Goal: Task Accomplishment & Management: Manage account settings

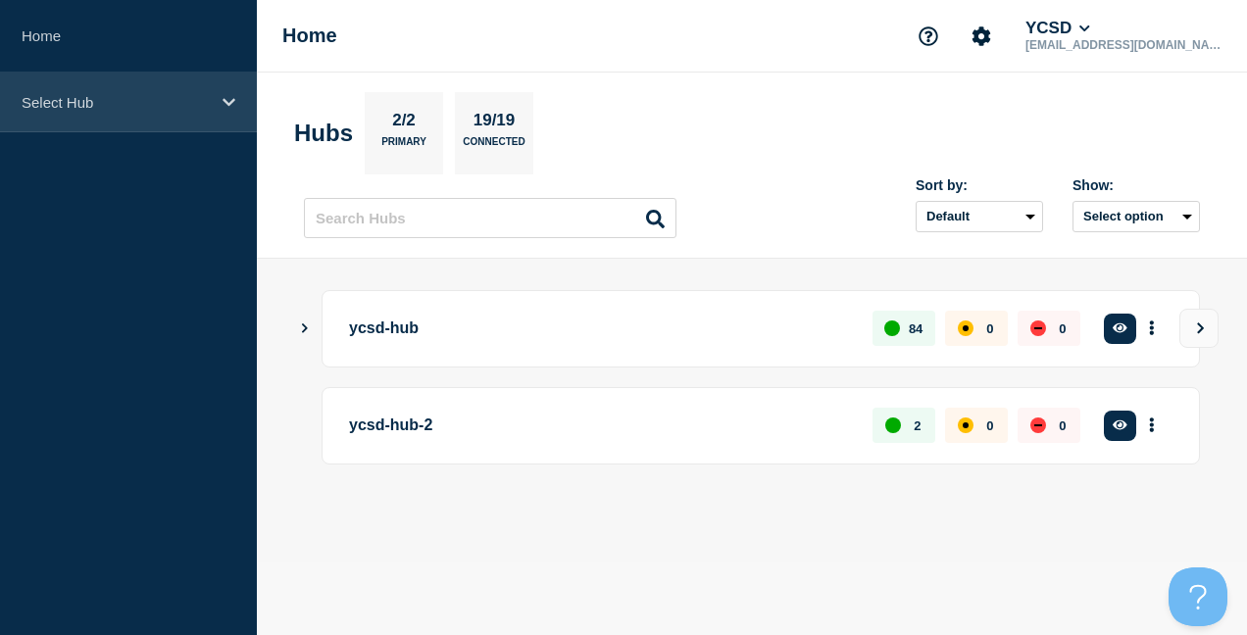
drag, startPoint x: 136, startPoint y: 155, endPoint x: 155, endPoint y: 109, distance: 49.7
click at [136, 148] on aside "Home Select Hub" at bounding box center [128, 317] width 257 height 635
click at [155, 109] on p "Select Hub" at bounding box center [116, 102] width 188 height 17
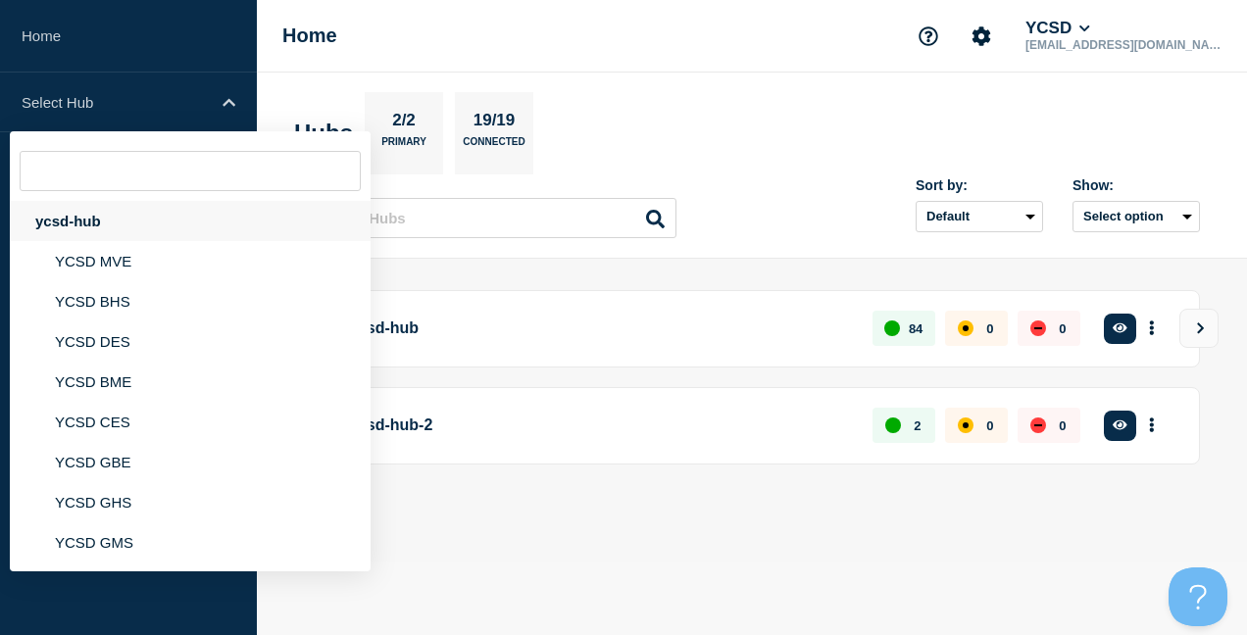
click at [156, 223] on div "ycsd-hub" at bounding box center [190, 221] width 361 height 40
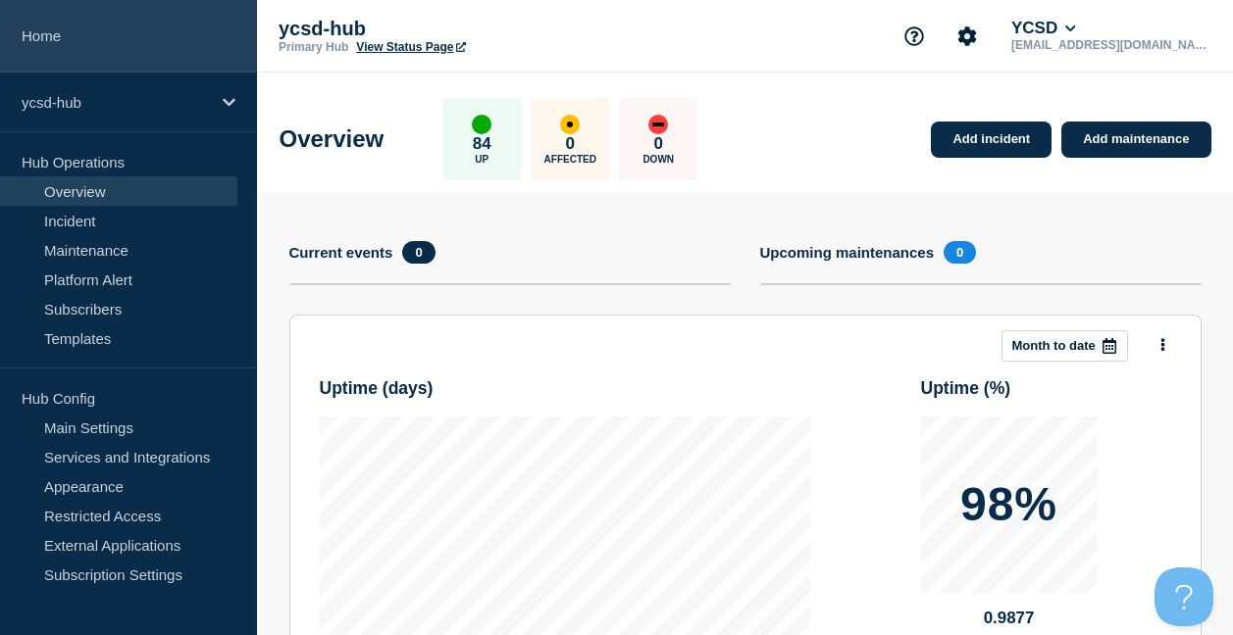
click at [68, 47] on link "Home" at bounding box center [128, 36] width 257 height 73
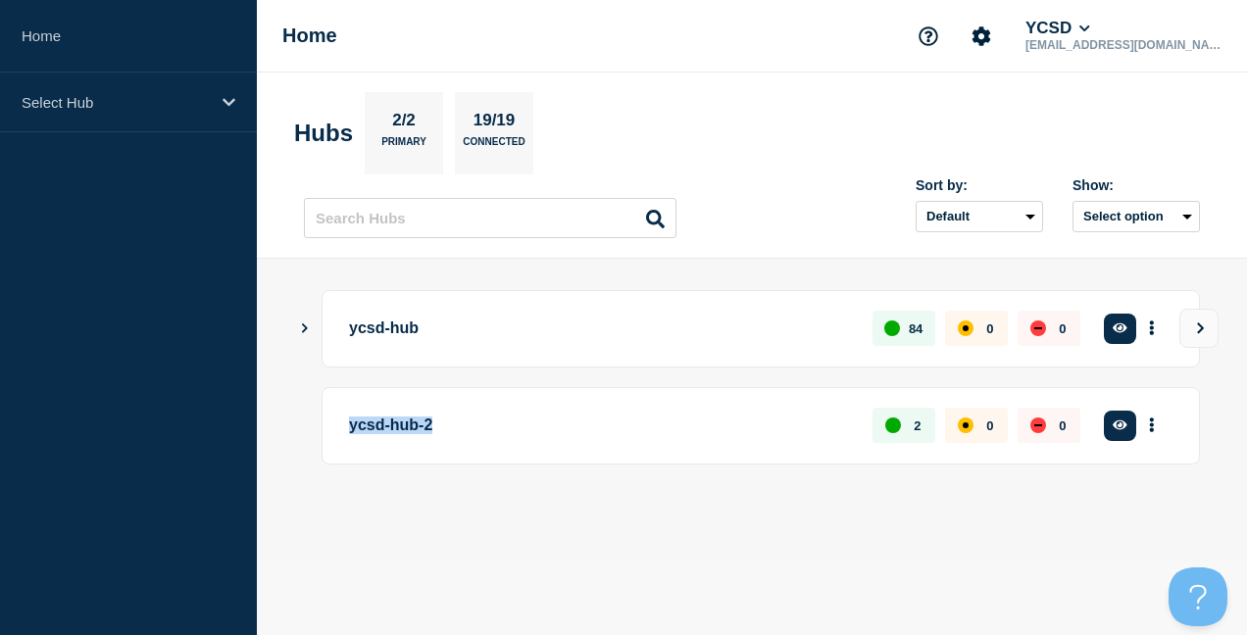
drag, startPoint x: 455, startPoint y: 422, endPoint x: 349, endPoint y: 427, distance: 106.0
click at [349, 427] on p "ycsd-hub-2" at bounding box center [599, 426] width 501 height 36
drag, startPoint x: 349, startPoint y: 427, endPoint x: 429, endPoint y: 461, distance: 86.5
click at [429, 461] on div "ycsd-hub-2 2 0 0 Create incident See overview" at bounding box center [761, 425] width 879 height 77
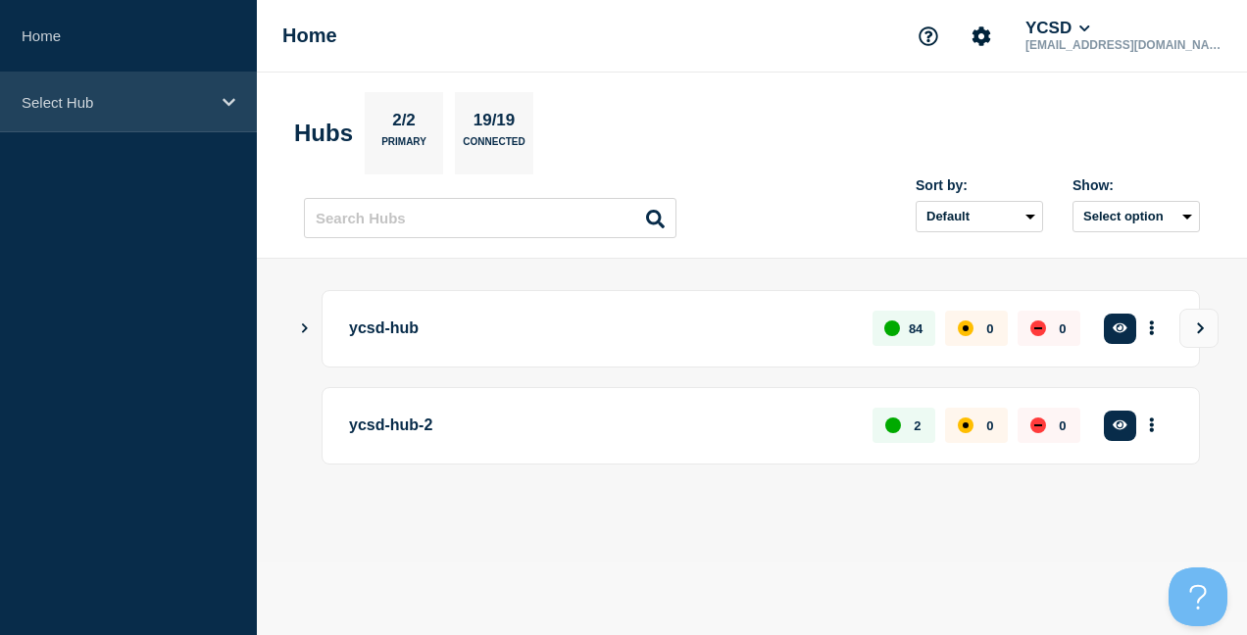
click at [146, 100] on p "Select Hub" at bounding box center [116, 102] width 188 height 17
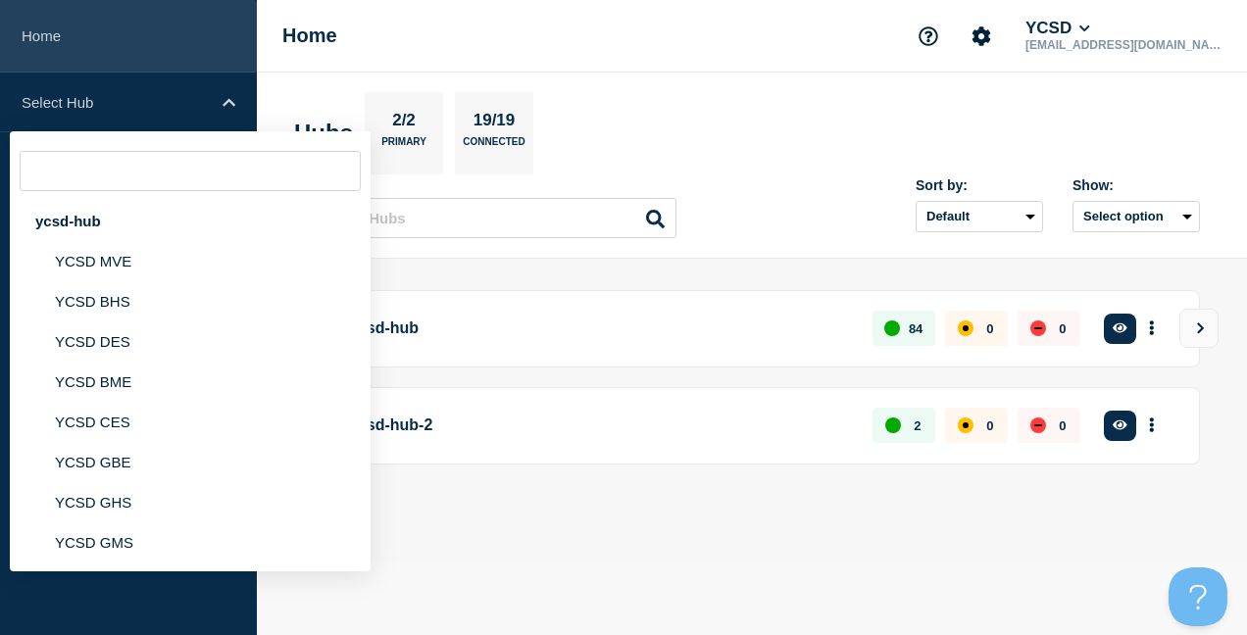
click at [153, 57] on link "Home" at bounding box center [128, 36] width 257 height 73
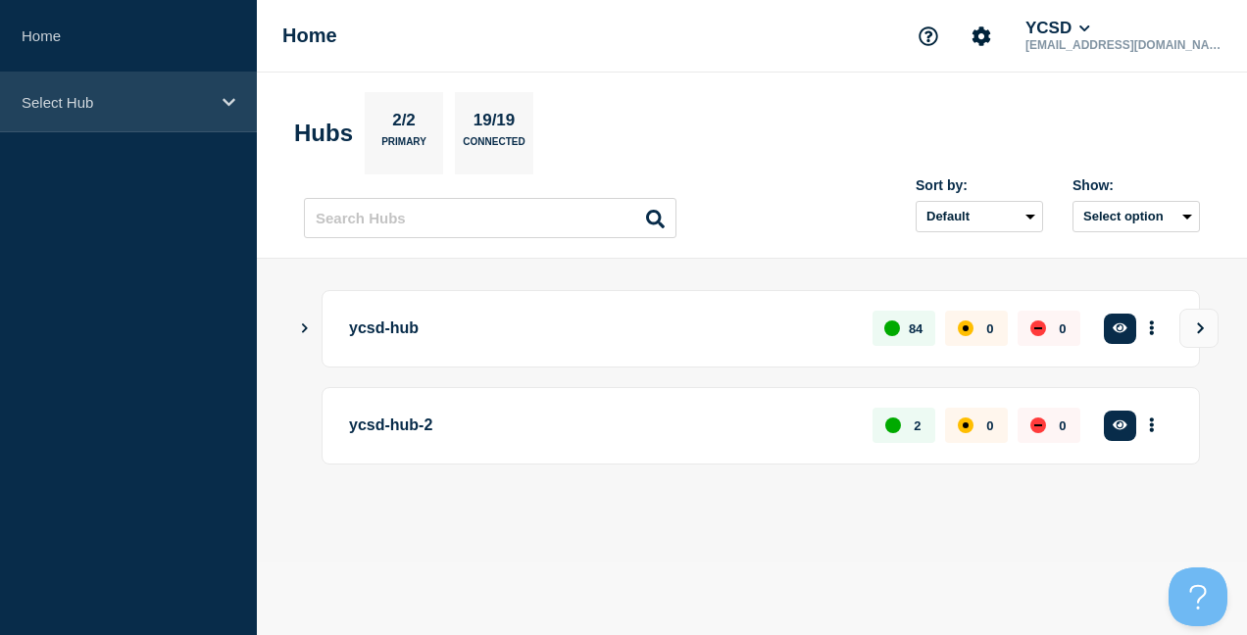
click at [190, 92] on div "Select Hub" at bounding box center [128, 103] width 257 height 60
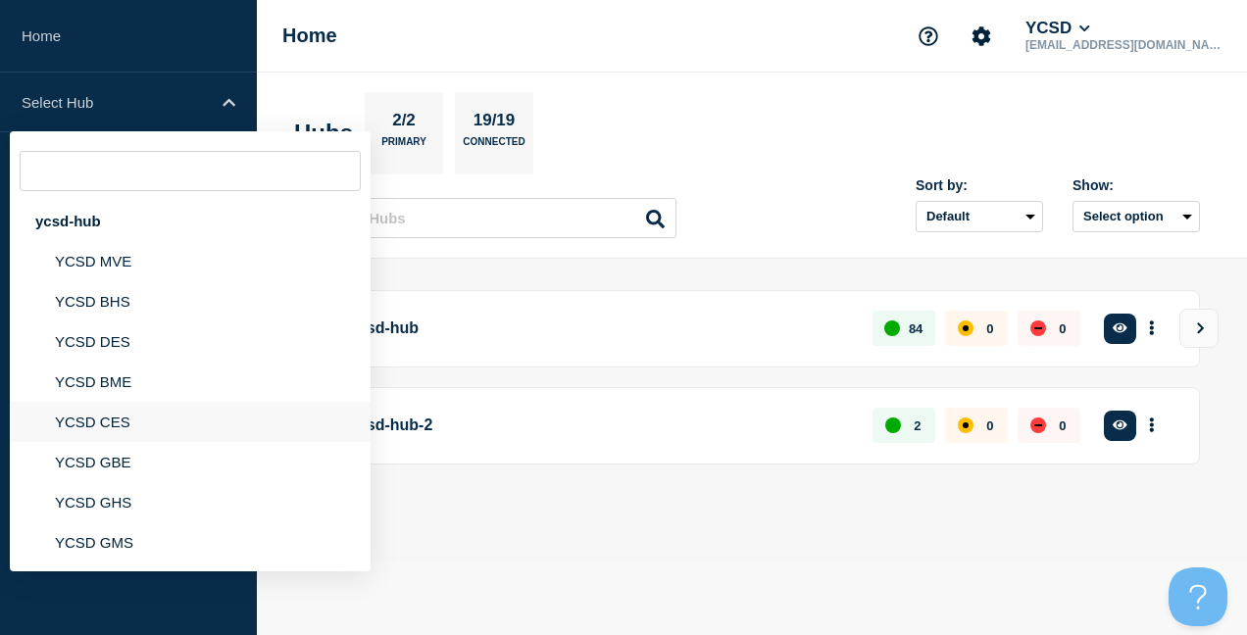
click at [133, 442] on li "YCSD CES" at bounding box center [190, 462] width 361 height 40
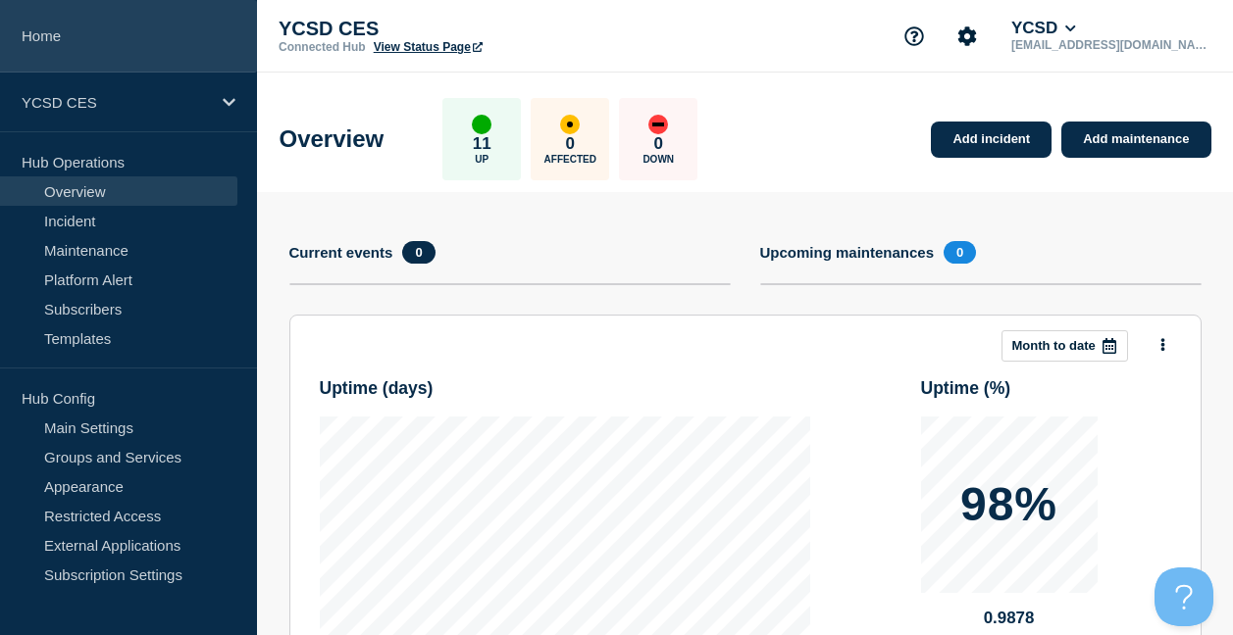
click at [39, 59] on link "Home" at bounding box center [128, 36] width 257 height 73
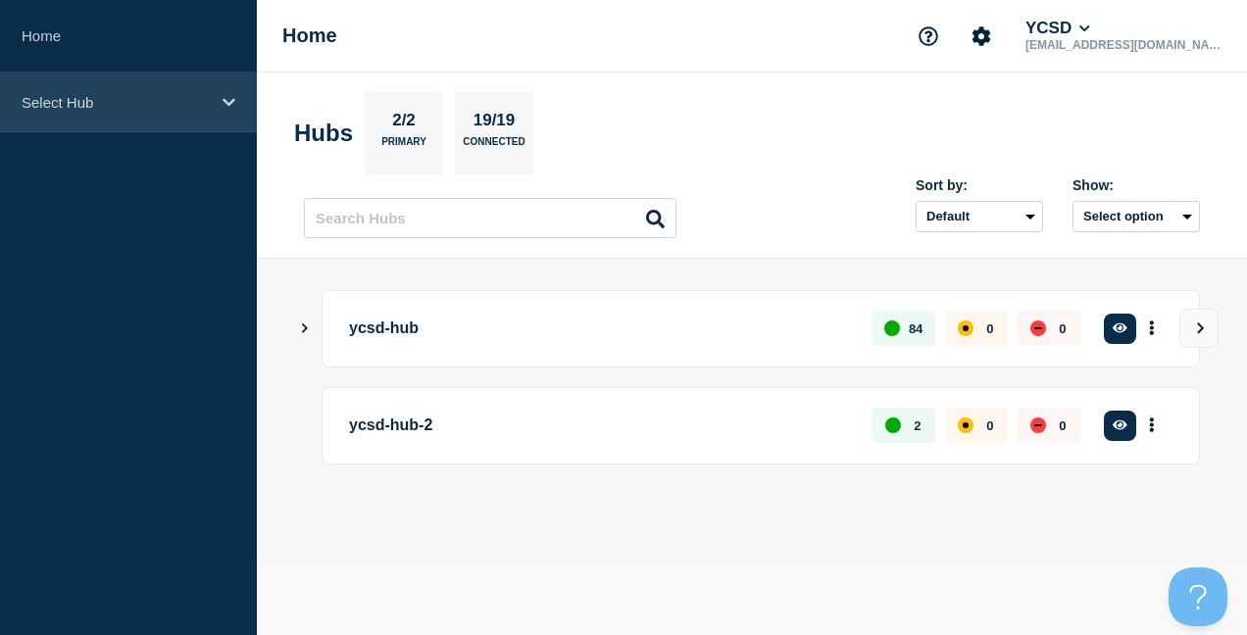
click at [151, 123] on div "Select Hub" at bounding box center [128, 103] width 257 height 60
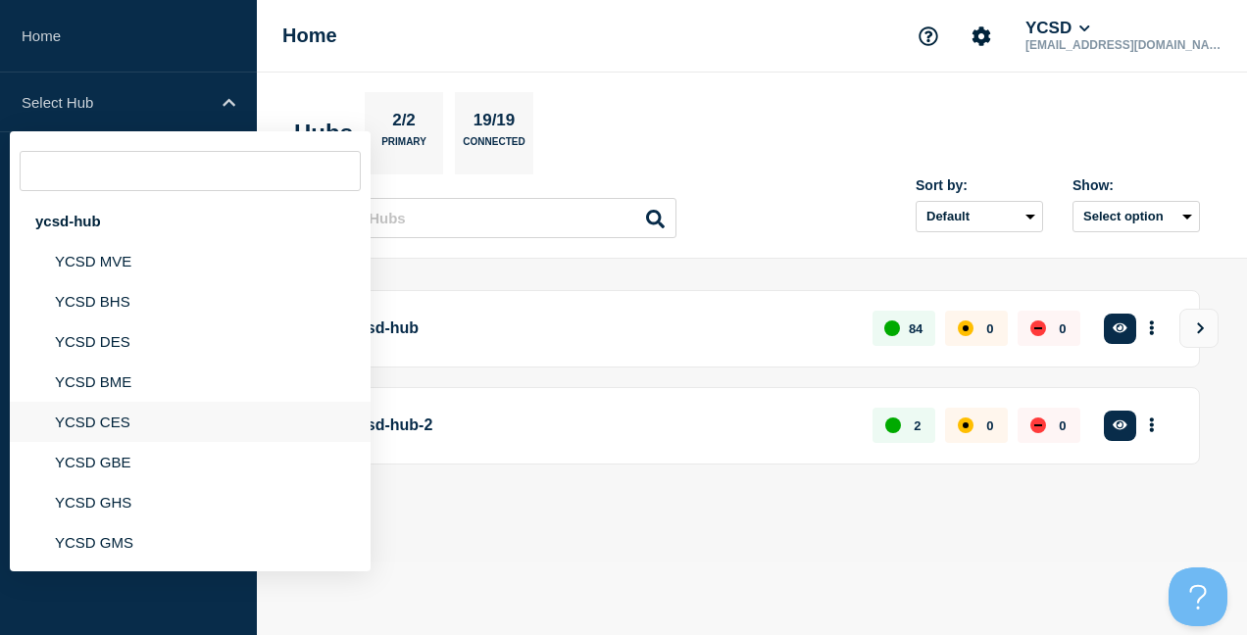
click at [152, 442] on li "YCSD CES" at bounding box center [190, 462] width 361 height 40
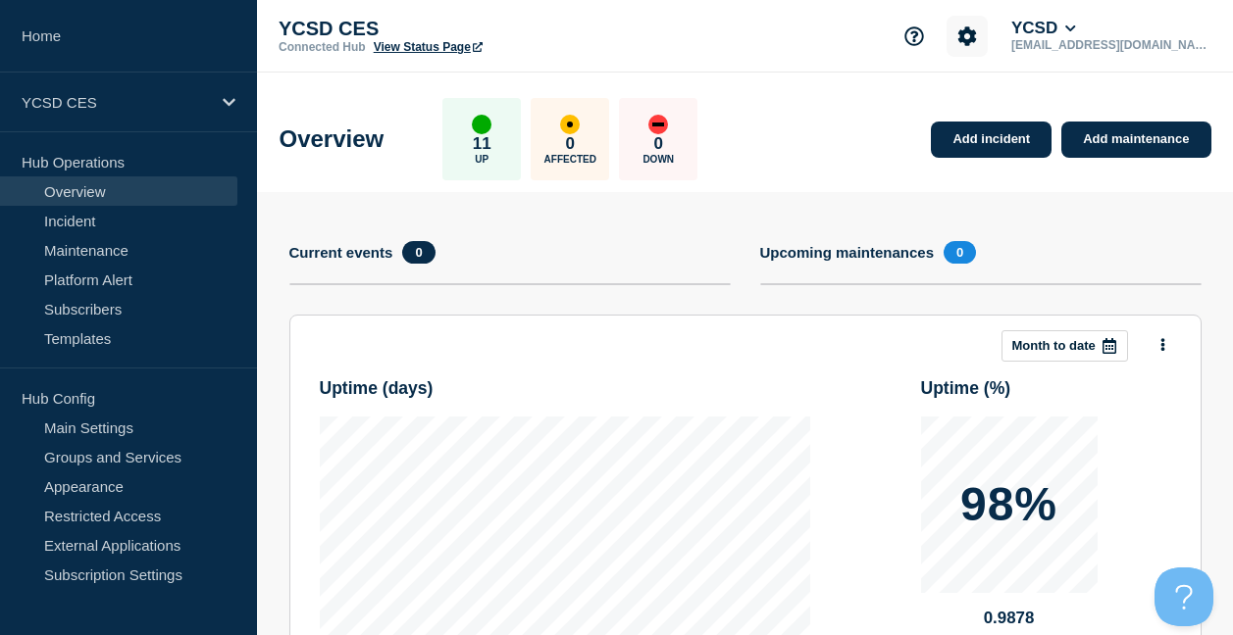
click at [988, 30] on button "Account settings" at bounding box center [966, 36] width 41 height 41
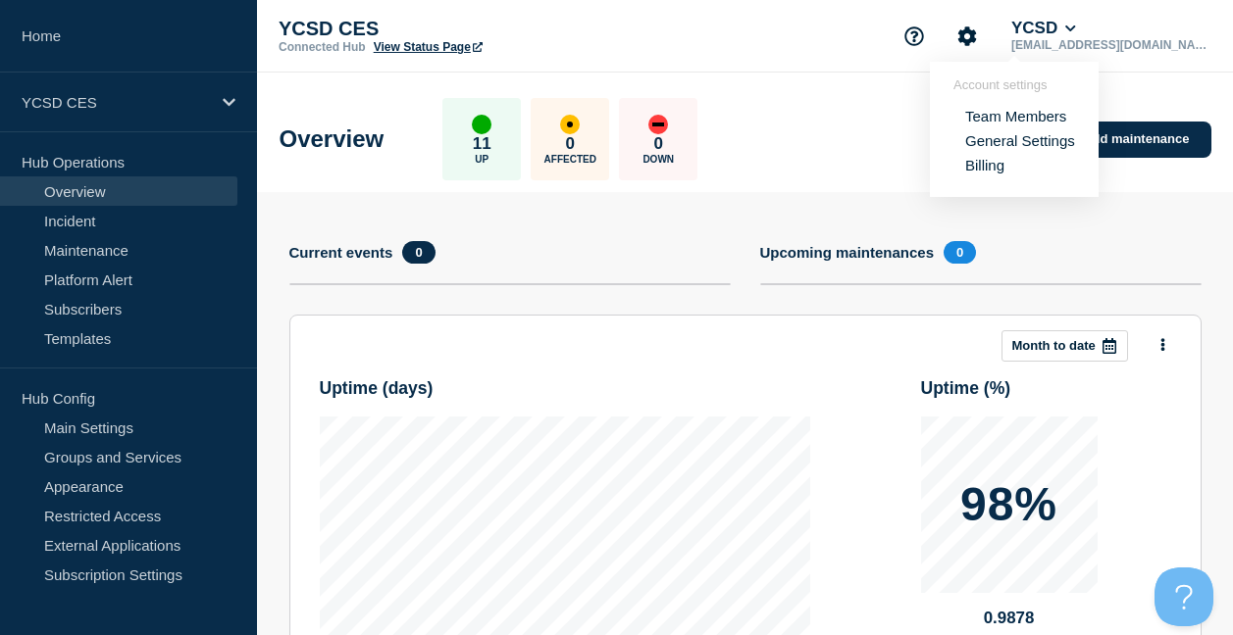
click at [1006, 113] on link "Team Members" at bounding box center [1015, 116] width 101 height 17
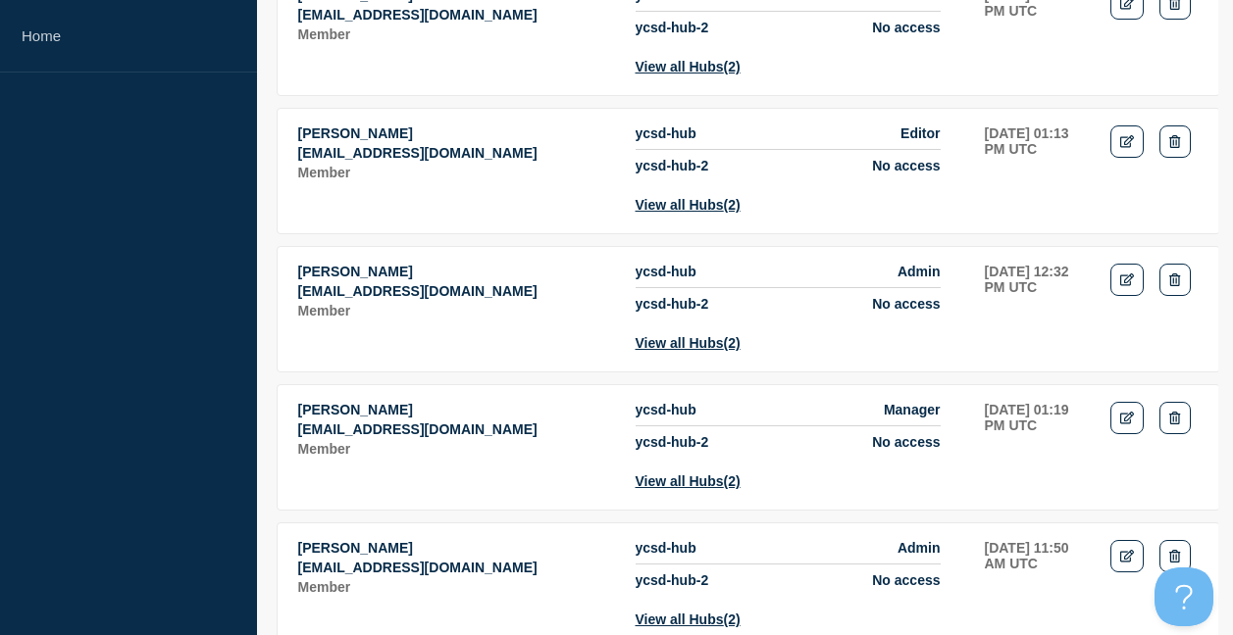
scroll to position [785, 0]
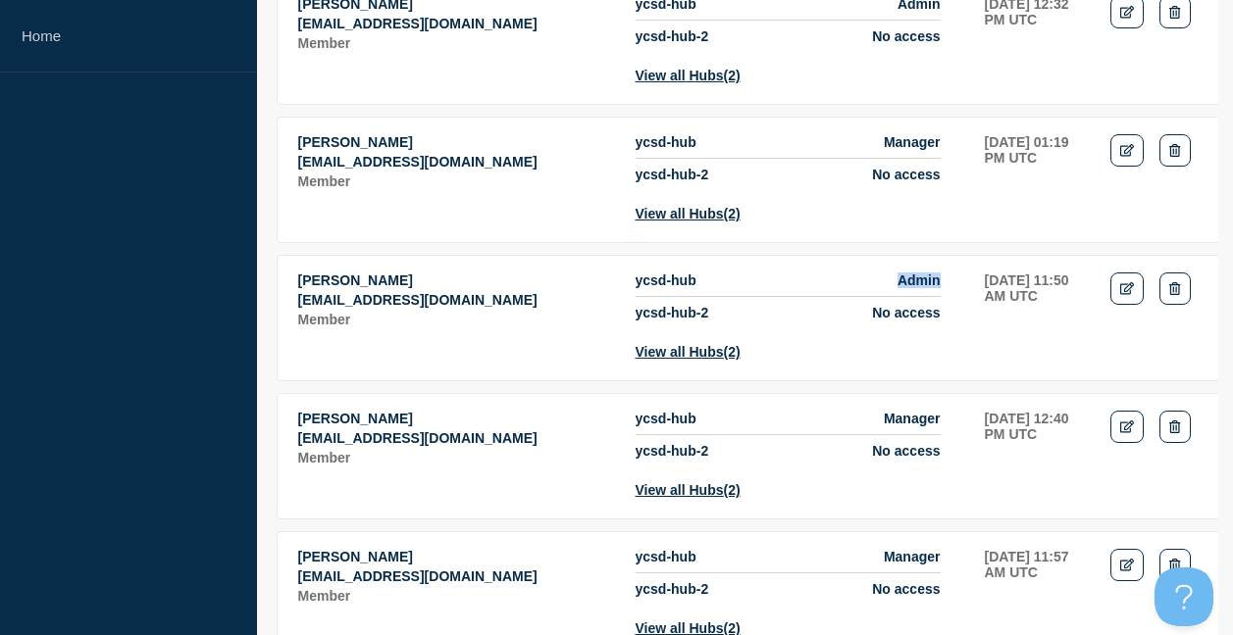
drag, startPoint x: 894, startPoint y: 330, endPoint x: 949, endPoint y: 327, distance: 55.1
click at [949, 327] on td "ycsd-hub Admin ycsd-hub-2 No access View all Hubs (2)" at bounding box center [799, 316] width 330 height 89
drag, startPoint x: 949, startPoint y: 327, endPoint x: 1135, endPoint y: 346, distance: 186.4
click at [1135, 305] on link "Edit" at bounding box center [1127, 289] width 34 height 32
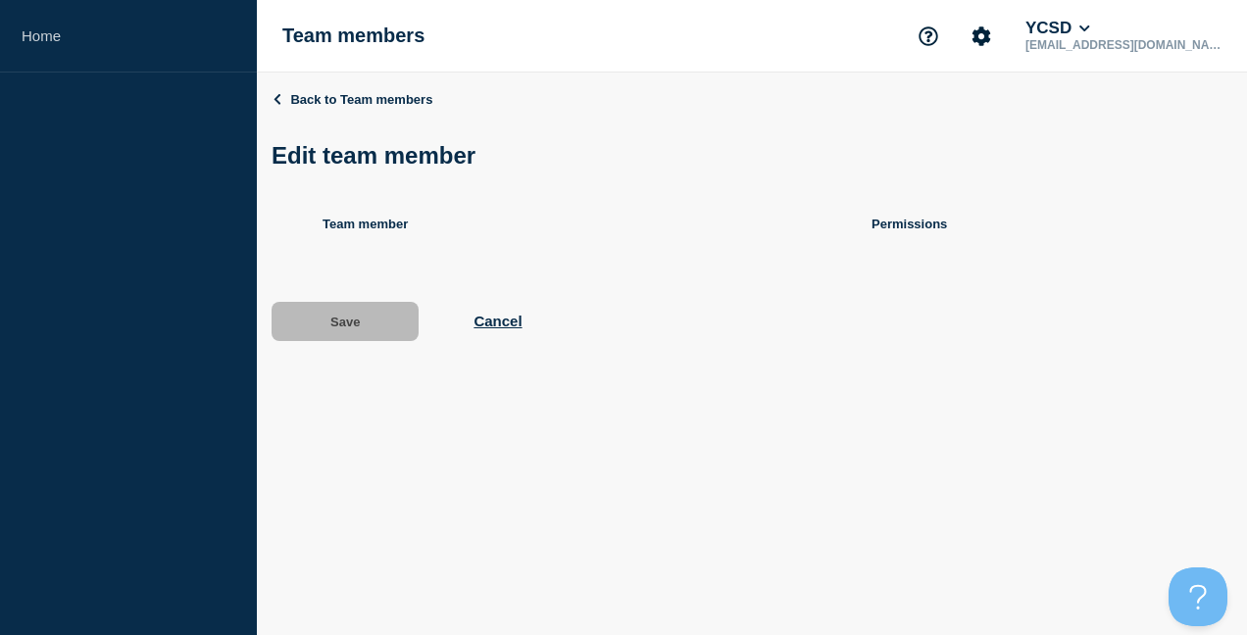
click at [1135, 341] on div "Save Cancel" at bounding box center [752, 321] width 961 height 39
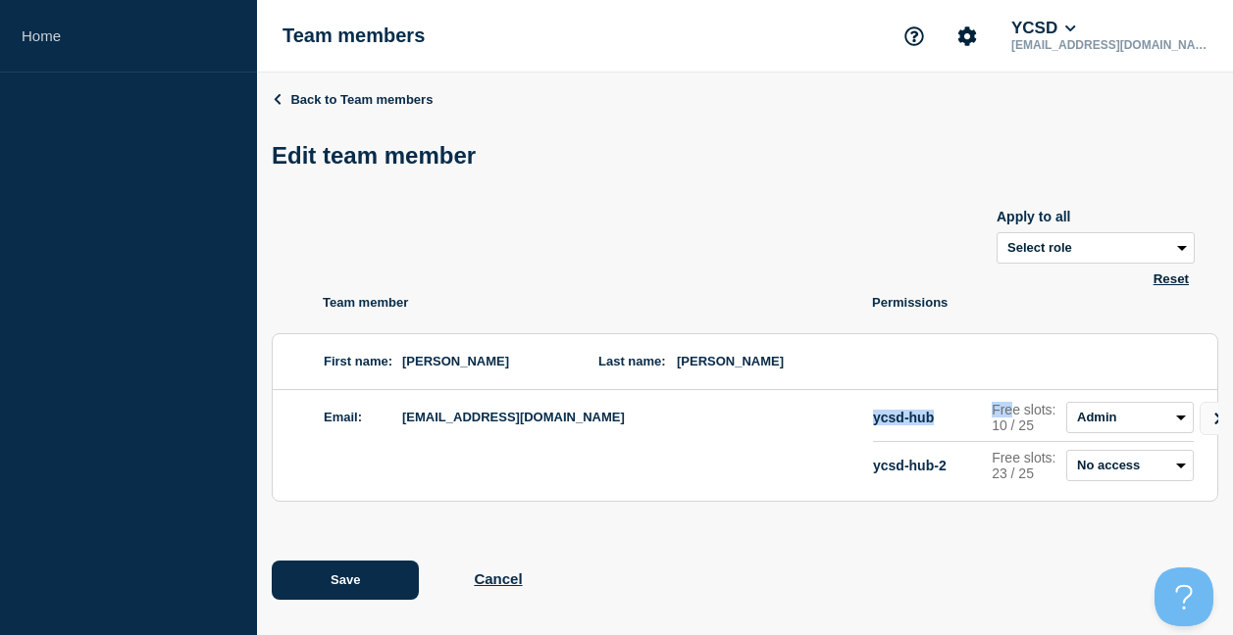
drag, startPoint x: 877, startPoint y: 420, endPoint x: 1015, endPoint y: 406, distance: 139.0
click at [1015, 406] on div "ycsd-hub Free slots: 10 / 25 Admin Manager Editor No access" at bounding box center [1033, 417] width 321 height 31
drag, startPoint x: 1015, startPoint y: 406, endPoint x: 1030, endPoint y: 432, distance: 30.3
click at [1030, 432] on p "Free slots: 10 / 25" at bounding box center [1024, 417] width 67 height 31
drag, startPoint x: 1031, startPoint y: 432, endPoint x: 987, endPoint y: 418, distance: 46.5
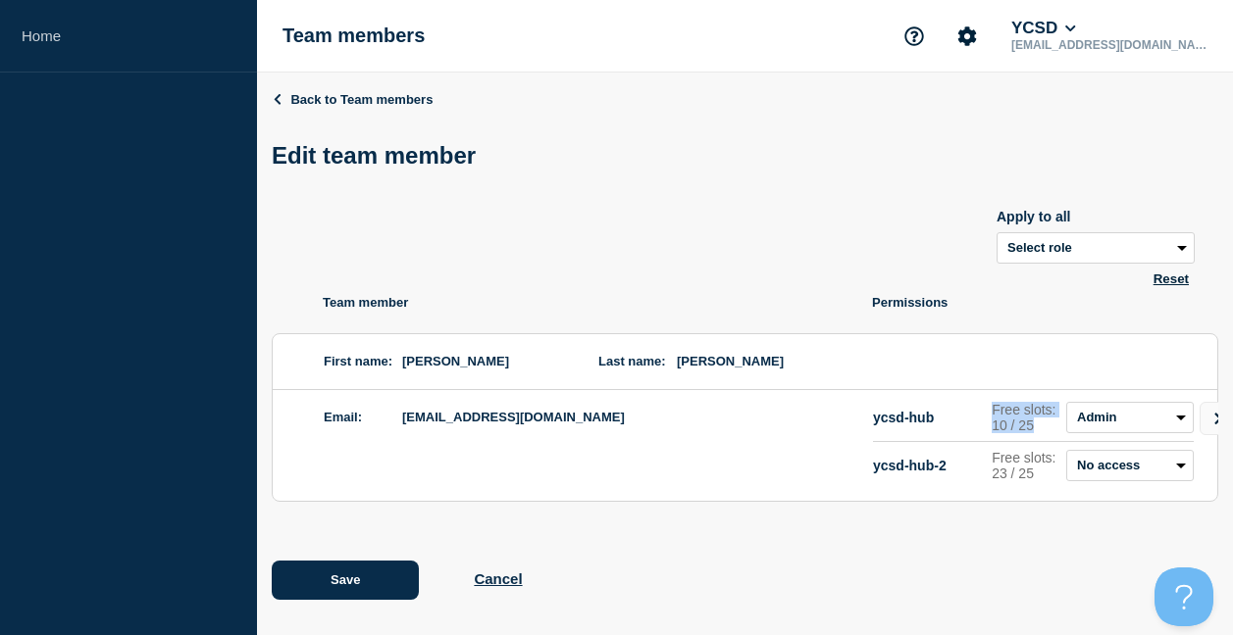
click at [987, 418] on div "ycsd-hub Free slots: 10 / 25 Admin Manager Editor No access" at bounding box center [1033, 417] width 321 height 31
drag, startPoint x: 987, startPoint y: 418, endPoint x: 1118, endPoint y: 429, distance: 131.9
click at [1118, 429] on select "Admin Manager Editor No access" at bounding box center [1129, 417] width 127 height 31
drag, startPoint x: 936, startPoint y: 322, endPoint x: 946, endPoint y: 317, distance: 11.8
click at [936, 322] on ul "Team member Permissions First name: Dave Last name: Kilburn Email: dkilburn2@yc…" at bounding box center [745, 398] width 946 height 207
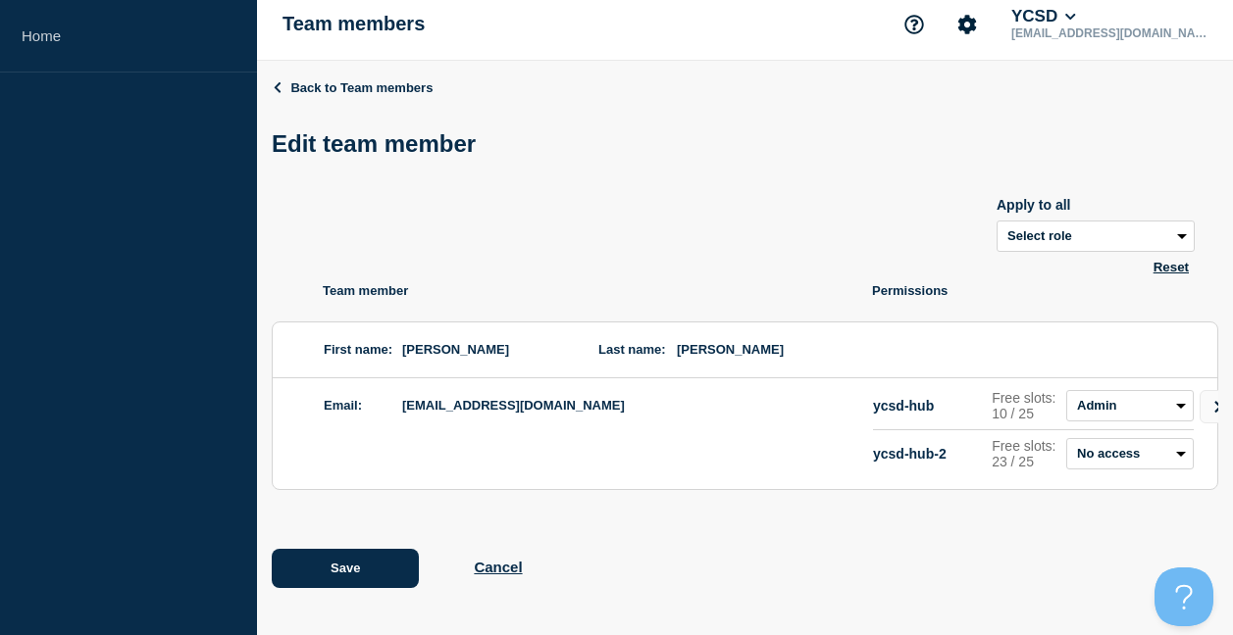
scroll to position [31, 0]
click at [887, 400] on p "ycsd-hub" at bounding box center [928, 406] width 111 height 16
click at [1183, 225] on select "Select role Admin Manager Editor" at bounding box center [1095, 236] width 198 height 31
click at [1072, 174] on div "Apply to all Select role Admin Manager Editor Reset" at bounding box center [745, 213] width 946 height 78
click at [1192, 390] on select "Admin Manager Editor No access" at bounding box center [1129, 405] width 127 height 31
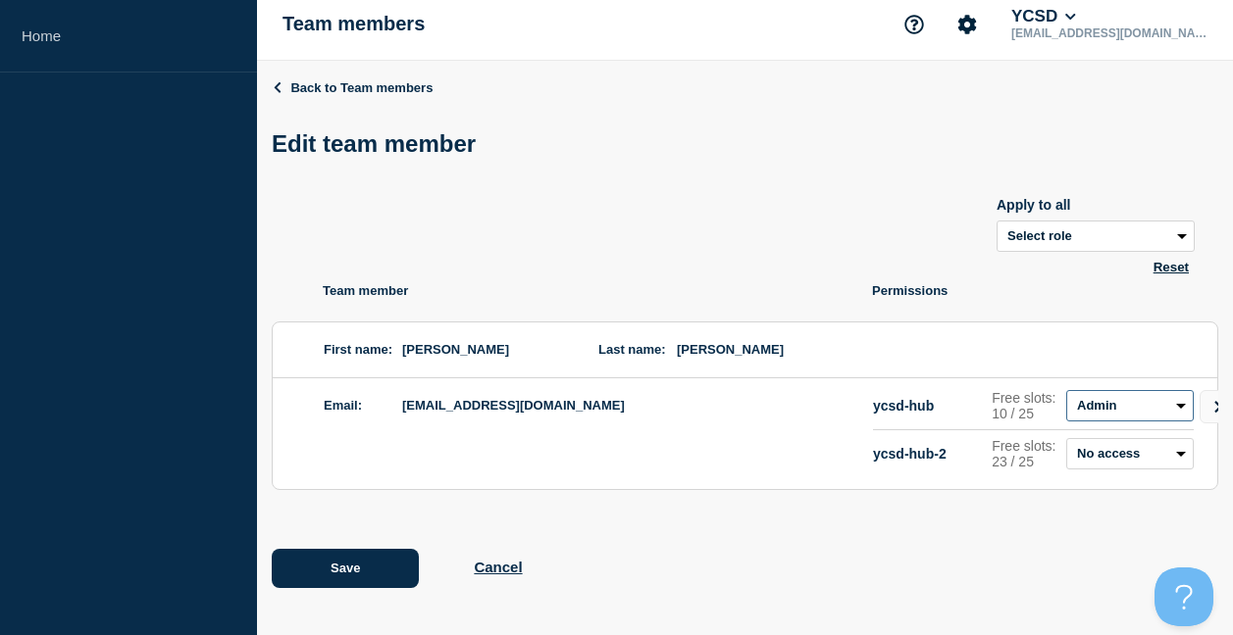
click at [1192, 390] on select "Admin Manager Editor No access" at bounding box center [1129, 405] width 127 height 31
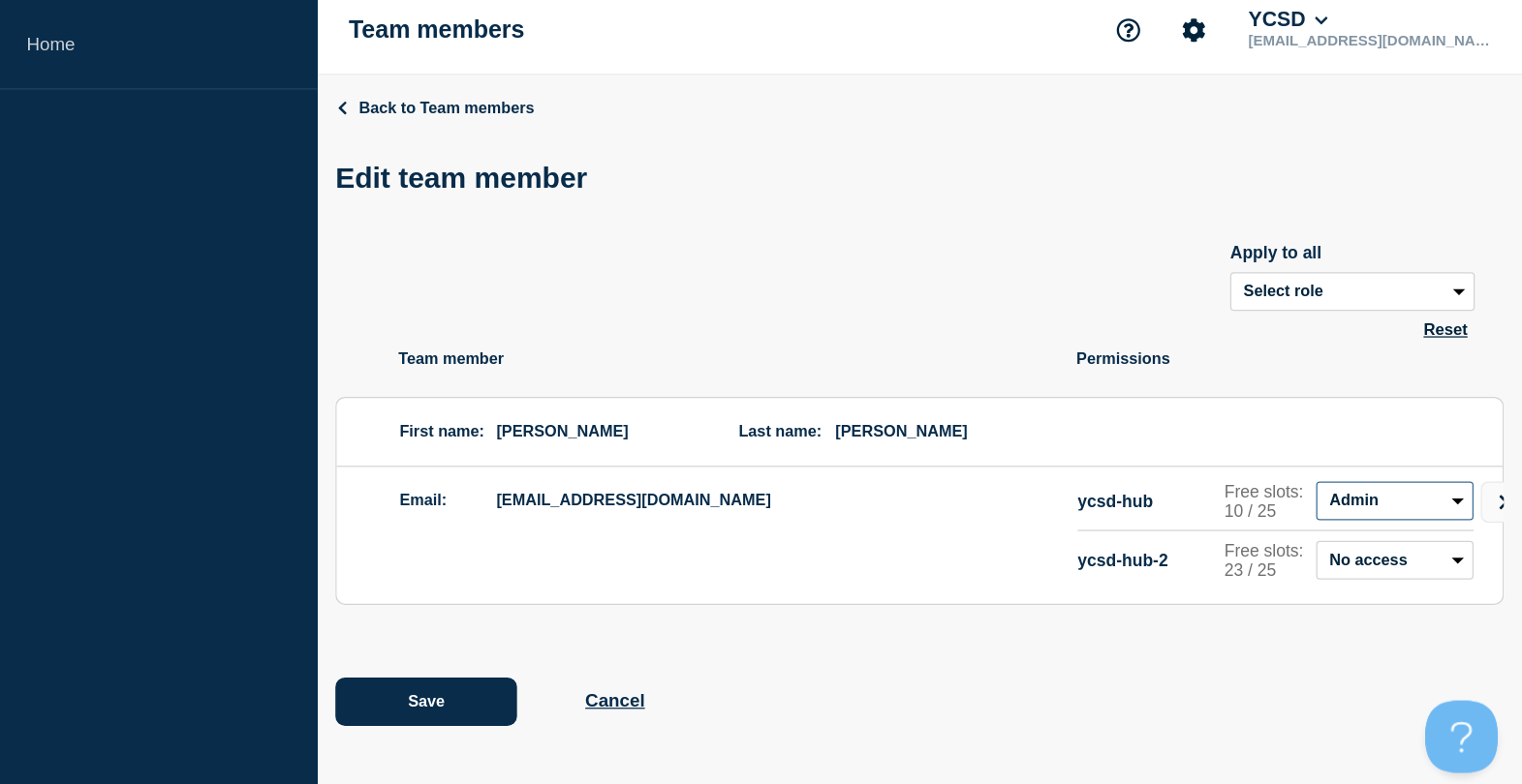
scroll to position [0, 0]
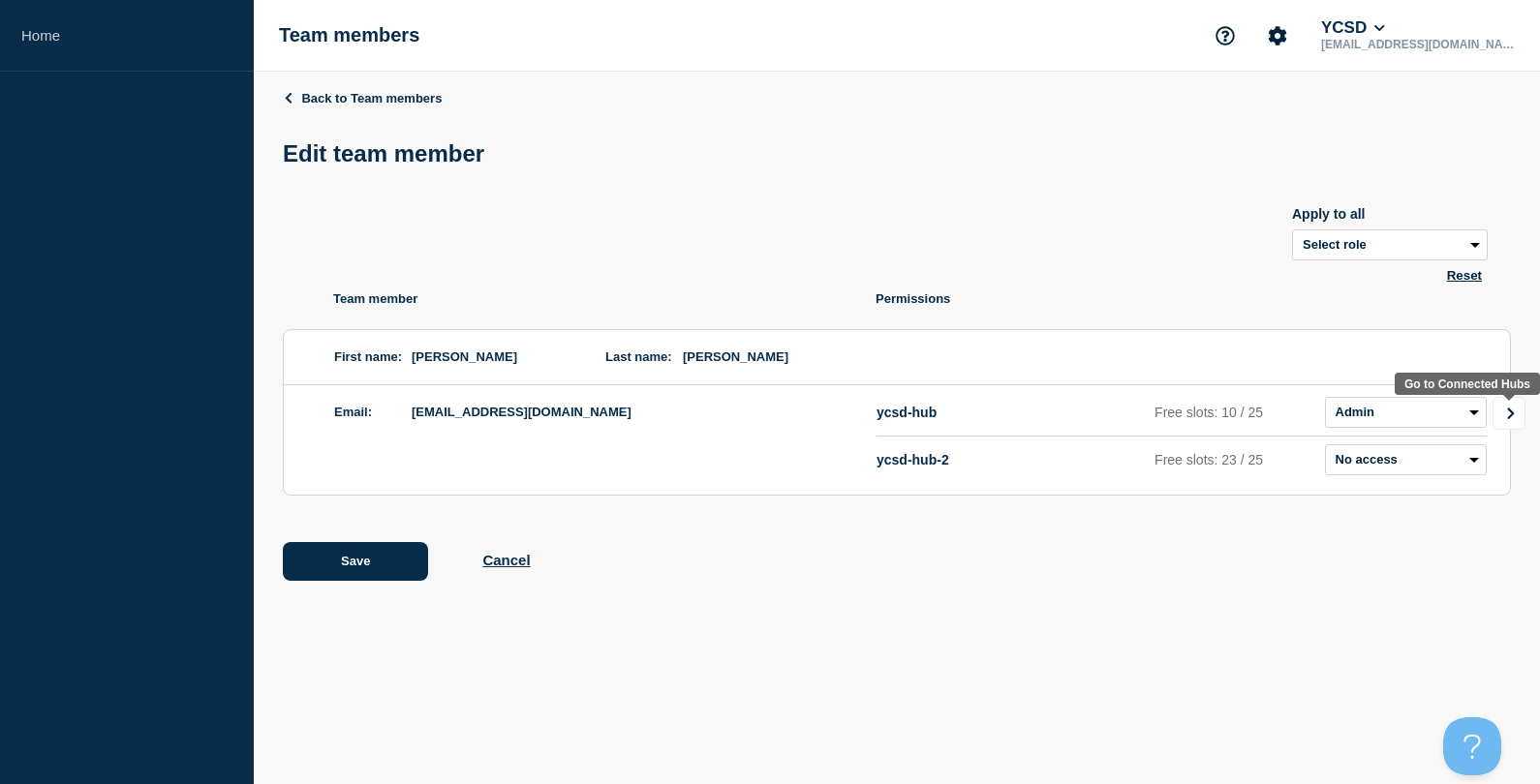
click at [1231, 425] on link "Go to Connected Hubs" at bounding box center [1508, 413] width 33 height 33
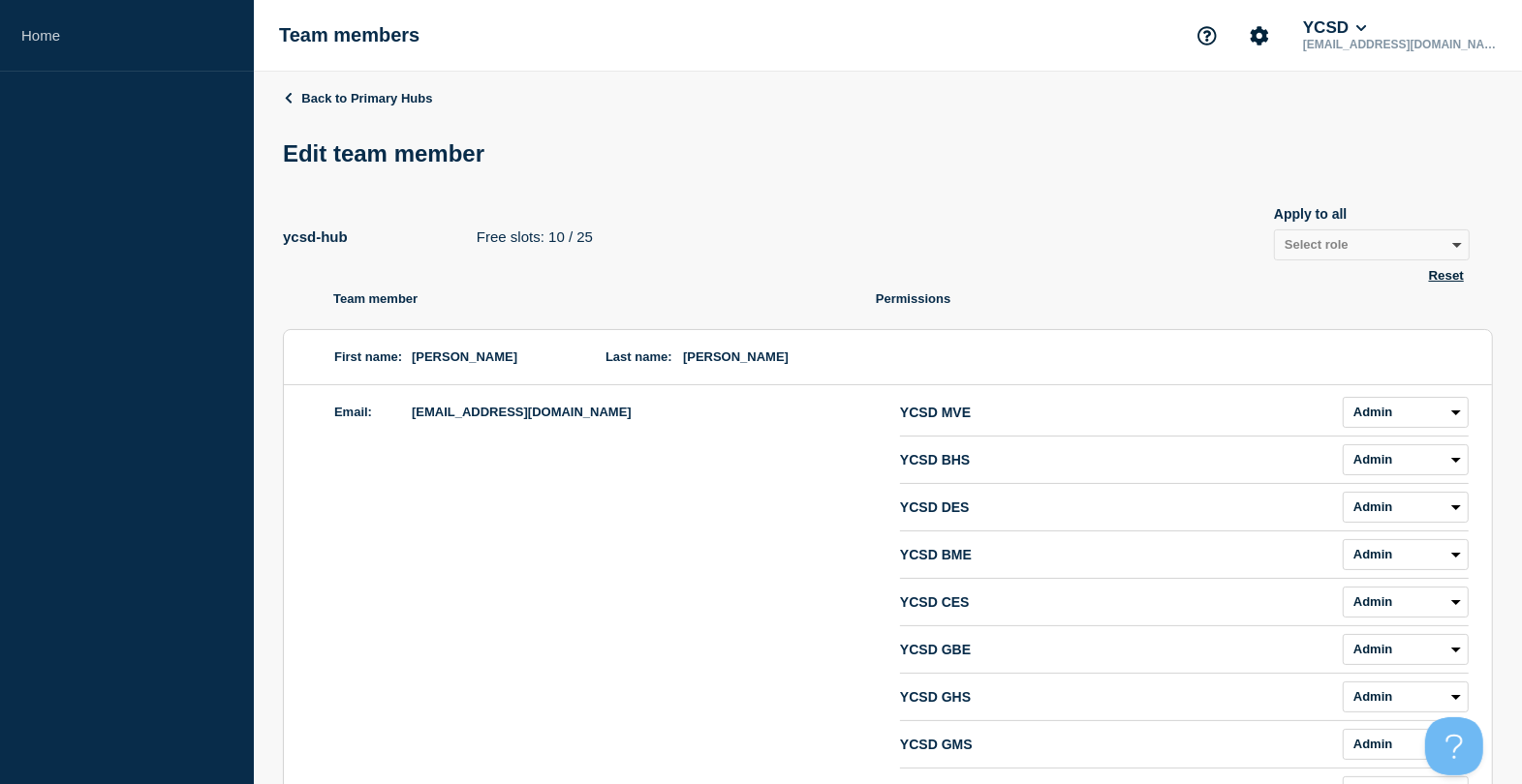
click at [360, 114] on header "Back to Primary Hubs Edit team member" at bounding box center [887, 136] width 1210 height 92
click at [360, 99] on link "Back to Primary Hubs" at bounding box center [357, 98] width 149 height 15
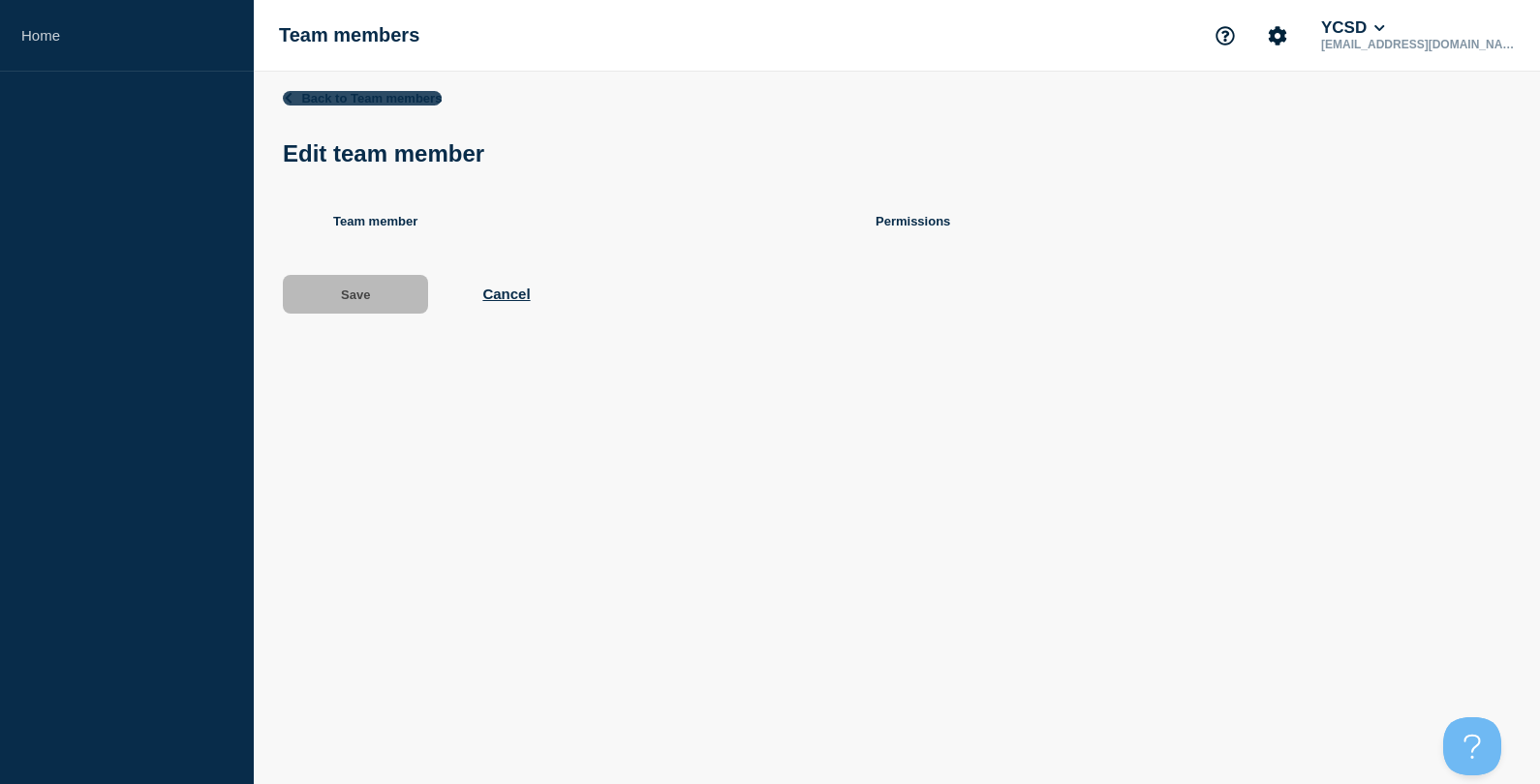
click at [361, 99] on link "Back to Team members" at bounding box center [362, 98] width 159 height 15
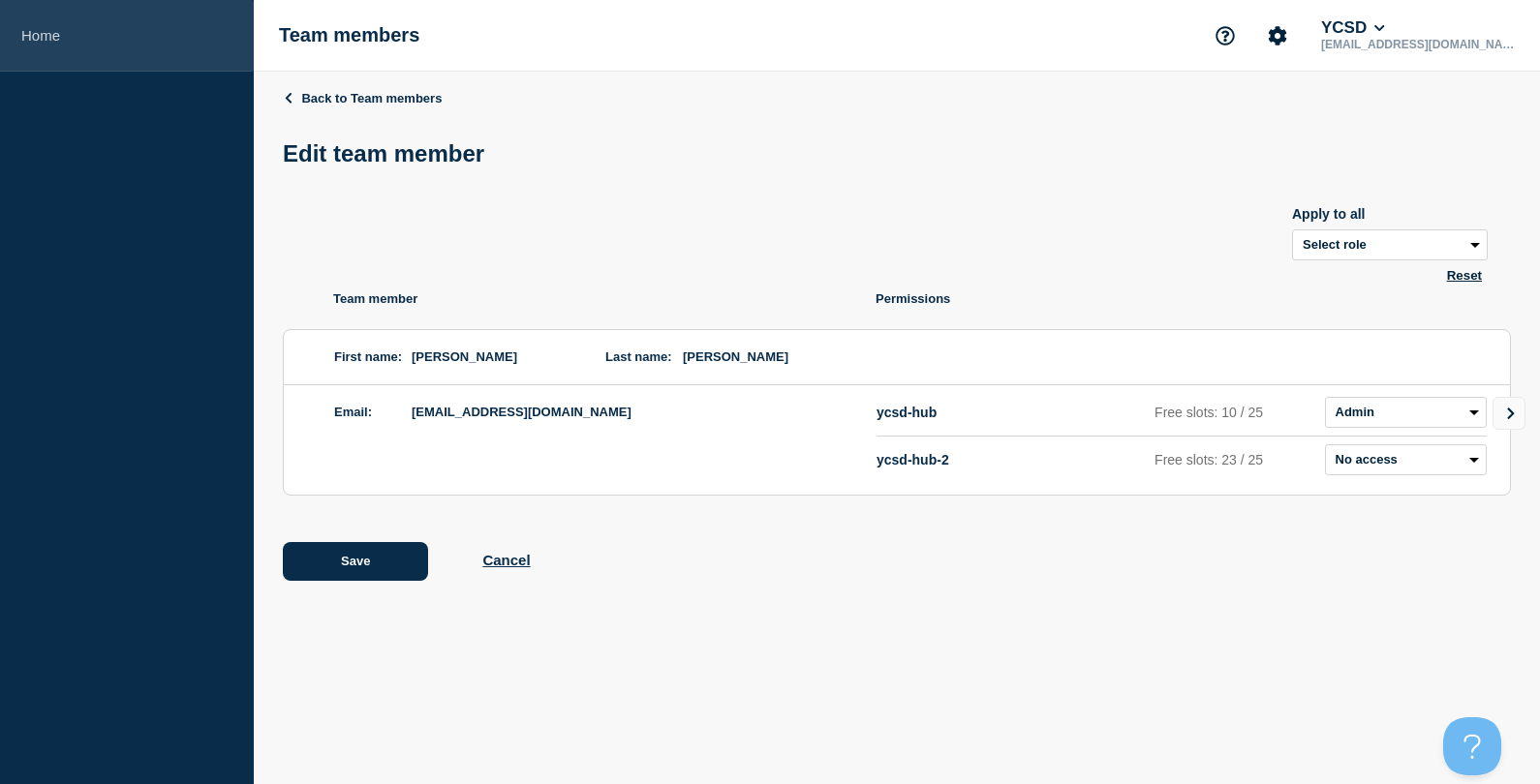
click at [130, 37] on link "Home" at bounding box center [126, 36] width 254 height 72
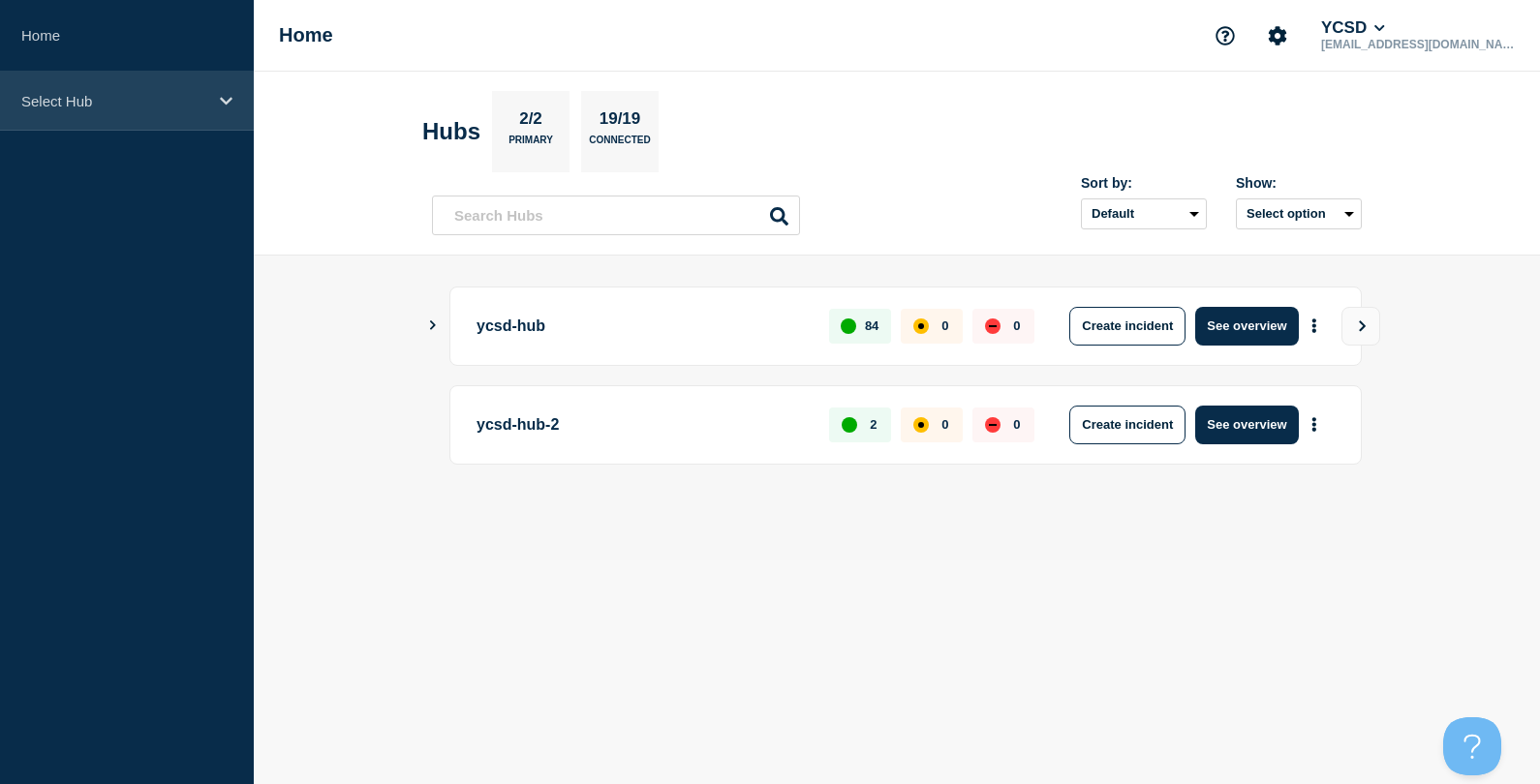
click at [163, 104] on p "Select Hub" at bounding box center [115, 101] width 186 height 17
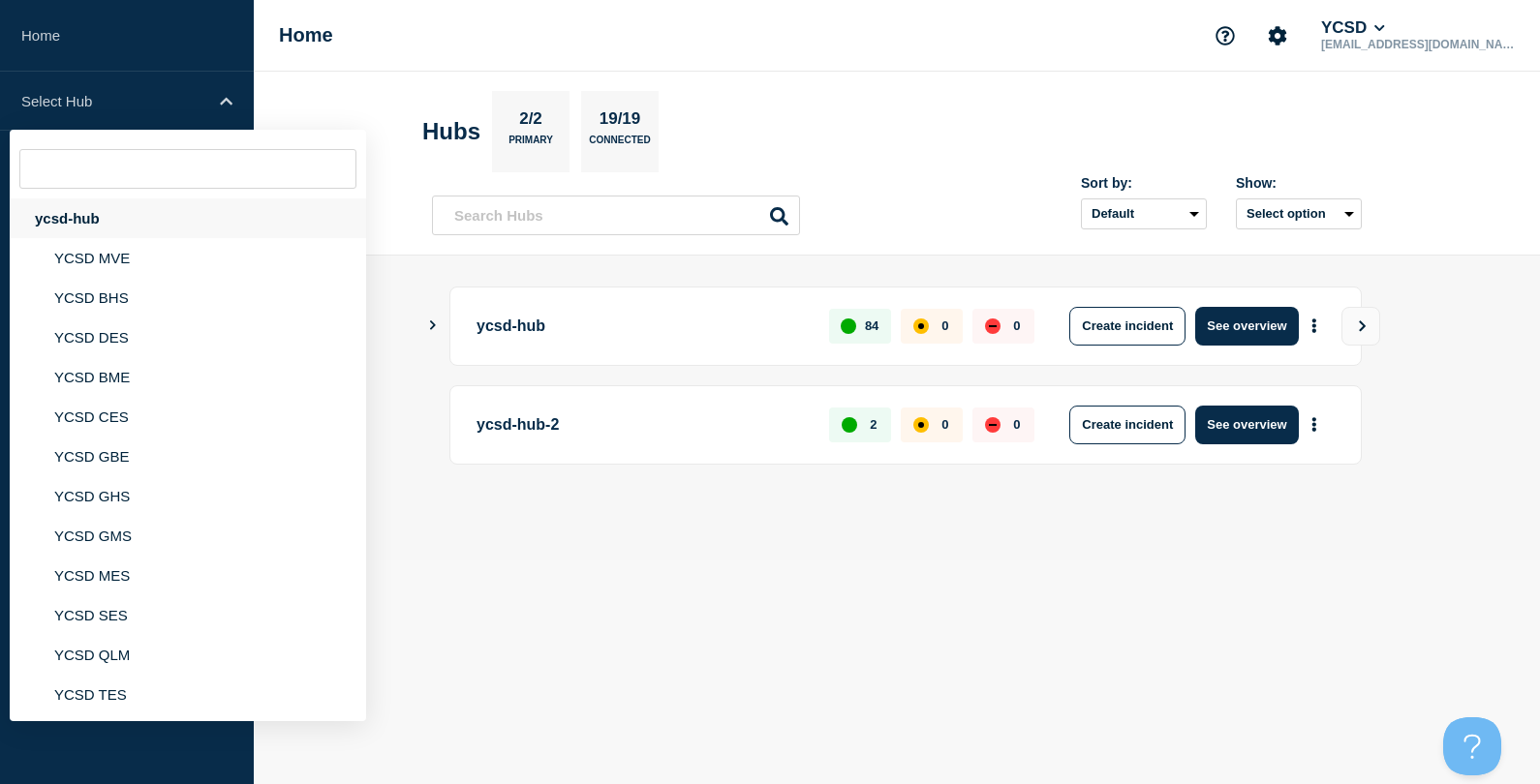
click at [126, 203] on div "ycsd-hub" at bounding box center [188, 218] width 357 height 39
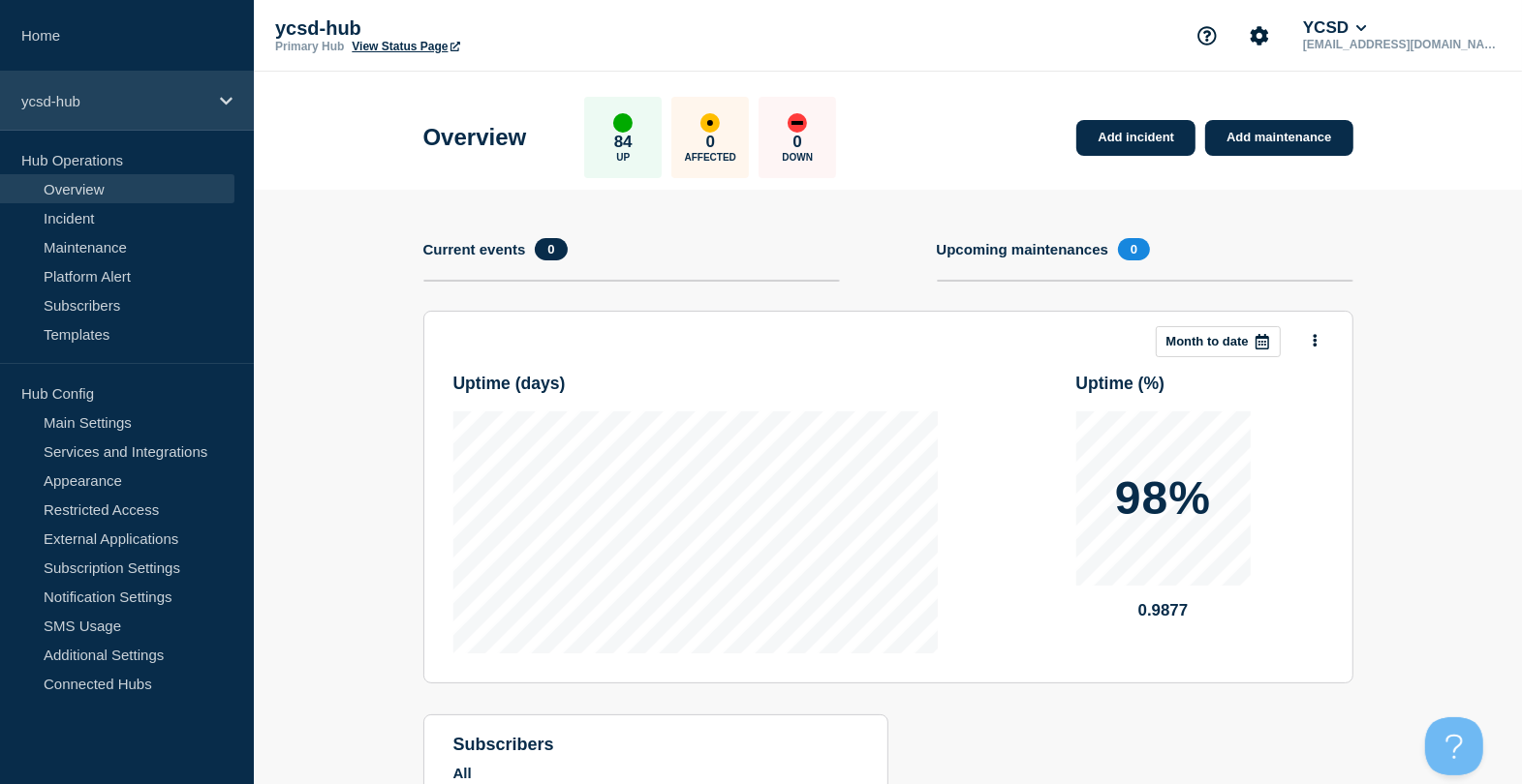
click at [122, 112] on div "ycsd-hub" at bounding box center [126, 102] width 254 height 59
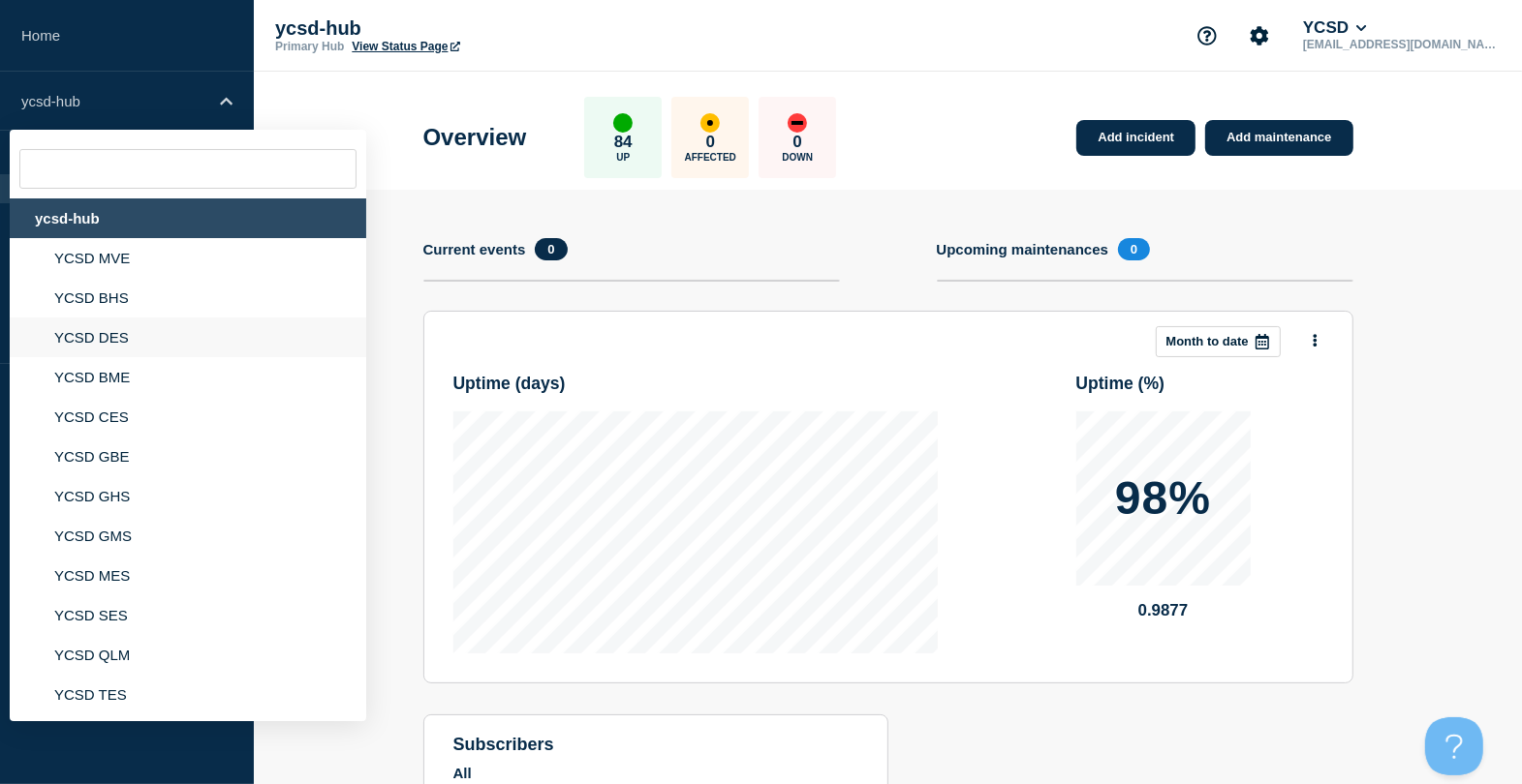
click at [104, 357] on li "YCSD DES" at bounding box center [188, 377] width 357 height 39
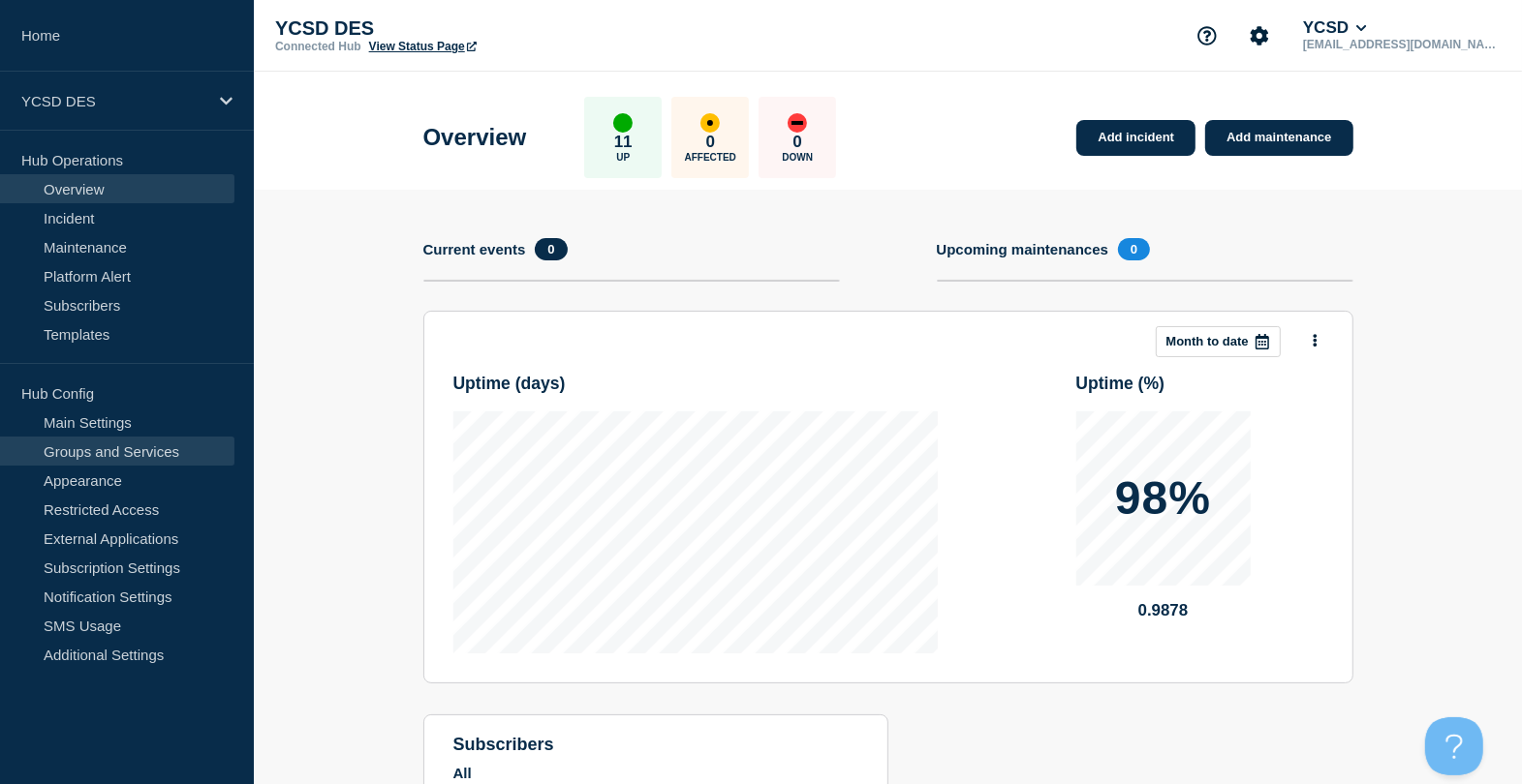
click at [104, 453] on link "Groups and Services" at bounding box center [117, 450] width 234 height 29
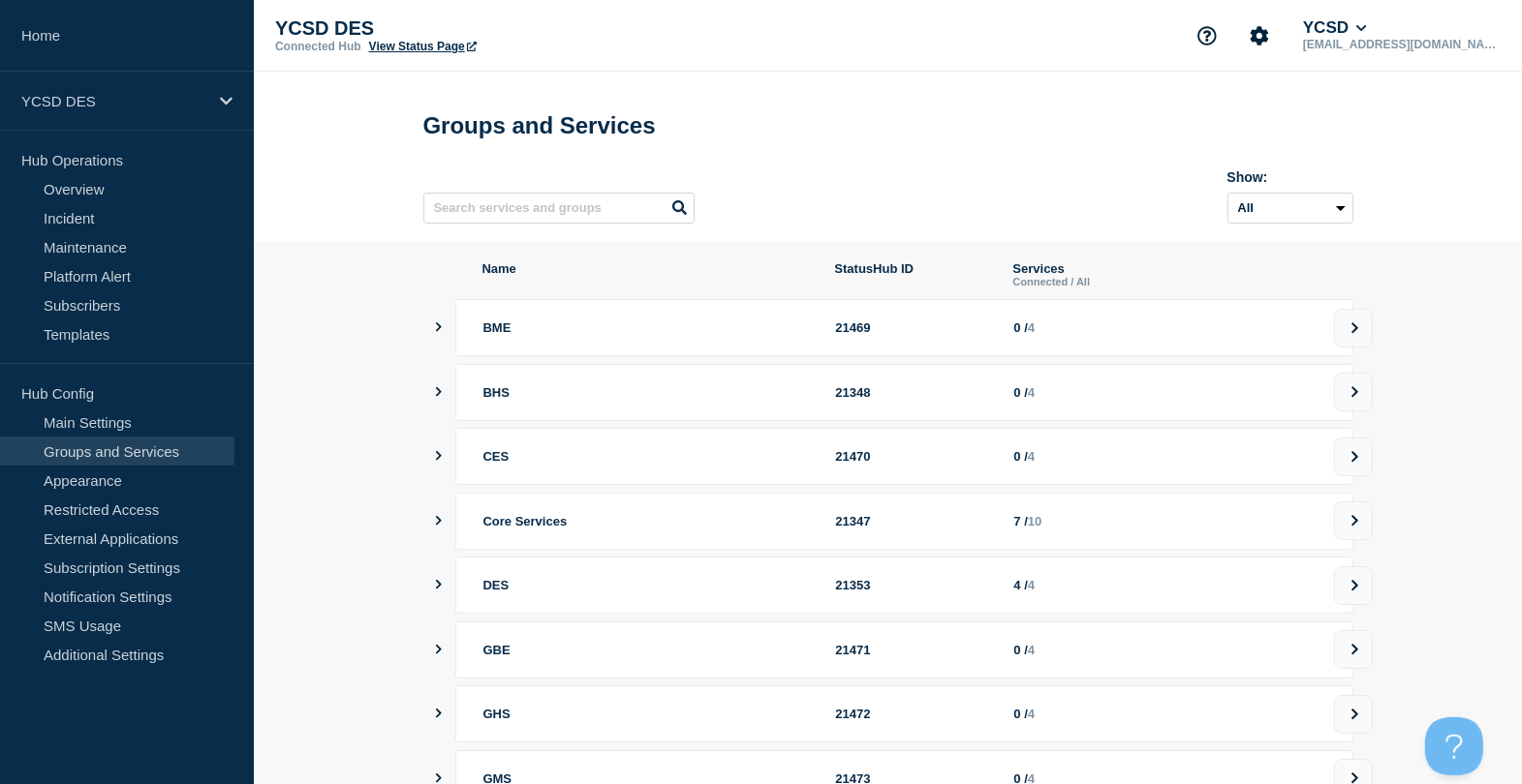
click at [436, 525] on icon "showServices" at bounding box center [438, 521] width 13 height 10
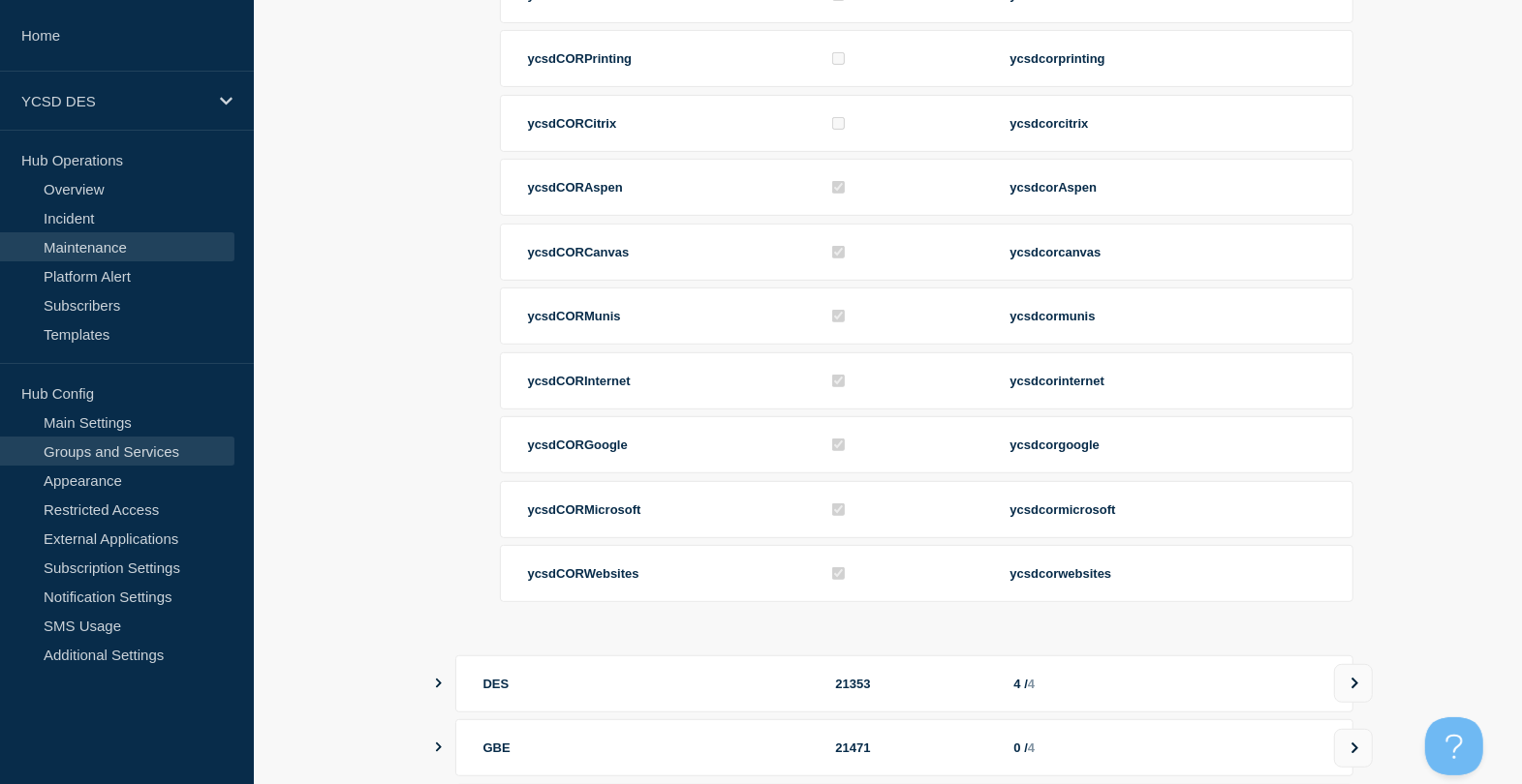
scroll to position [325, 0]
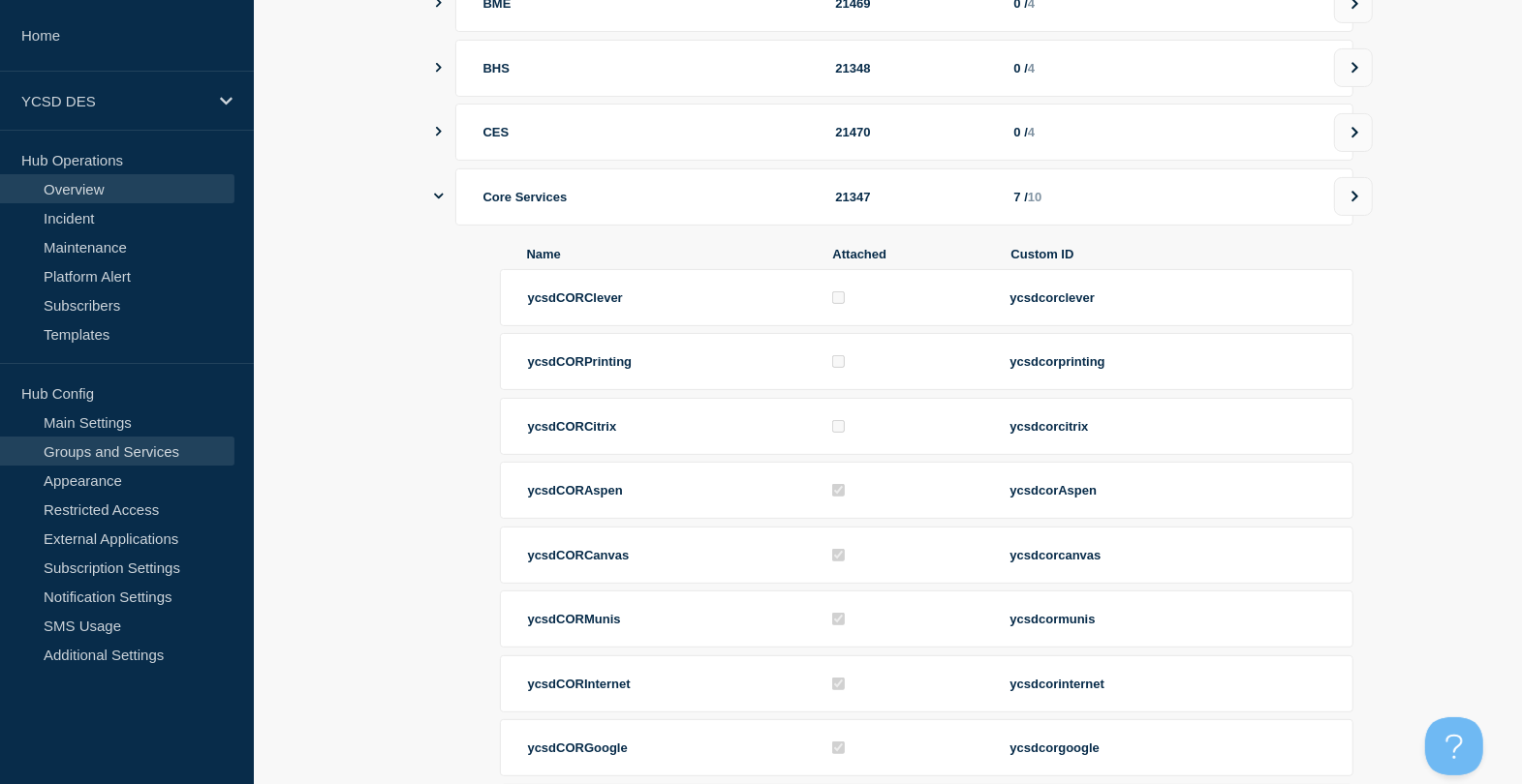
click at [114, 184] on link "Overview" at bounding box center [117, 189] width 234 height 29
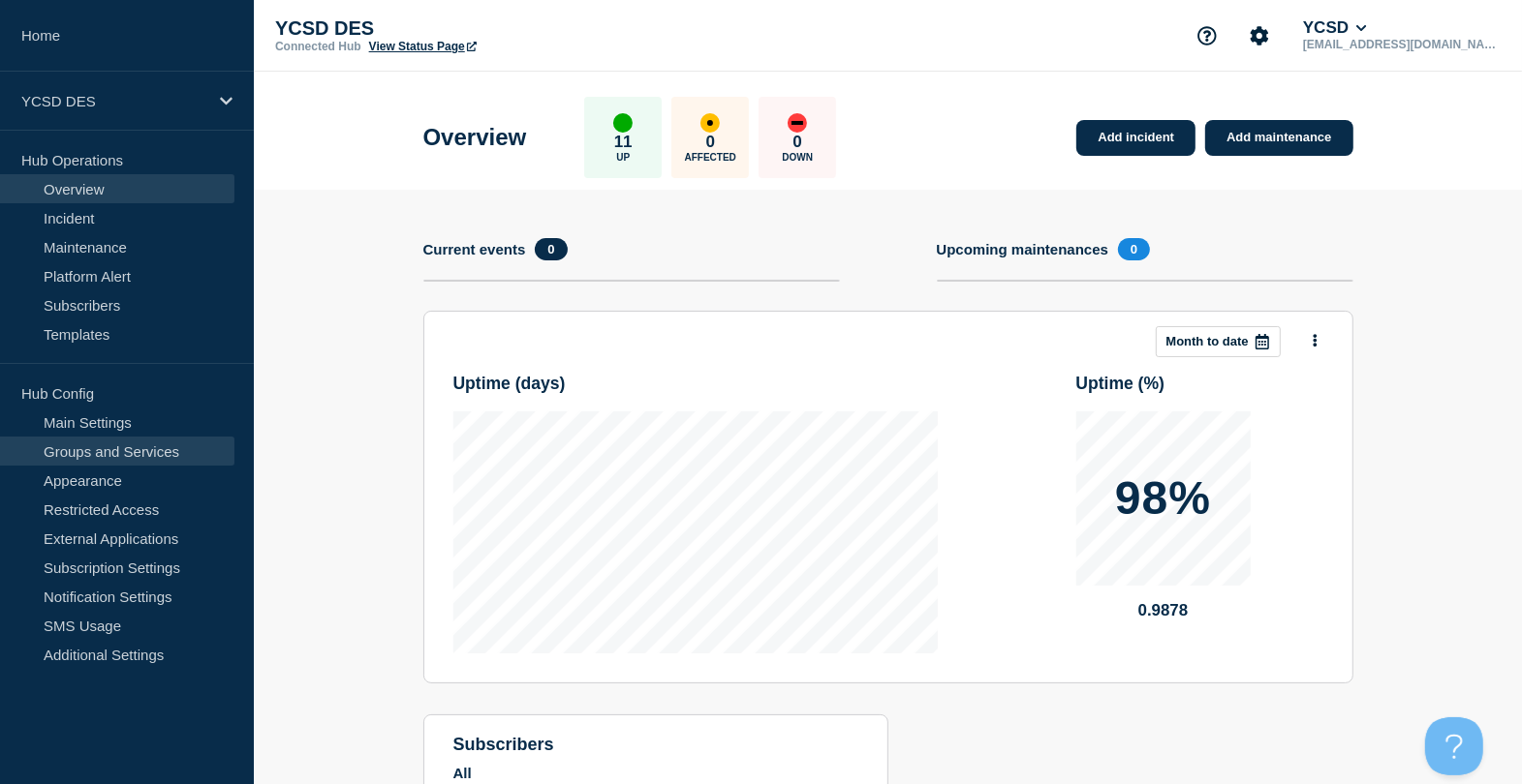
click at [109, 451] on link "Groups and Services" at bounding box center [117, 450] width 234 height 29
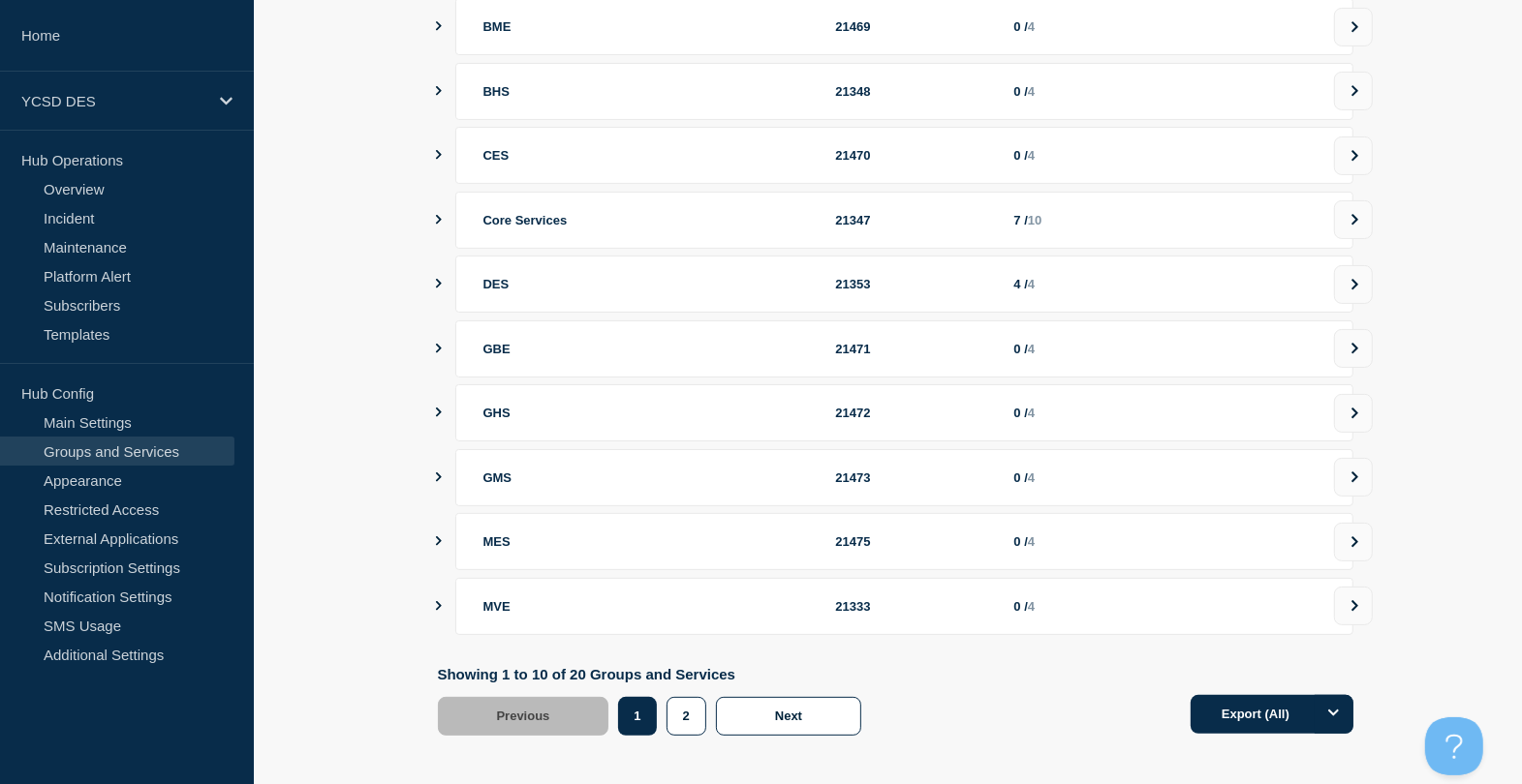
scroll to position [322, 0]
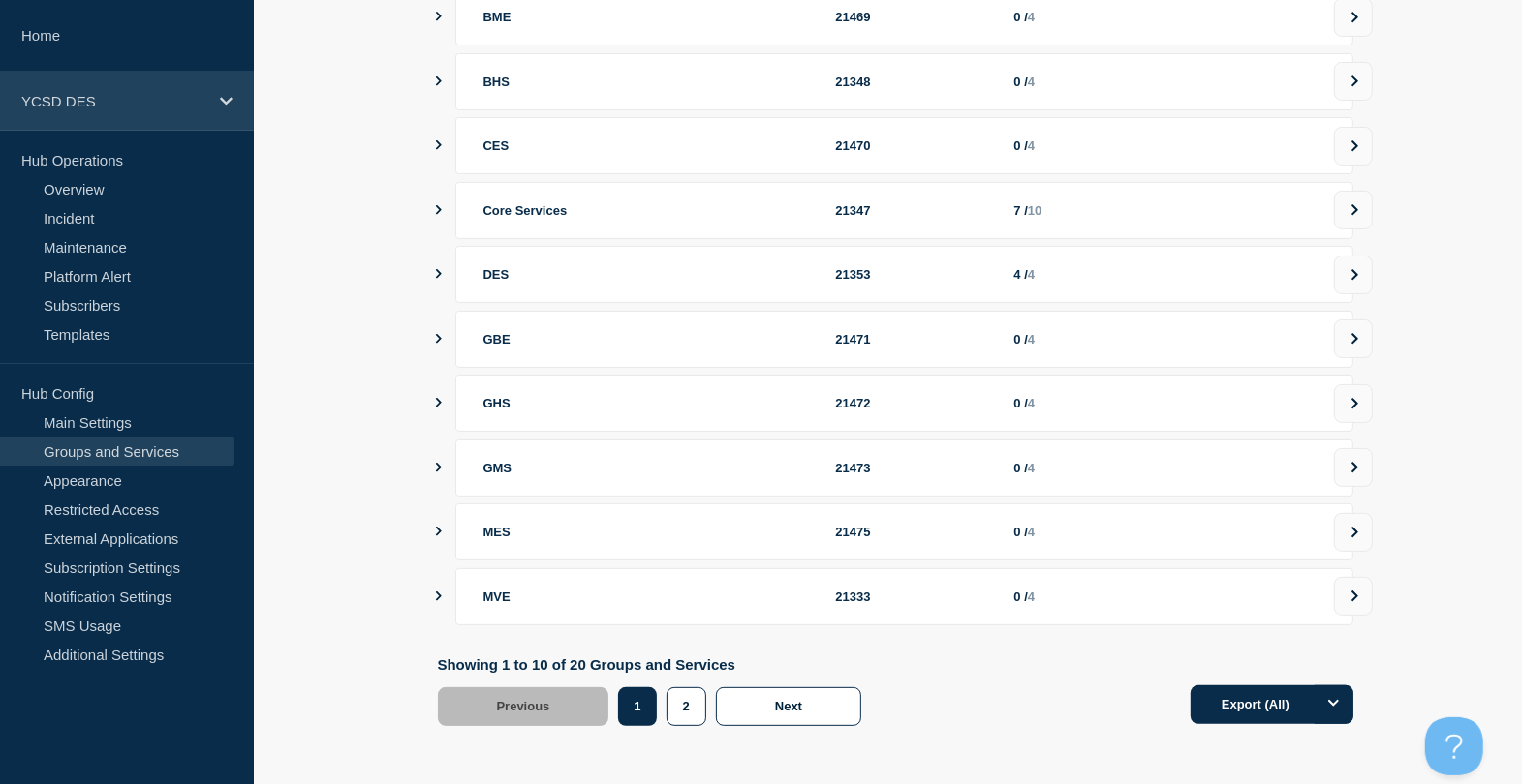
click at [121, 110] on div "YCSD DES" at bounding box center [126, 102] width 254 height 59
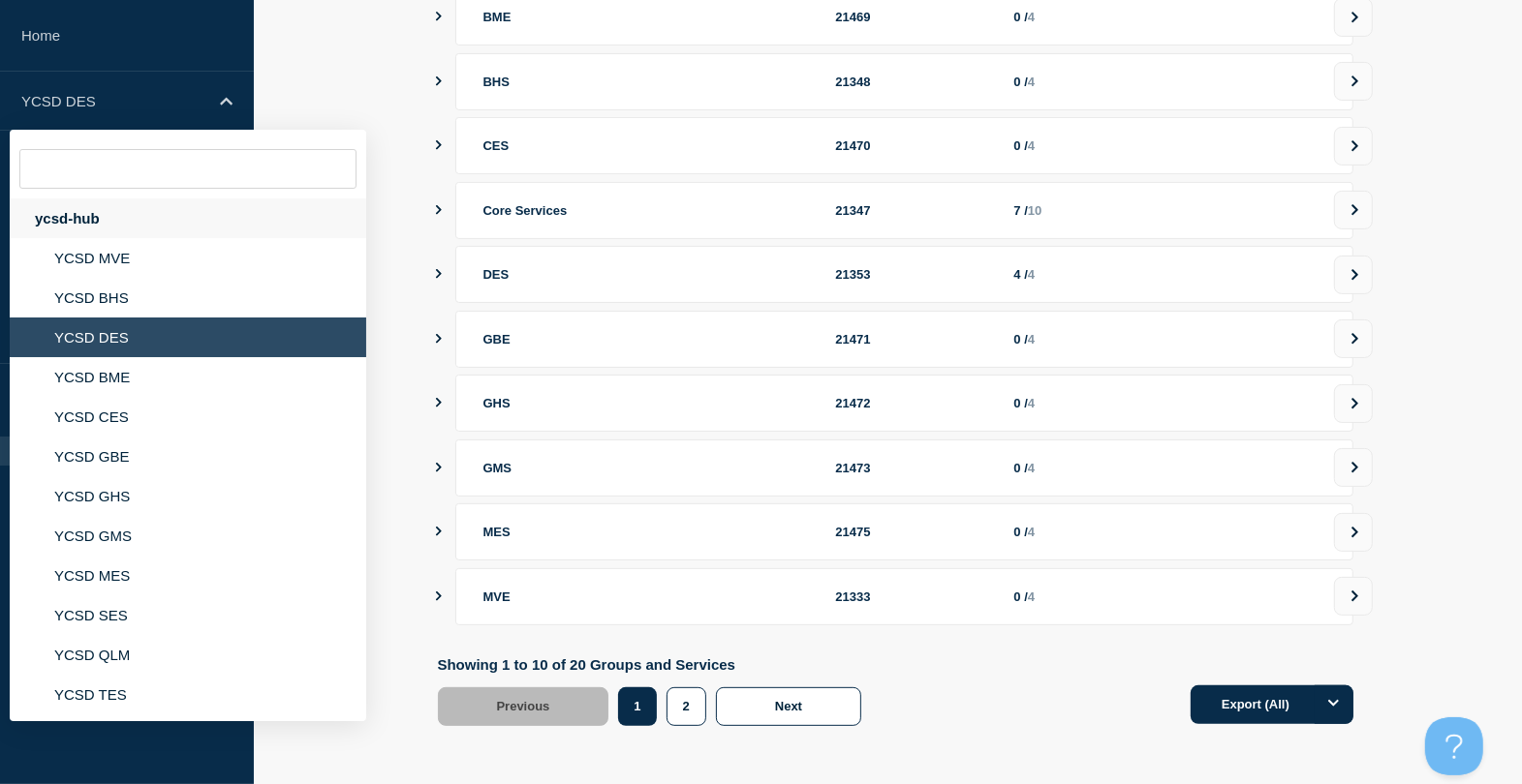
click at [126, 224] on div "ycsd-hub" at bounding box center [188, 218] width 357 height 39
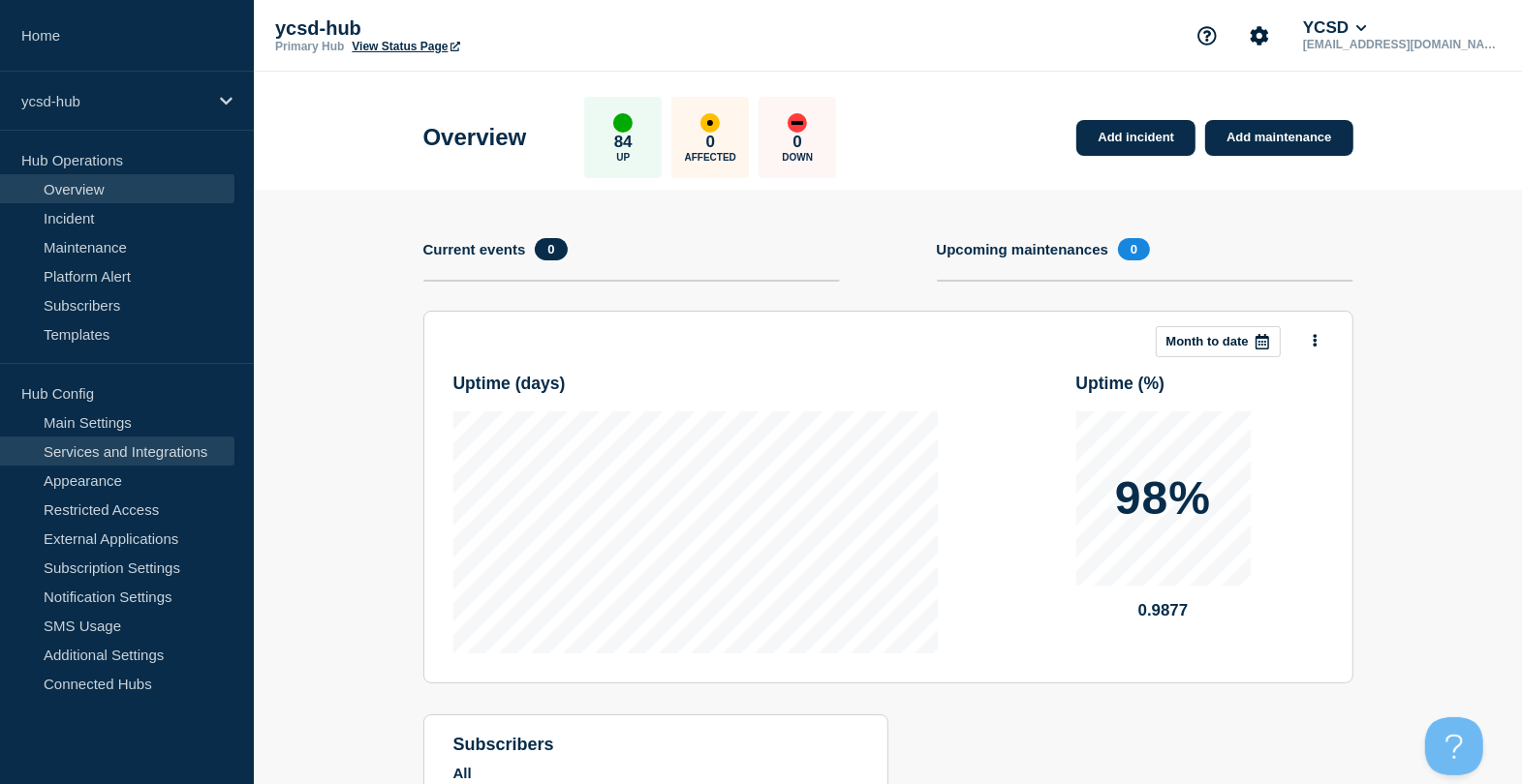
click at [142, 457] on link "Services and Integrations" at bounding box center [117, 450] width 234 height 29
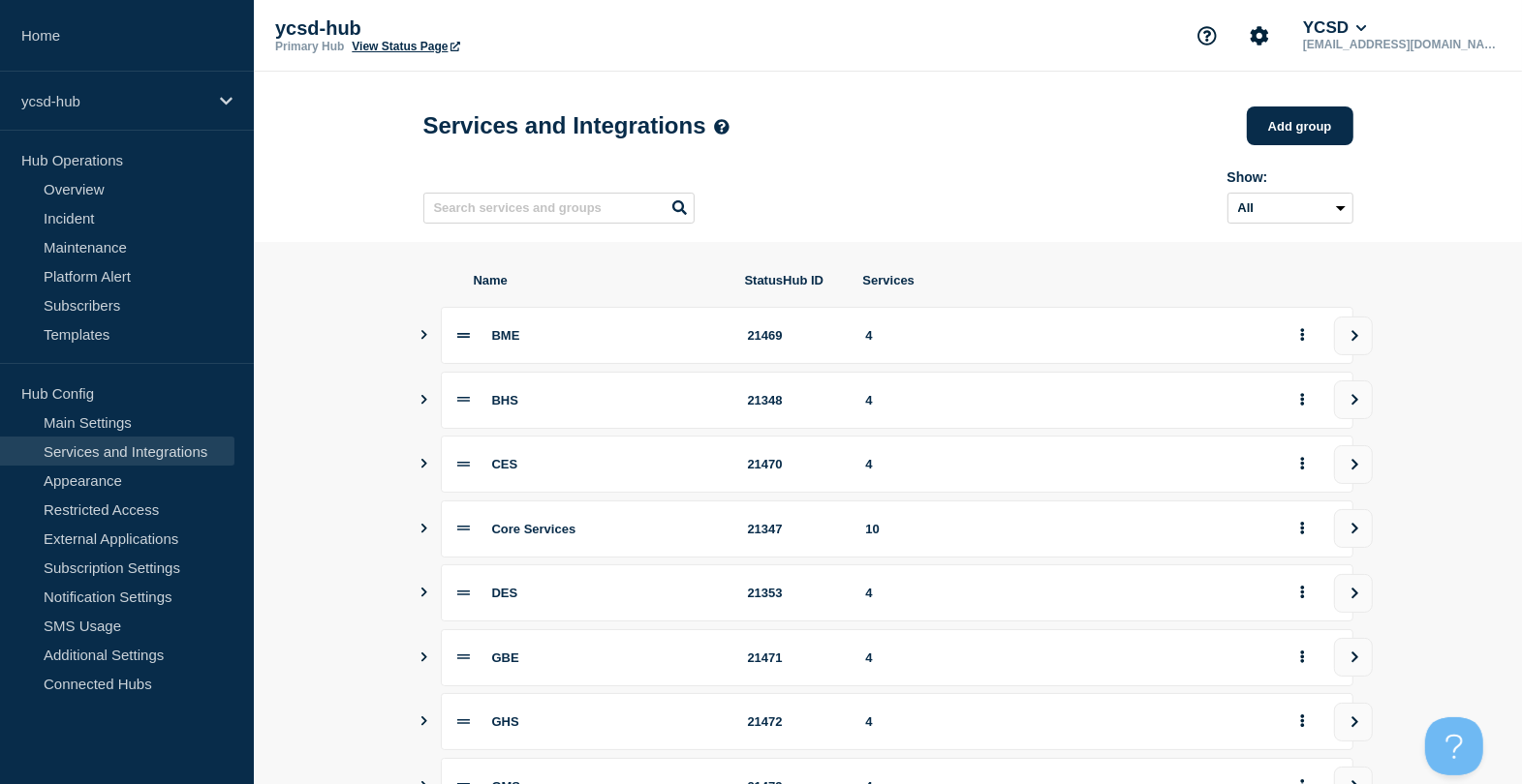
click at [426, 533] on icon "Show services" at bounding box center [424, 529] width 13 height 10
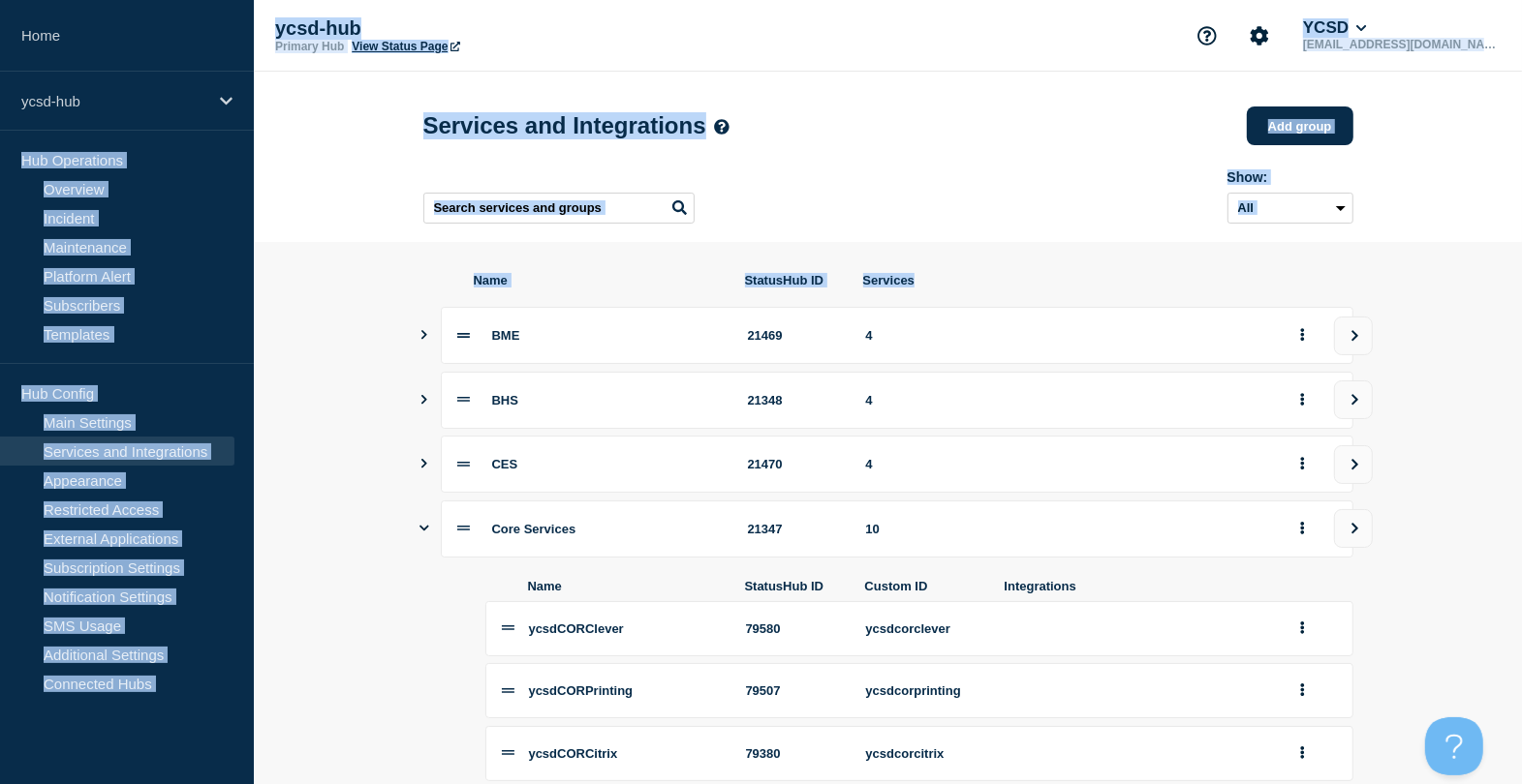
drag, startPoint x: 146, startPoint y: 71, endPoint x: 346, endPoint y: 305, distance: 307.8
copy div "Hub Operations Overview Incident Maintenance Platform Alert Subscribers Templat…"
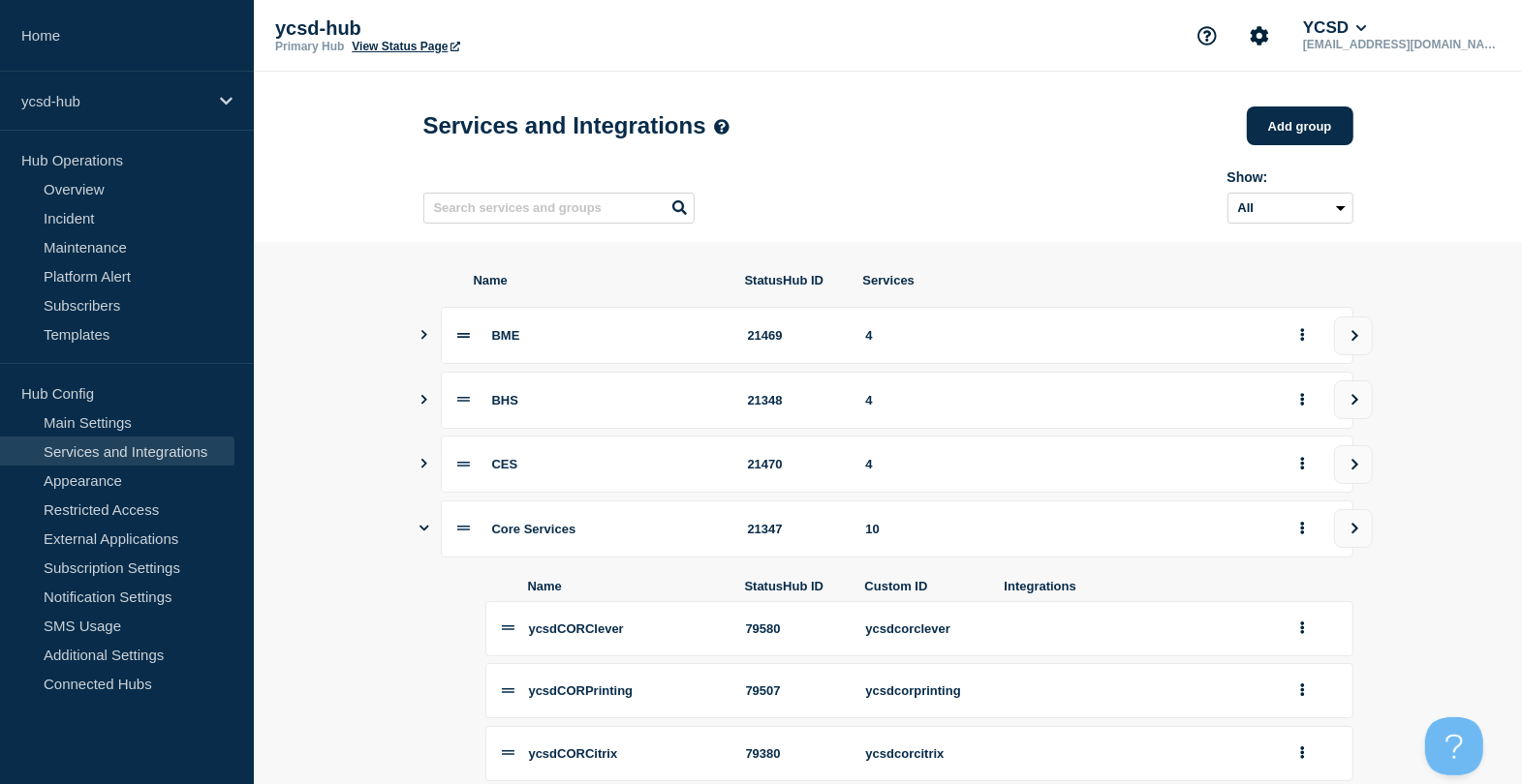
click at [428, 534] on icon "Show services" at bounding box center [425, 528] width 10 height 13
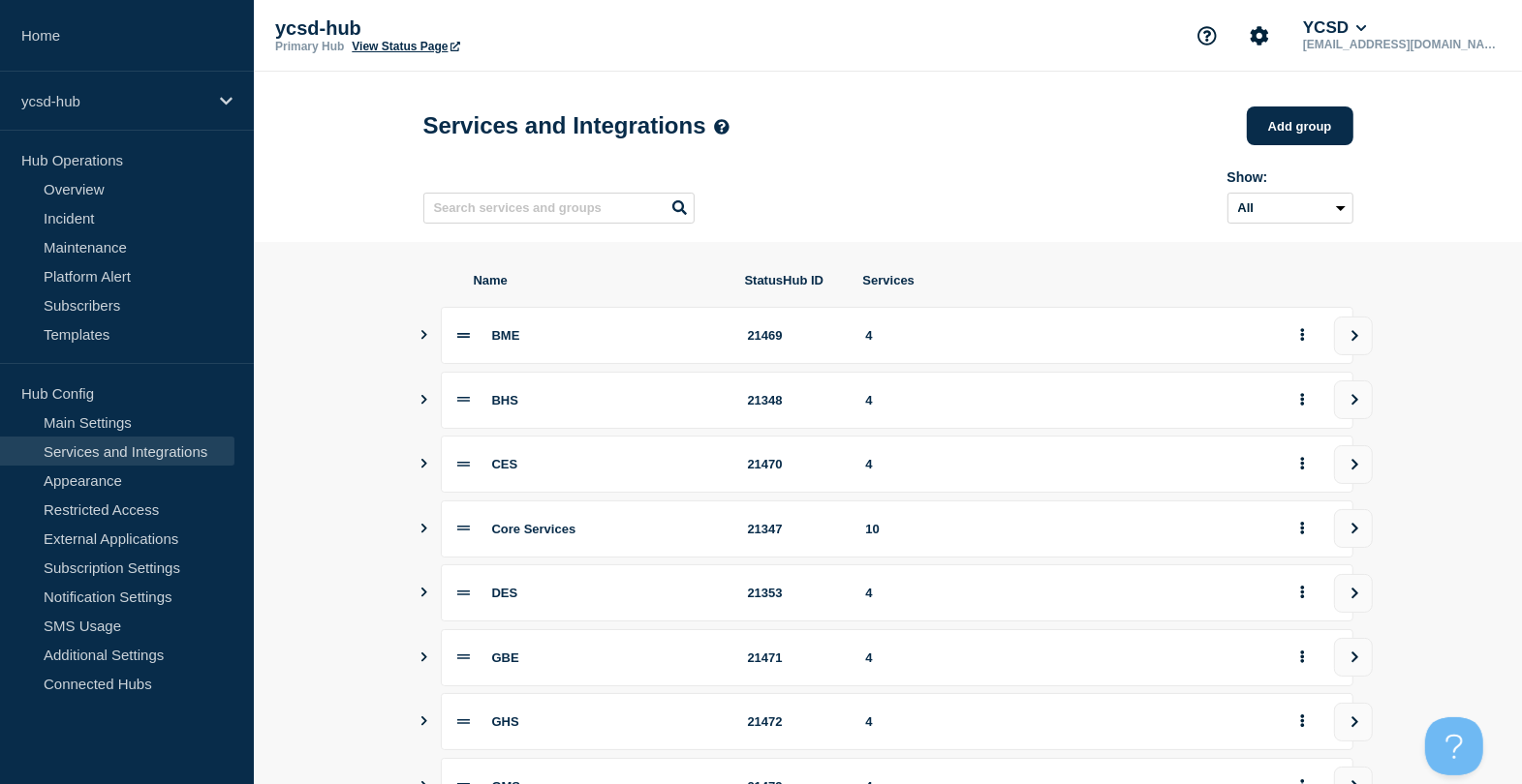
click at [425, 597] on icon "Show services" at bounding box center [424, 592] width 13 height 10
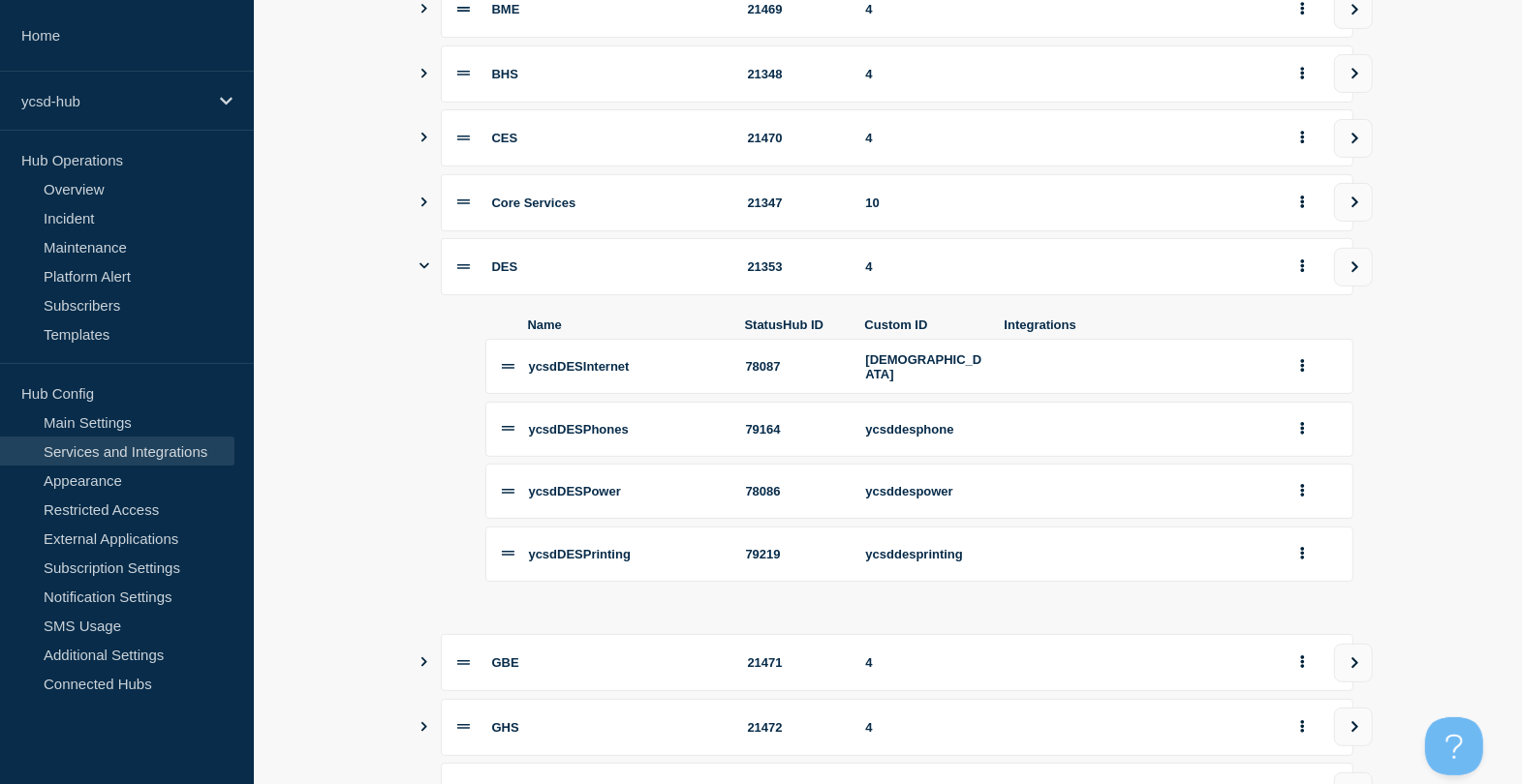
scroll to position [363, 0]
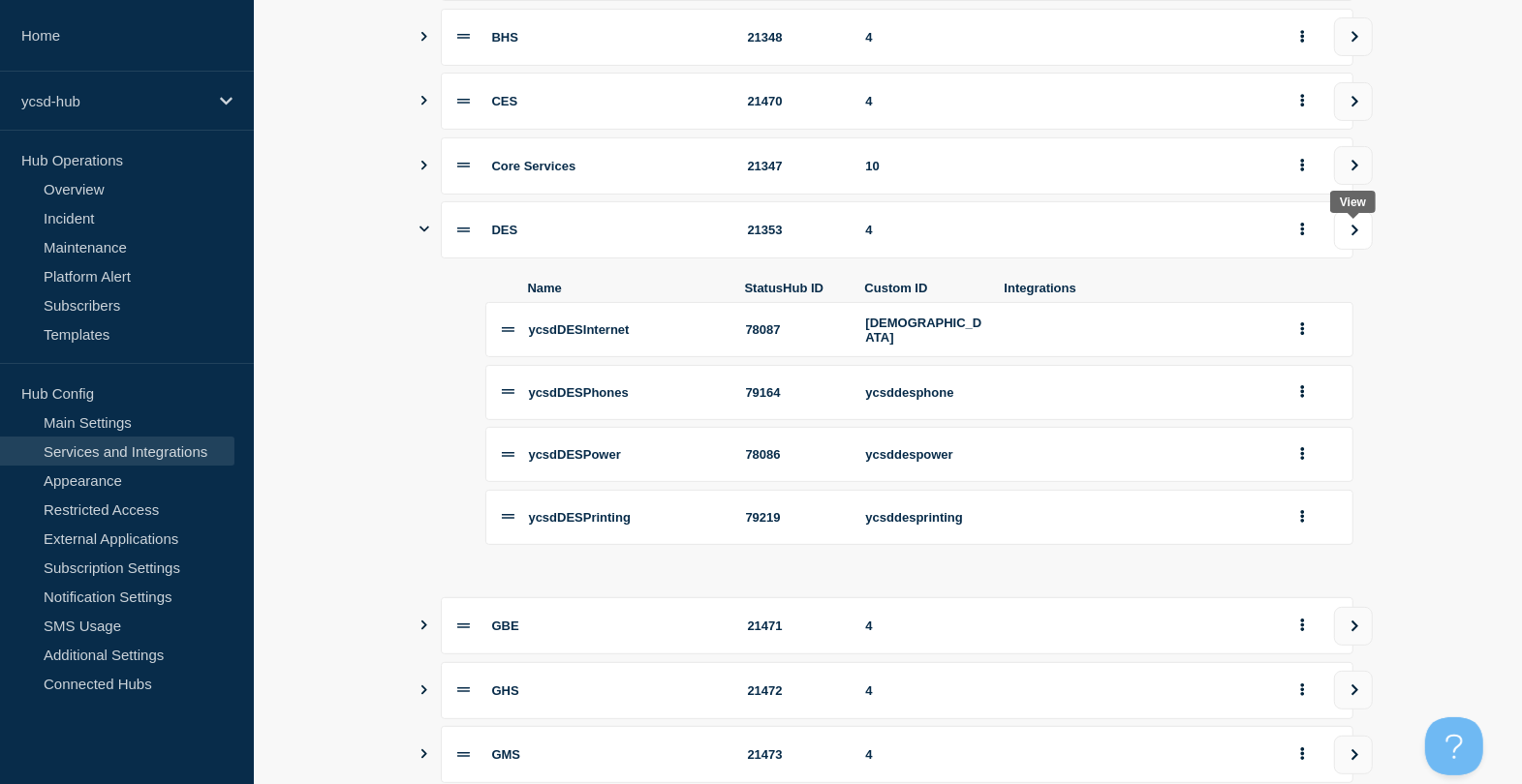
click at [1231, 234] on icon "view group" at bounding box center [1354, 231] width 13 height 12
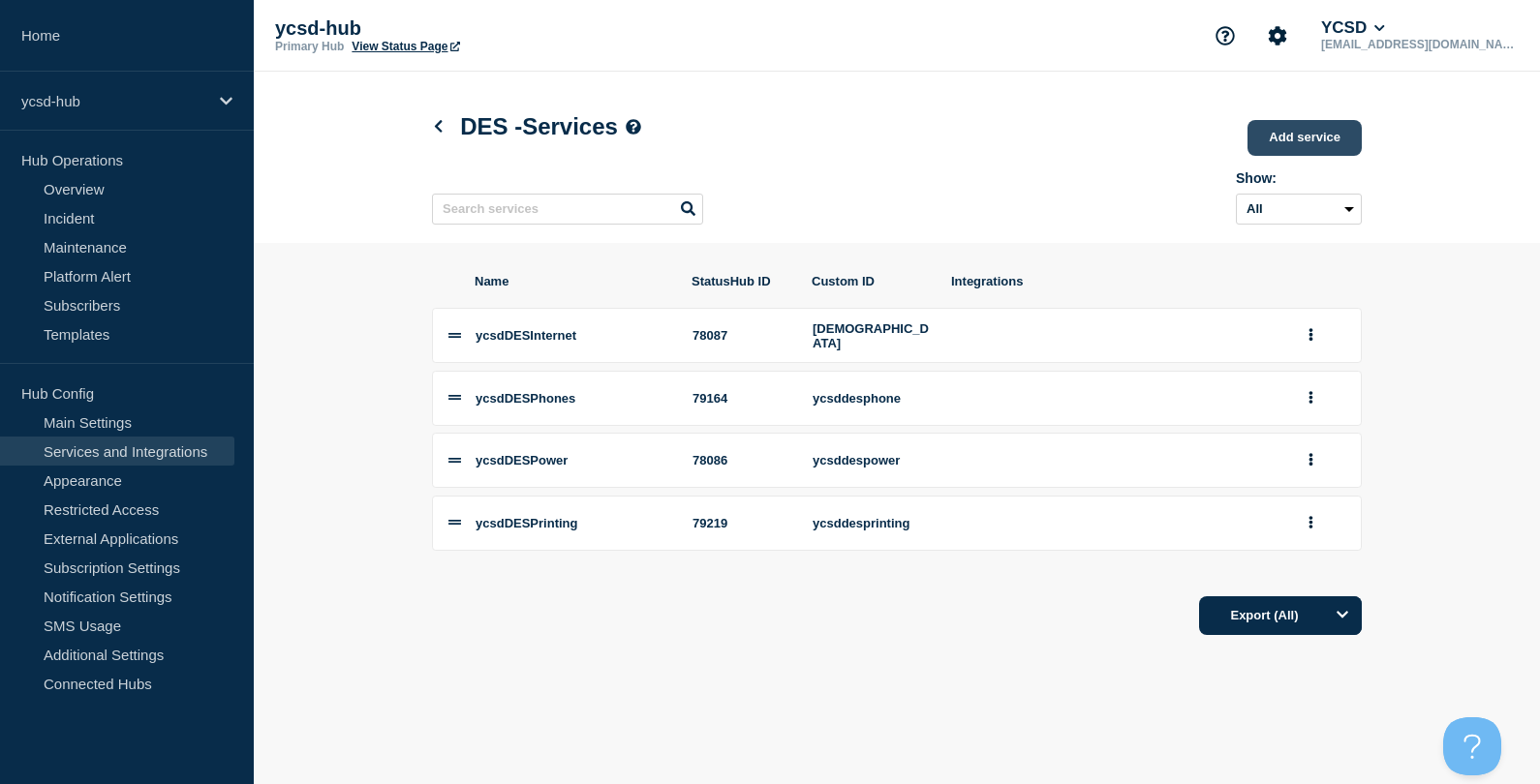
click at [1231, 143] on link "Add service" at bounding box center [1305, 138] width 115 height 36
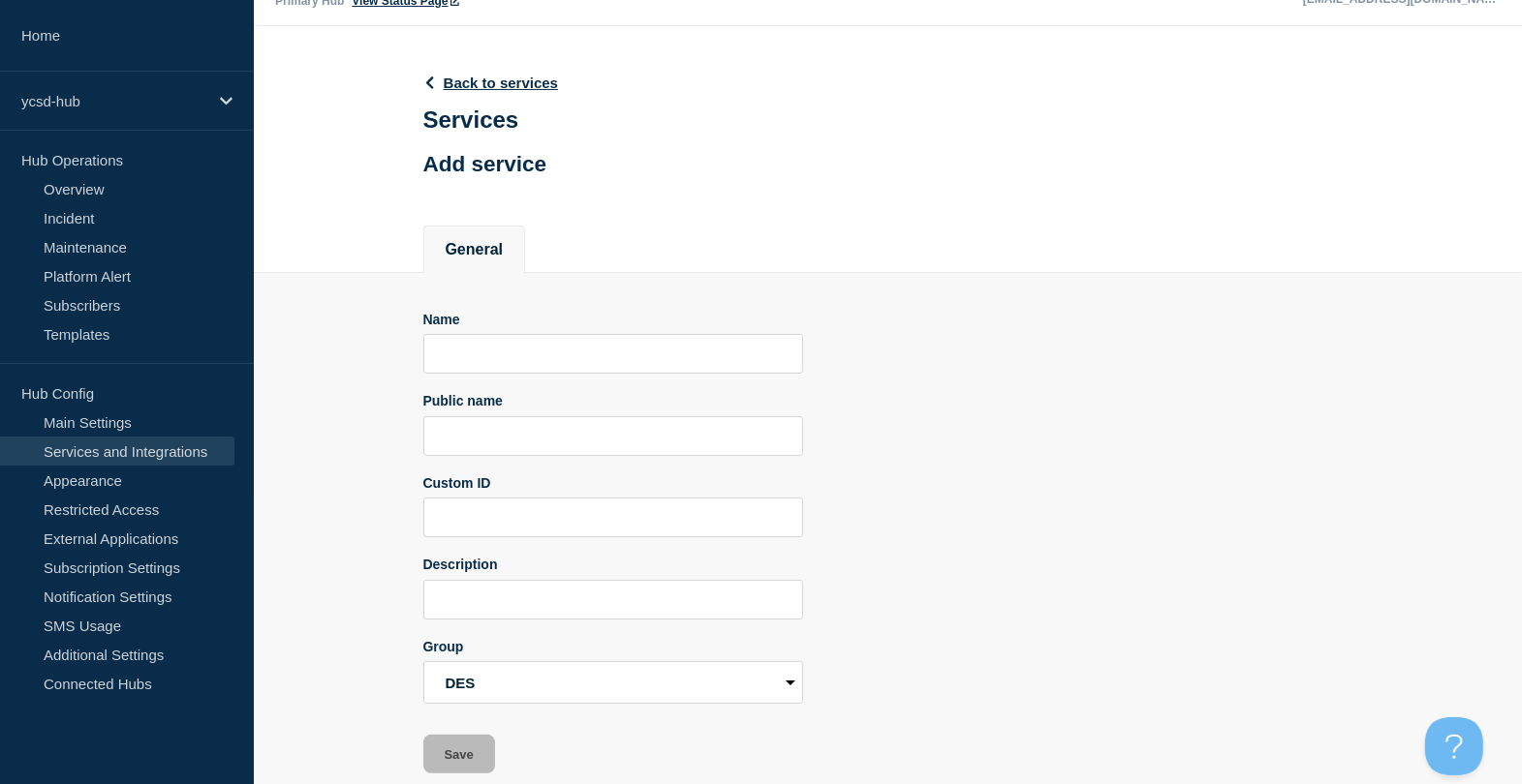
scroll to position [70, 0]
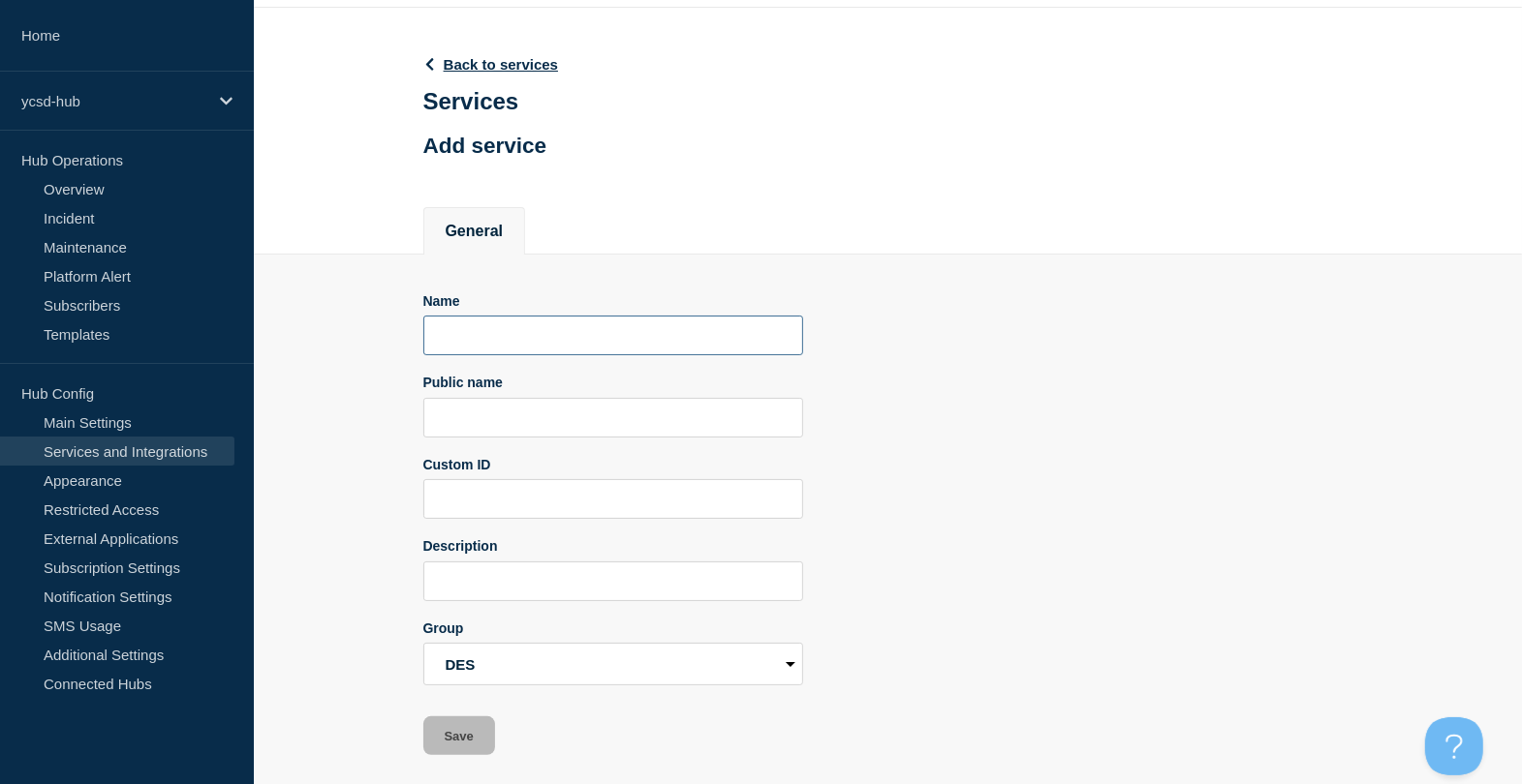
click at [497, 331] on input "Name" at bounding box center [613, 336] width 379 height 39
click at [516, 427] on input "Public name" at bounding box center [613, 418] width 379 height 39
click at [525, 313] on div "Name" at bounding box center [613, 325] width 379 height 63
click at [525, 330] on input "Name" at bounding box center [613, 336] width 379 height 39
type input "Y"
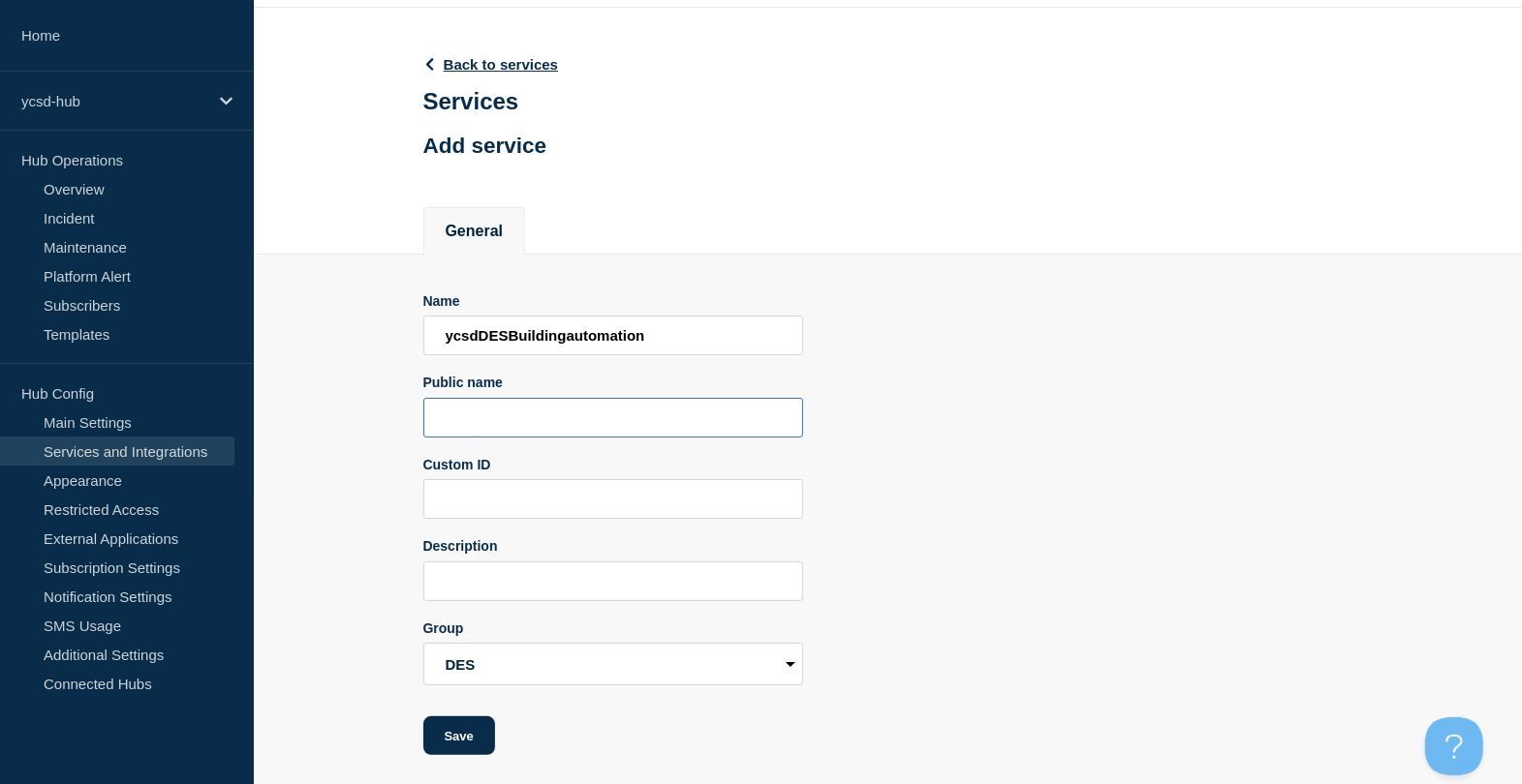
click at [500, 427] on input "Public name" at bounding box center [613, 418] width 379 height 39
click at [555, 344] on input "ycsdDESBuildingautomation" at bounding box center [613, 336] width 379 height 39
drag, startPoint x: 669, startPoint y: 337, endPoint x: 569, endPoint y: 332, distance: 100.1
click at [569, 332] on input "ycsdDESBuildingautomation" at bounding box center [613, 336] width 379 height 39
type input "ycsdDESBuildAuto"
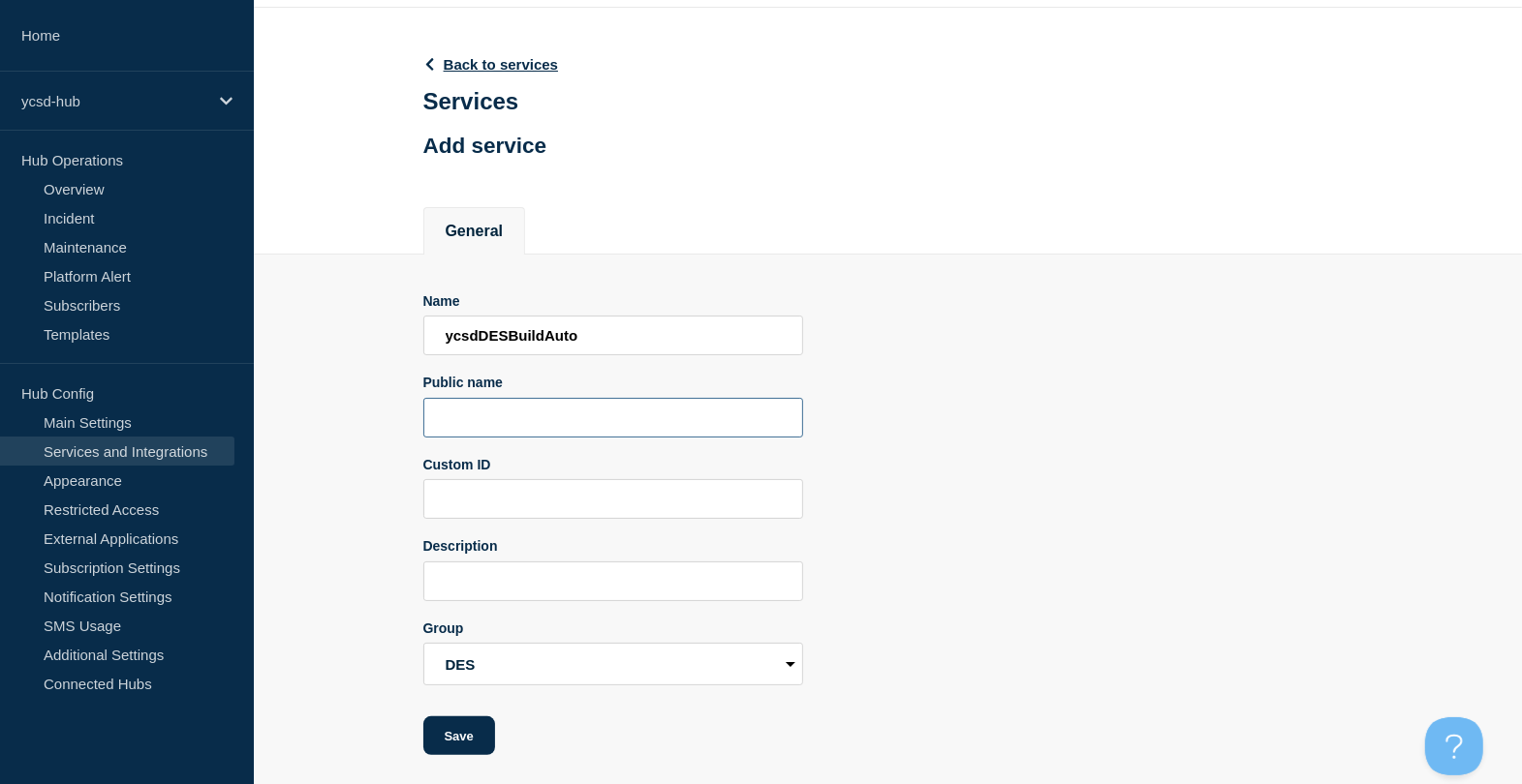
click at [557, 422] on input "Public name" at bounding box center [613, 418] width 379 height 39
type input "DES Building Automation"
click at [587, 479] on input "Custom ID" at bounding box center [613, 499] width 379 height 39
click at [568, 505] on input "Custom ID" at bounding box center [613, 499] width 379 height 39
type input "ycsddesbuildauto"
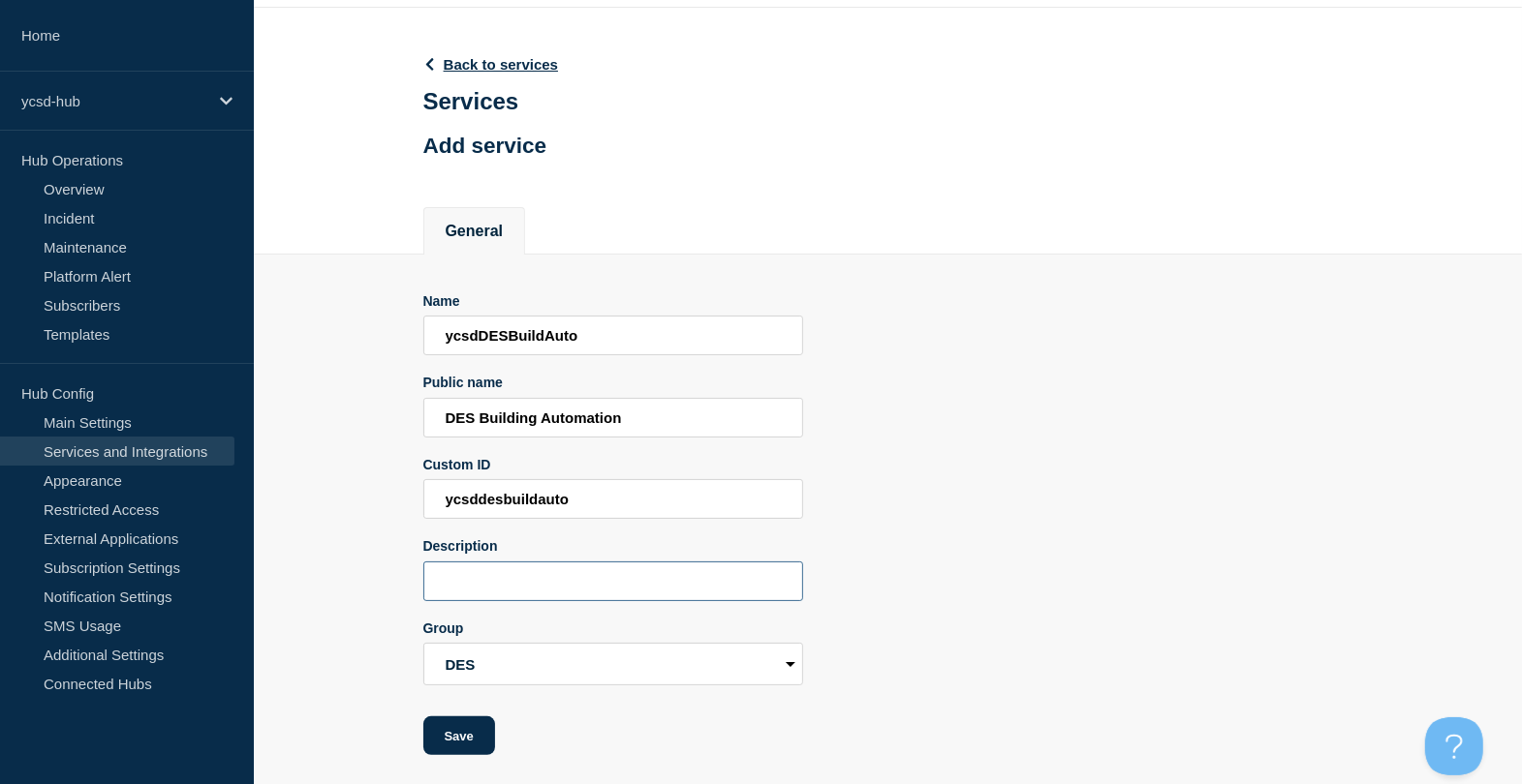
click at [500, 584] on input "Description" at bounding box center [613, 582] width 379 height 39
type input "Building Automation services - HVAC, Site Lighting, Hot Water systems"
click at [457, 626] on button "Save" at bounding box center [459, 736] width 72 height 39
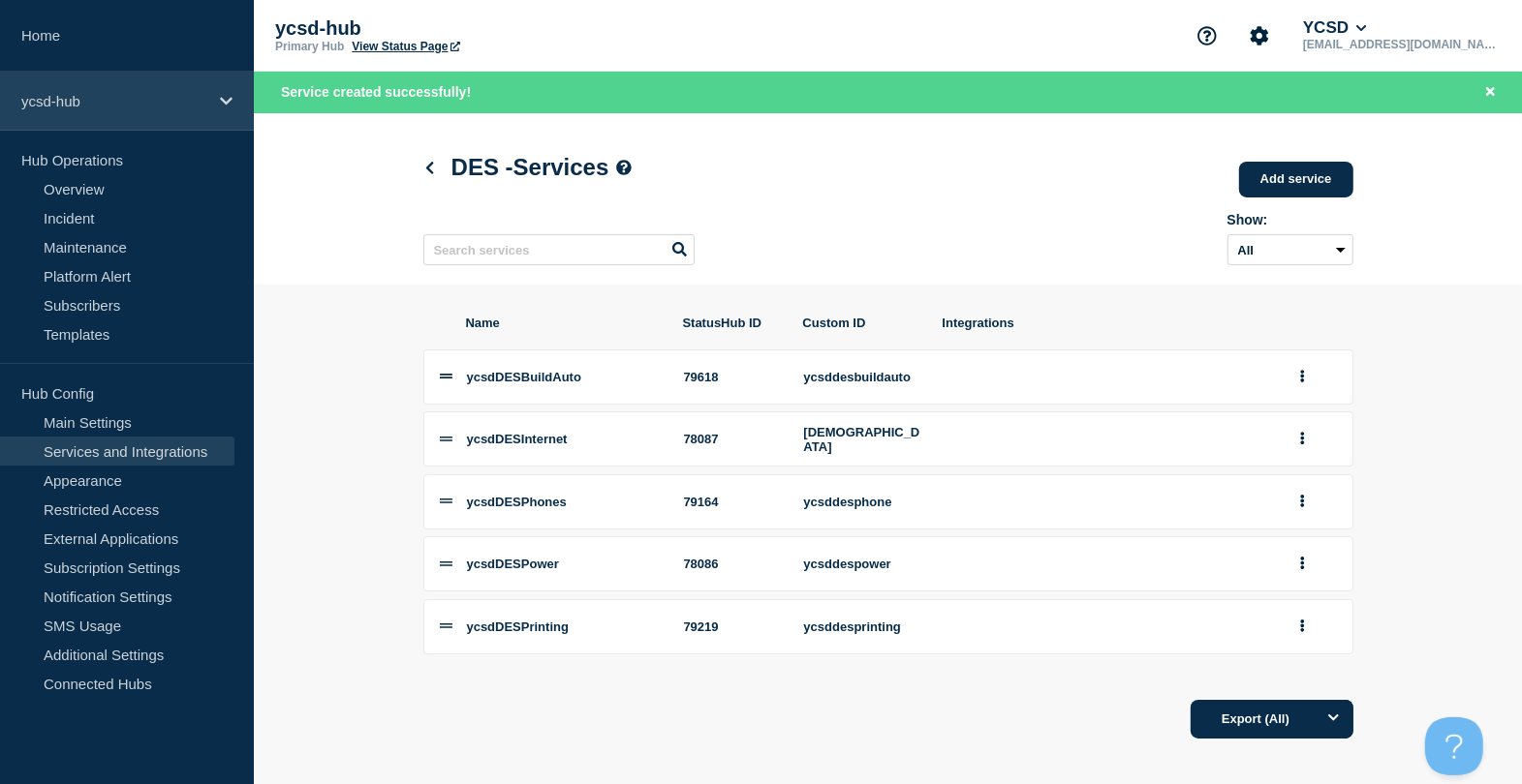
click at [196, 78] on div "ycsd-hub" at bounding box center [126, 102] width 254 height 59
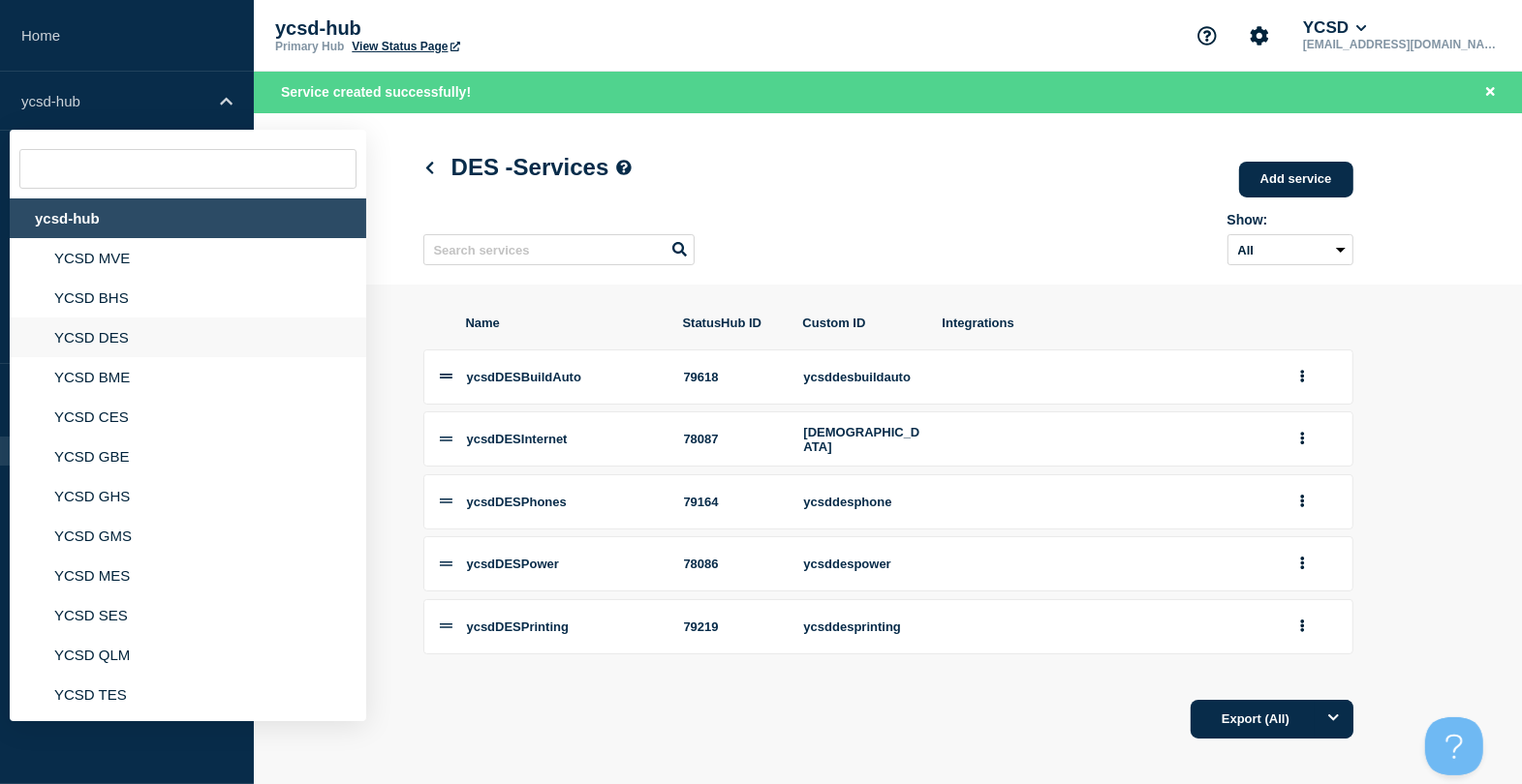
click at [109, 357] on li "YCSD DES" at bounding box center [188, 377] width 357 height 39
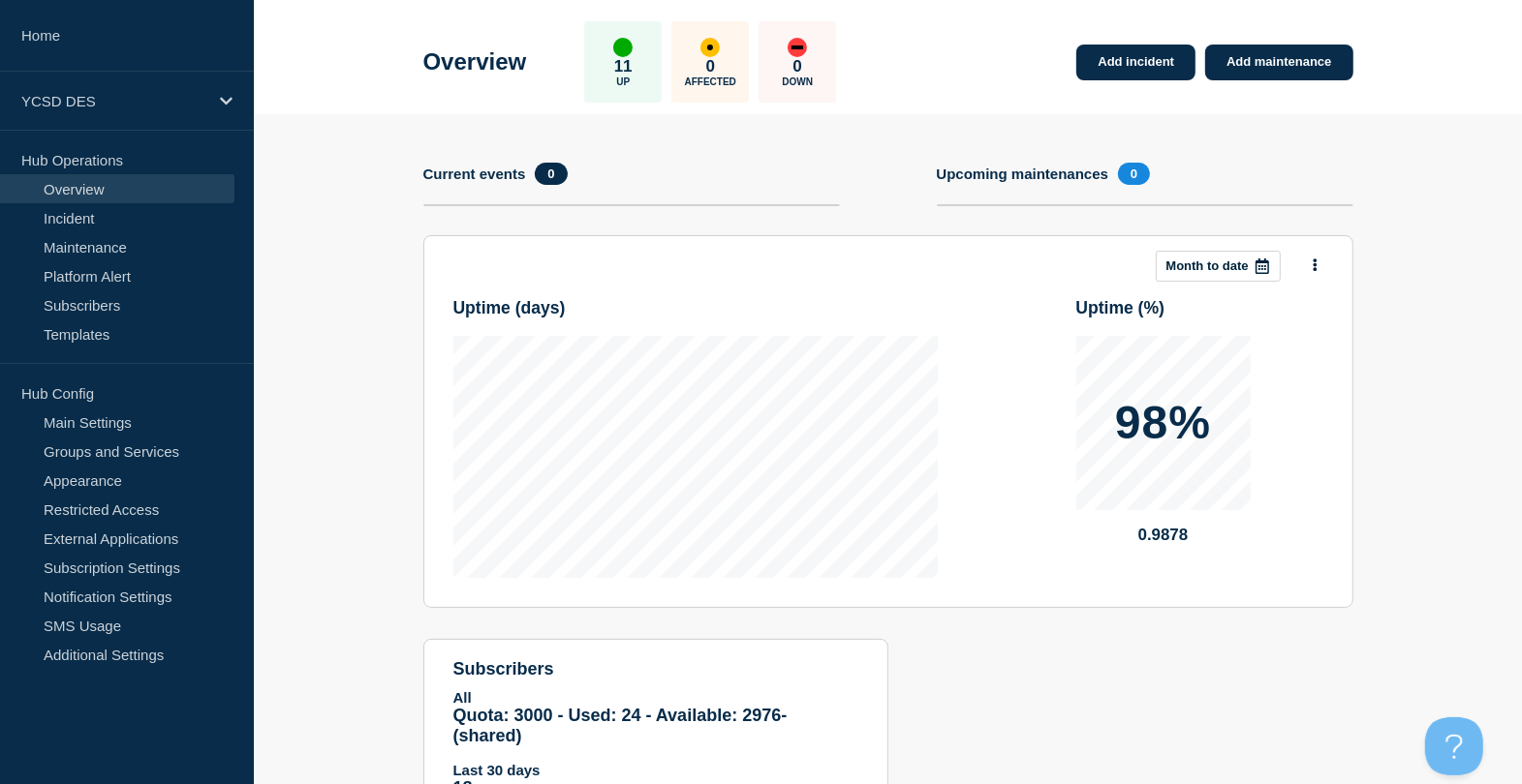
scroll to position [165, 0]
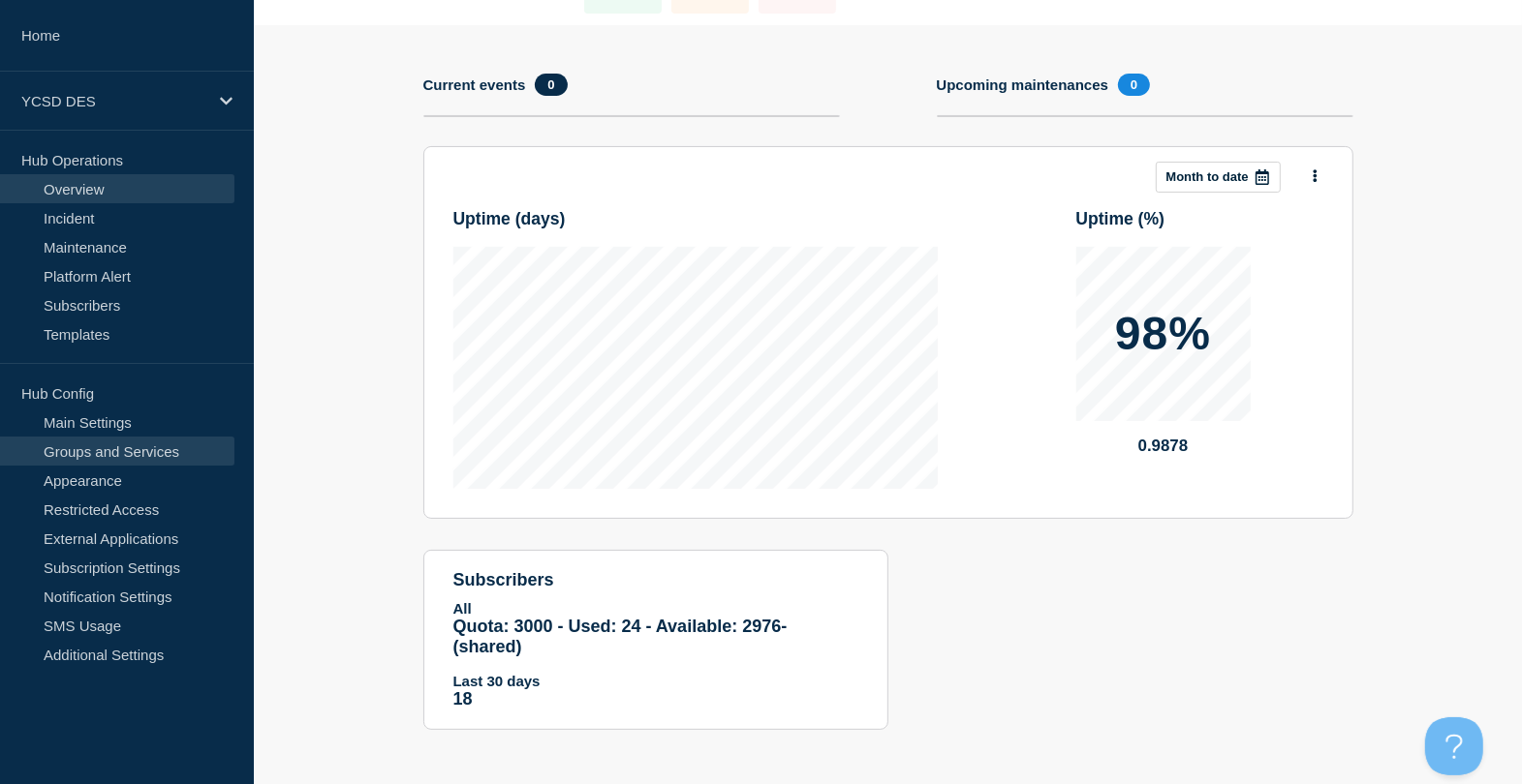
click at [148, 446] on link "Groups and Services" at bounding box center [117, 450] width 234 height 29
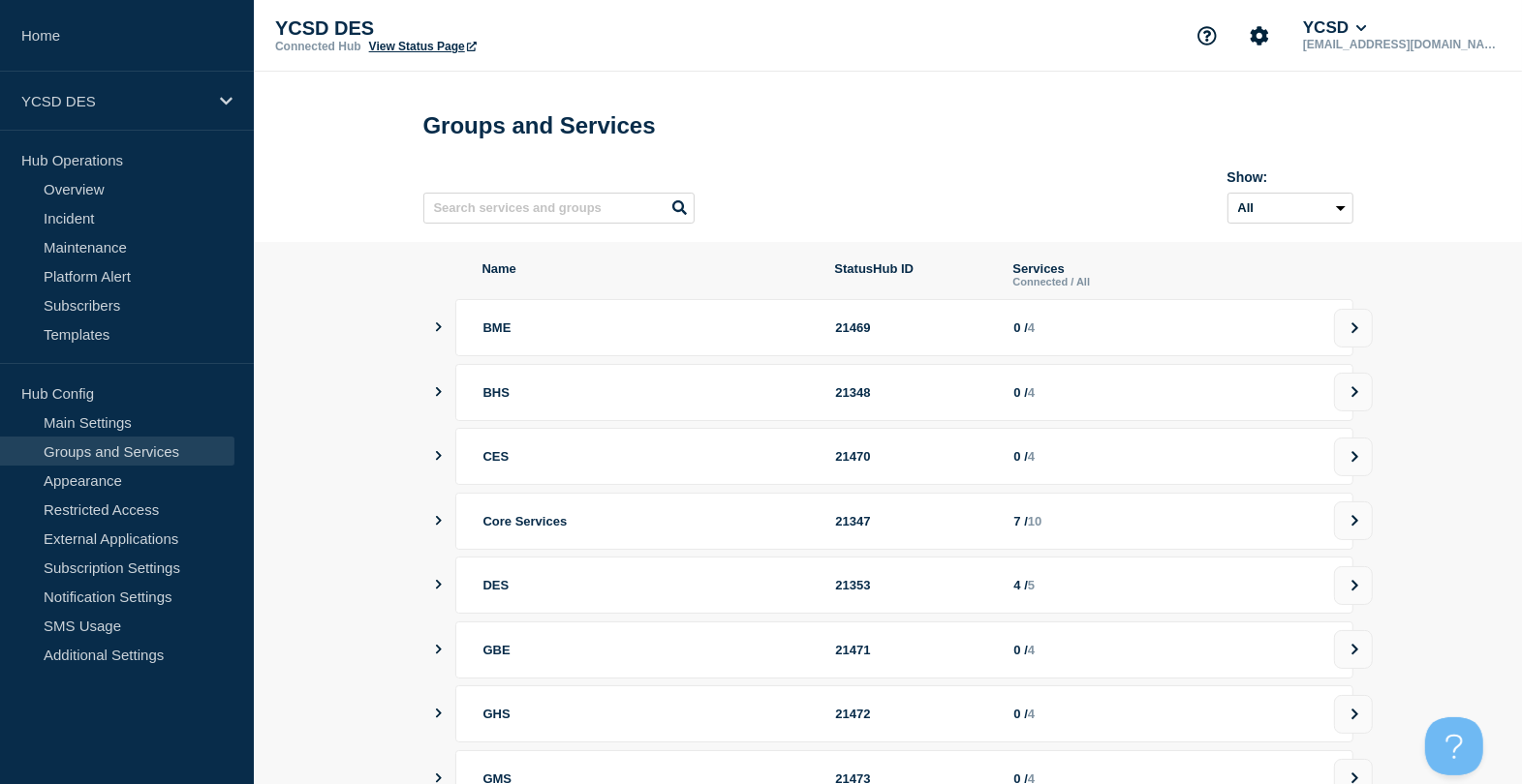
drag, startPoint x: 1014, startPoint y: 598, endPoint x: 1003, endPoint y: 613, distance: 18.6
click at [1003, 613] on div "DES 21353 4 / 5" at bounding box center [904, 586] width 898 height 57
click at [1231, 590] on icon at bounding box center [1354, 585] width 7 height 11
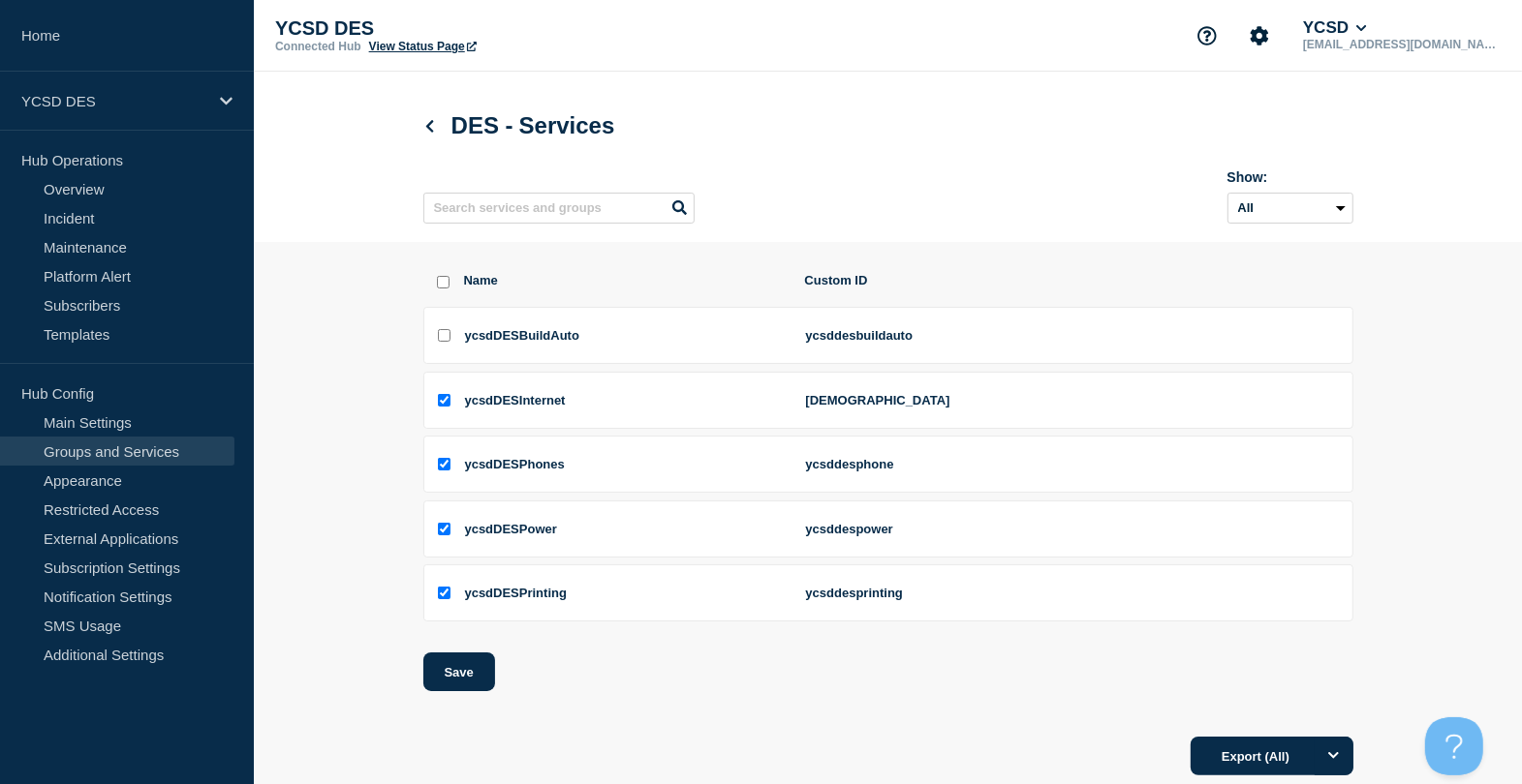
click at [451, 372] on li "ycsdDESBuildAuto ycsddesbuildauto" at bounding box center [888, 401] width 929 height 57
click at [447, 339] on input "ycsdDESBuildAuto checkbox" at bounding box center [443, 335] width 13 height 13
checkbox input "true"
click at [485, 626] on button "Save" at bounding box center [459, 671] width 72 height 39
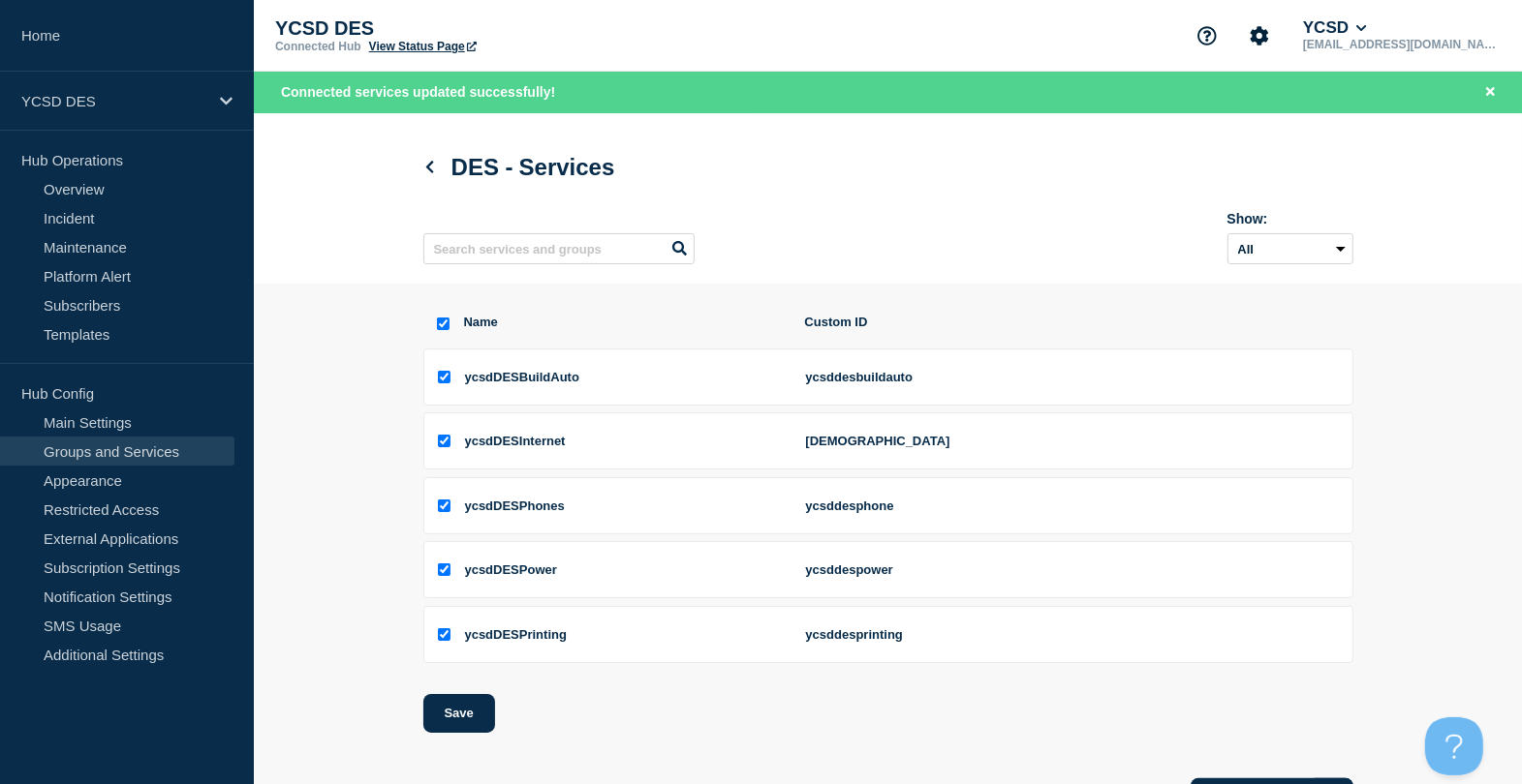
click at [450, 46] on link "View Status Page" at bounding box center [423, 46] width 108 height 14
click at [125, 605] on link "Notification Settings" at bounding box center [117, 595] width 234 height 29
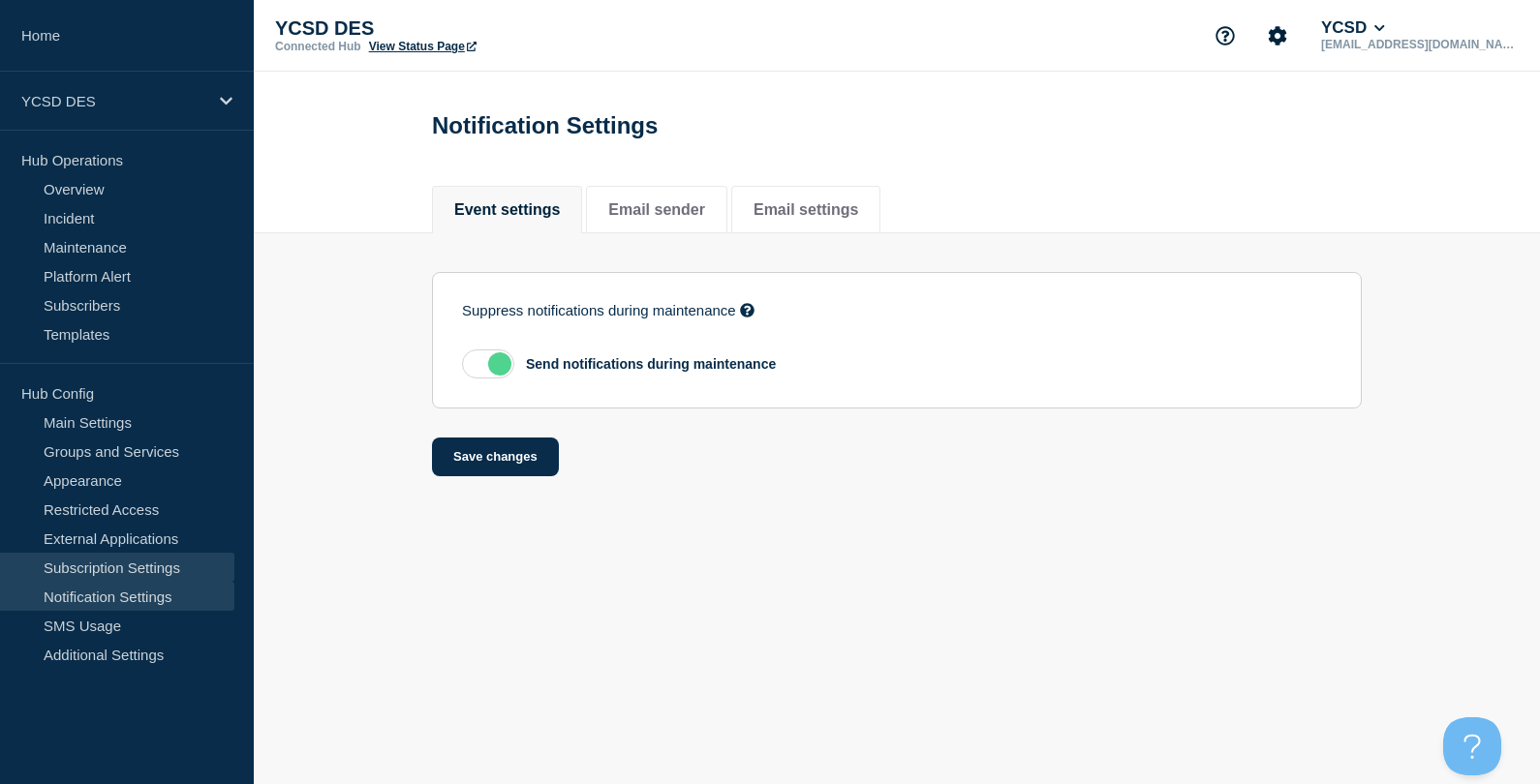
click at [146, 565] on link "Subscription Settings" at bounding box center [117, 567] width 234 height 29
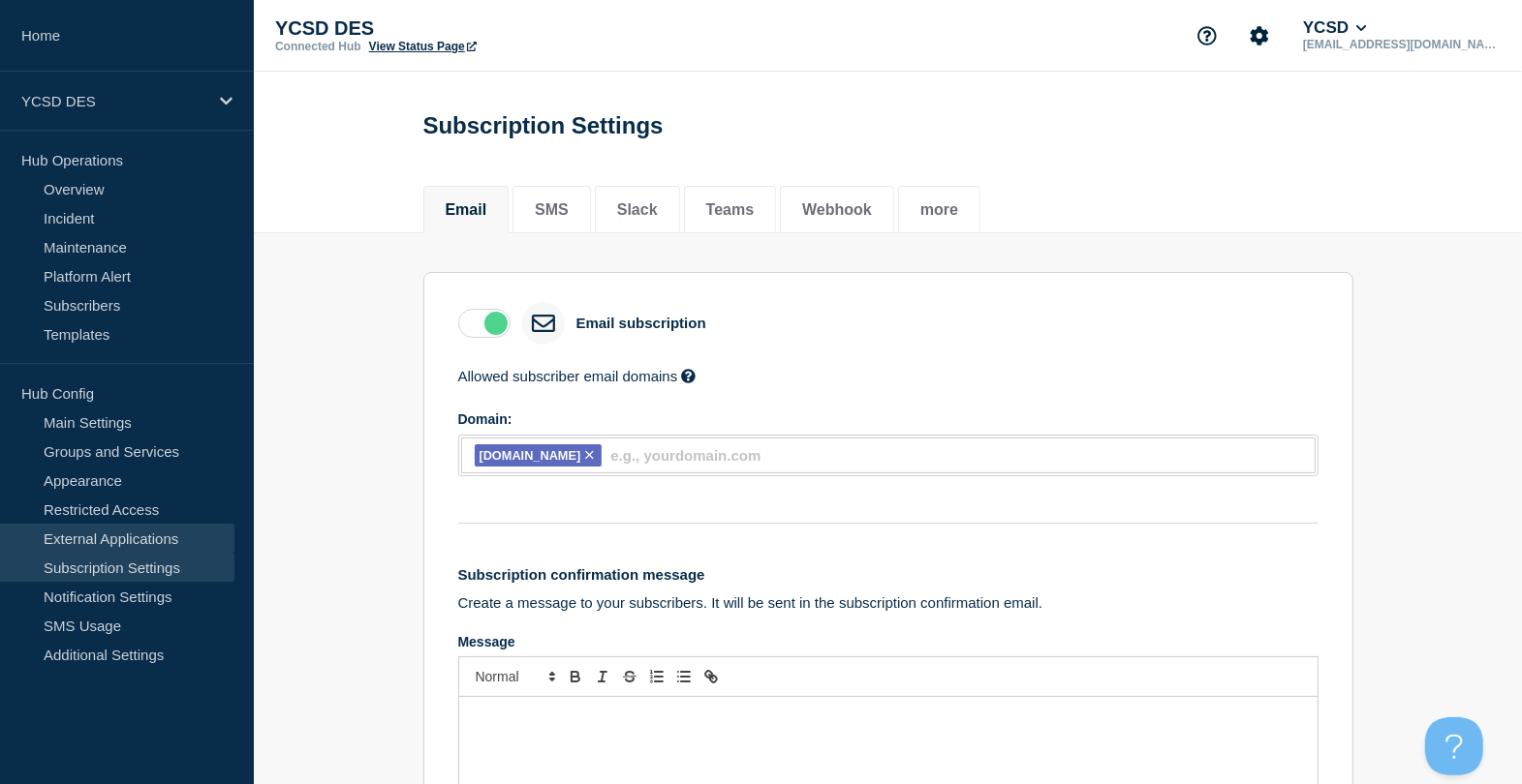
click at [148, 527] on link "External Applications" at bounding box center [117, 538] width 234 height 29
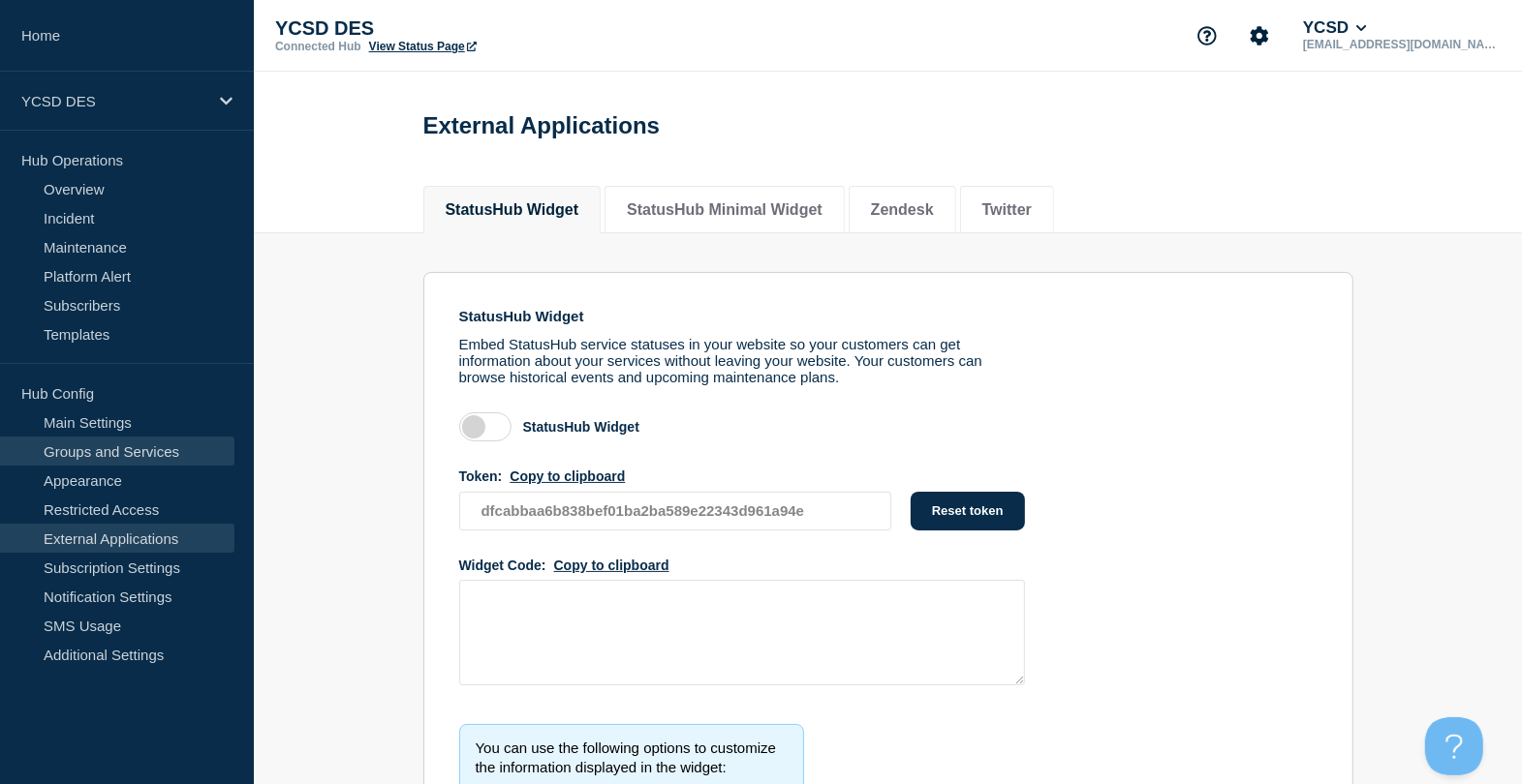
click at [147, 465] on link "Groups and Services" at bounding box center [117, 450] width 234 height 29
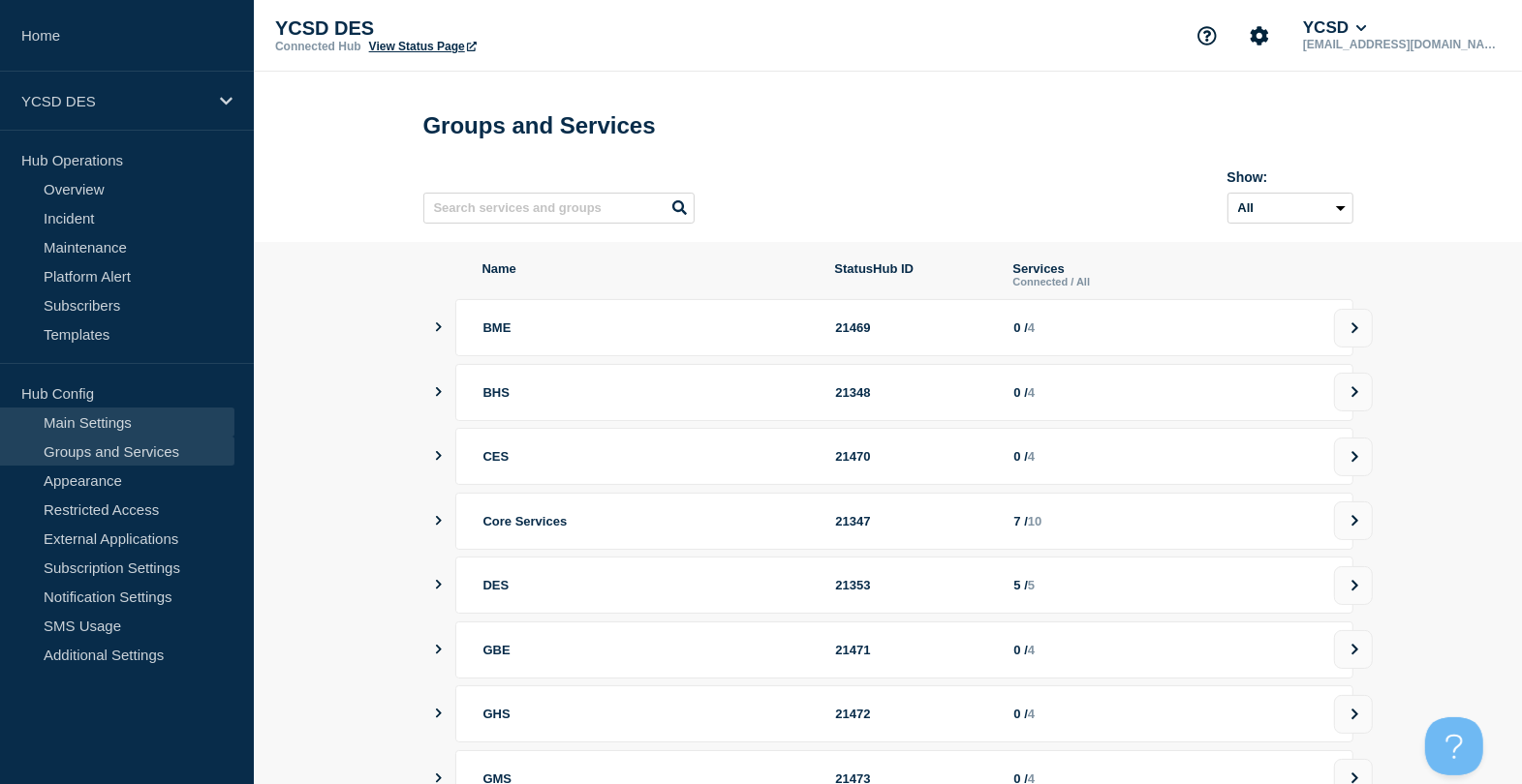
click at [115, 419] on link "Main Settings" at bounding box center [117, 422] width 234 height 29
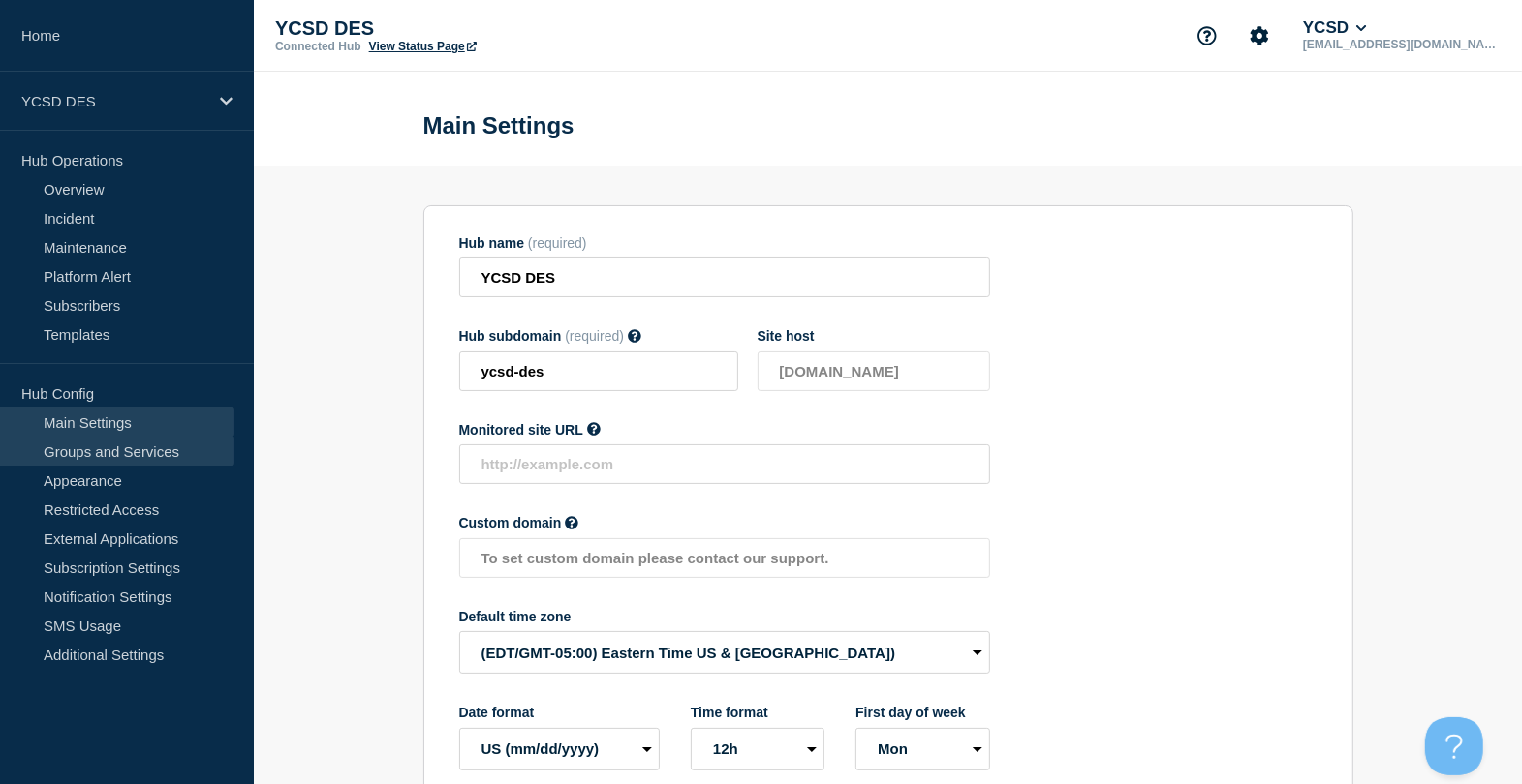
click at [133, 438] on link "Groups and Services" at bounding box center [117, 450] width 234 height 29
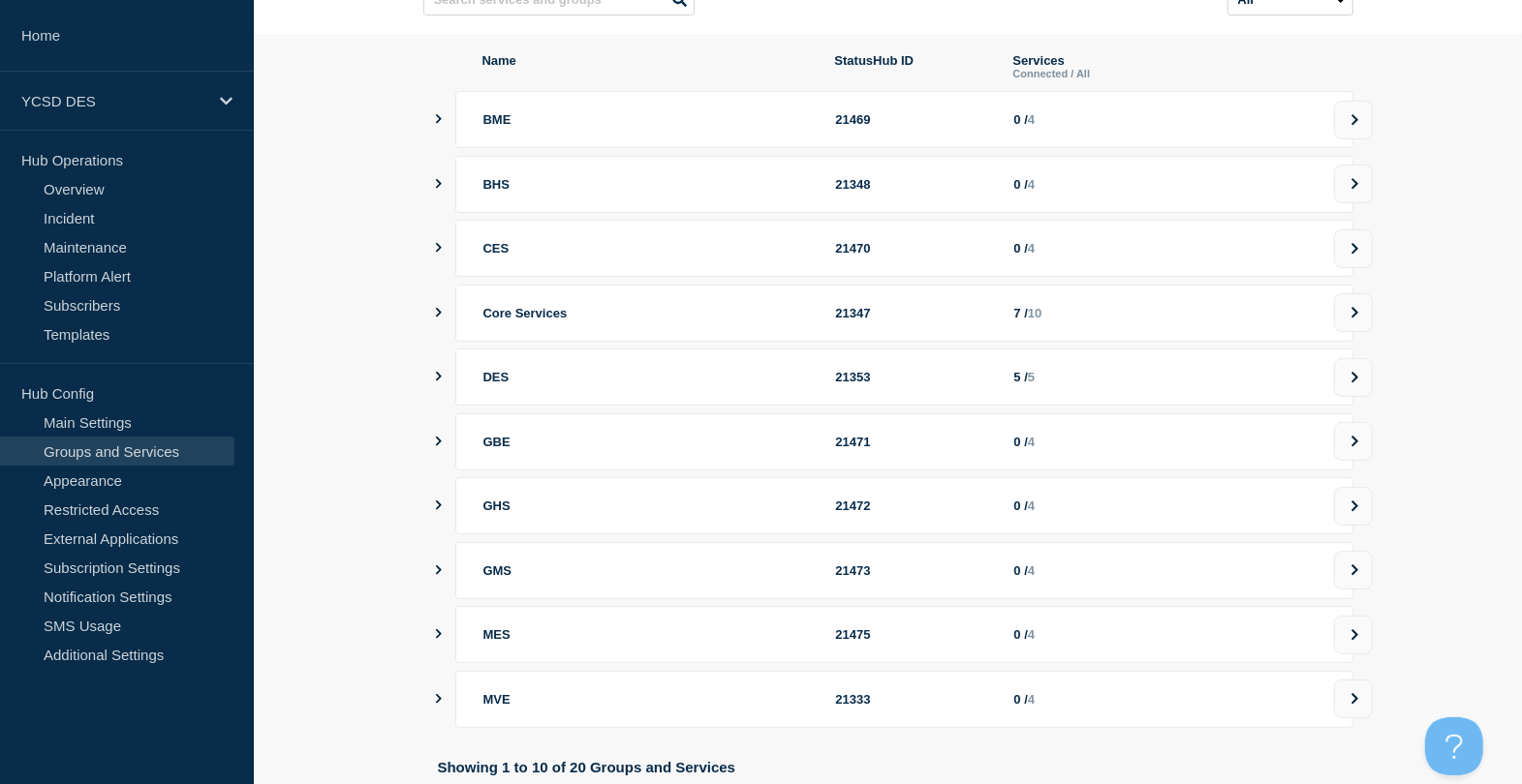
scroll to position [322, 0]
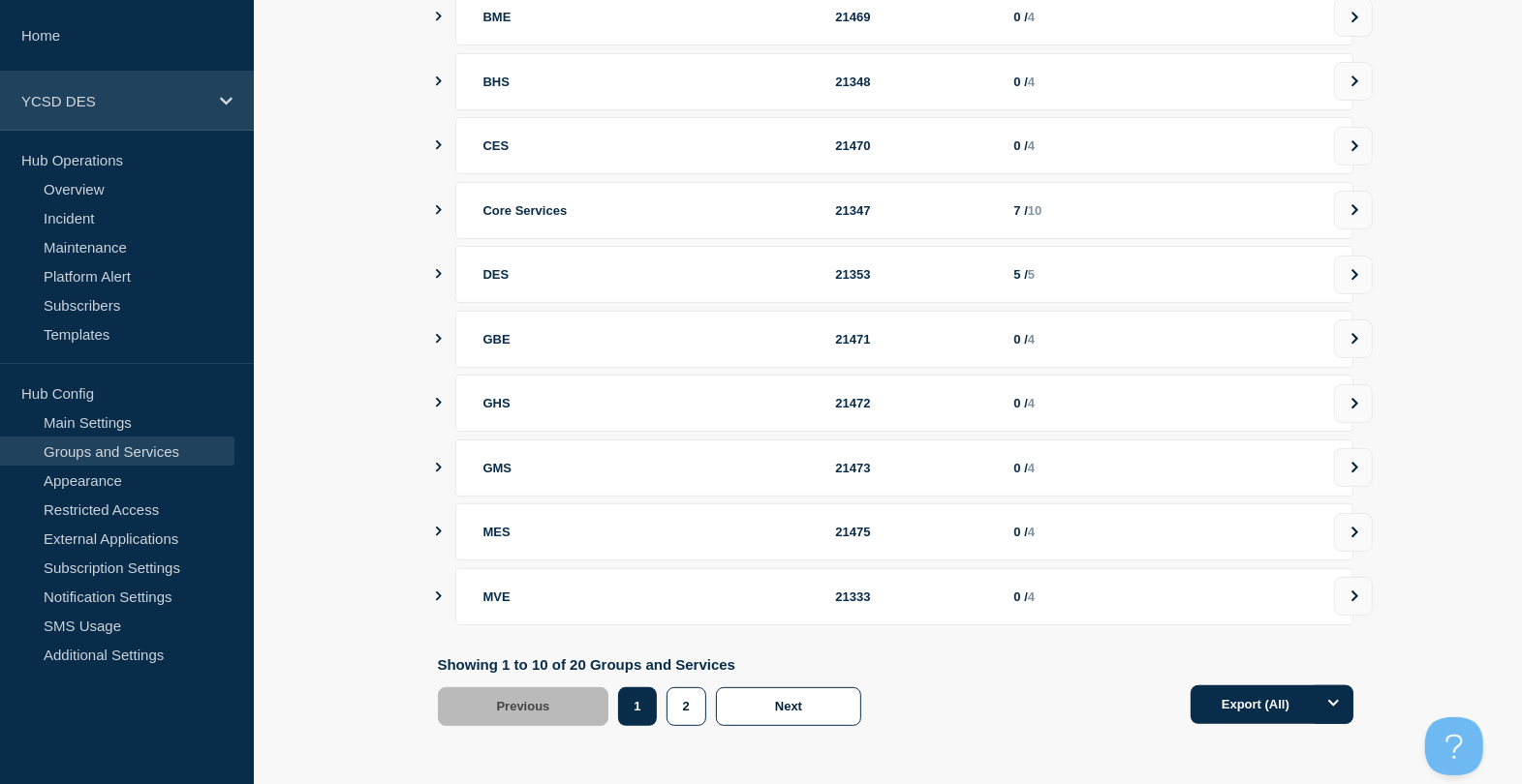
click at [108, 85] on div "YCSD DES" at bounding box center [126, 102] width 254 height 59
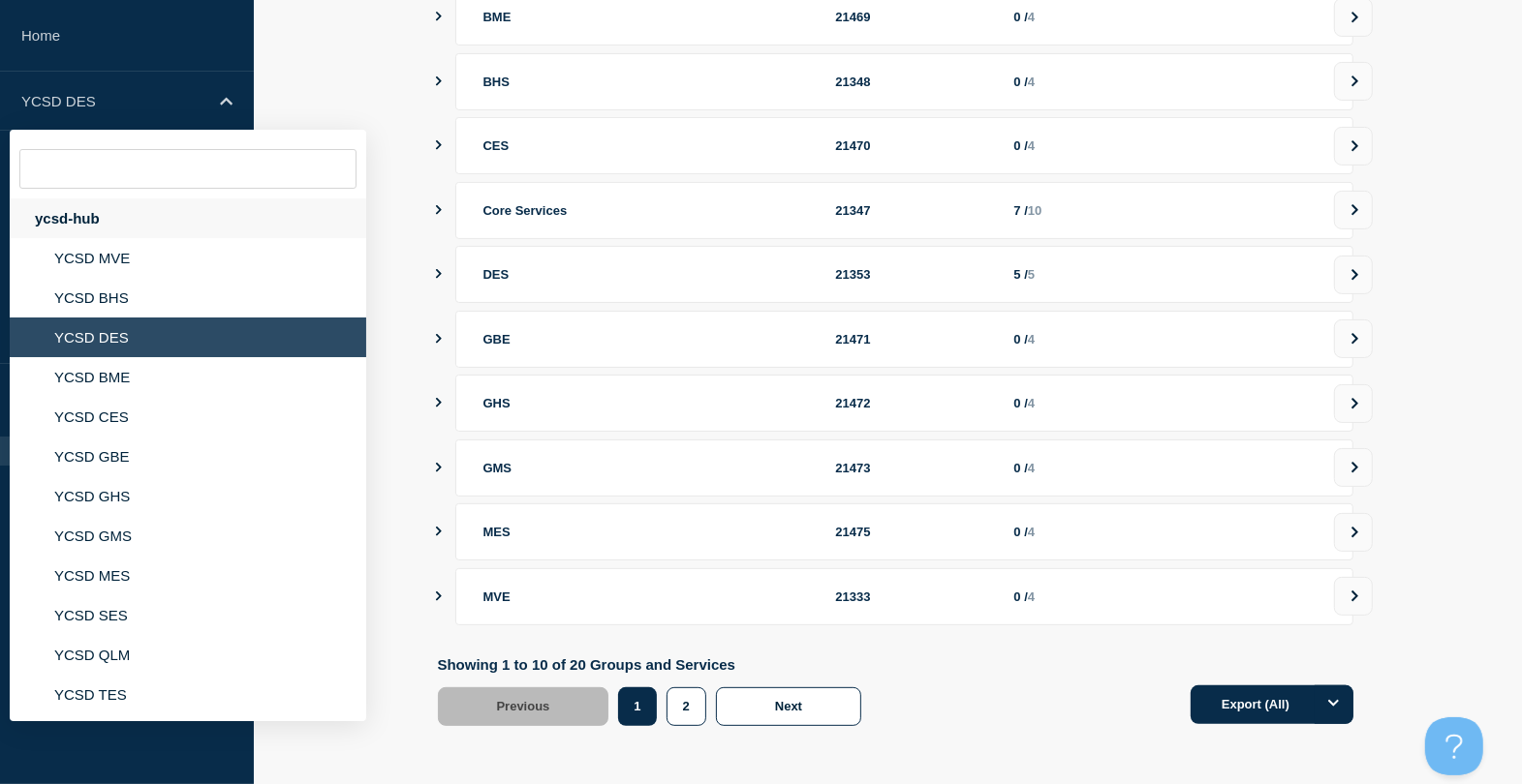
click at [138, 219] on div "ycsd-hub" at bounding box center [188, 218] width 357 height 39
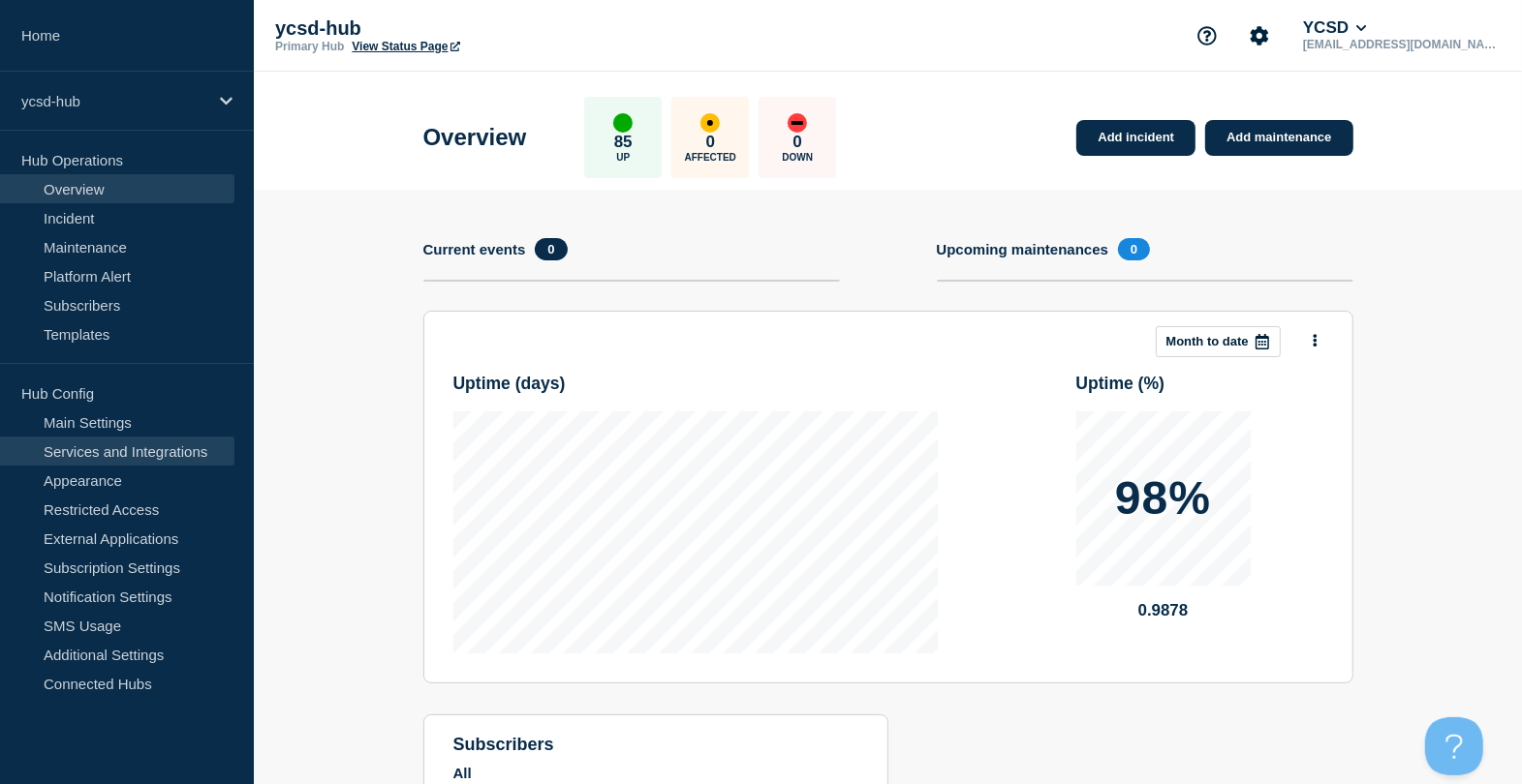
click at [138, 443] on link "Services and Integrations" at bounding box center [117, 450] width 234 height 29
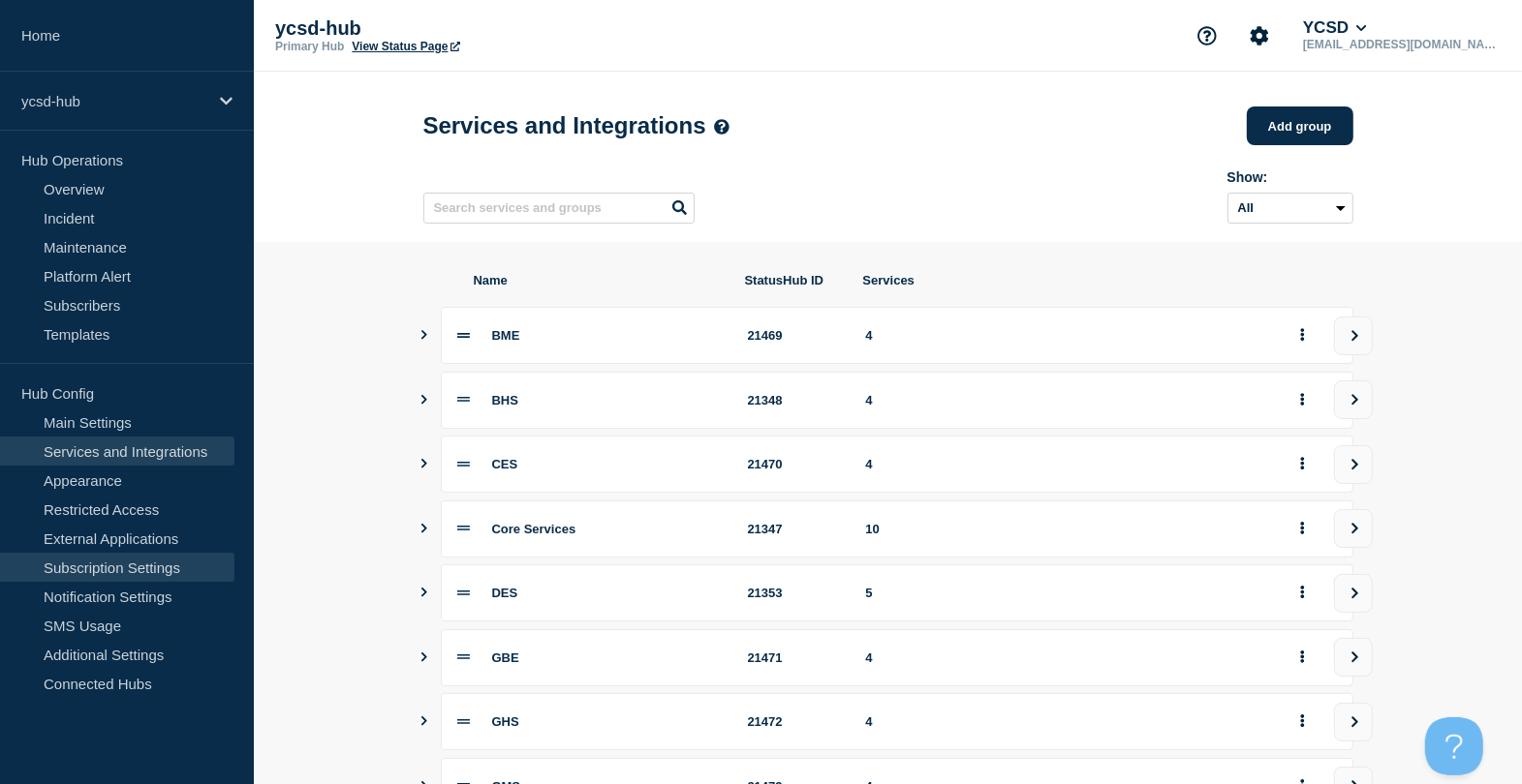
click at [133, 577] on link "Subscription Settings" at bounding box center [117, 567] width 234 height 29
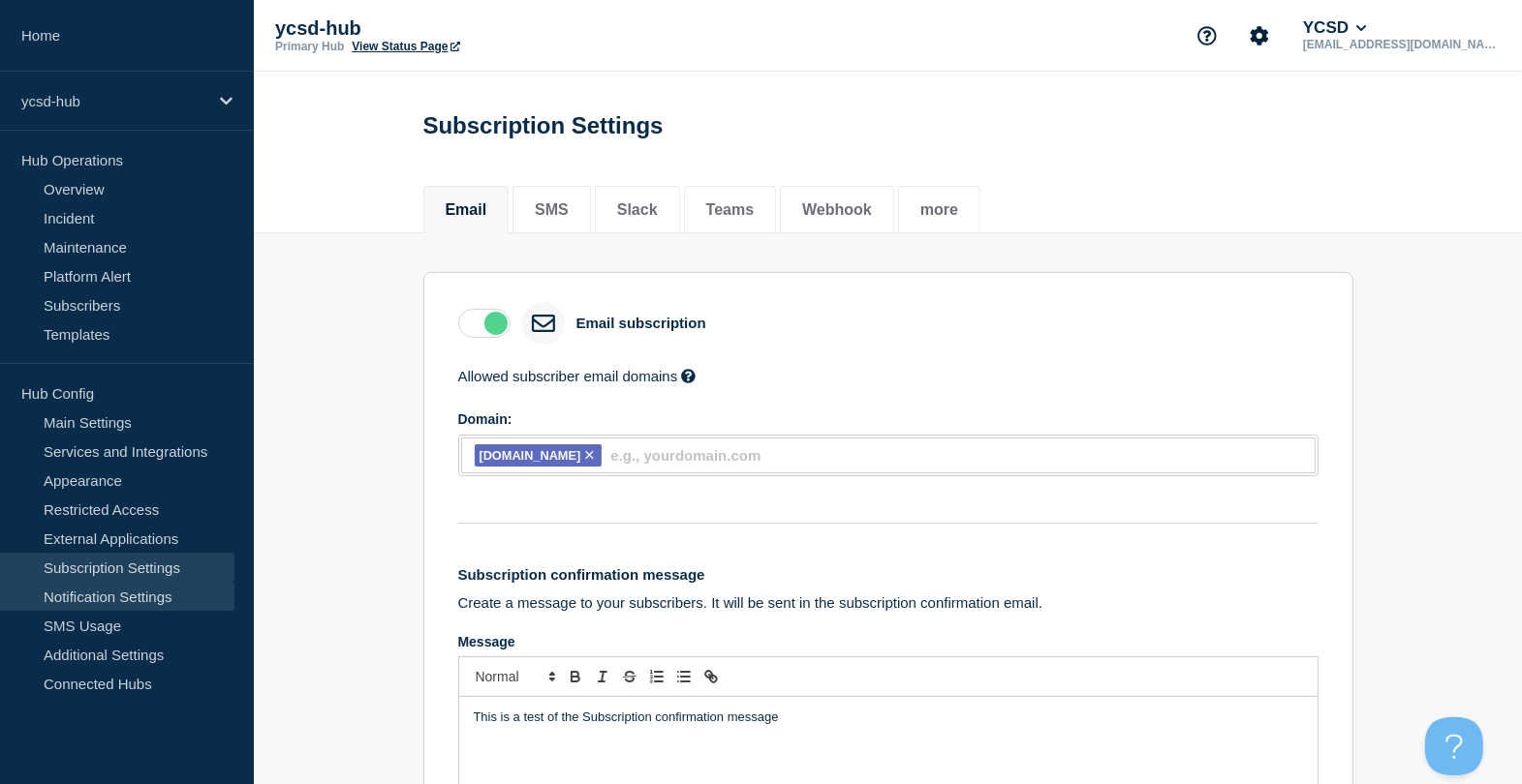
click at [141, 588] on link "Notification Settings" at bounding box center [117, 595] width 234 height 29
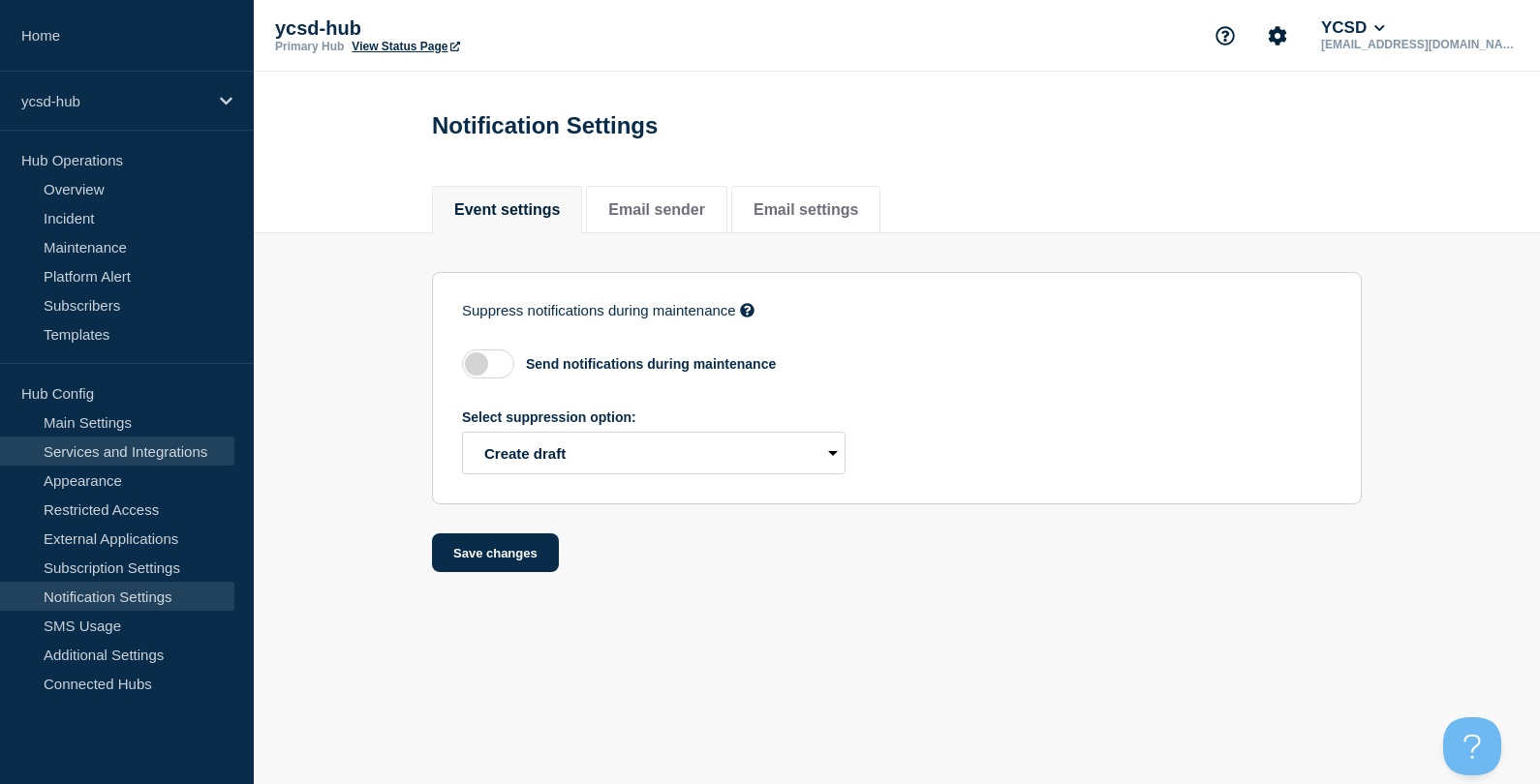
click at [127, 441] on link "Services and Integrations" at bounding box center [117, 450] width 234 height 29
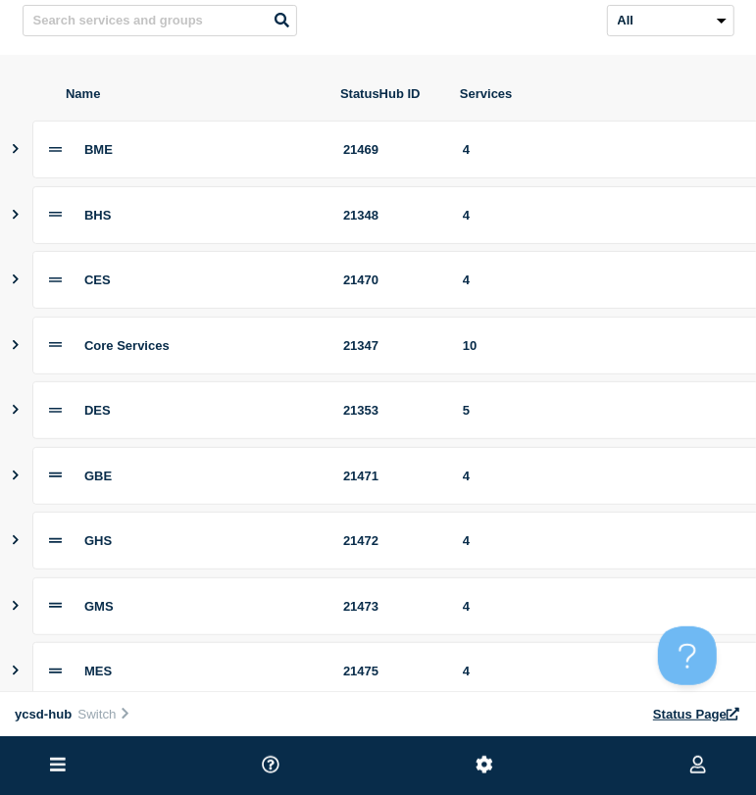
scroll to position [315, 0]
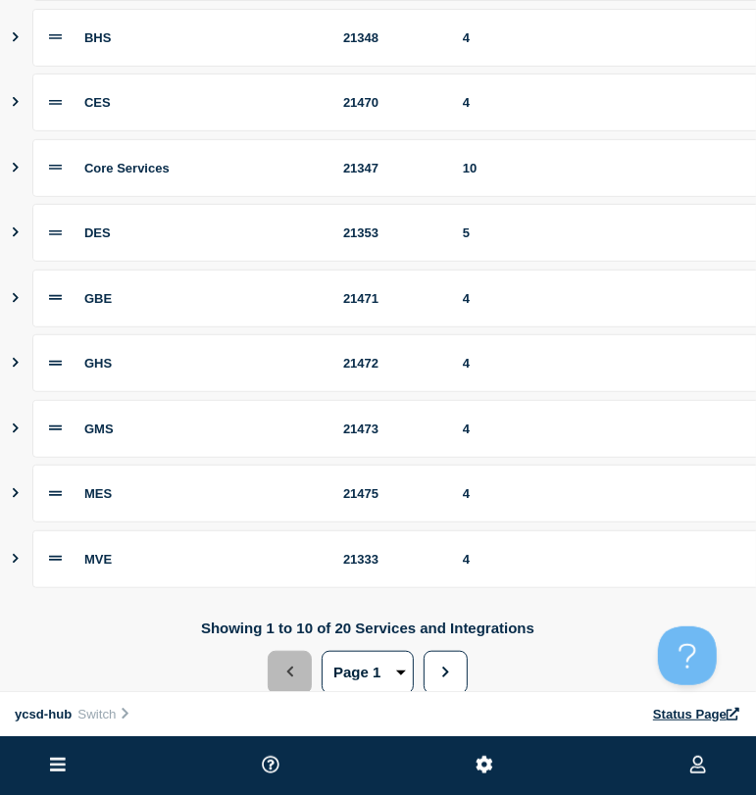
drag, startPoint x: 657, startPoint y: 341, endPoint x: 189, endPoint y: 478, distance: 487.2
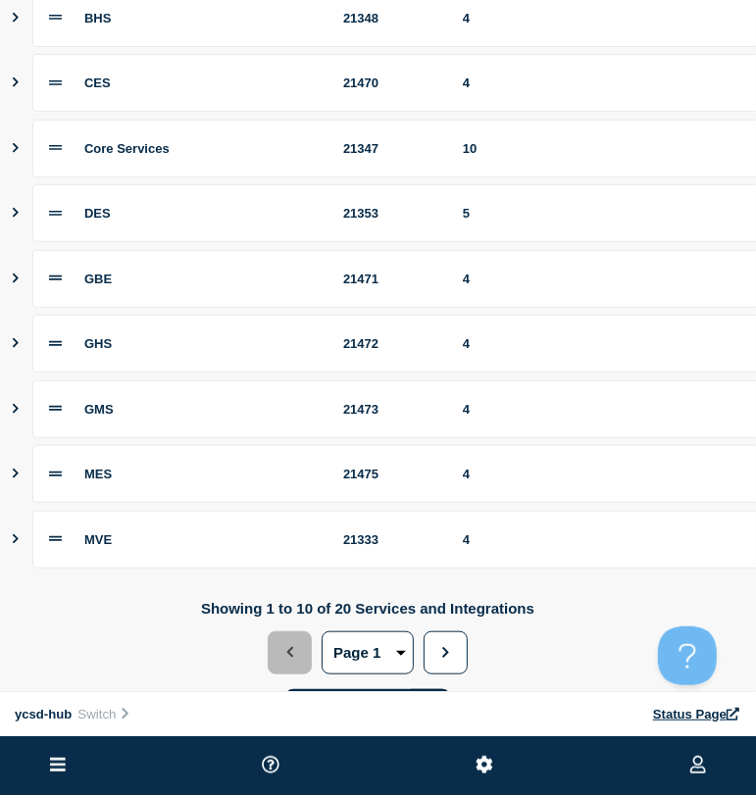
click at [46, 634] on button at bounding box center [57, 766] width 27 height 24
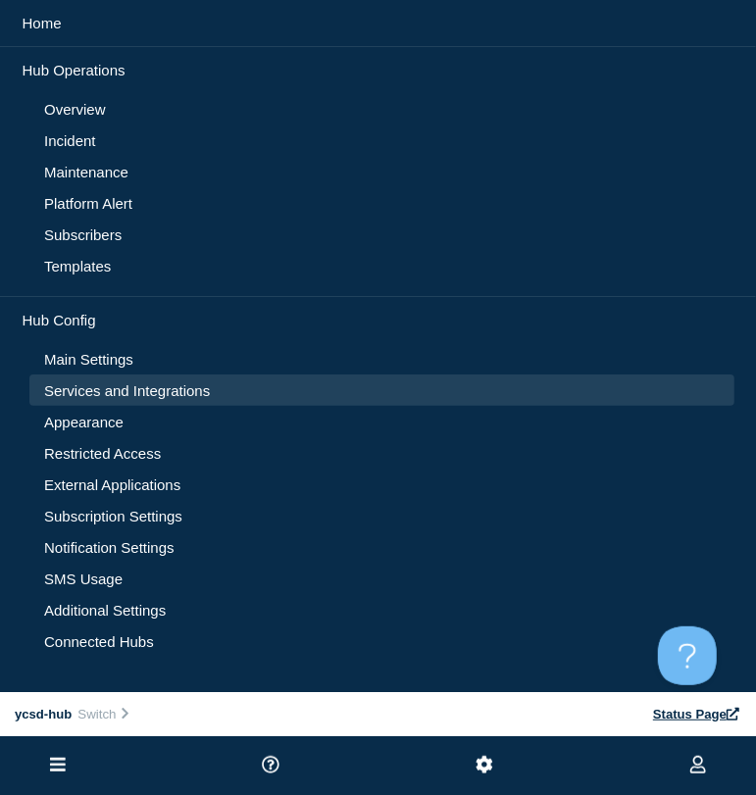
click at [193, 392] on link "Services and Integrations" at bounding box center [382, 390] width 676 height 17
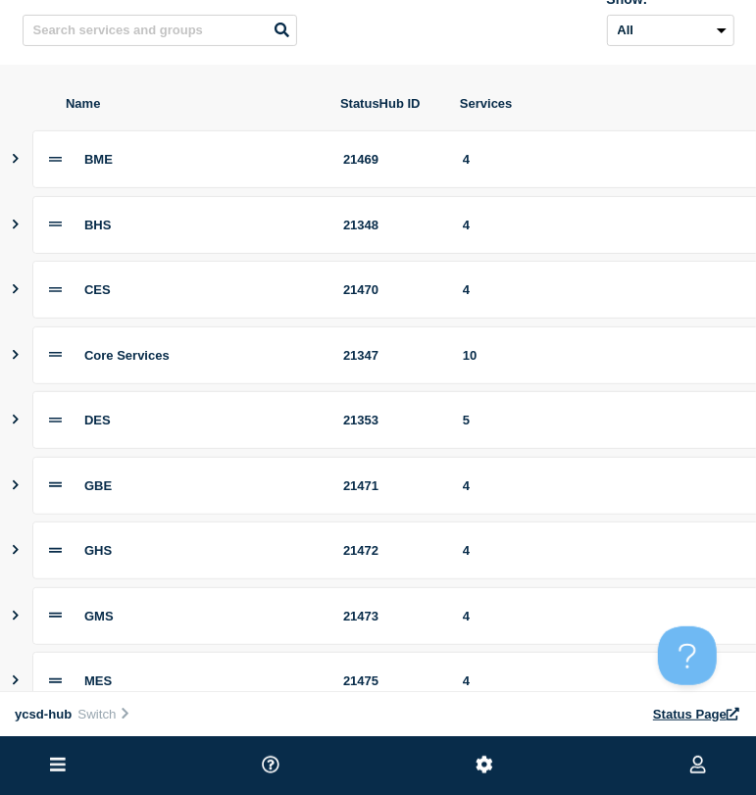
scroll to position [0, 0]
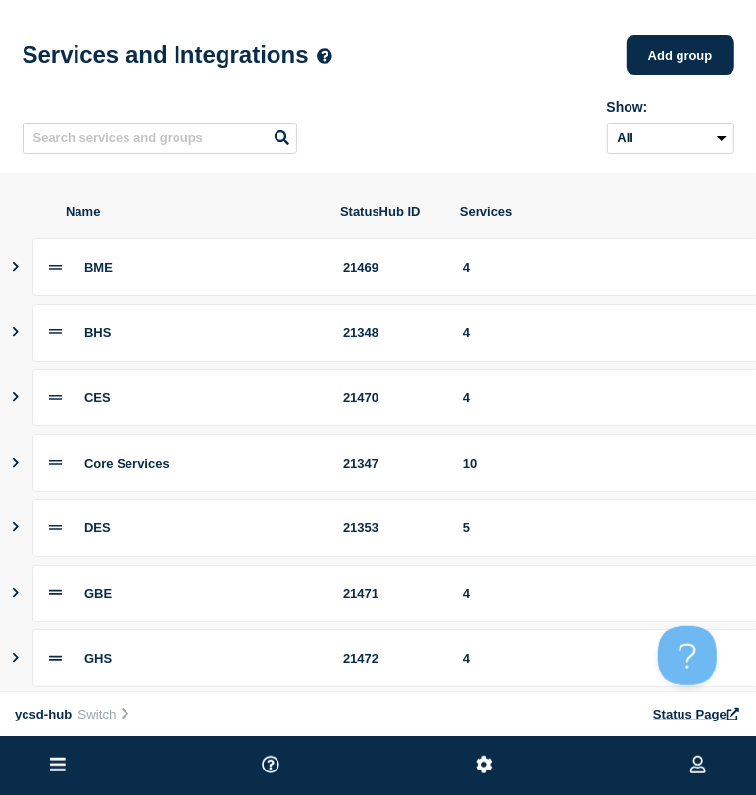
click at [16, 541] on button "Show services" at bounding box center [16, 528] width 10 height 58
click at [15, 531] on icon "Show services" at bounding box center [16, 527] width 10 height 13
click at [15, 531] on icon "Show services" at bounding box center [16, 528] width 6 height 10
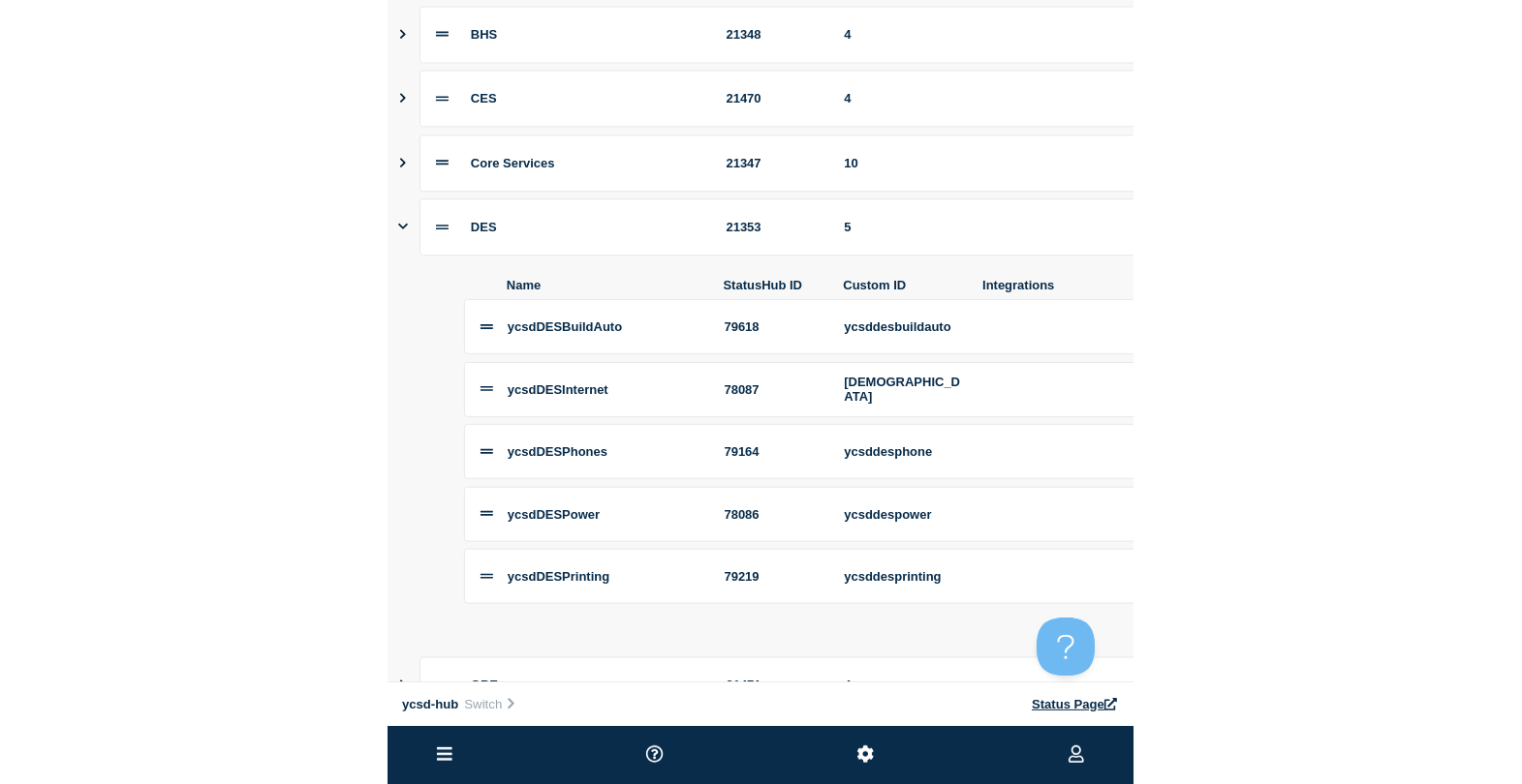
scroll to position [363, 0]
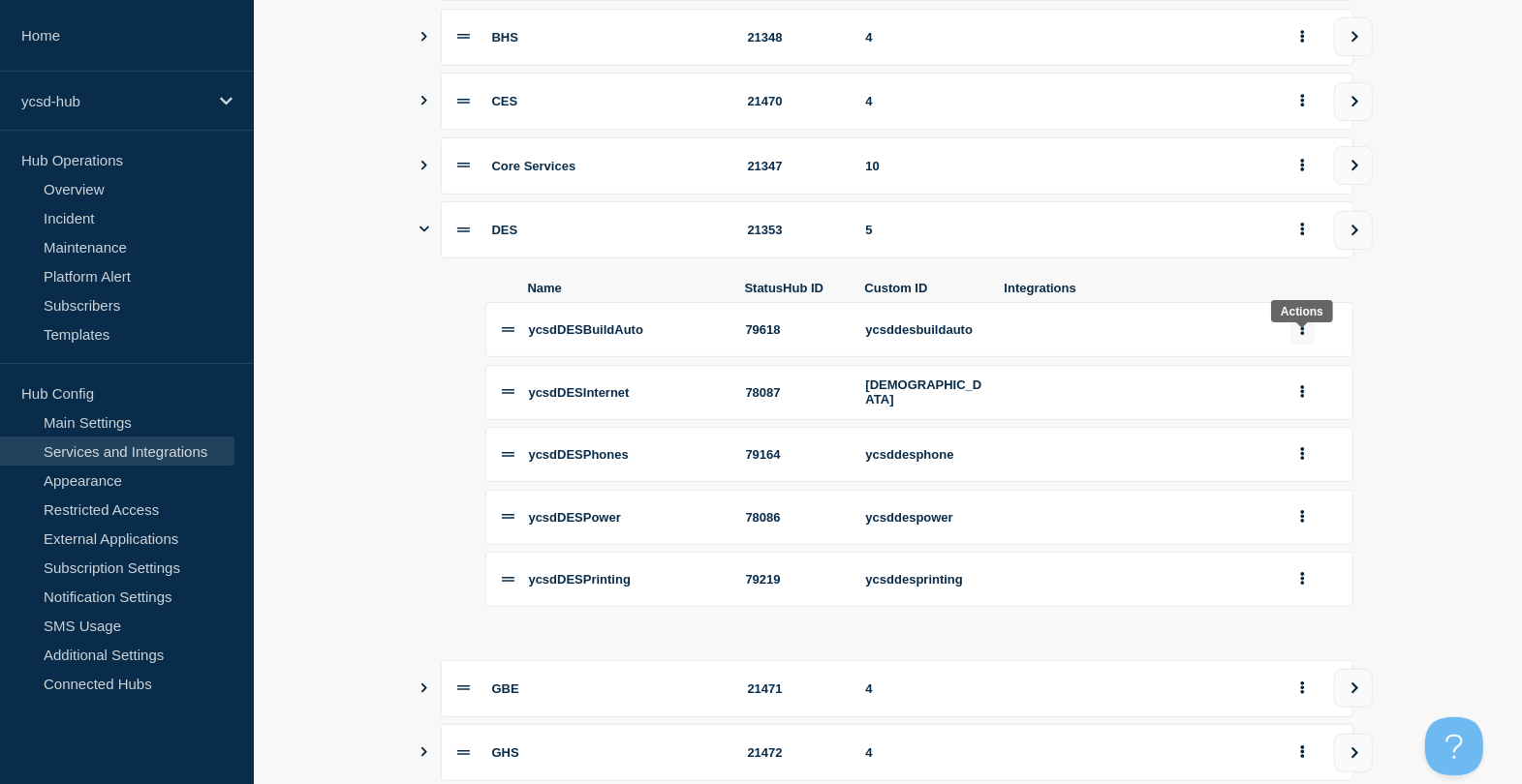
click at [1231, 339] on button "group actions" at bounding box center [1302, 330] width 25 height 30
click at [1231, 370] on button "Edit" at bounding box center [1314, 366] width 97 height 30
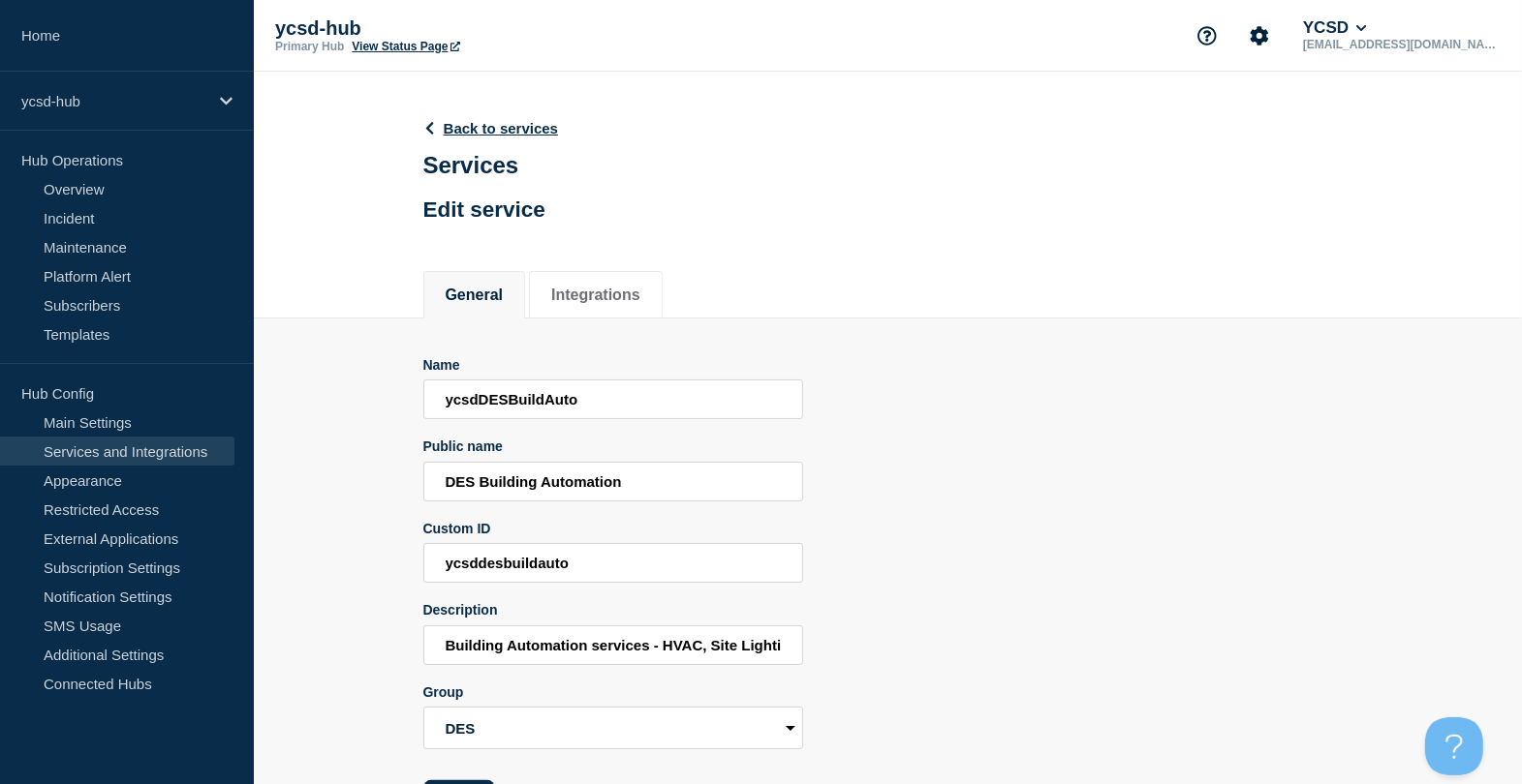
click at [602, 336] on div "Name ycsdDESBuildAuto Public name DES Building Automation Custom ID ycsddesbuil…" at bounding box center [888, 570] width 929 height 502
click at [603, 315] on li "Integrations" at bounding box center [595, 295] width 133 height 47
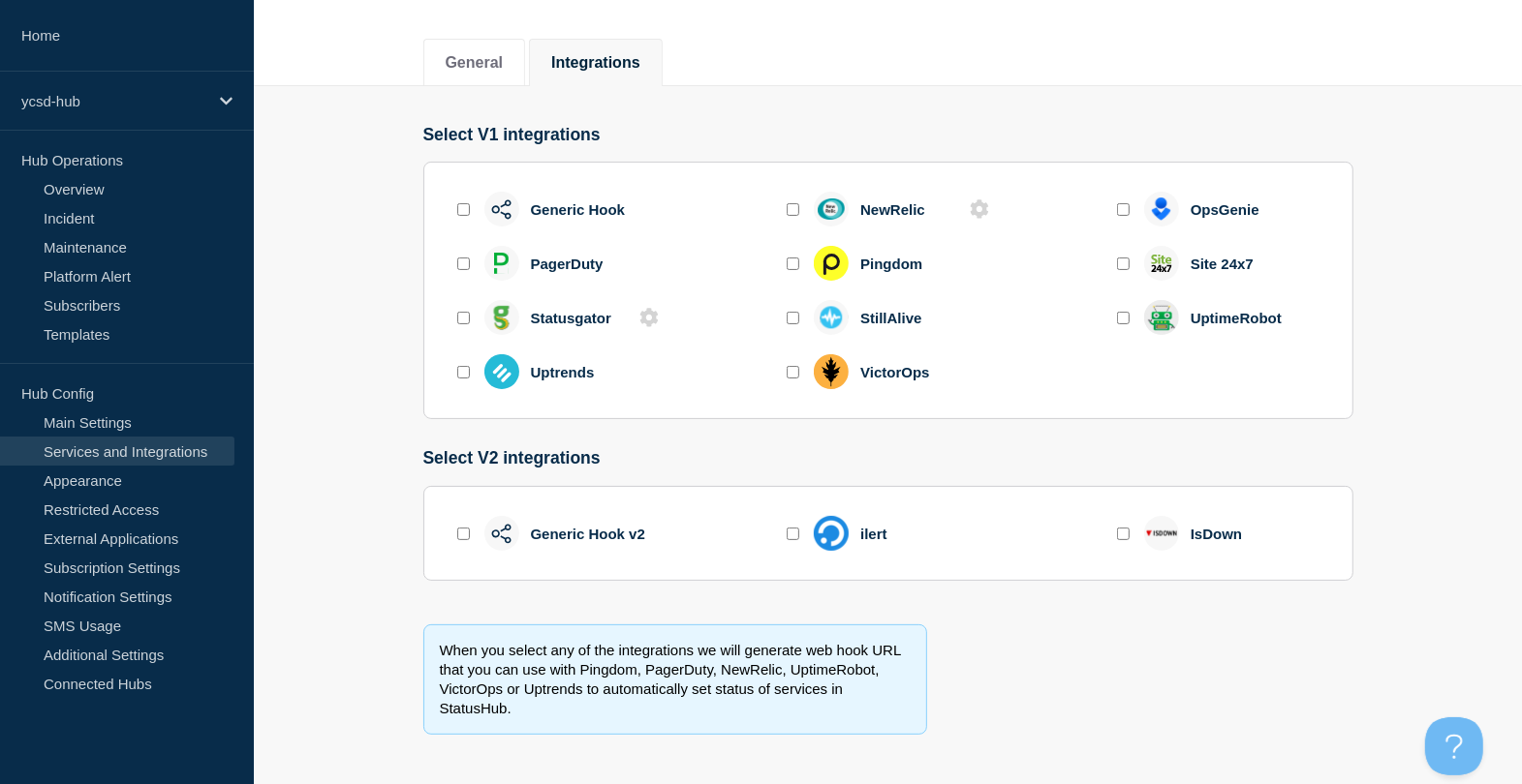
scroll to position [242, 0]
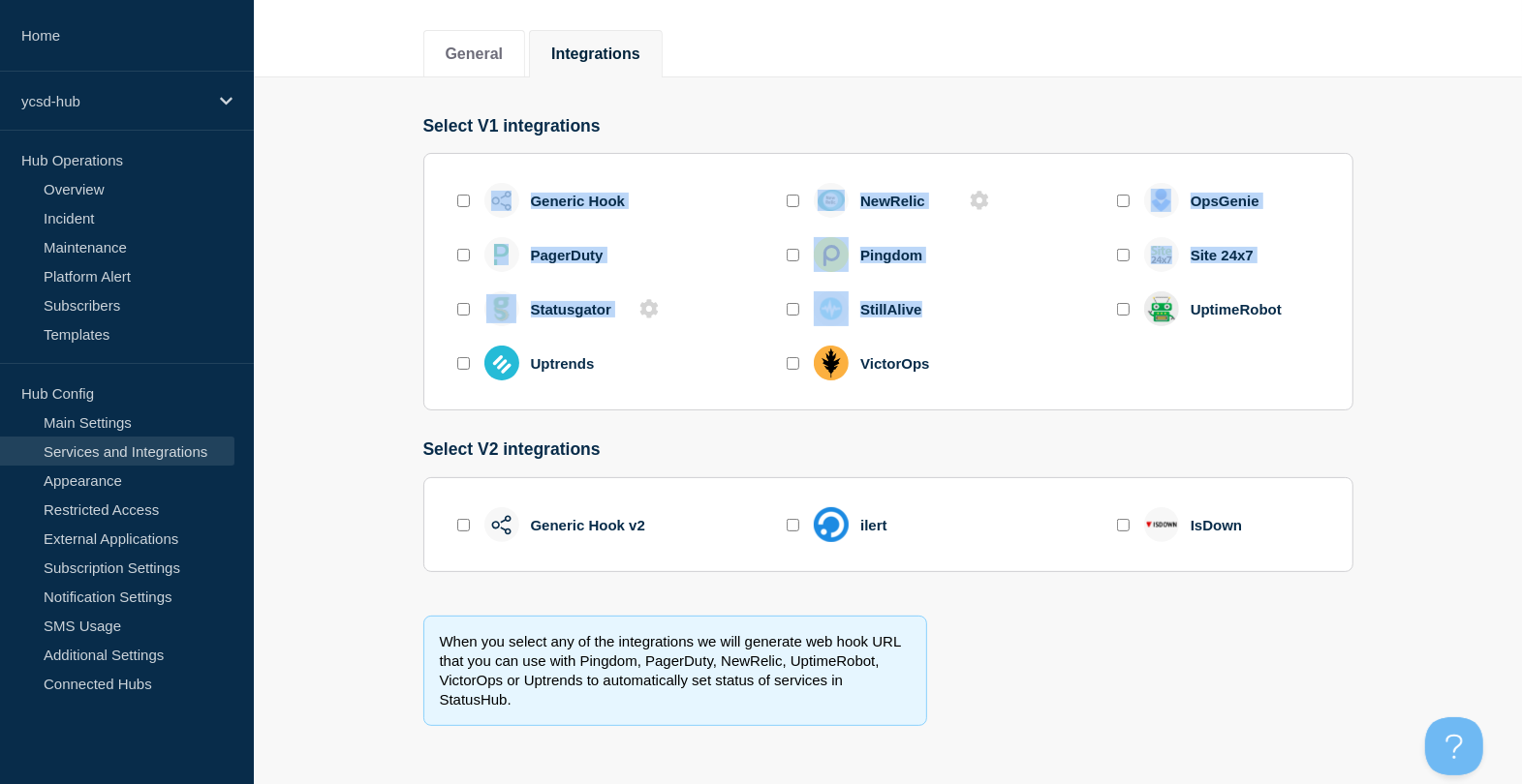
drag, startPoint x: 425, startPoint y: 141, endPoint x: 931, endPoint y: 306, distance: 532.2
click at [931, 306] on div "Select V1 integrations Generic Hook NewRelic OpsGenie PagerDuty Pingdom Site 24…" at bounding box center [888, 264] width 929 height 295
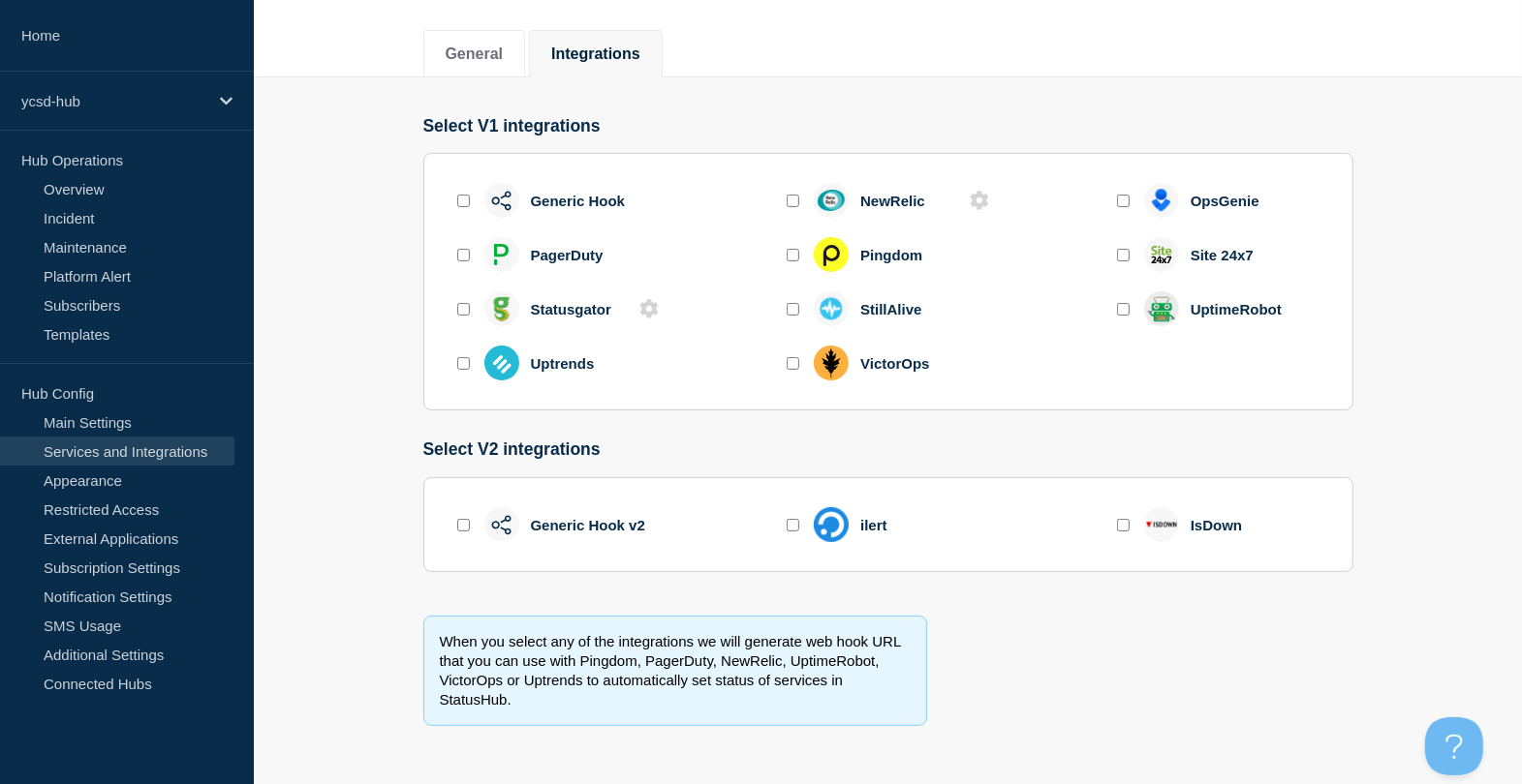
click at [587, 404] on section "Generic Hook NewRelic OpsGenie PagerDuty Pingdom Site 24x7 Statusgator StillAli…" at bounding box center [888, 281] width 929 height 258
click at [463, 525] on input "enable generic_hook_v2" at bounding box center [463, 525] width 13 height 13
checkbox input "true"
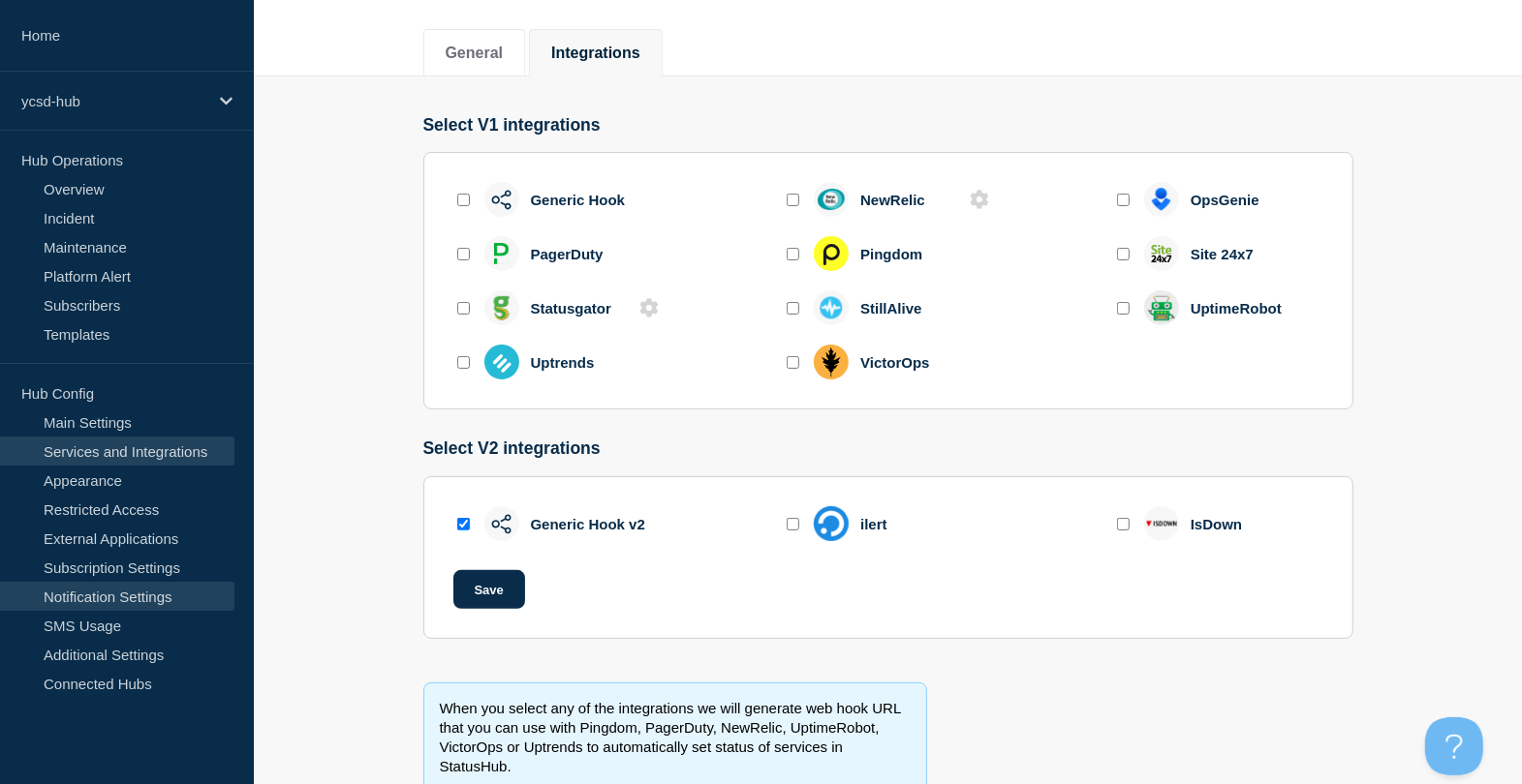
click at [163, 610] on link "Notification Settings" at bounding box center [117, 595] width 234 height 29
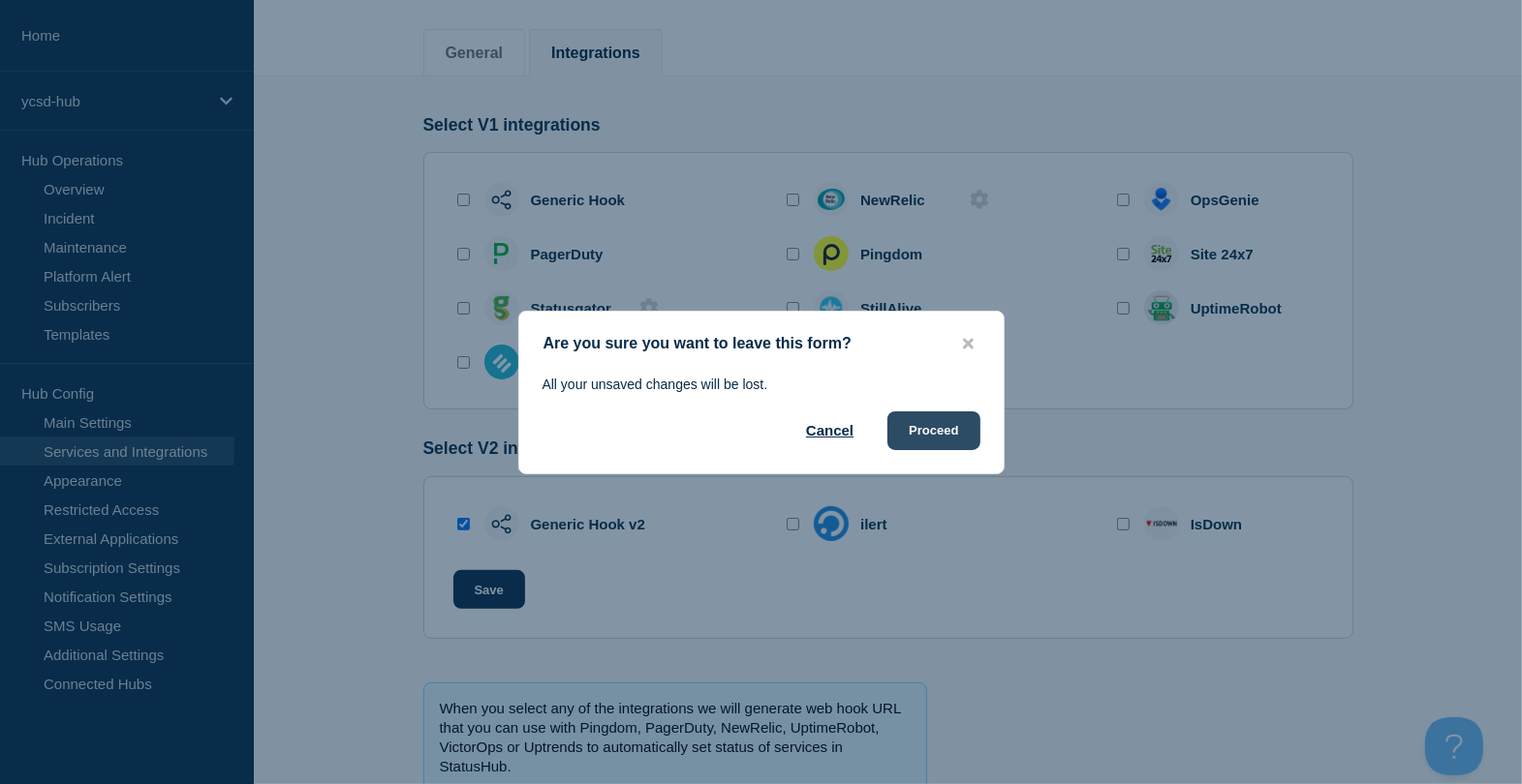
click at [965, 436] on button "Proceed" at bounding box center [932, 431] width 92 height 39
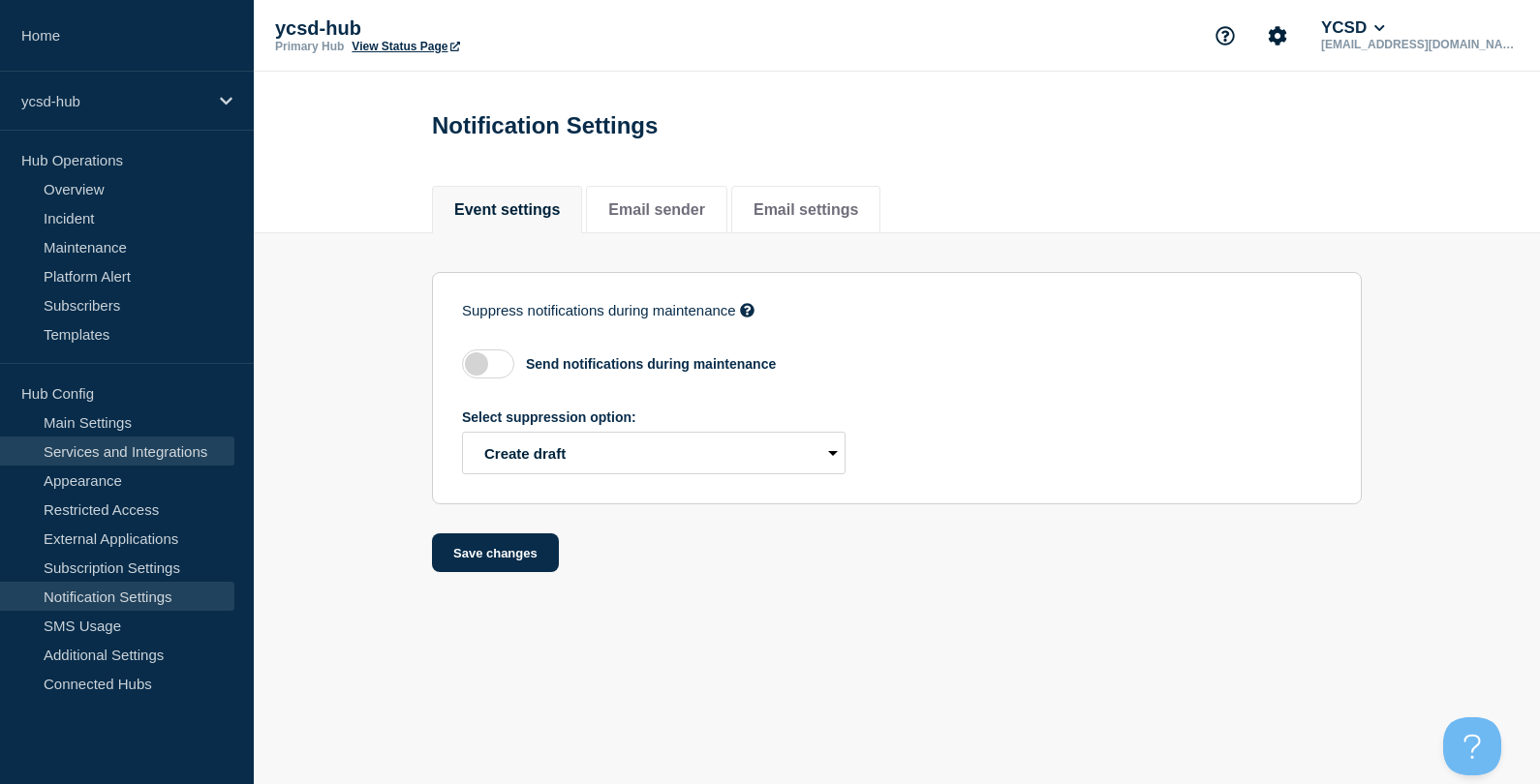
click at [124, 447] on link "Services and Integrations" at bounding box center [117, 450] width 234 height 29
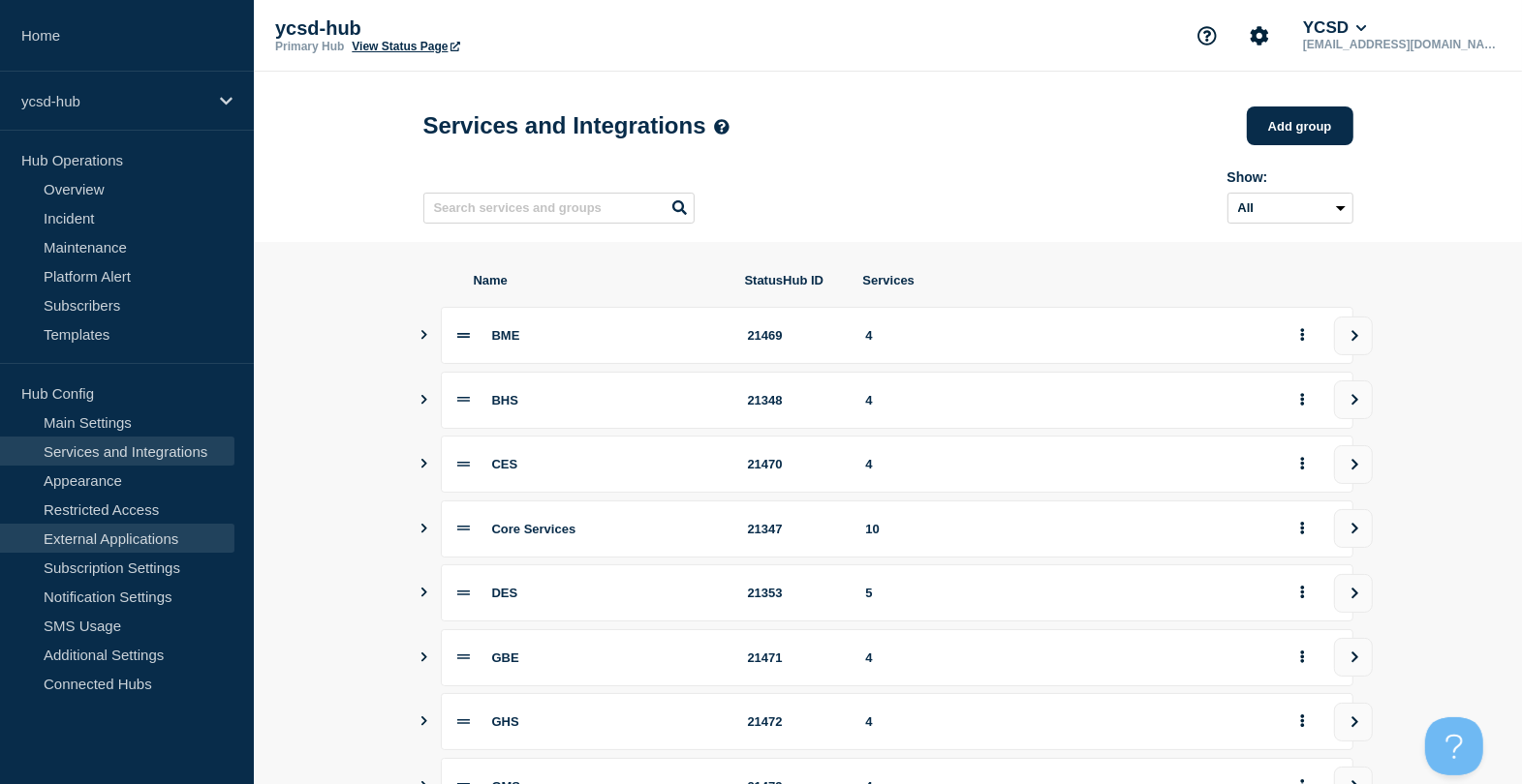
click at [117, 533] on link "External Applications" at bounding box center [117, 538] width 234 height 29
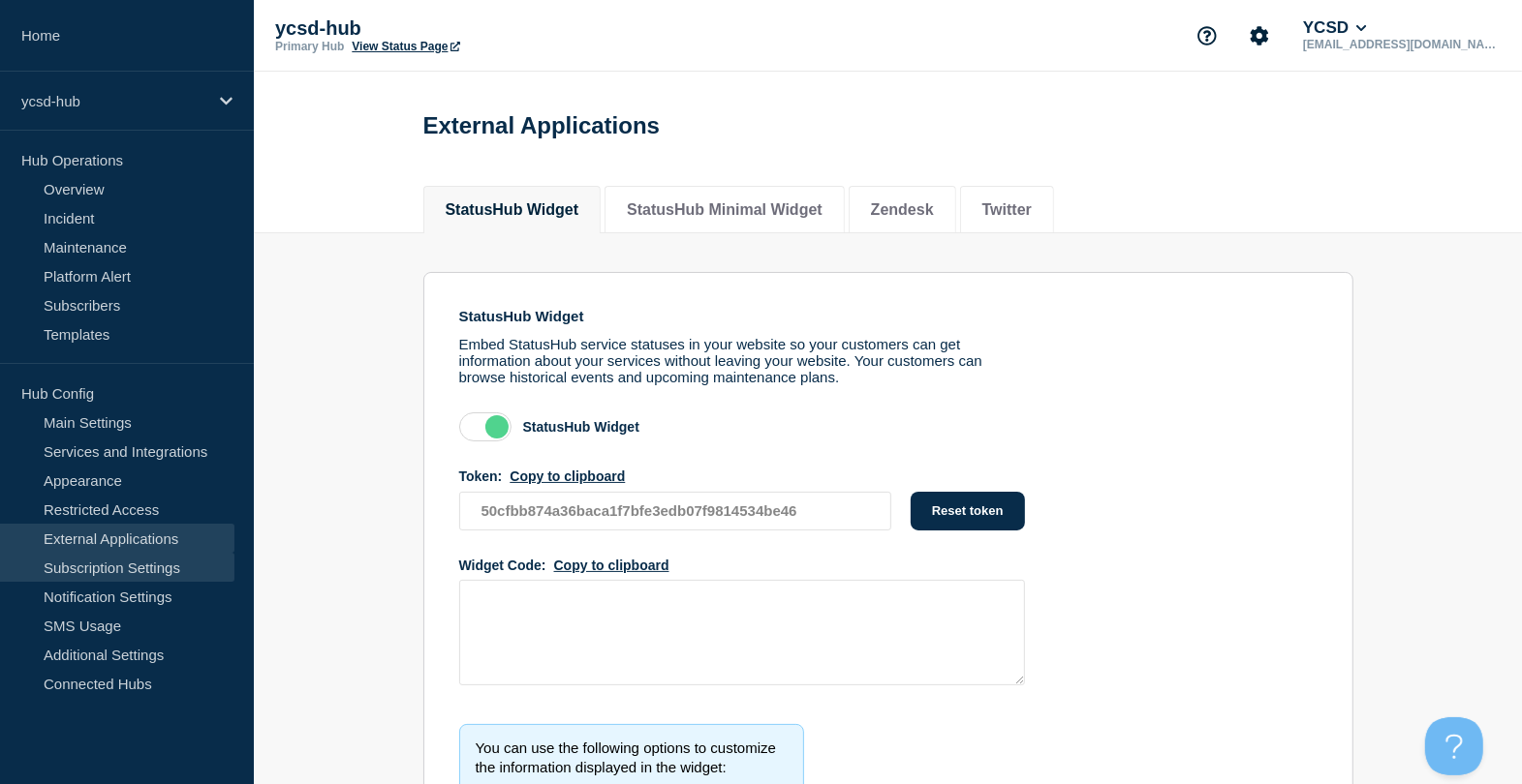
click at [123, 570] on link "Subscription Settings" at bounding box center [117, 567] width 234 height 29
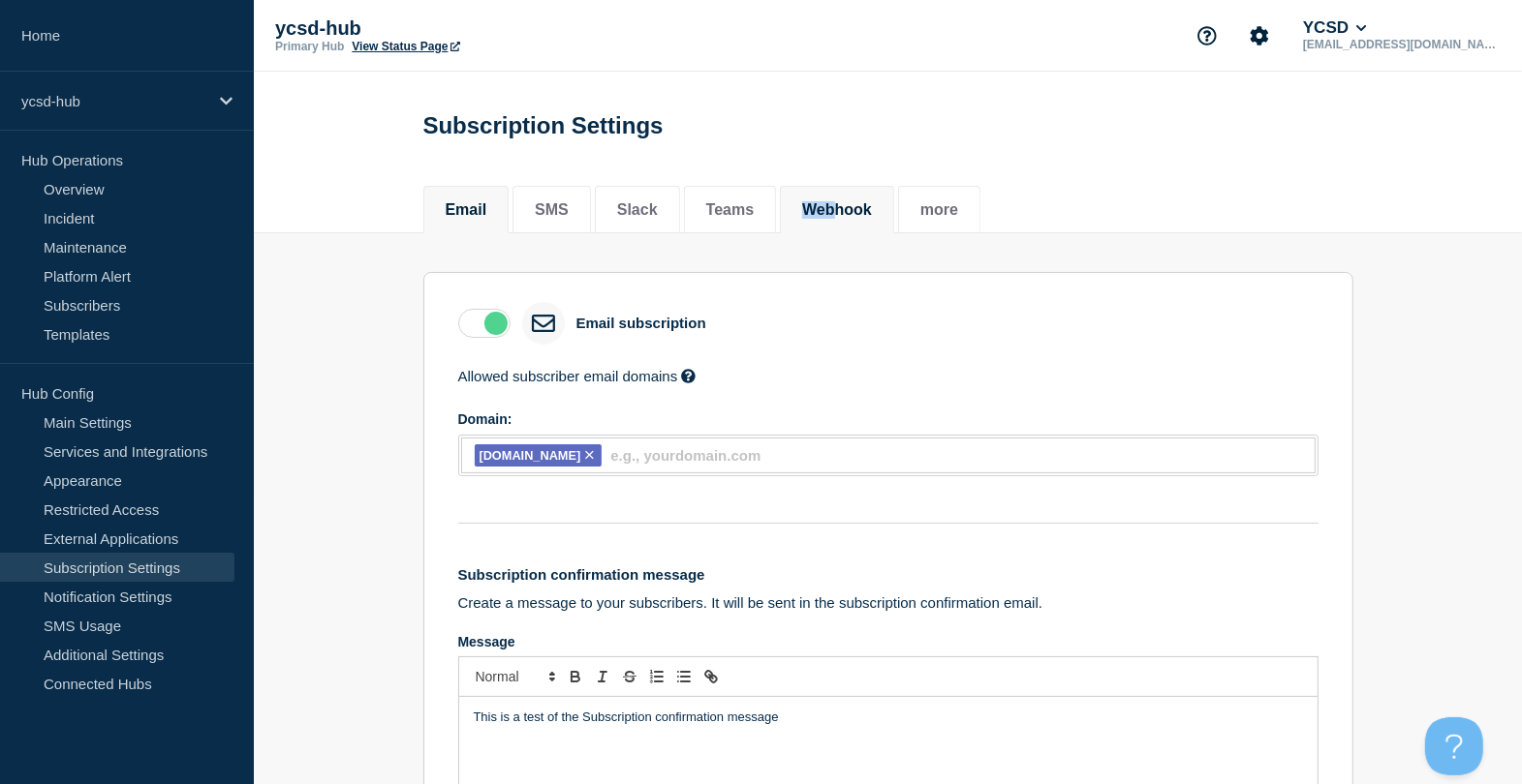
click at [867, 205] on li "Webhook" at bounding box center [837, 209] width 115 height 47
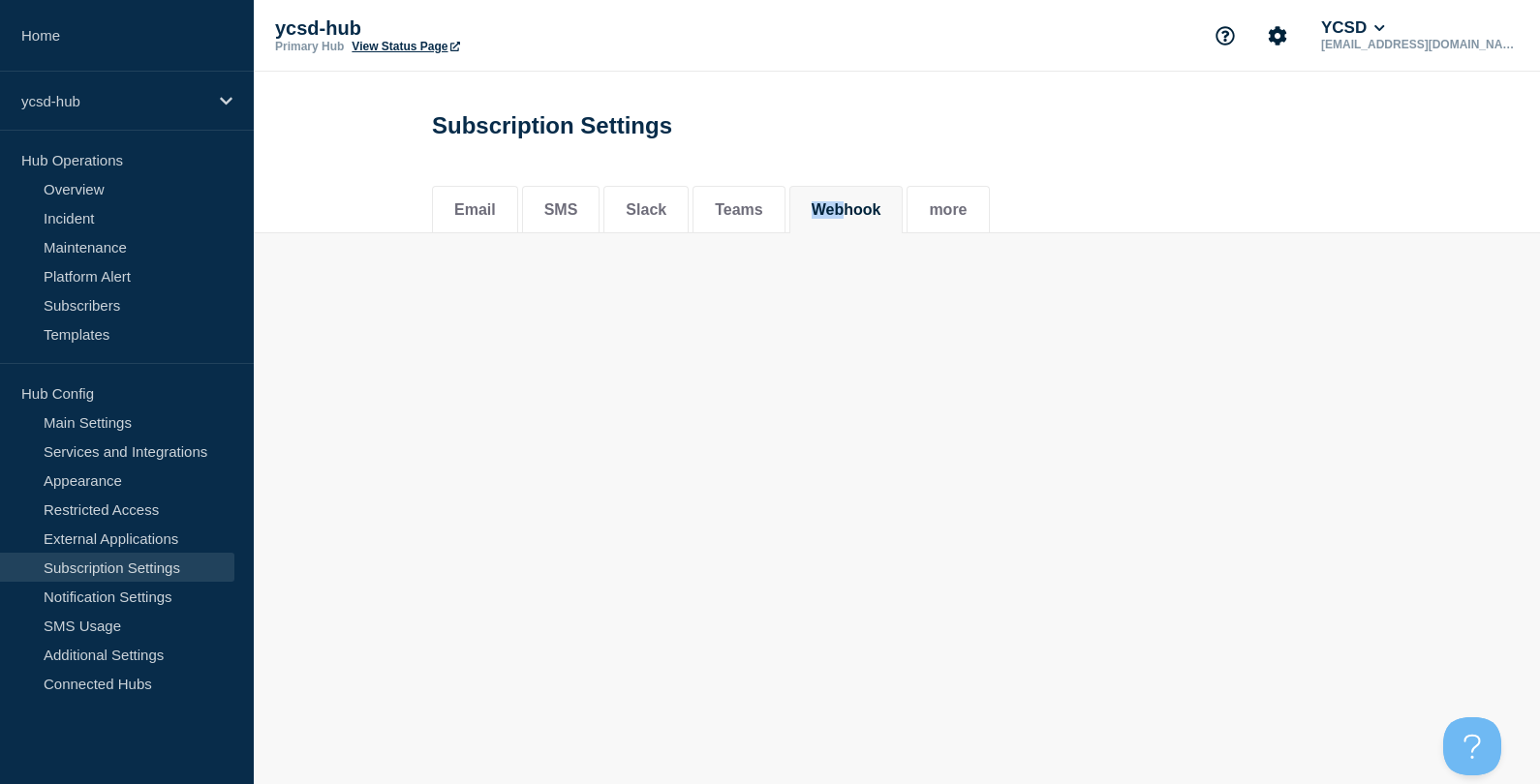
click at [868, 205] on button "Webhook" at bounding box center [847, 210] width 70 height 18
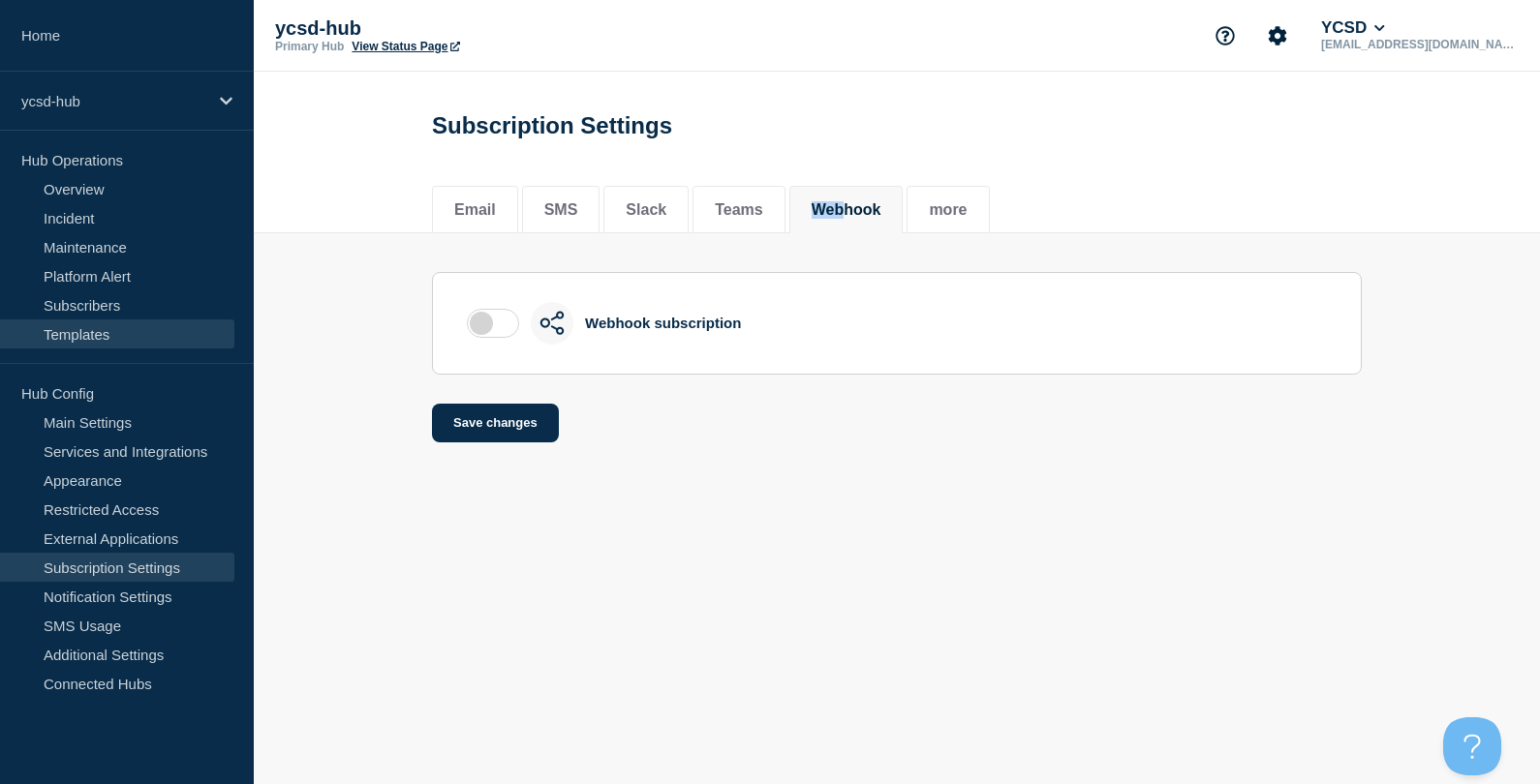
click at [46, 325] on link "Templates" at bounding box center [117, 334] width 234 height 29
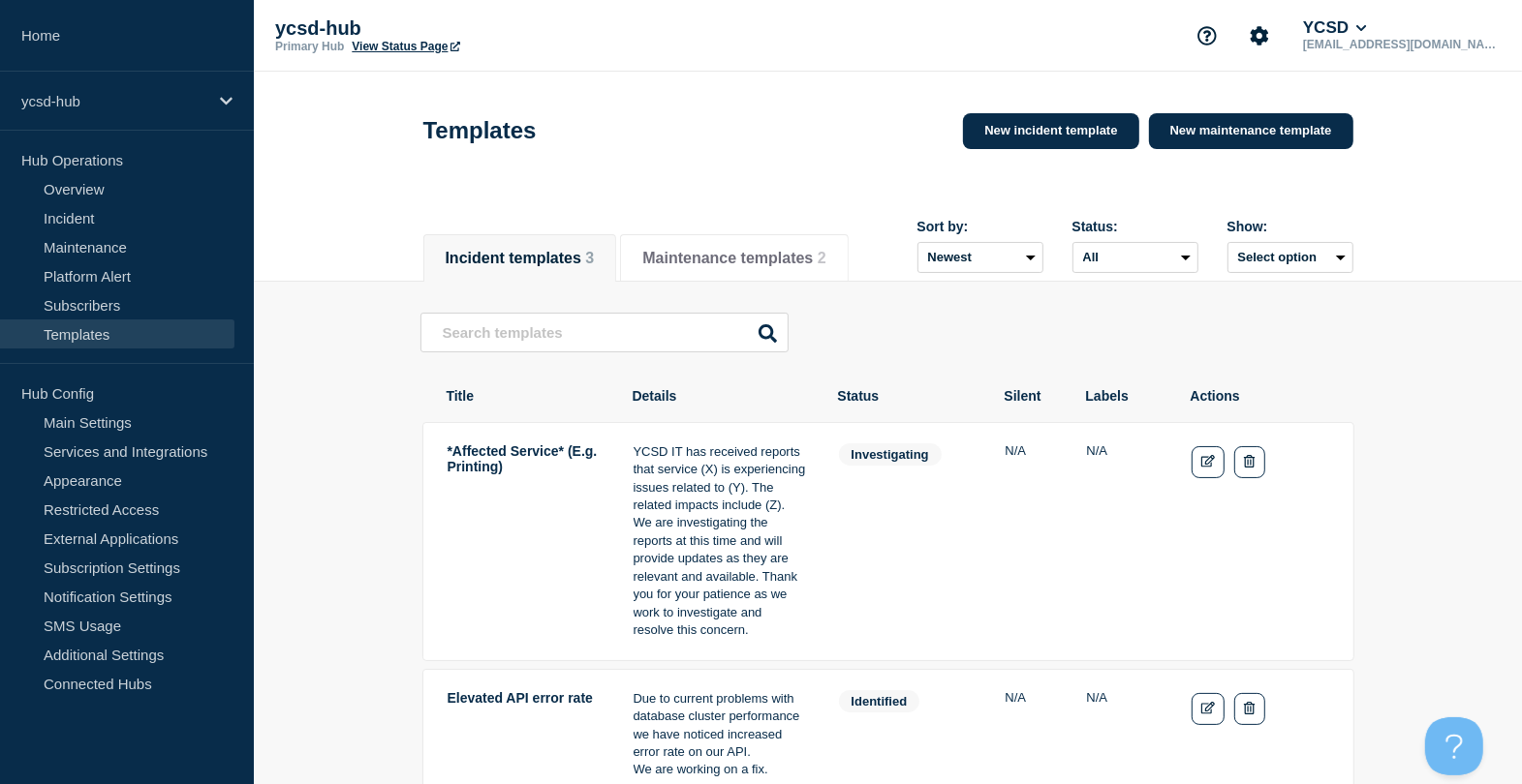
click at [415, 353] on main "*Affected Service* (E.g. Printing) YCSD IT has received reports that service (X…" at bounding box center [888, 639] width 1268 height 716
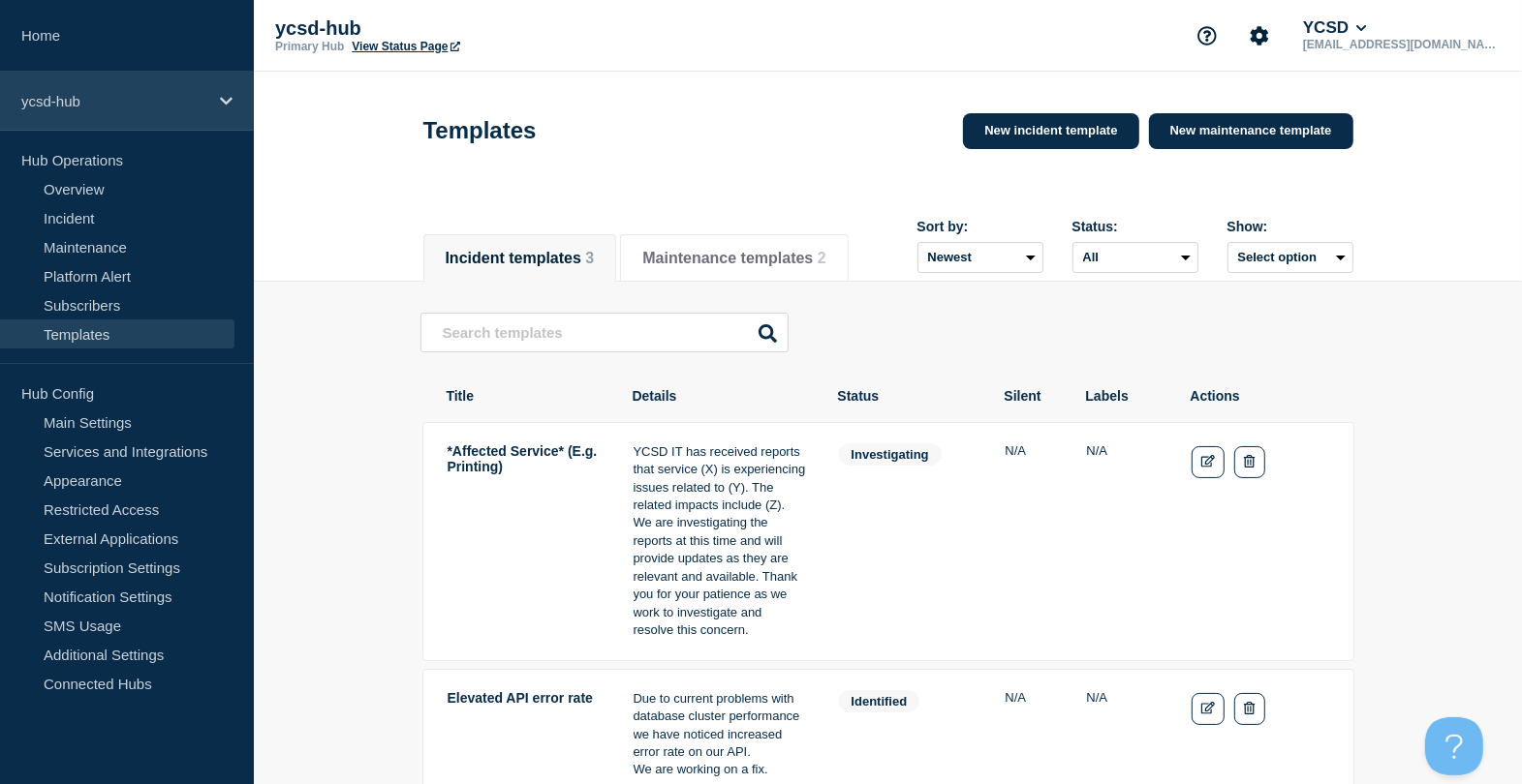
click at [242, 128] on div "ycsd-hub" at bounding box center [126, 102] width 254 height 59
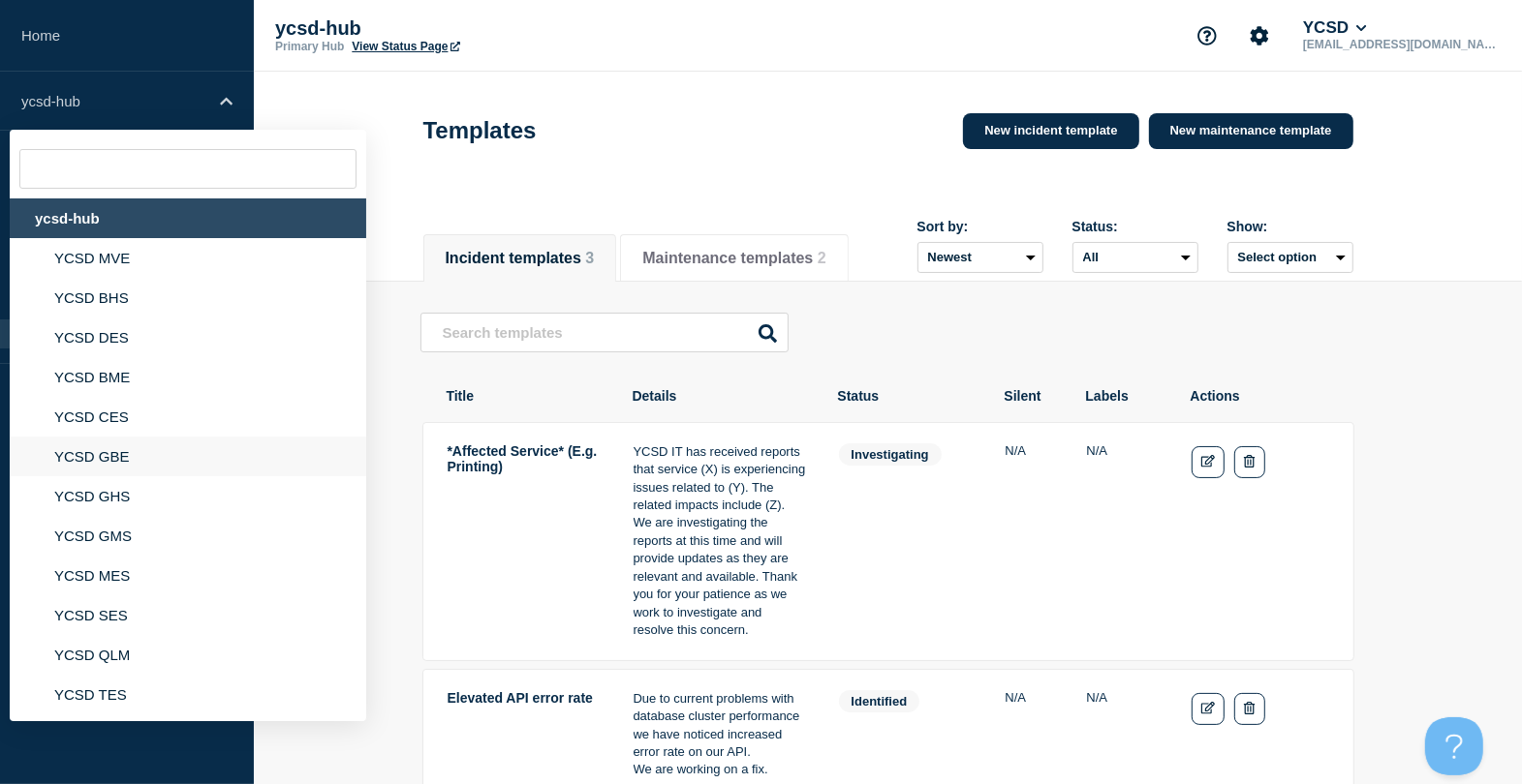
scroll to position [330, 0]
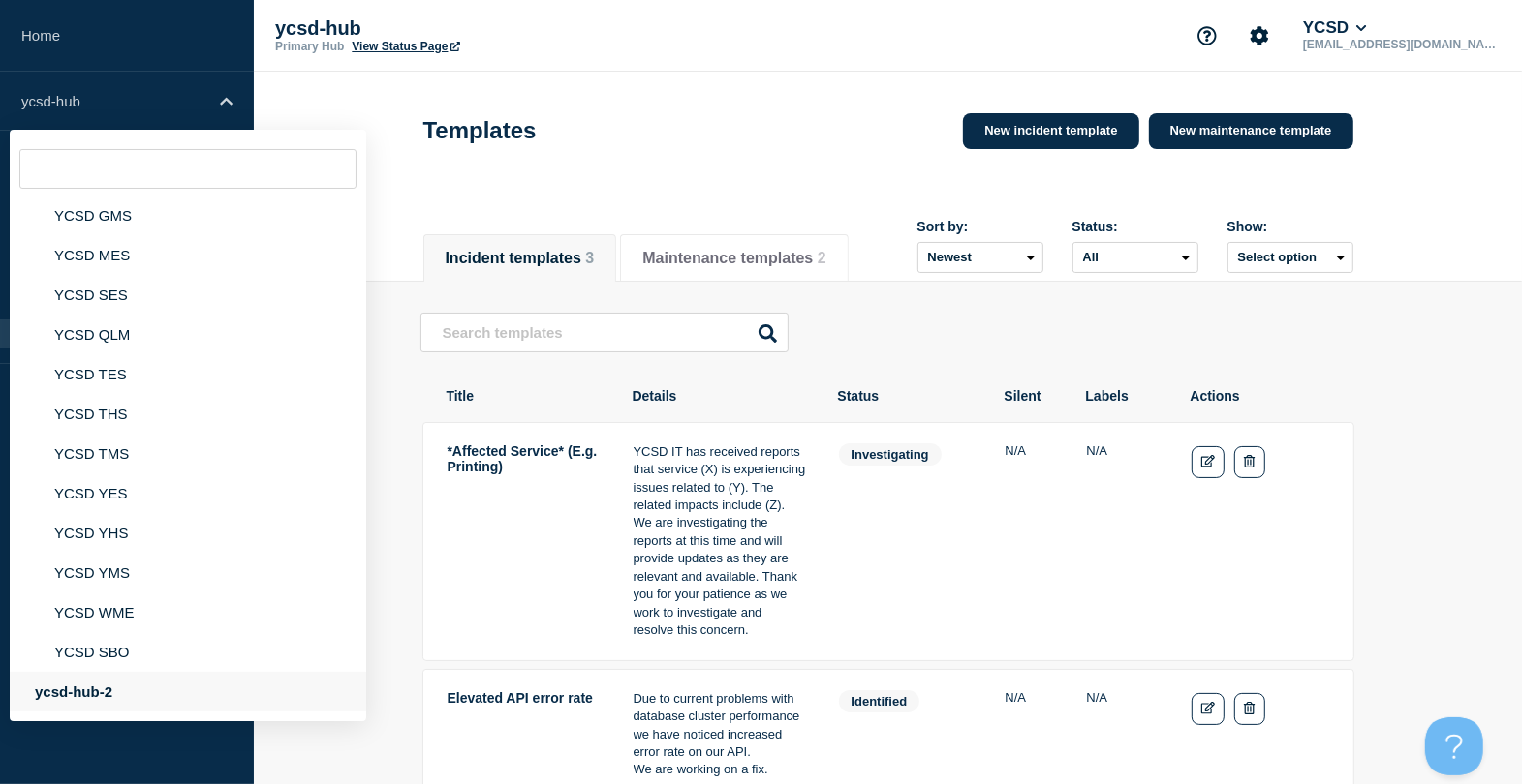
click at [161, 626] on div "ycsd-hub-2" at bounding box center [188, 692] width 357 height 39
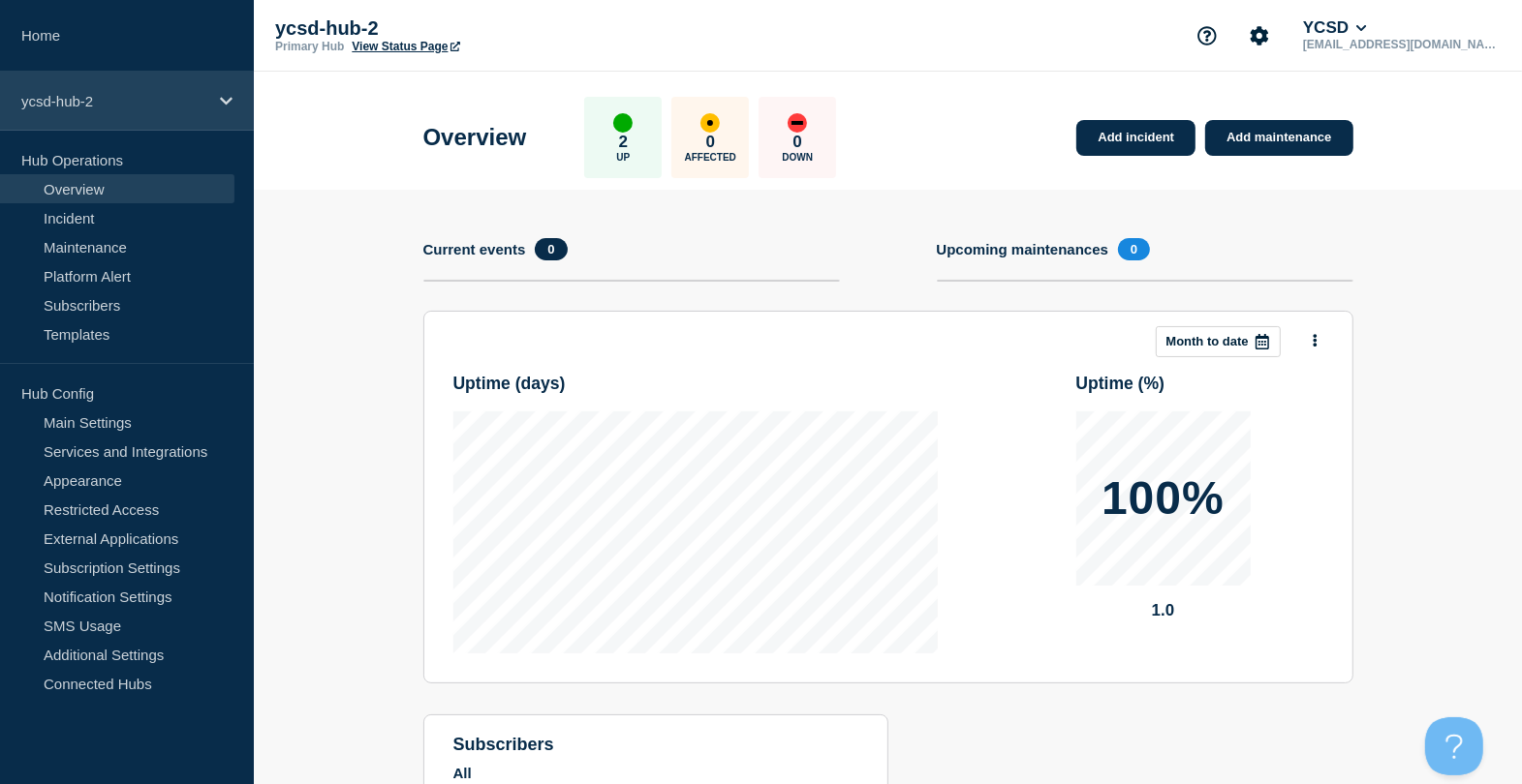
click at [163, 89] on div "ycsd-hub-2" at bounding box center [126, 102] width 254 height 59
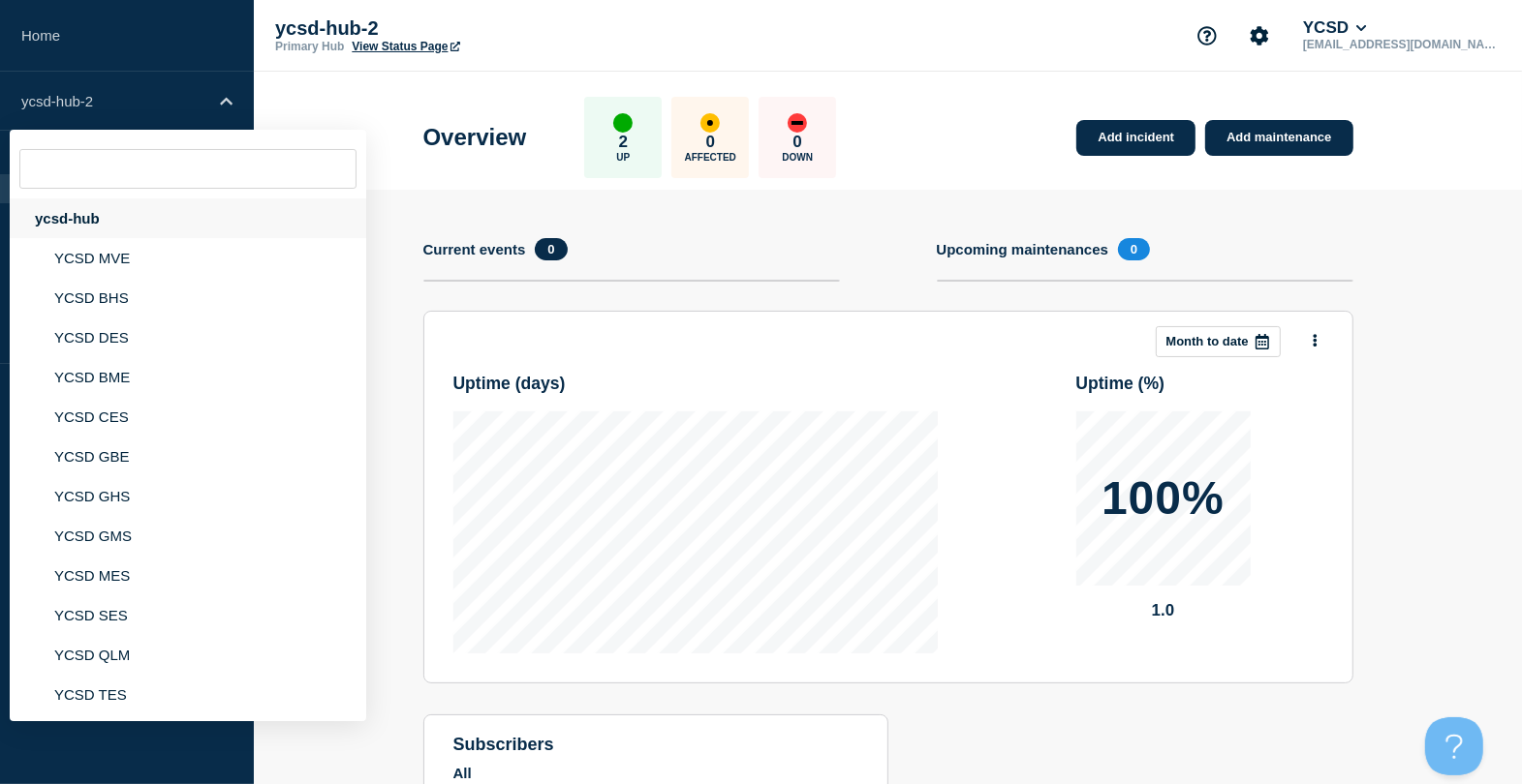
click at [195, 229] on div "ycsd-hub" at bounding box center [188, 218] width 357 height 39
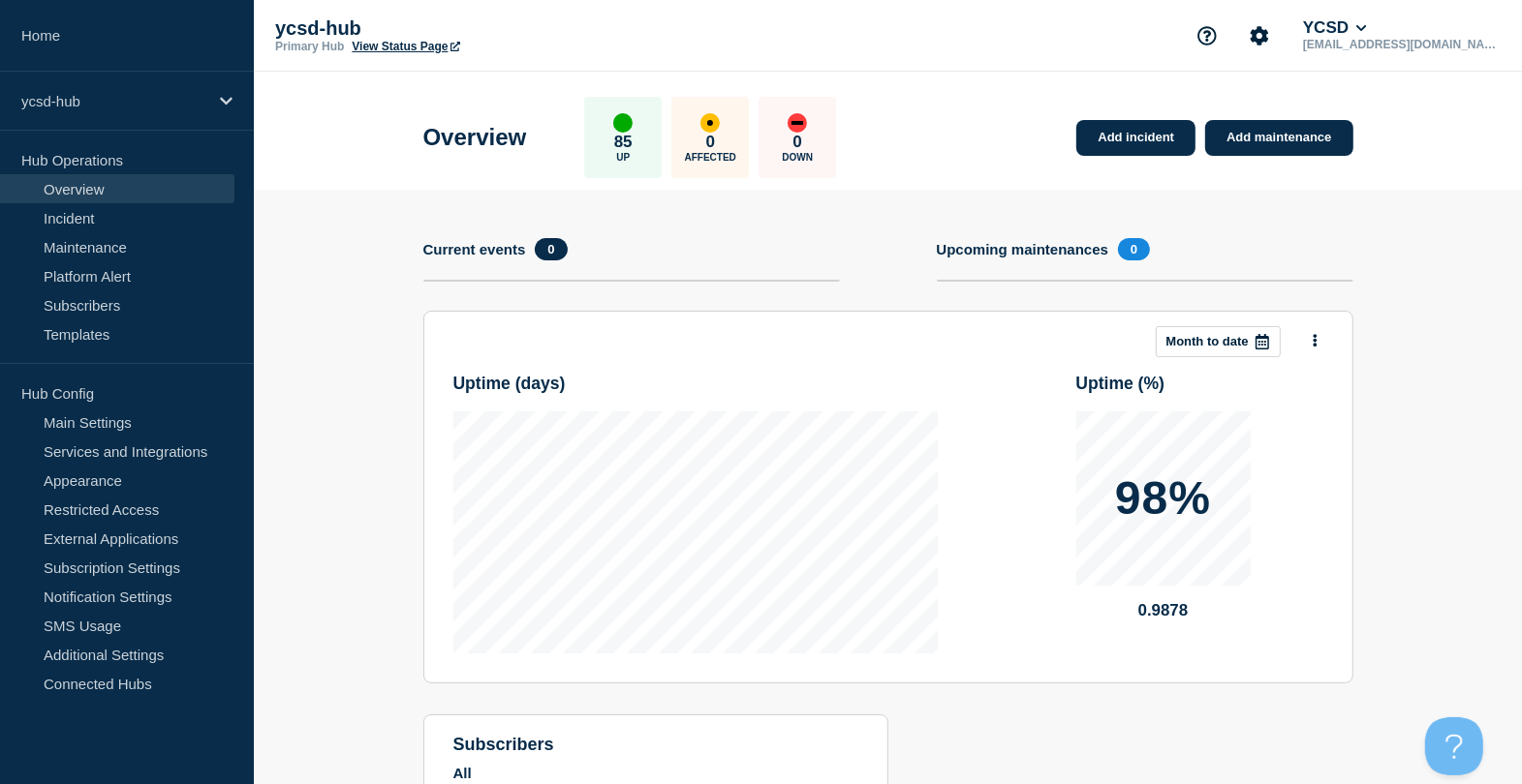
click at [429, 44] on link "View Status Page" at bounding box center [405, 46] width 108 height 14
click at [131, 598] on link "Notification Settings" at bounding box center [117, 595] width 234 height 29
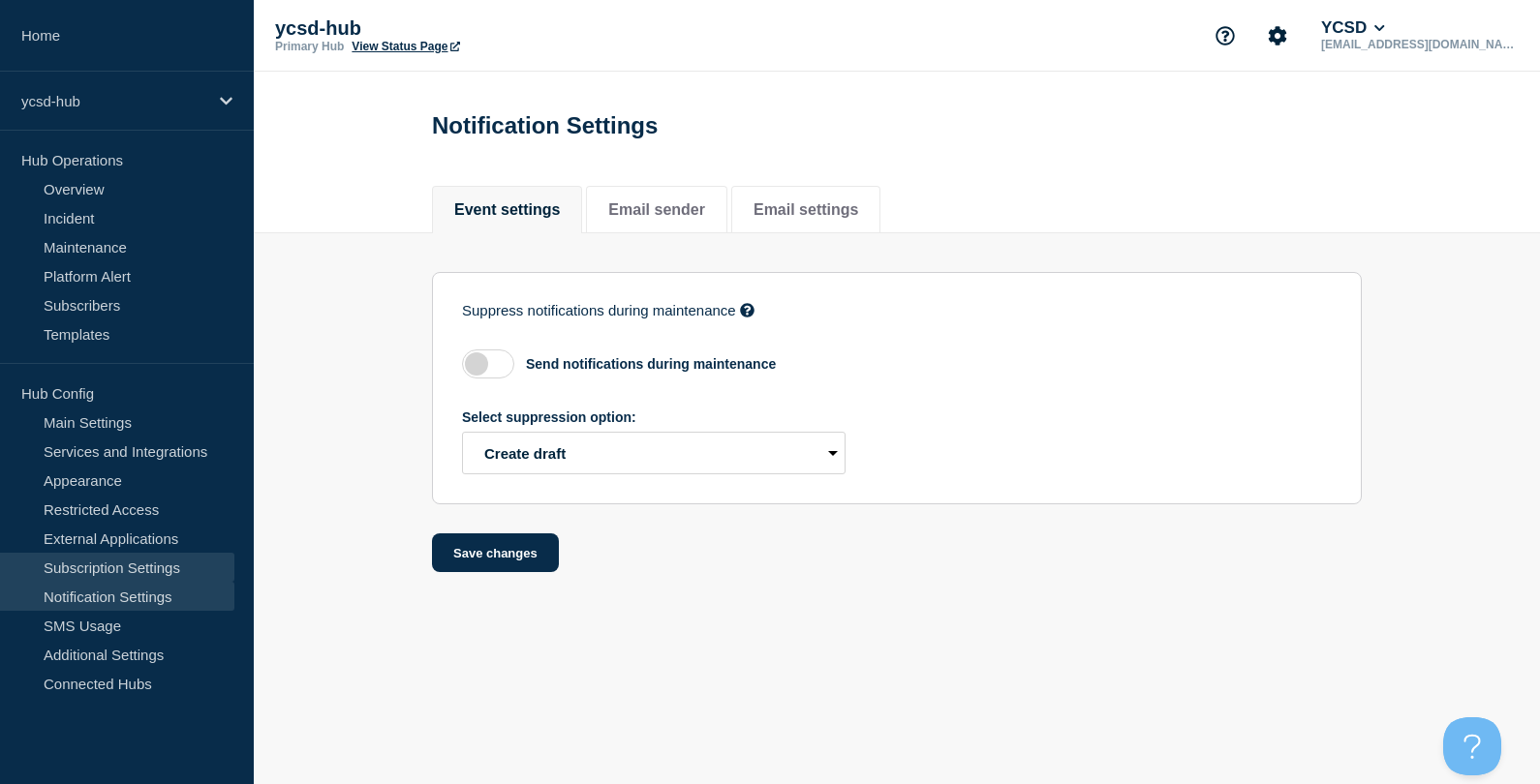
click at [135, 575] on link "Subscription Settings" at bounding box center [117, 567] width 234 height 29
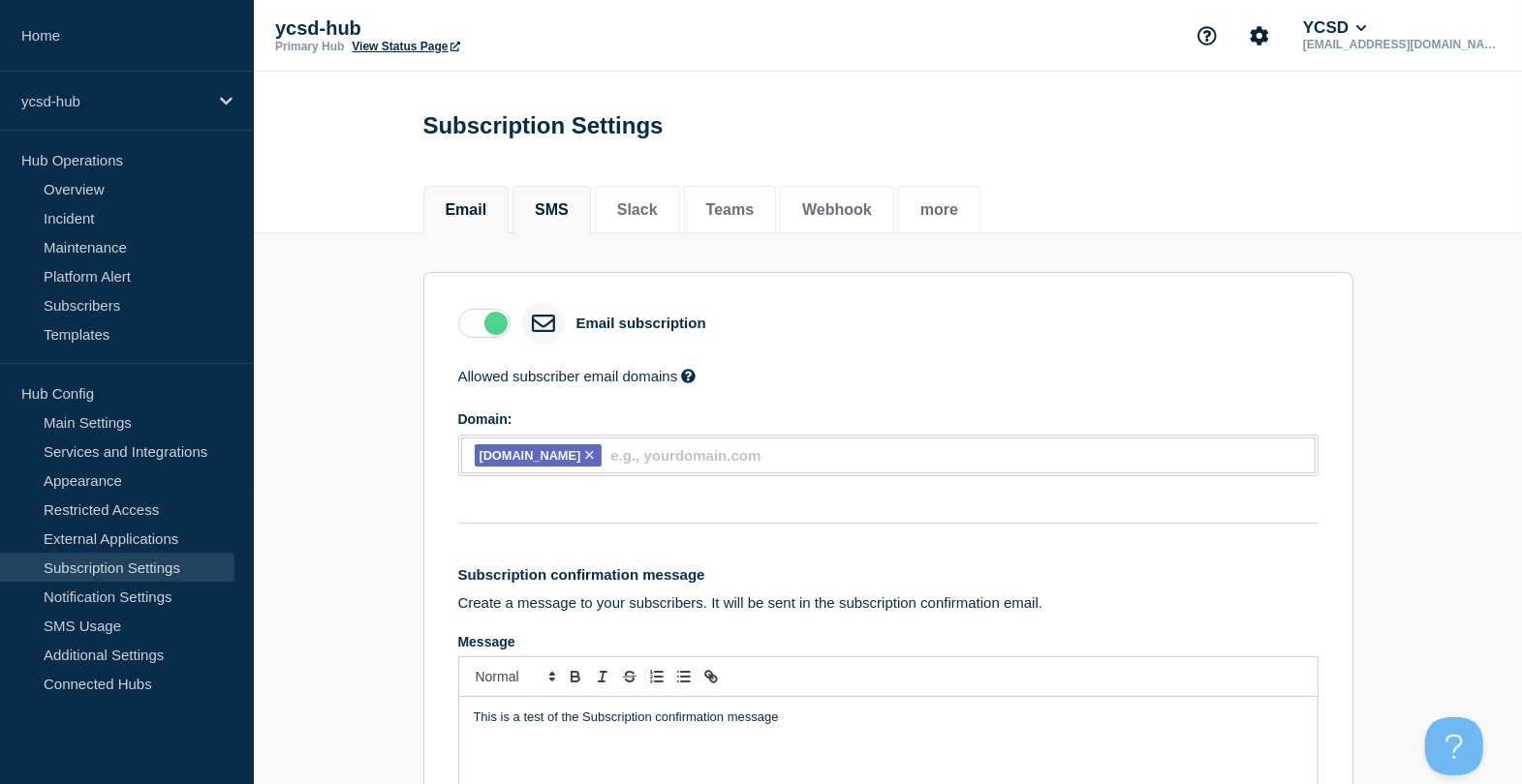
click at [568, 228] on li "SMS" at bounding box center [551, 209] width 78 height 47
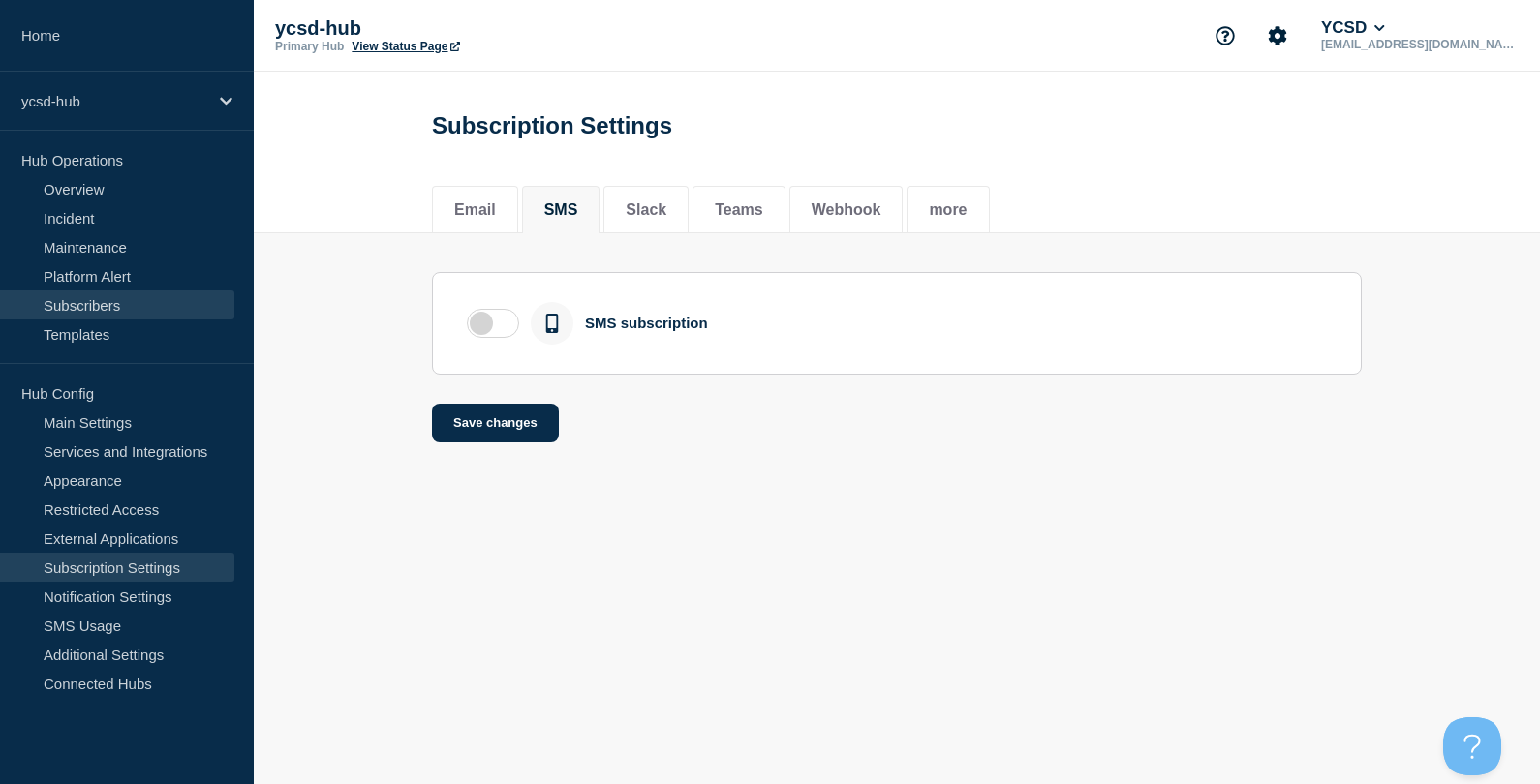
click at [132, 300] on link "Subscribers" at bounding box center [117, 304] width 234 height 29
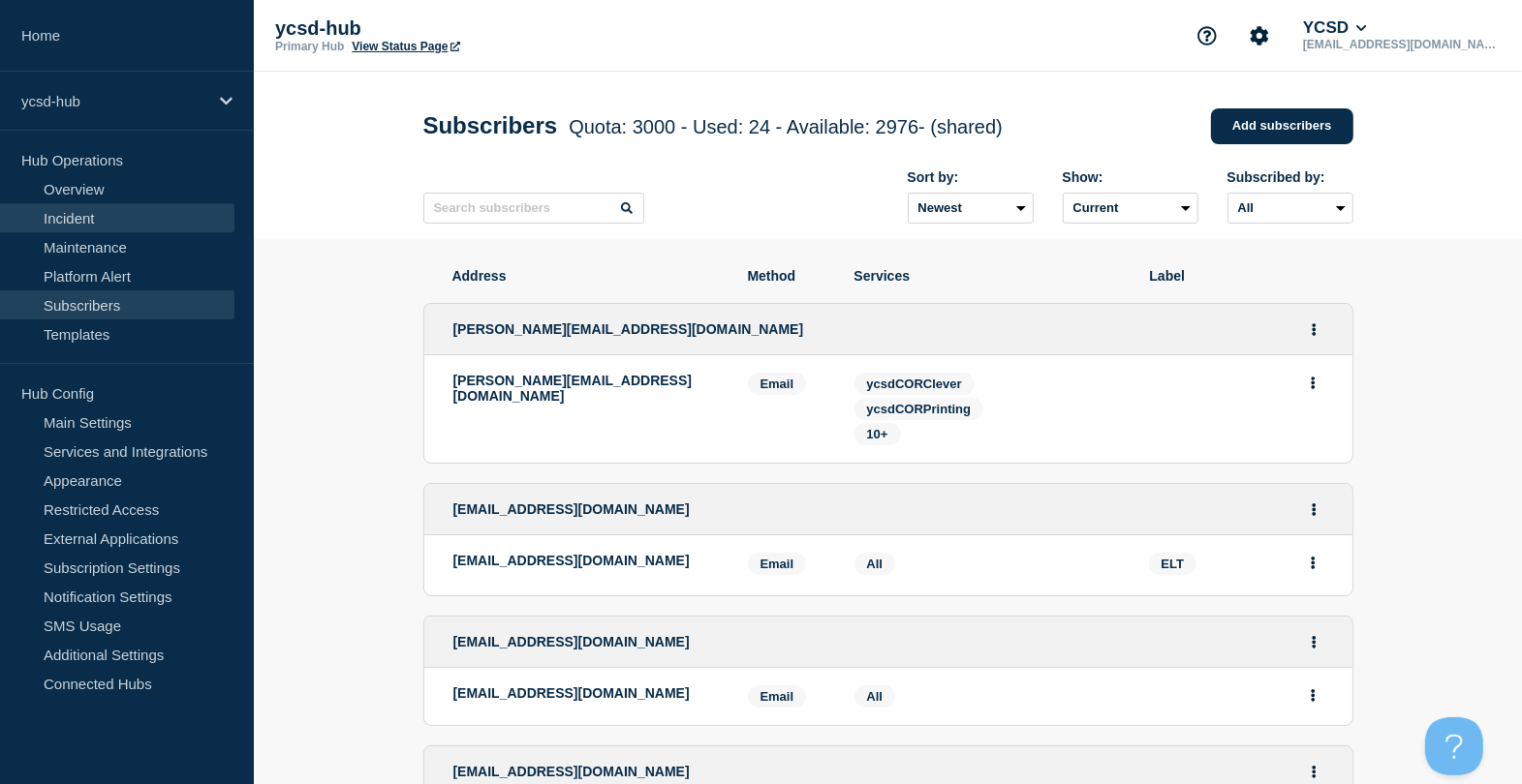
click at [71, 211] on link "Incident" at bounding box center [117, 217] width 234 height 29
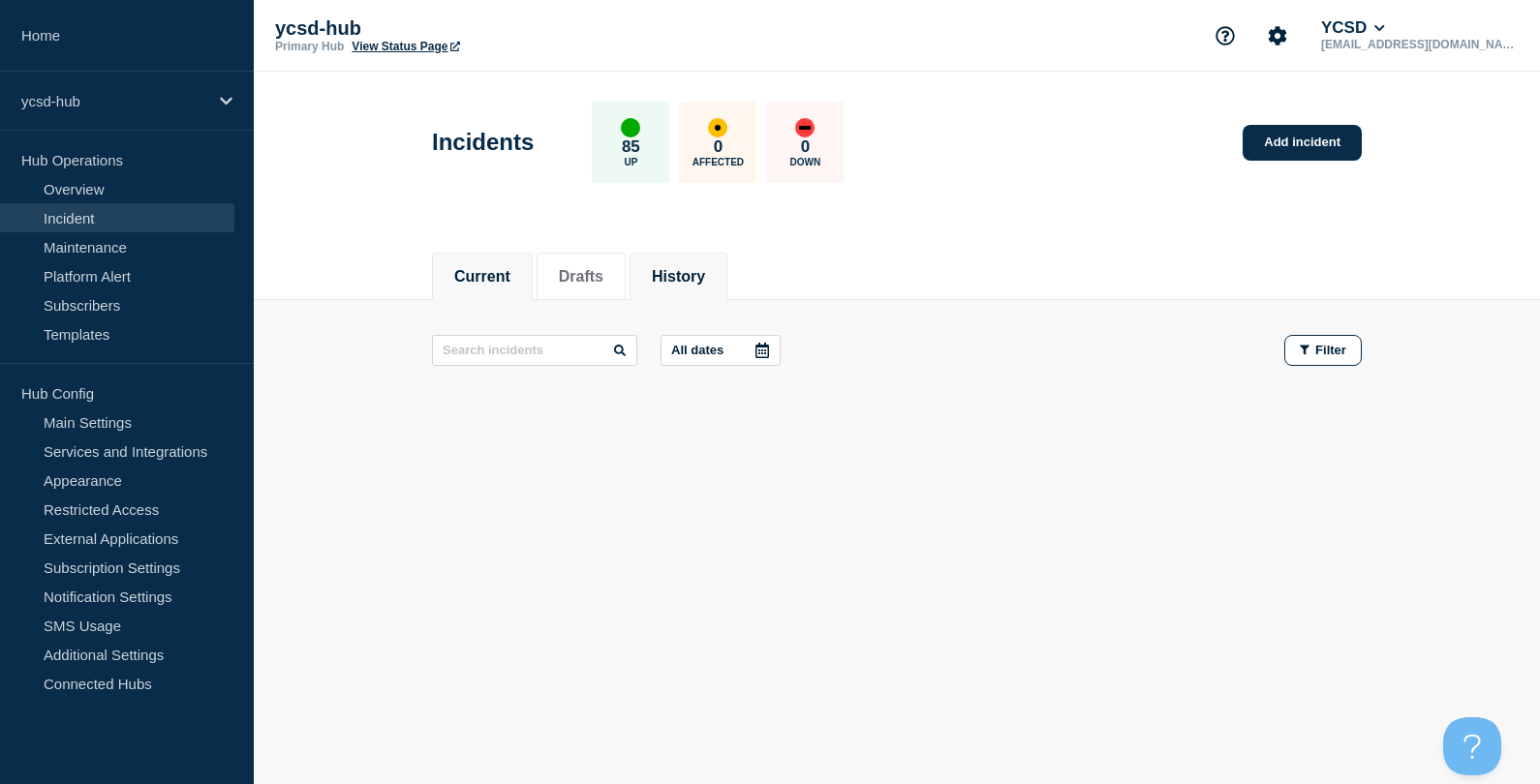
click at [685, 272] on button "History" at bounding box center [679, 277] width 53 height 18
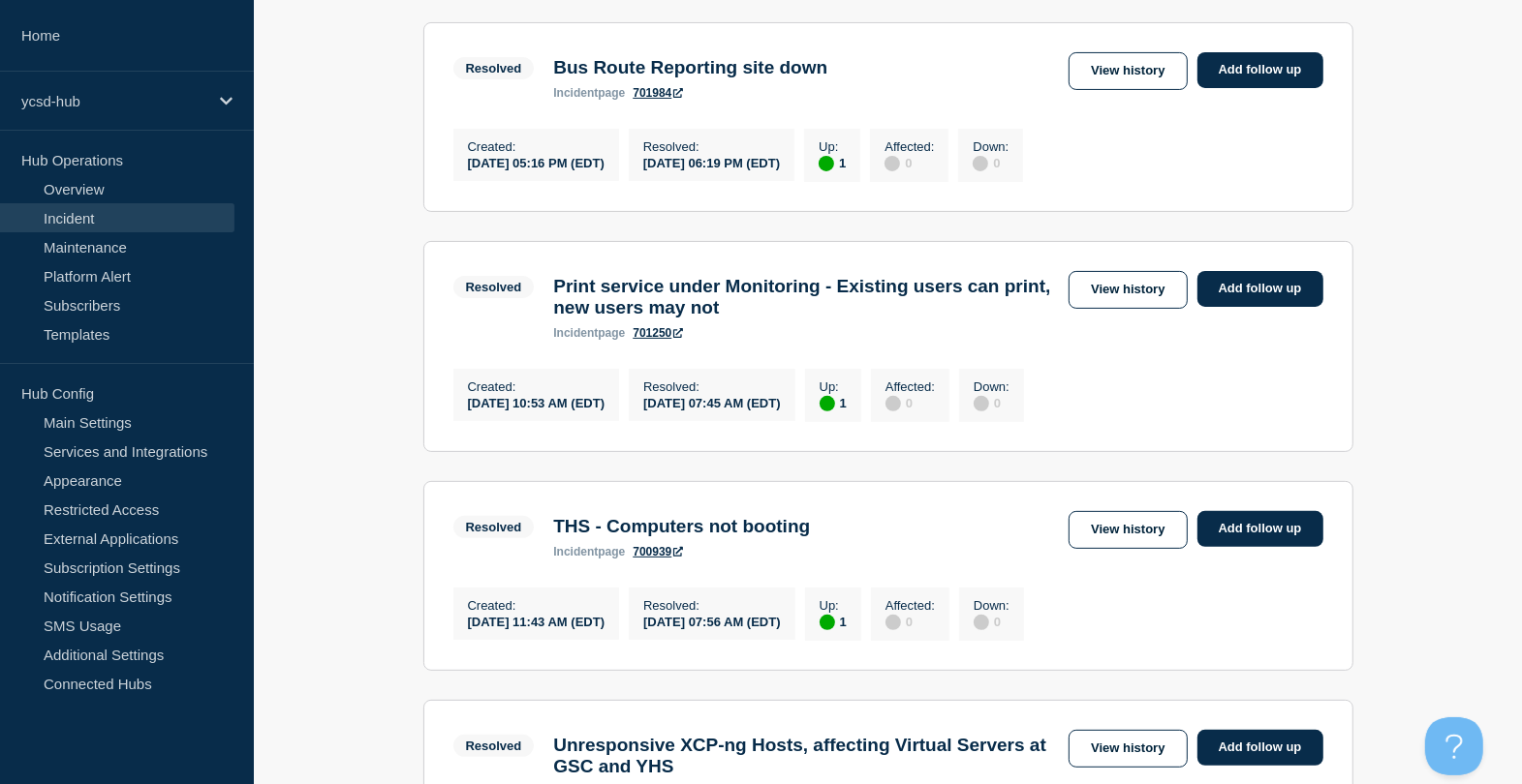
scroll to position [363, 0]
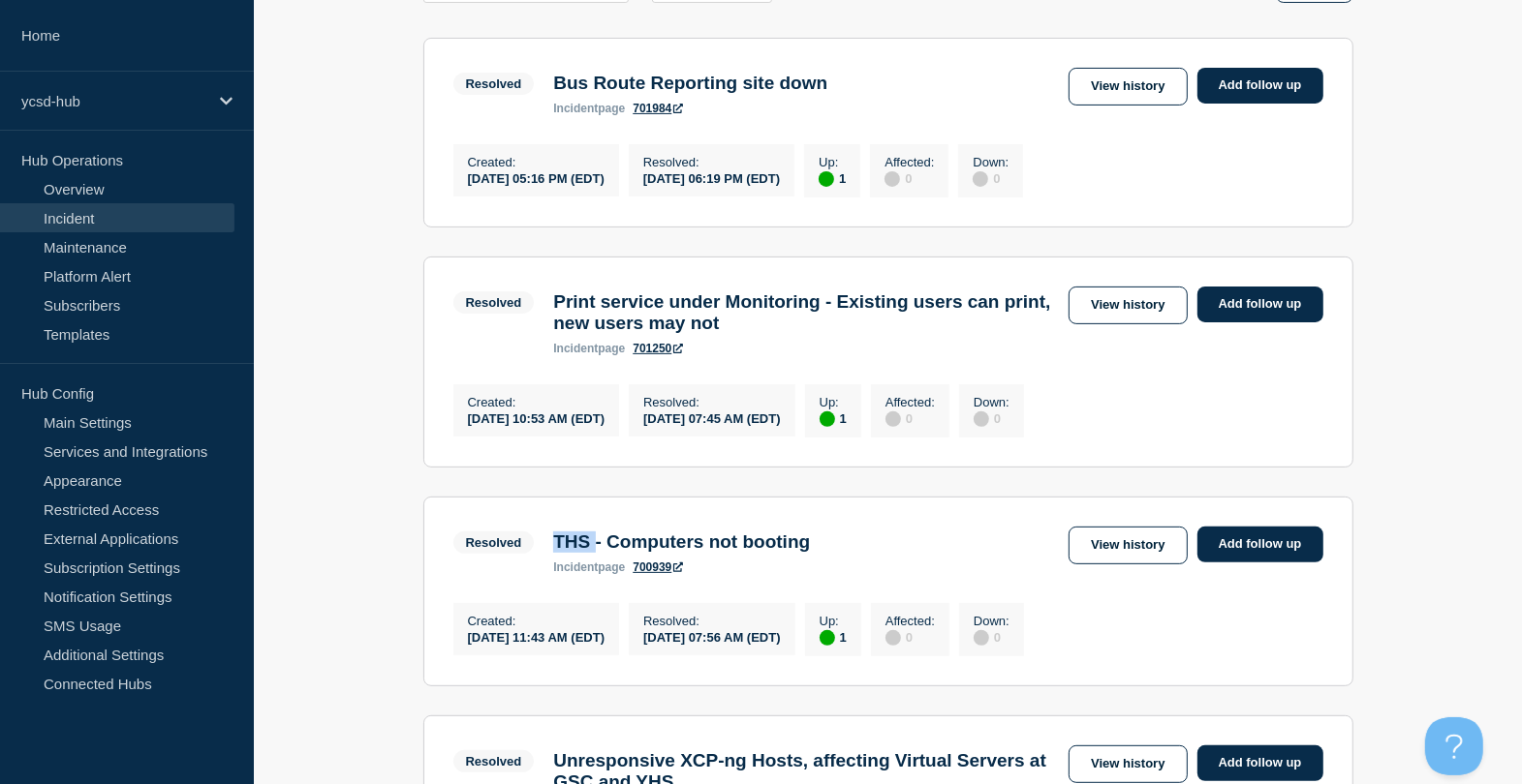
drag, startPoint x: 550, startPoint y: 567, endPoint x: 601, endPoint y: 572, distance: 51.2
click at [601, 572] on div "THS - Computers not booting incident page 700939" at bounding box center [681, 552] width 276 height 42
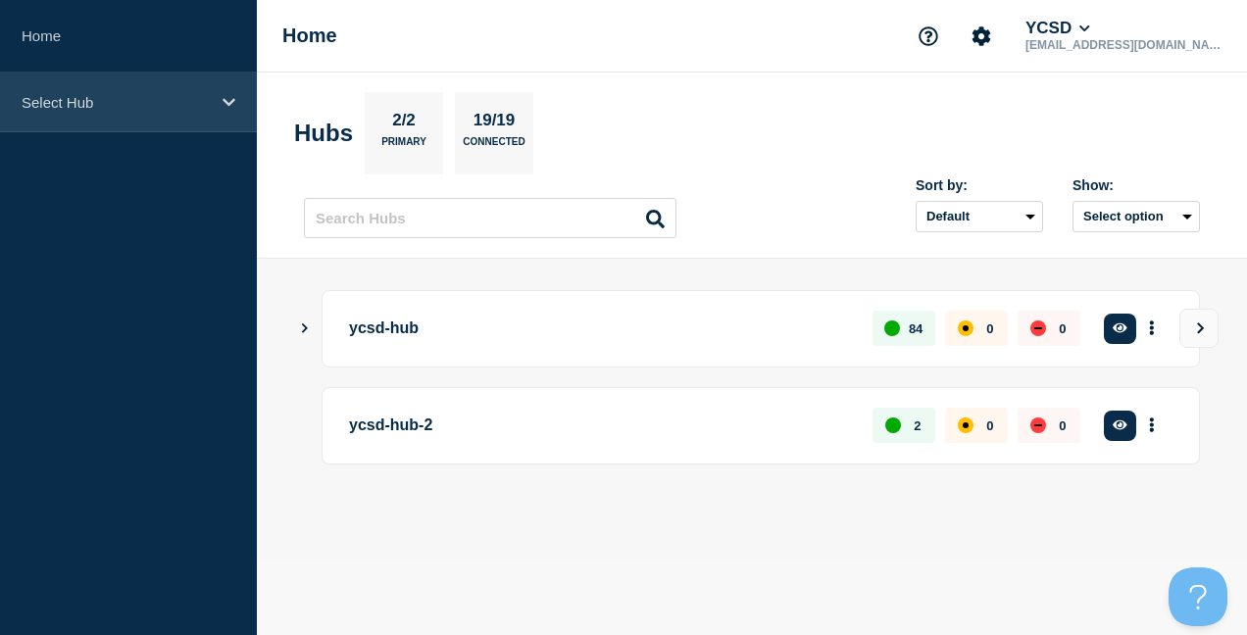
click at [209, 88] on div "Select Hub" at bounding box center [128, 103] width 257 height 60
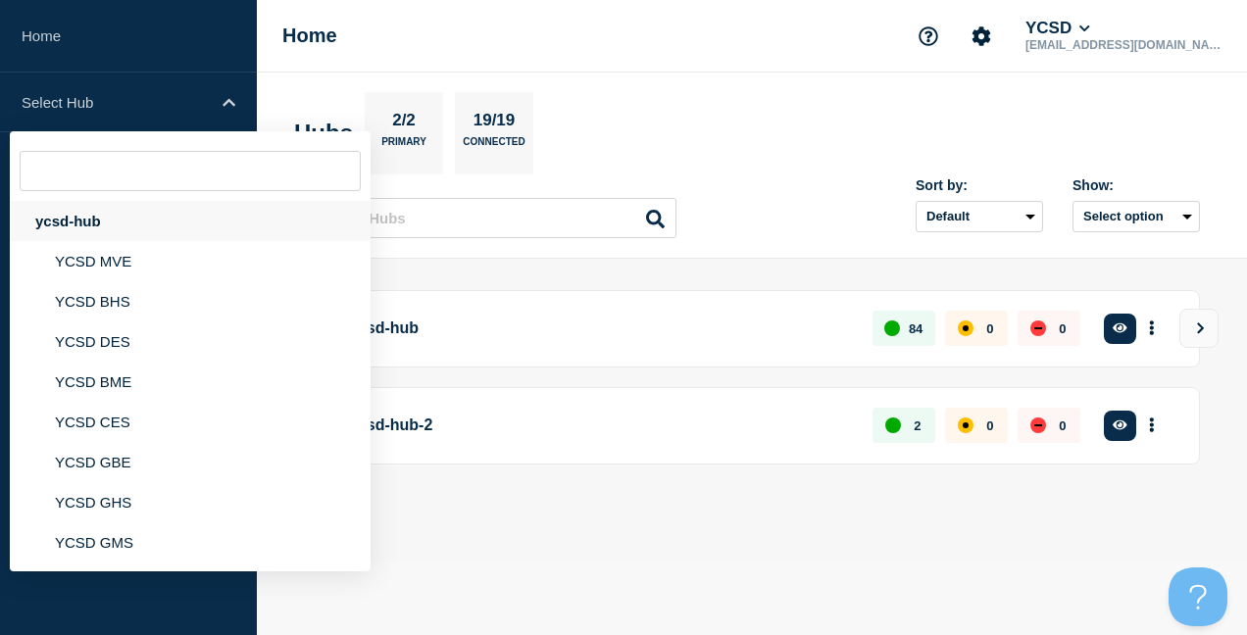
click at [104, 224] on div "ycsd-hub" at bounding box center [190, 221] width 361 height 40
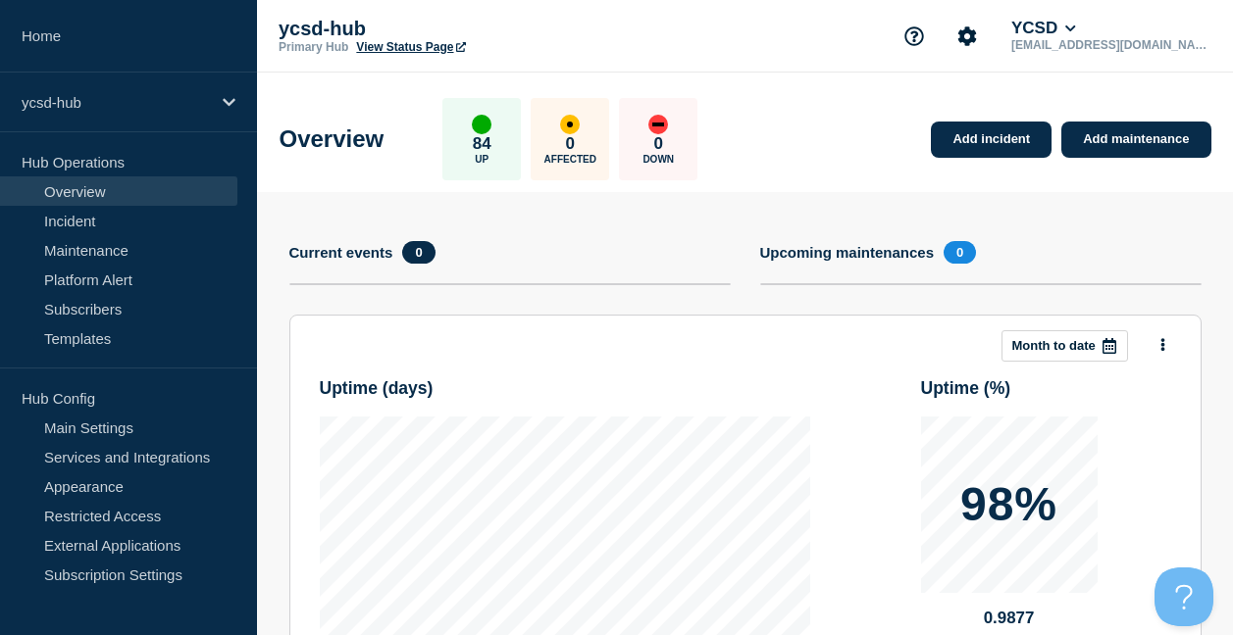
click at [410, 41] on link "View Status Page" at bounding box center [410, 47] width 109 height 14
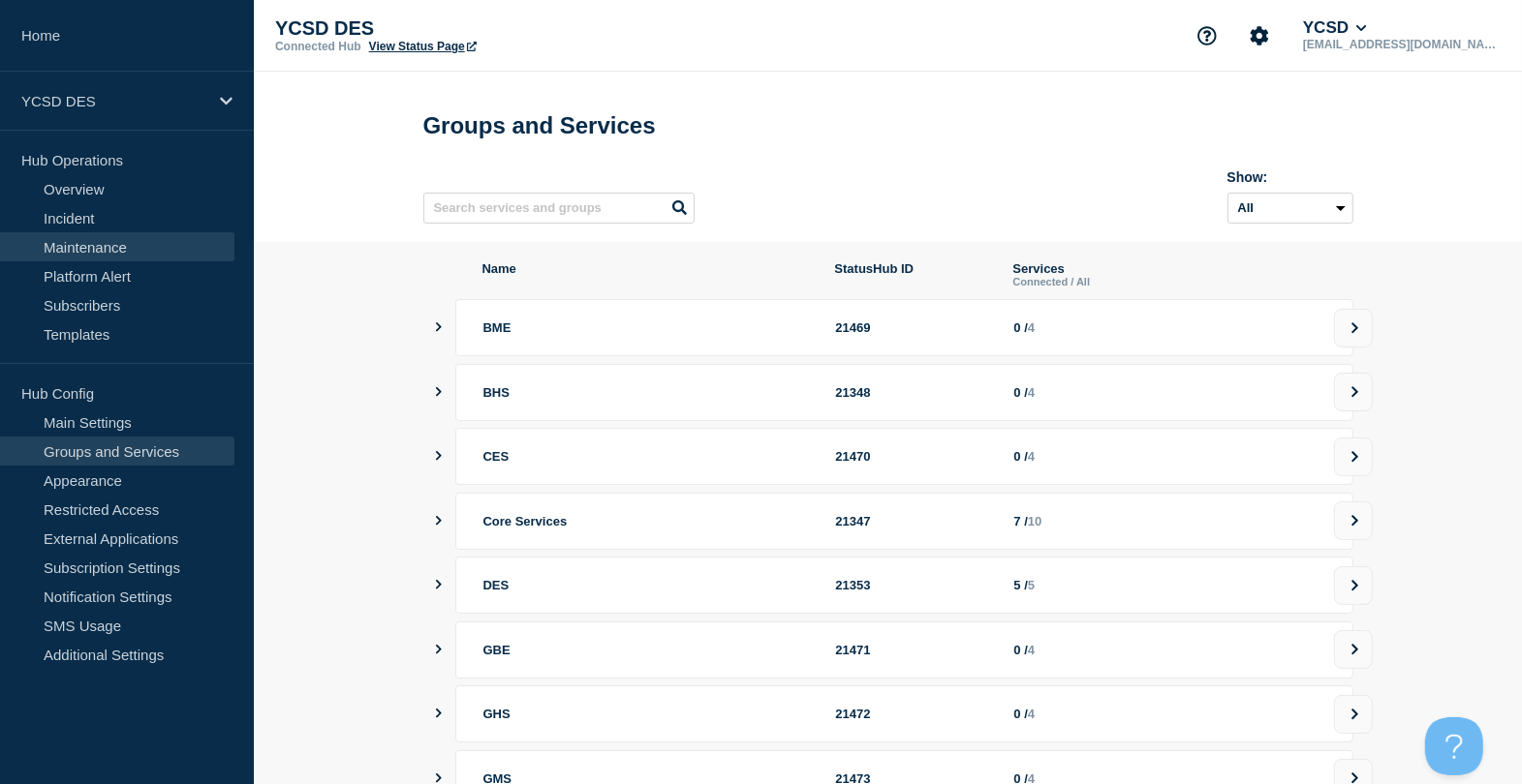
click at [78, 243] on link "Maintenance" at bounding box center [117, 246] width 234 height 29
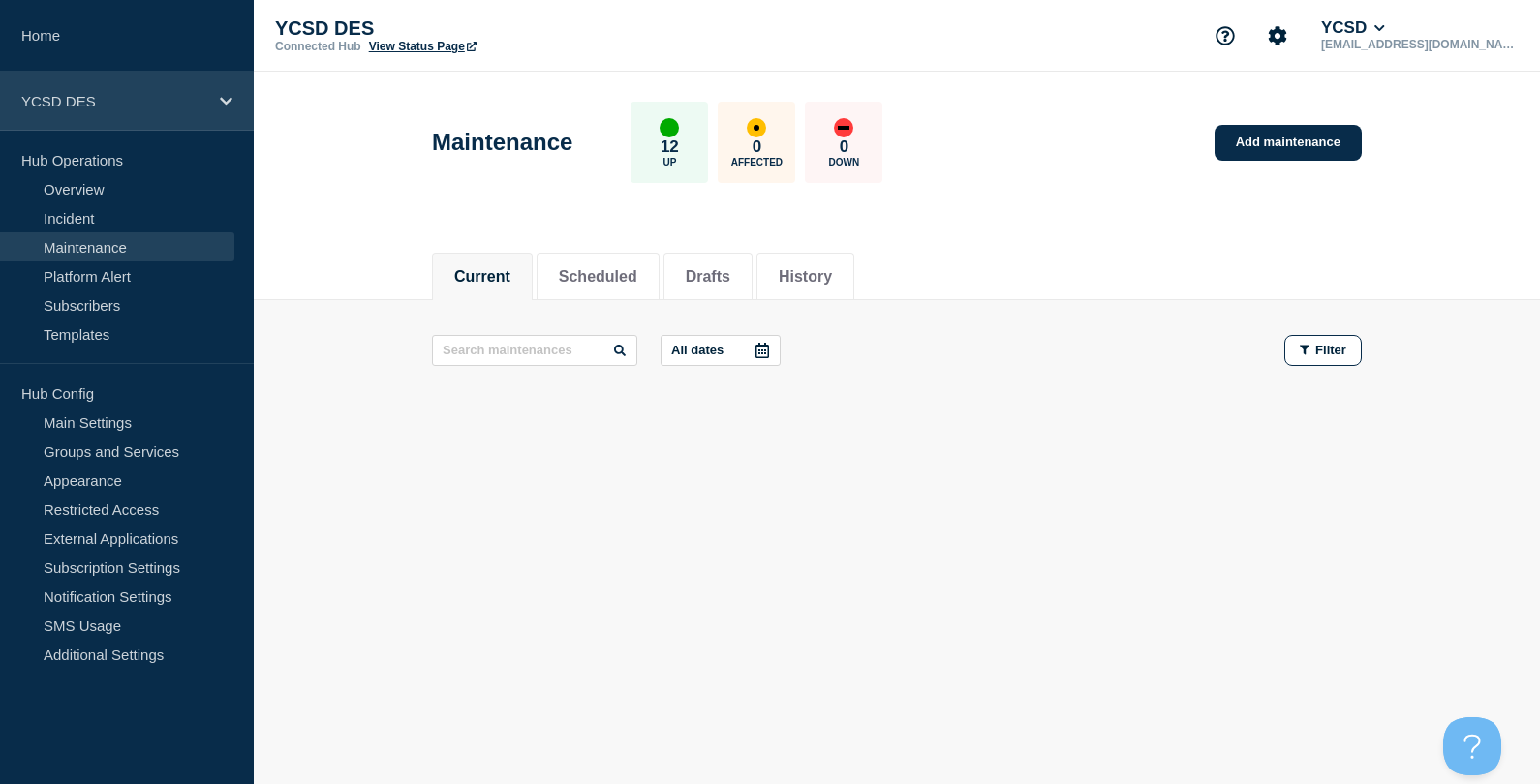
click at [90, 104] on p "YCSD DES" at bounding box center [115, 101] width 186 height 17
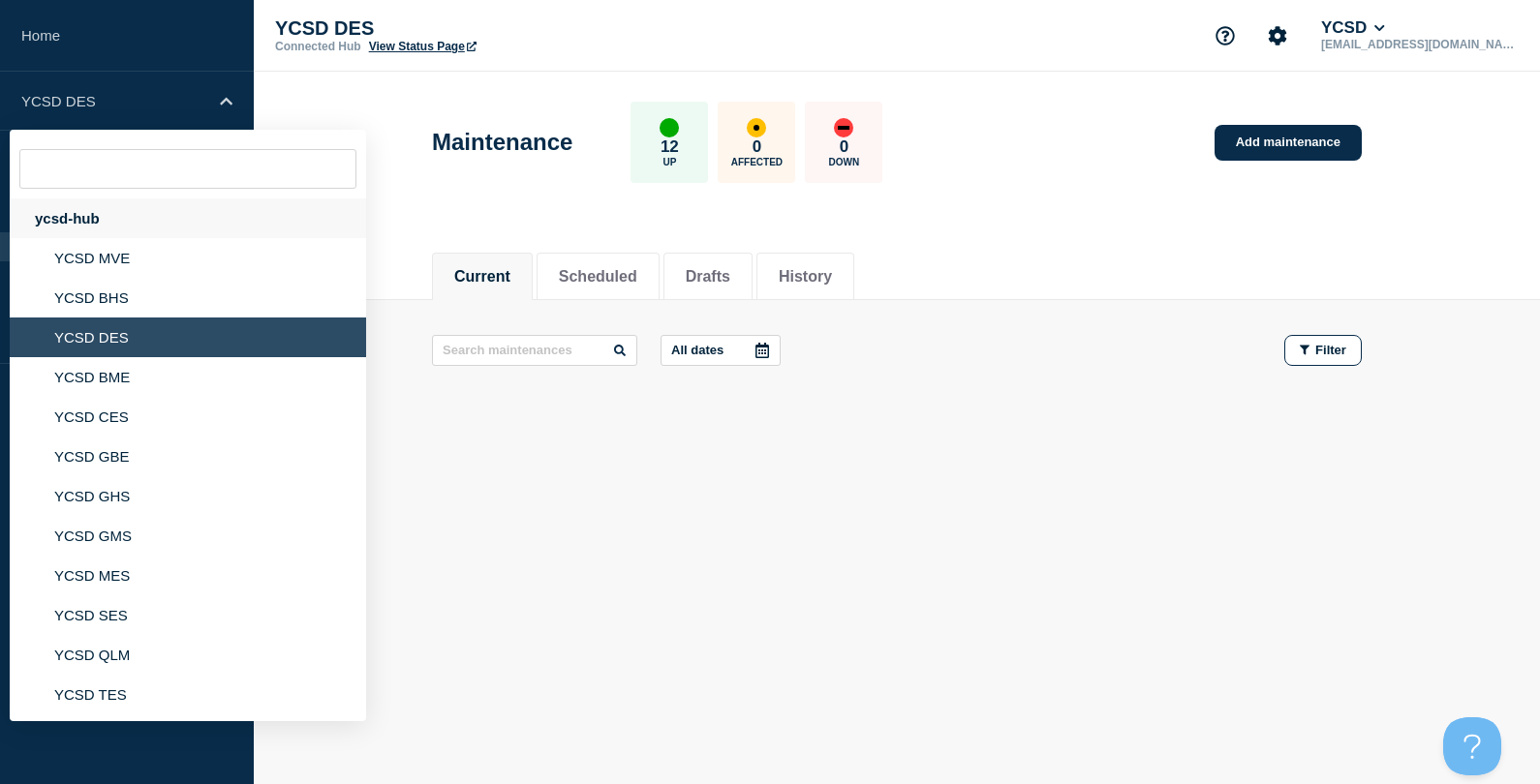
click at [127, 227] on div "ycsd-hub" at bounding box center [188, 218] width 357 height 39
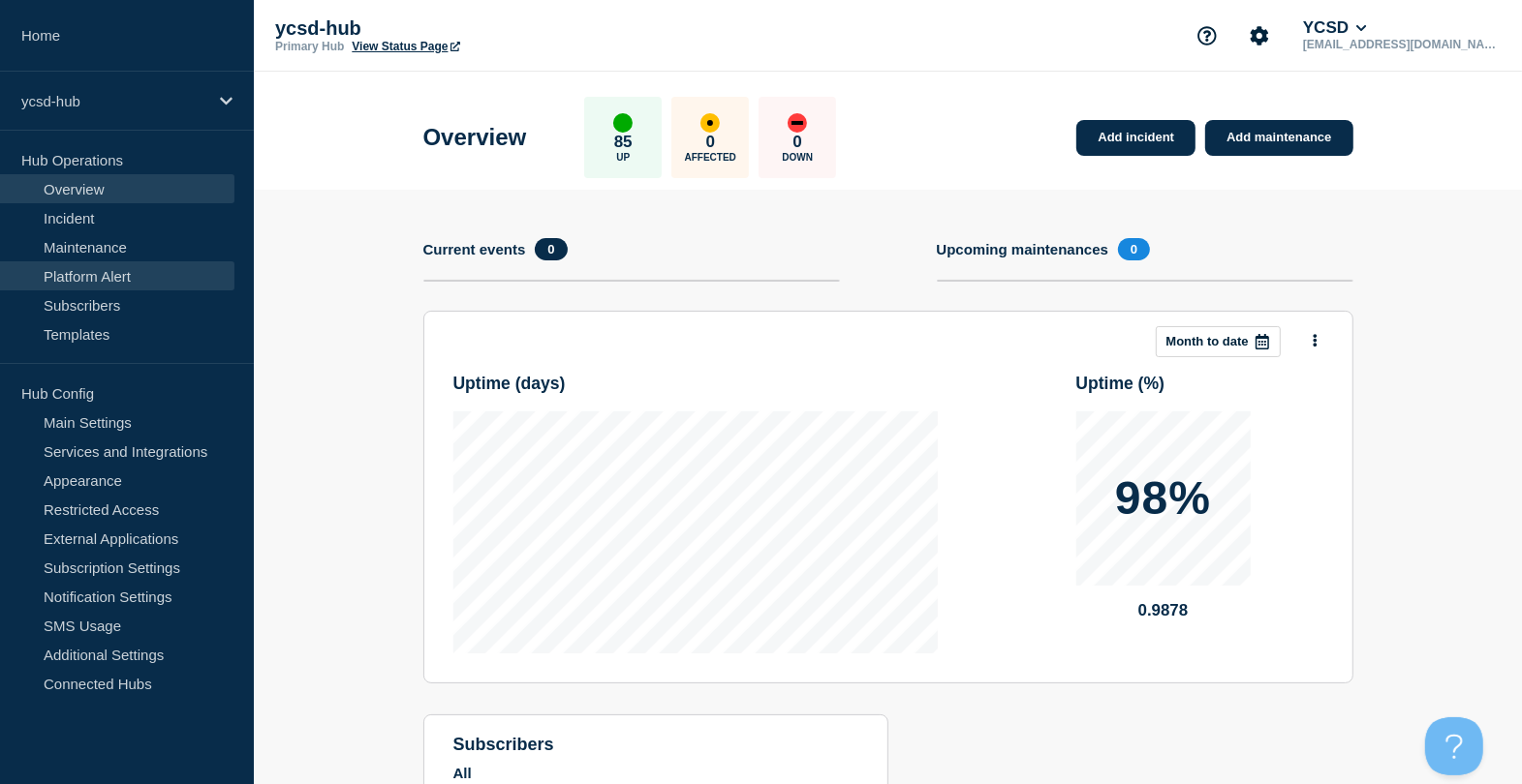
click at [82, 265] on link "Platform Alert" at bounding box center [117, 275] width 234 height 29
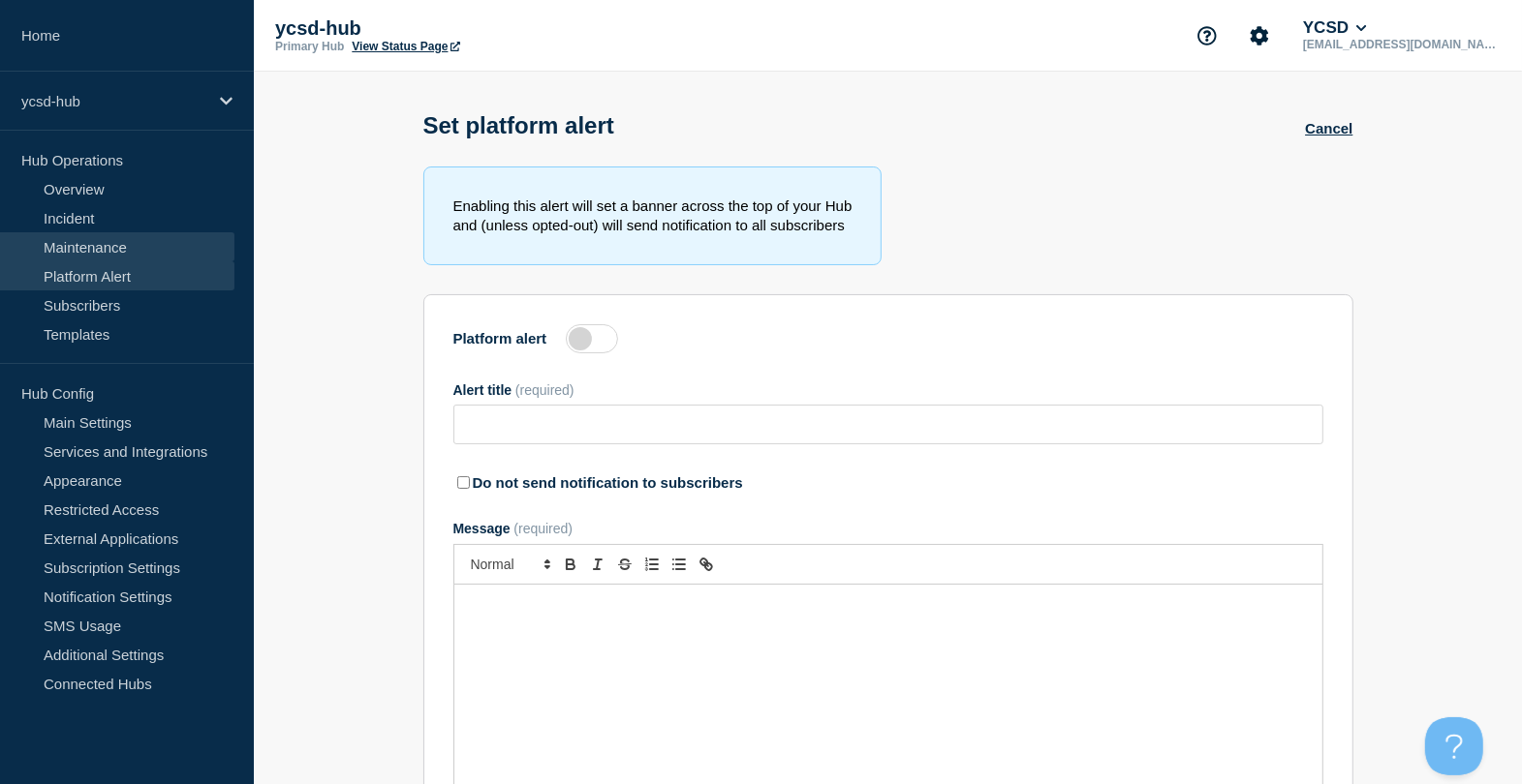
type input "Warning Warning"
click at [114, 233] on link "Maintenance" at bounding box center [117, 246] width 234 height 29
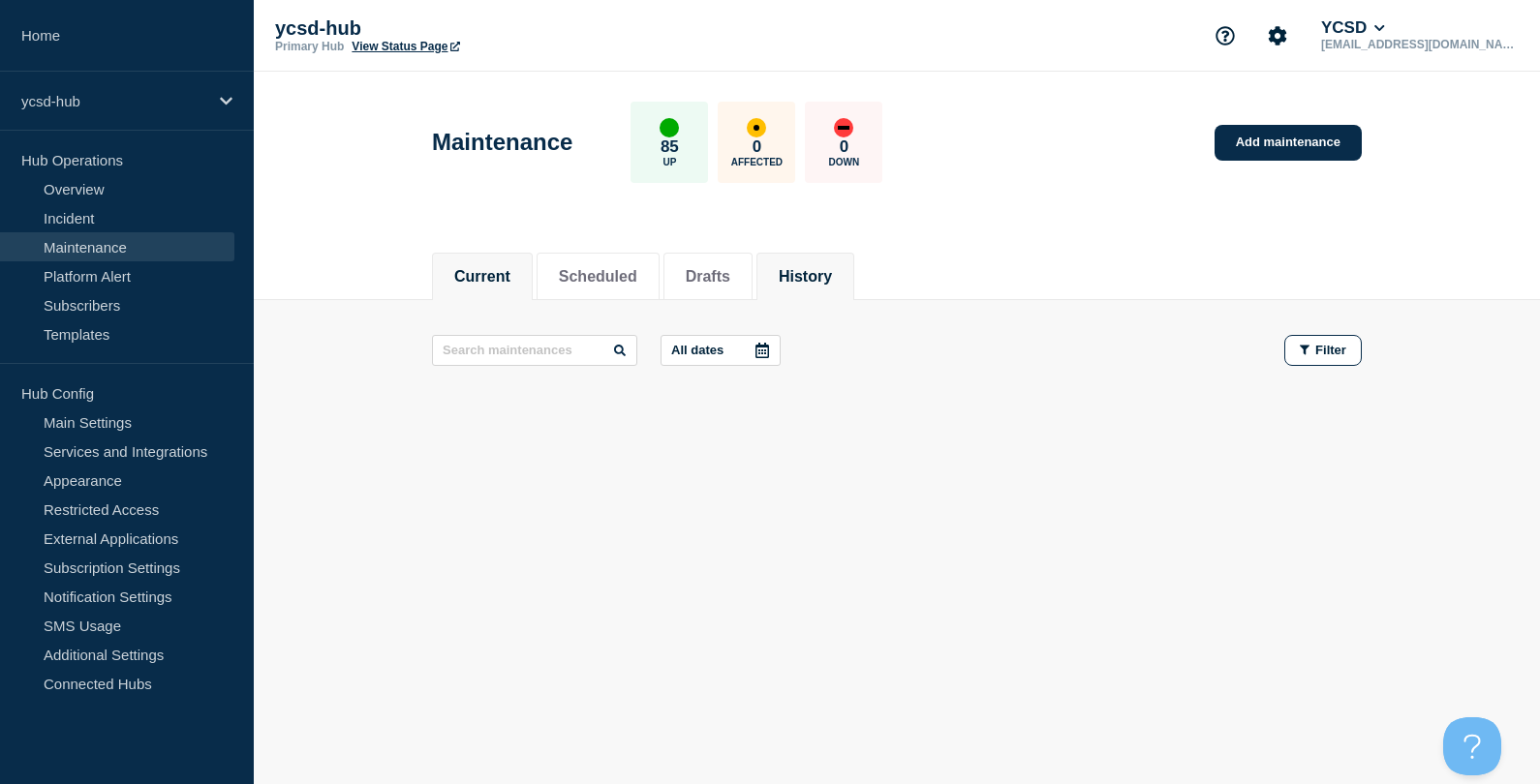
click at [832, 272] on button "History" at bounding box center [805, 277] width 53 height 18
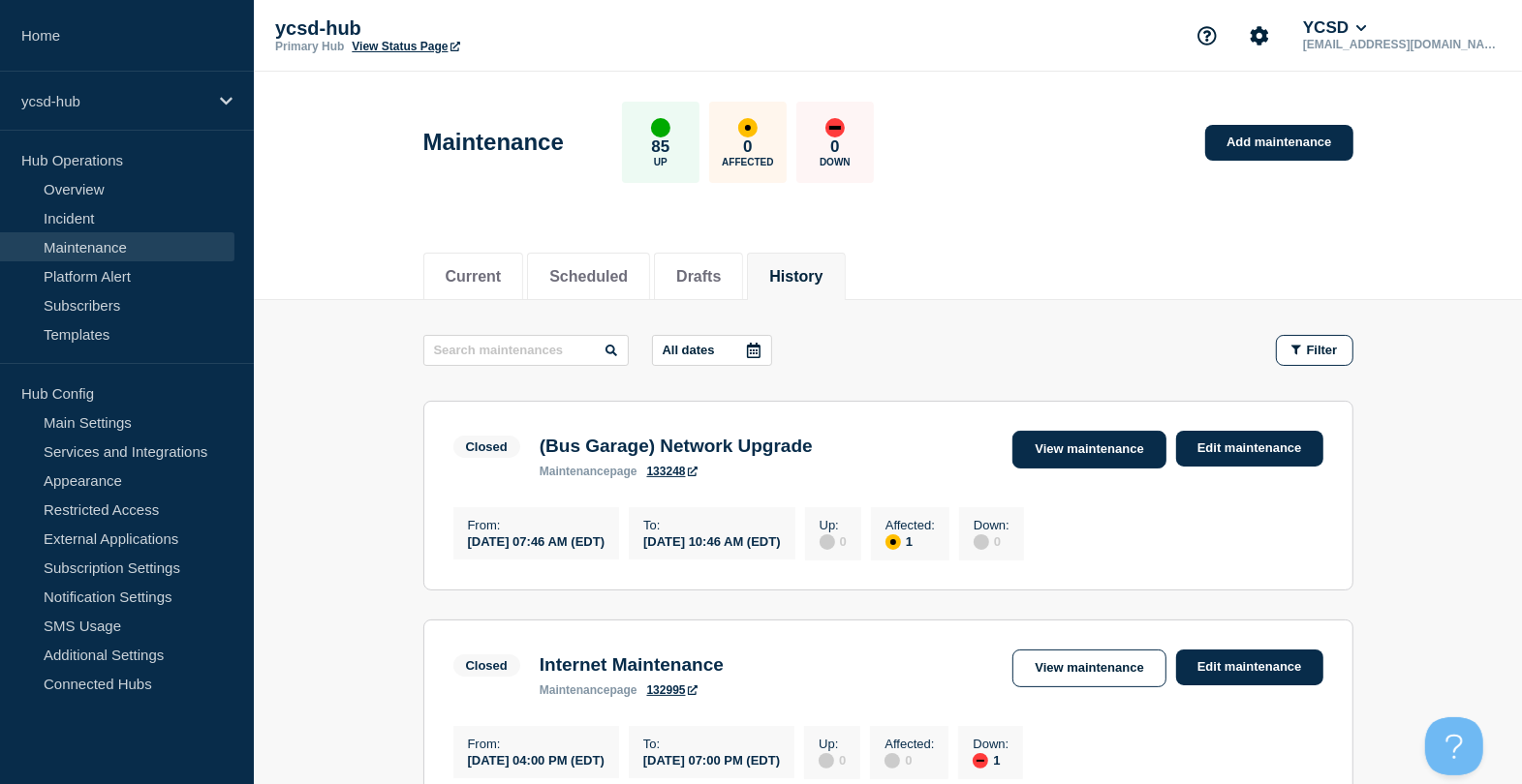
click at [1117, 445] on link "View maintenance" at bounding box center [1088, 449] width 153 height 38
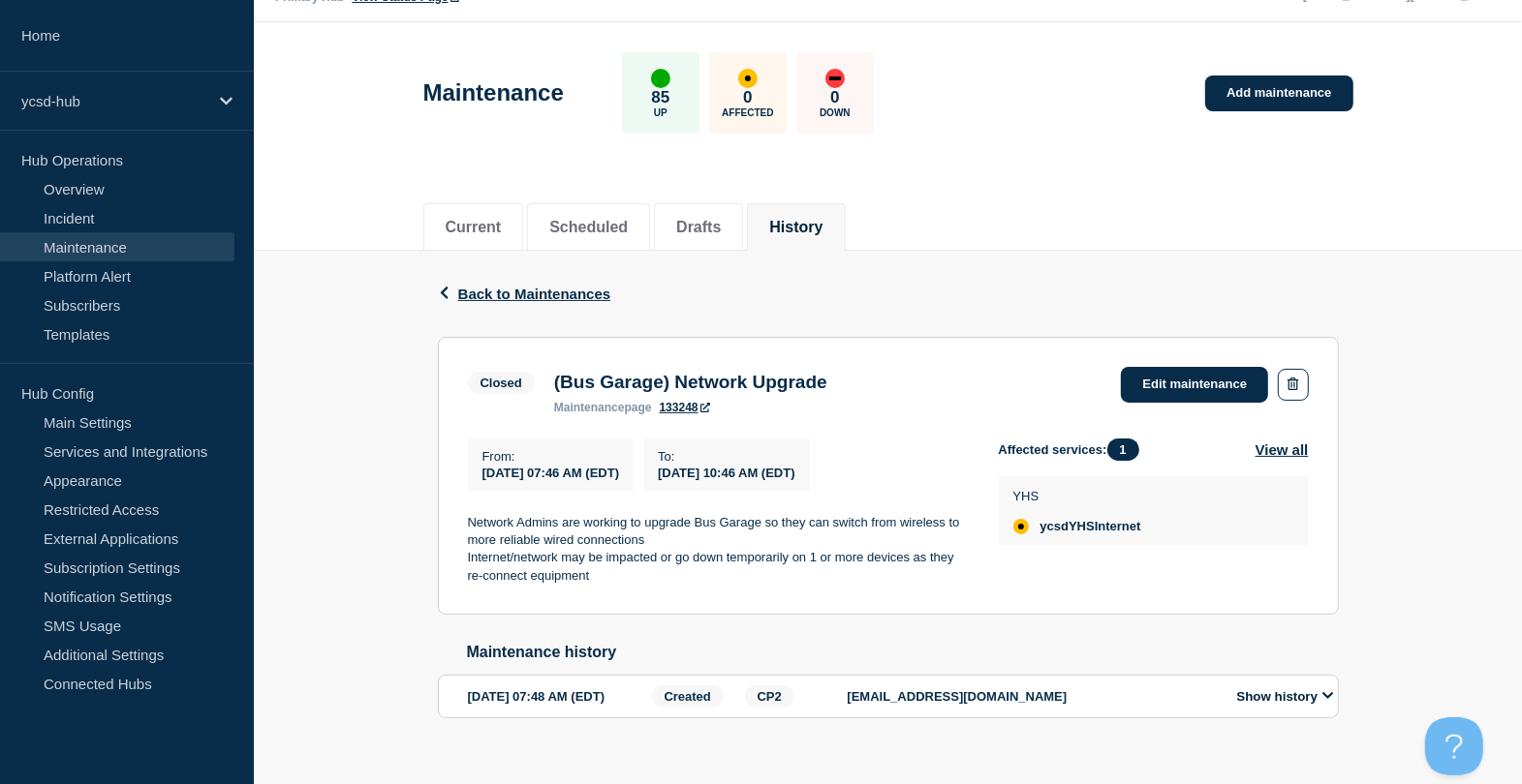
scroll to position [97, 0]
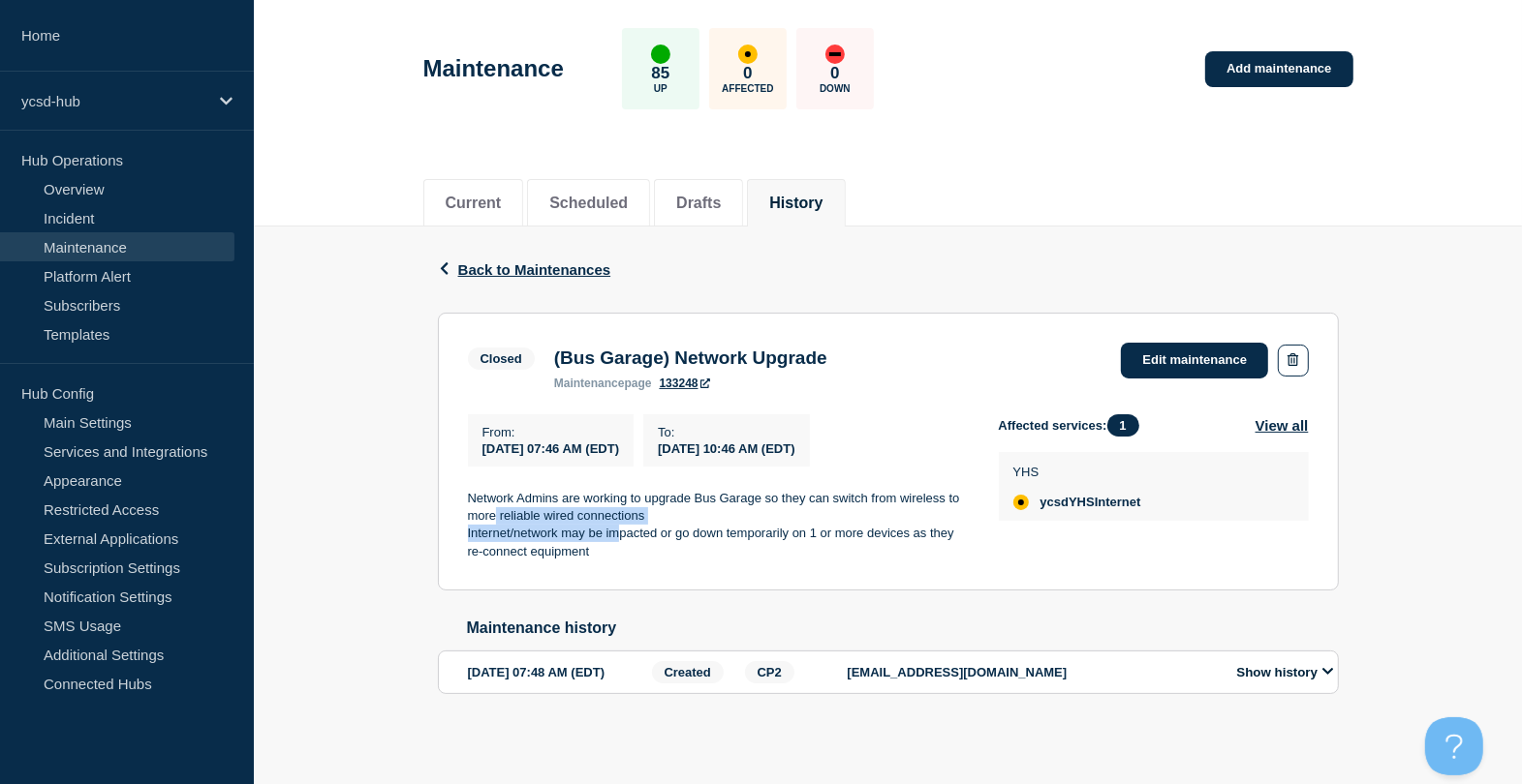
drag, startPoint x: 616, startPoint y: 525, endPoint x: 495, endPoint y: 492, distance: 125.4
click at [495, 492] on div "Network Admins are working to upgrade Bus Garage so they can switch from wirele…" at bounding box center [718, 525] width 500 height 72
drag, startPoint x: 495, startPoint y: 492, endPoint x: 499, endPoint y: 509, distance: 17.5
click at [499, 525] on p "Internet/network may be impacted or go down temporarily on 1 or more devices as…" at bounding box center [718, 543] width 500 height 36
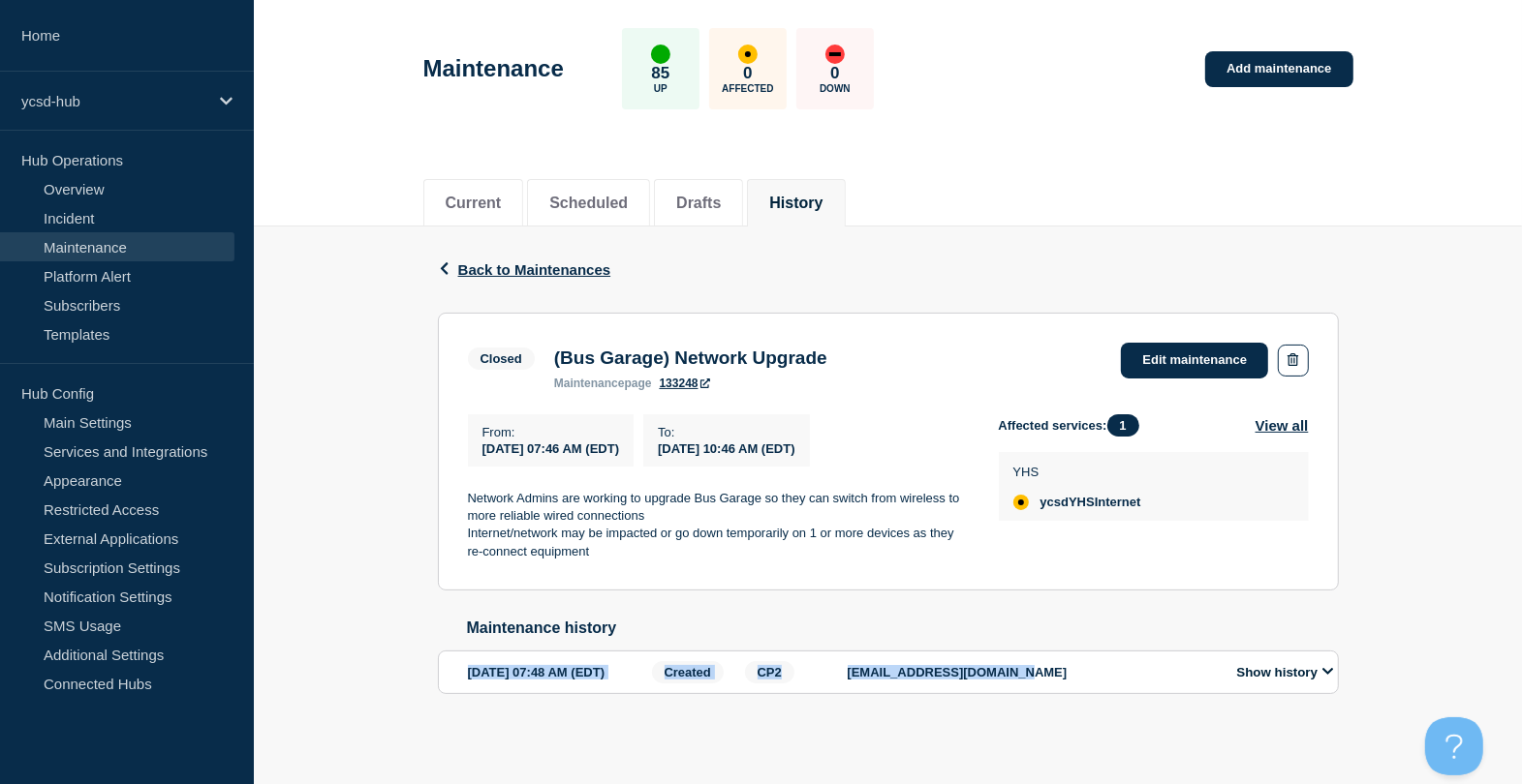
drag, startPoint x: 452, startPoint y: 662, endPoint x: 1104, endPoint y: 674, distance: 652.1
click at [1104, 674] on section "2025-08-20 07:48 AM (EDT) Created CP2 jmcgrath@ycsd.york.va.us Show history" at bounding box center [888, 672] width 901 height 43
click at [118, 263] on ul "Hub Operations Overview Incident Maintenance Platform Alert Subscribers Templat…" at bounding box center [126, 247] width 254 height 203
click at [127, 237] on link "Maintenance" at bounding box center [117, 246] width 234 height 29
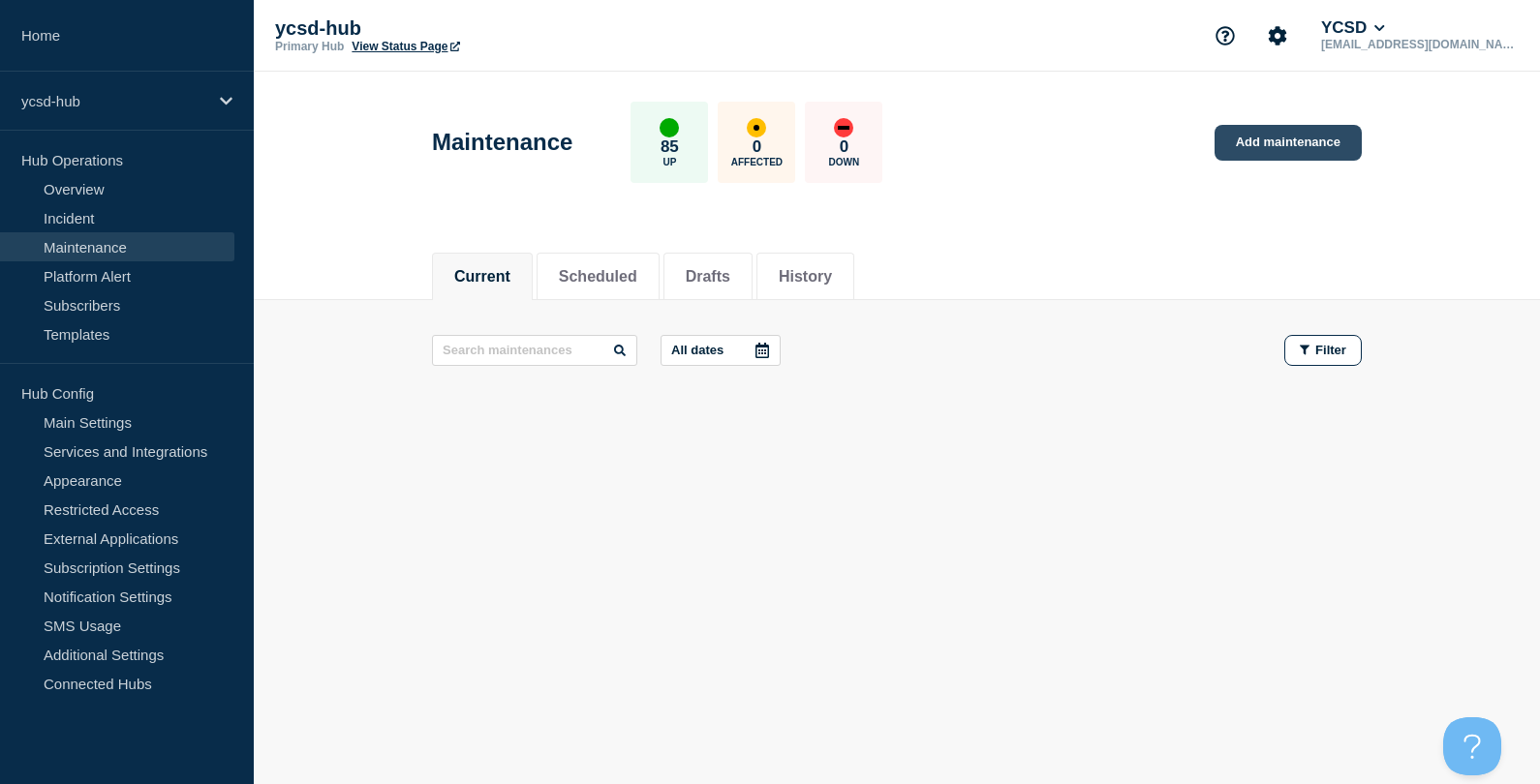
click at [1299, 148] on link "Add maintenance" at bounding box center [1288, 143] width 147 height 36
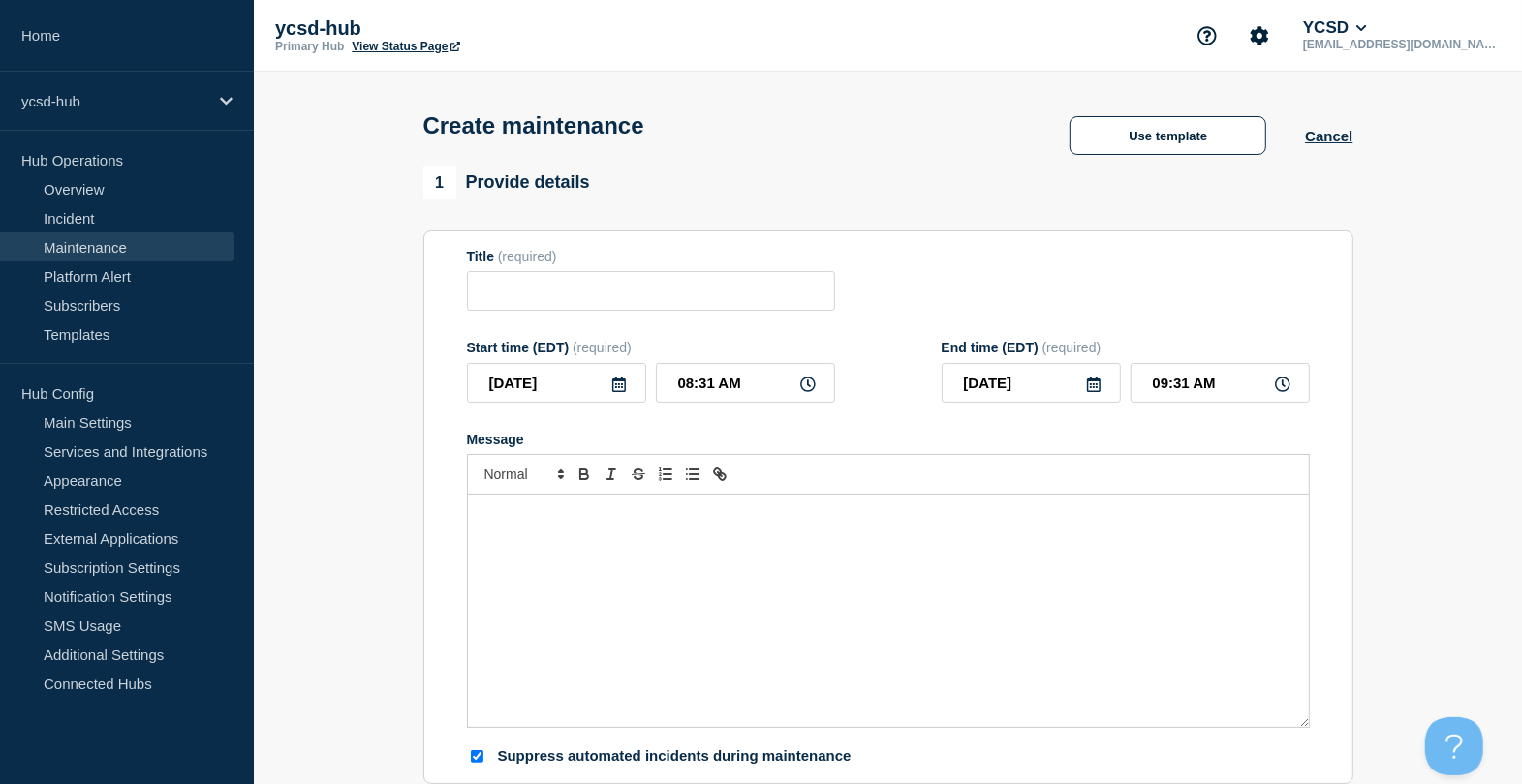
checkbox input "true"
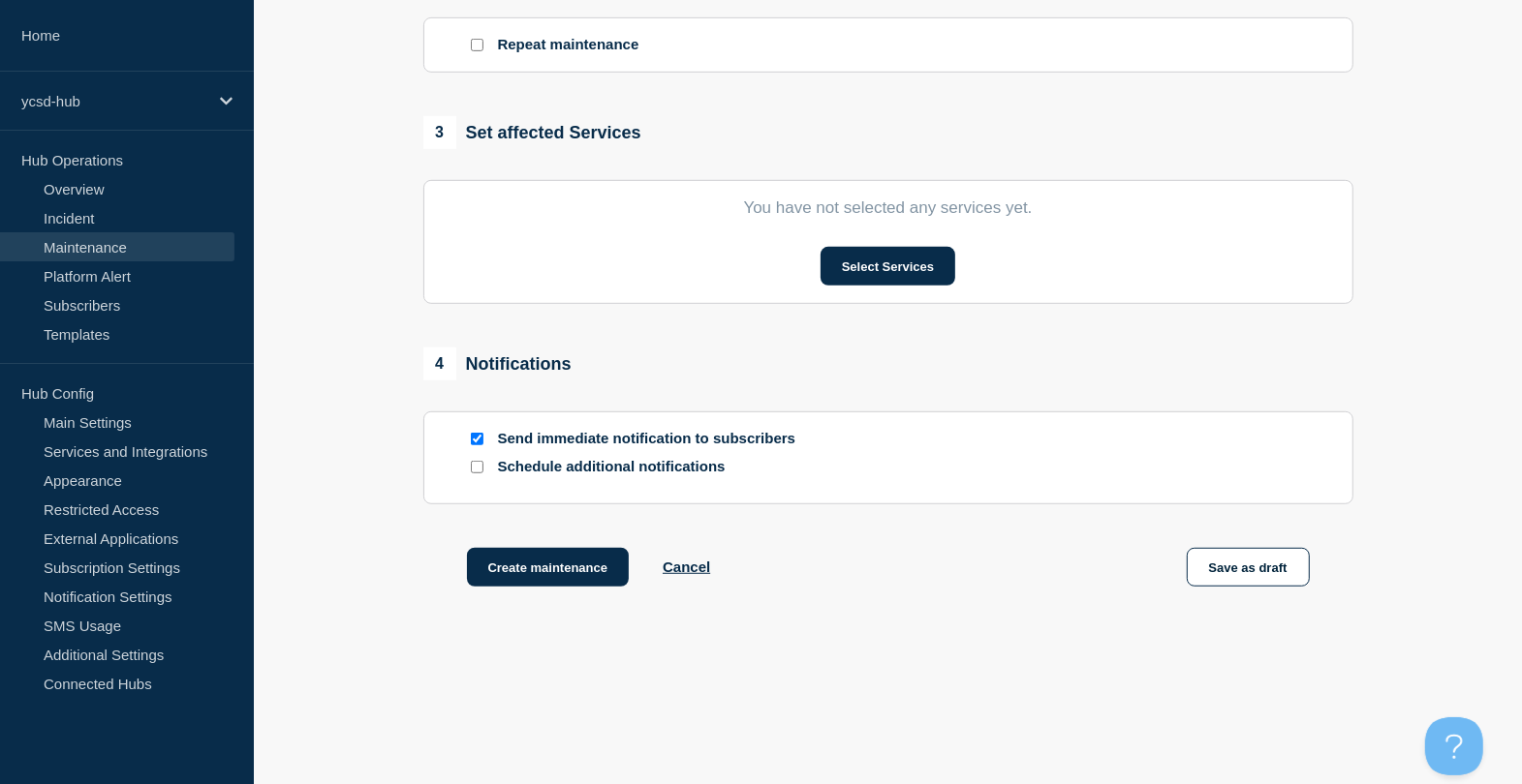
scroll to position [906, 0]
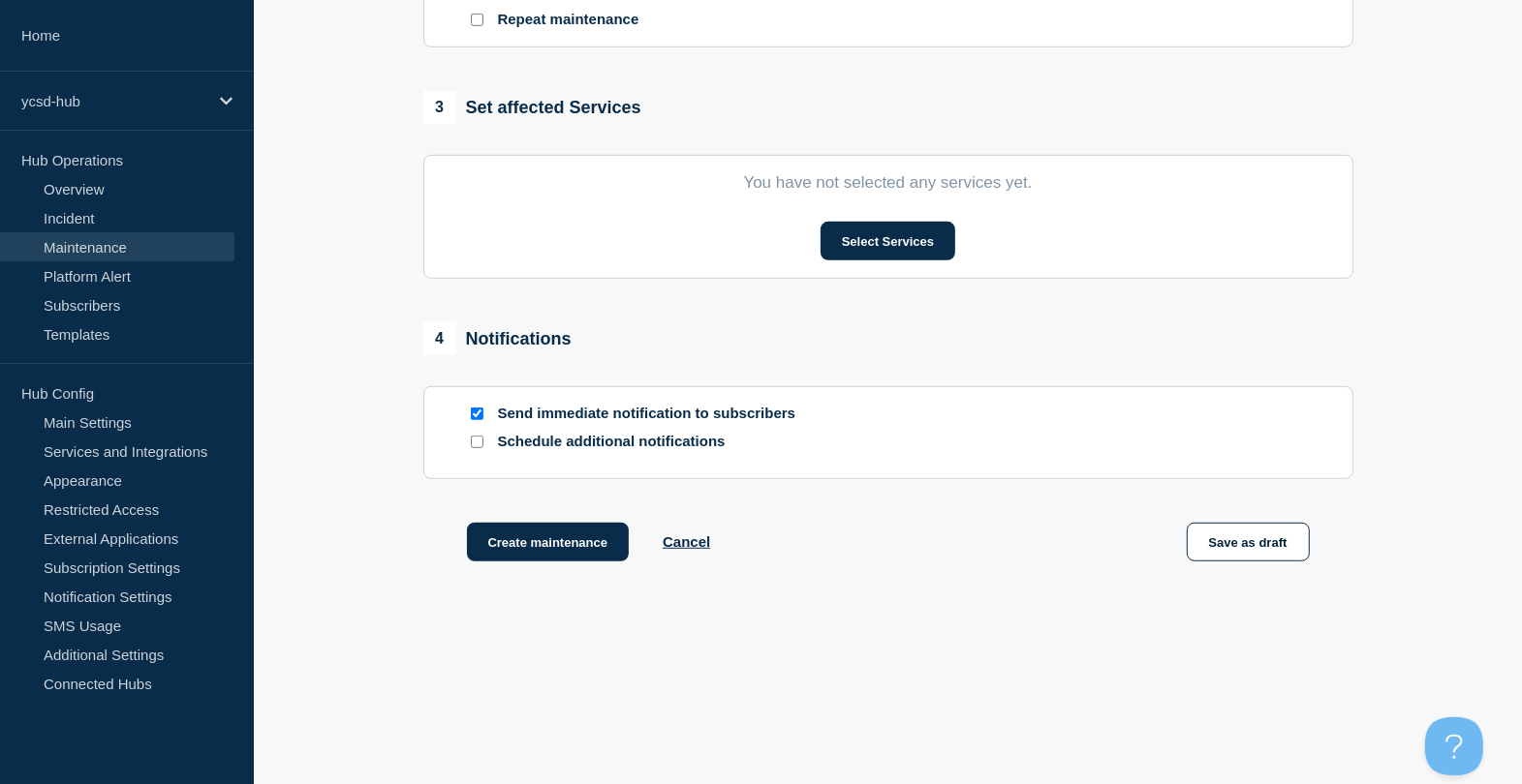
click at [472, 445] on input "Schedule additional notifications" at bounding box center [477, 441] width 13 height 13
checkbox input "true"
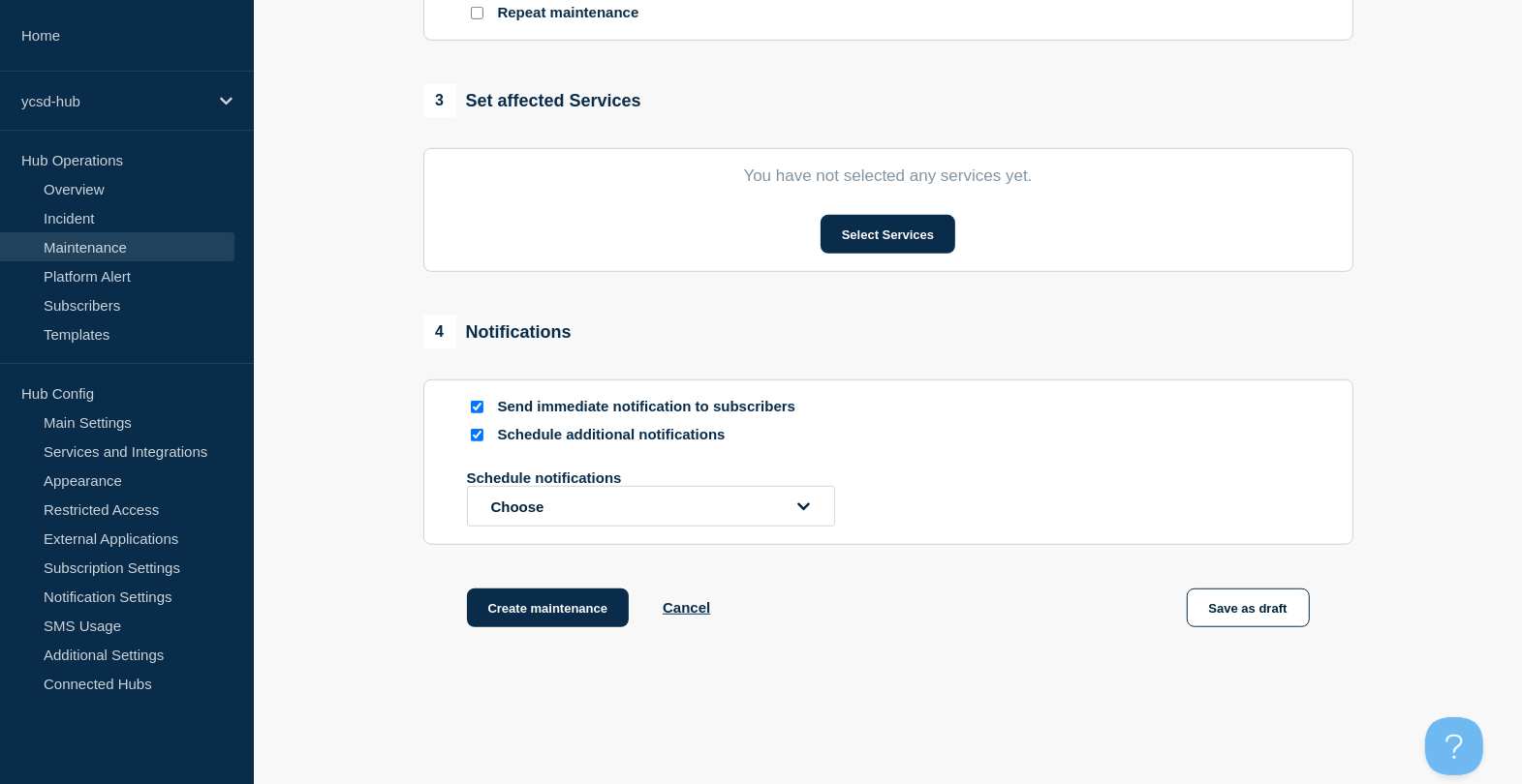
click at [726, 486] on p "Schedule notifications" at bounding box center [622, 478] width 310 height 17
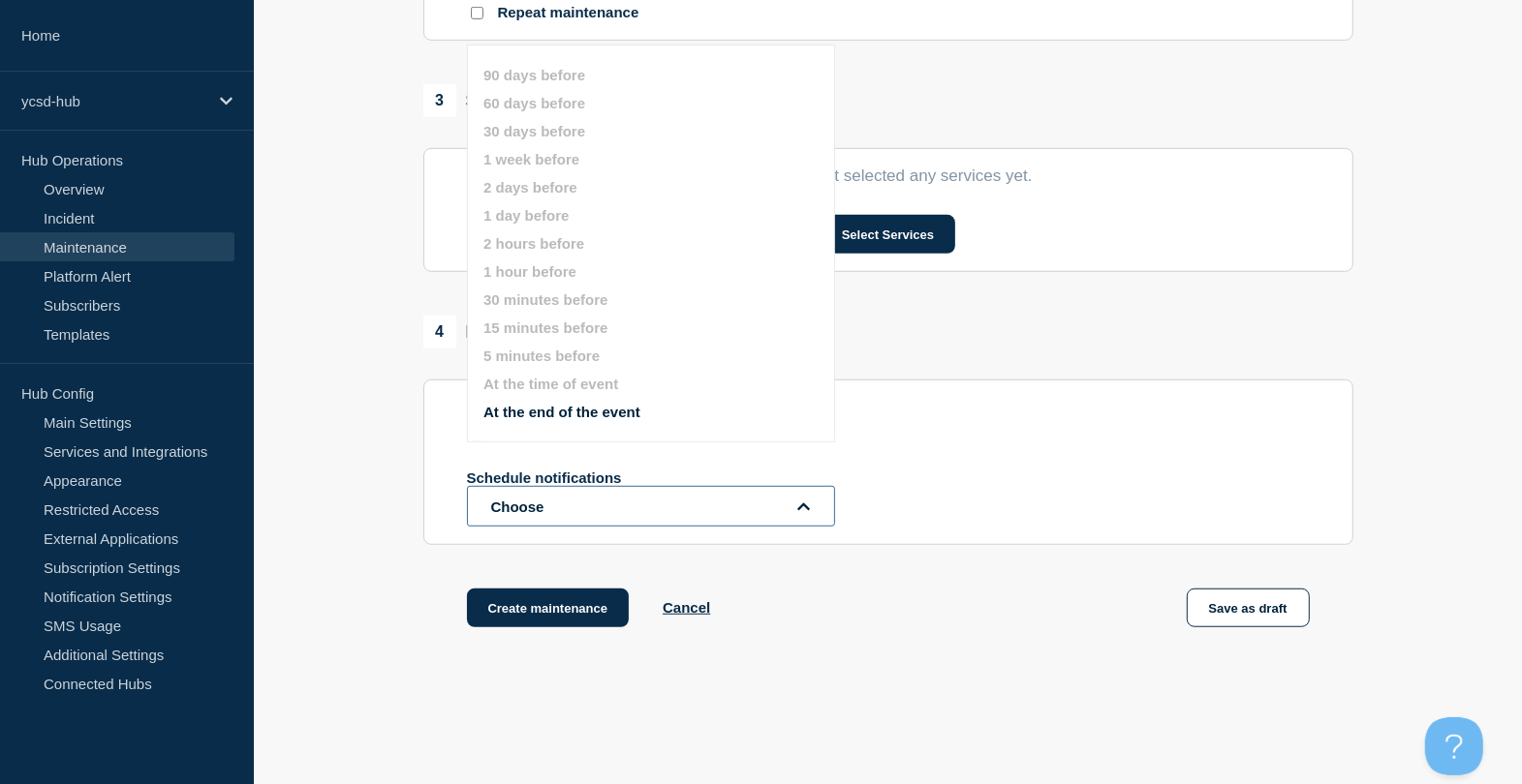
click at [726, 510] on button "Choose" at bounding box center [651, 506] width 368 height 40
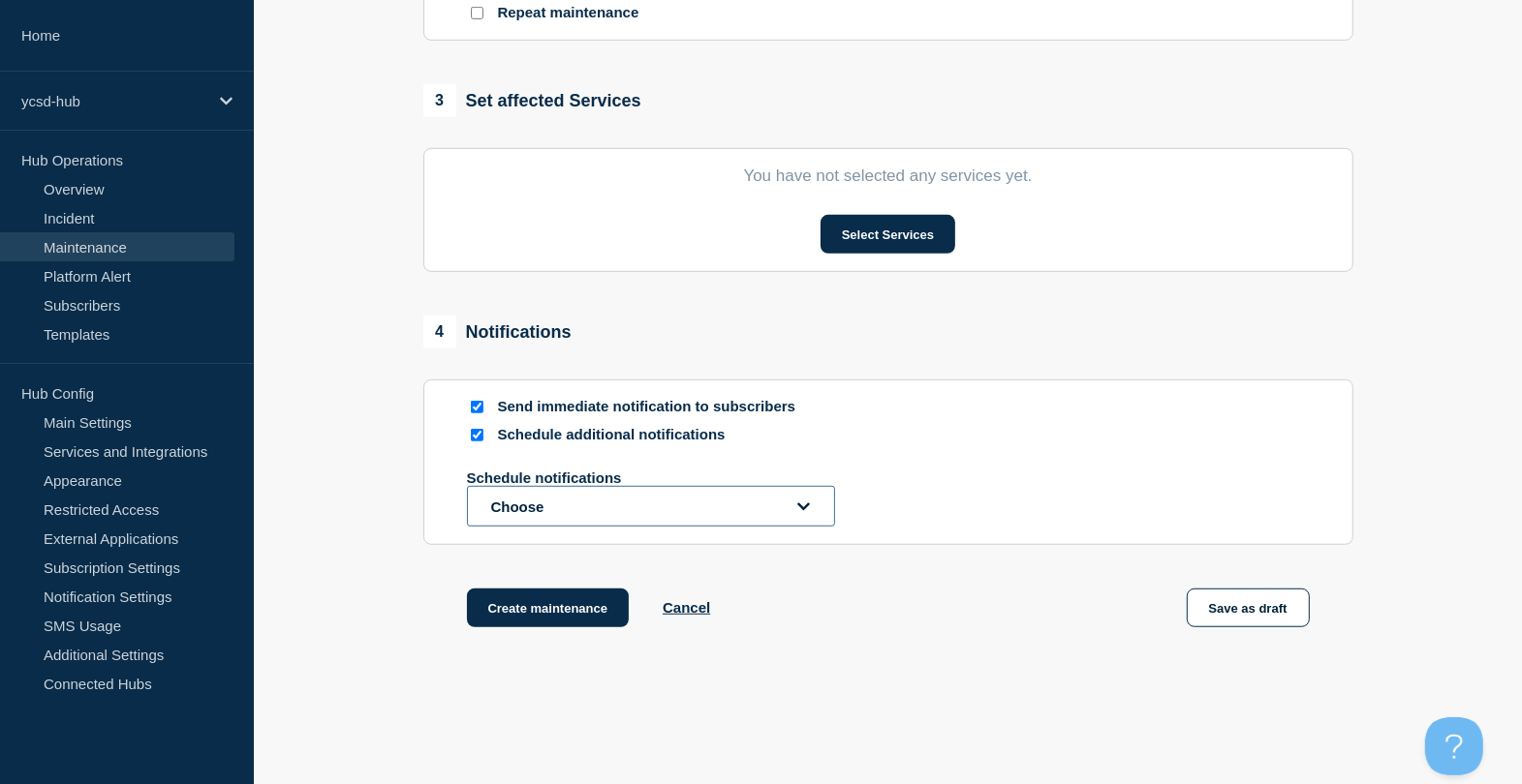
click at [705, 514] on button "Choose" at bounding box center [651, 506] width 368 height 40
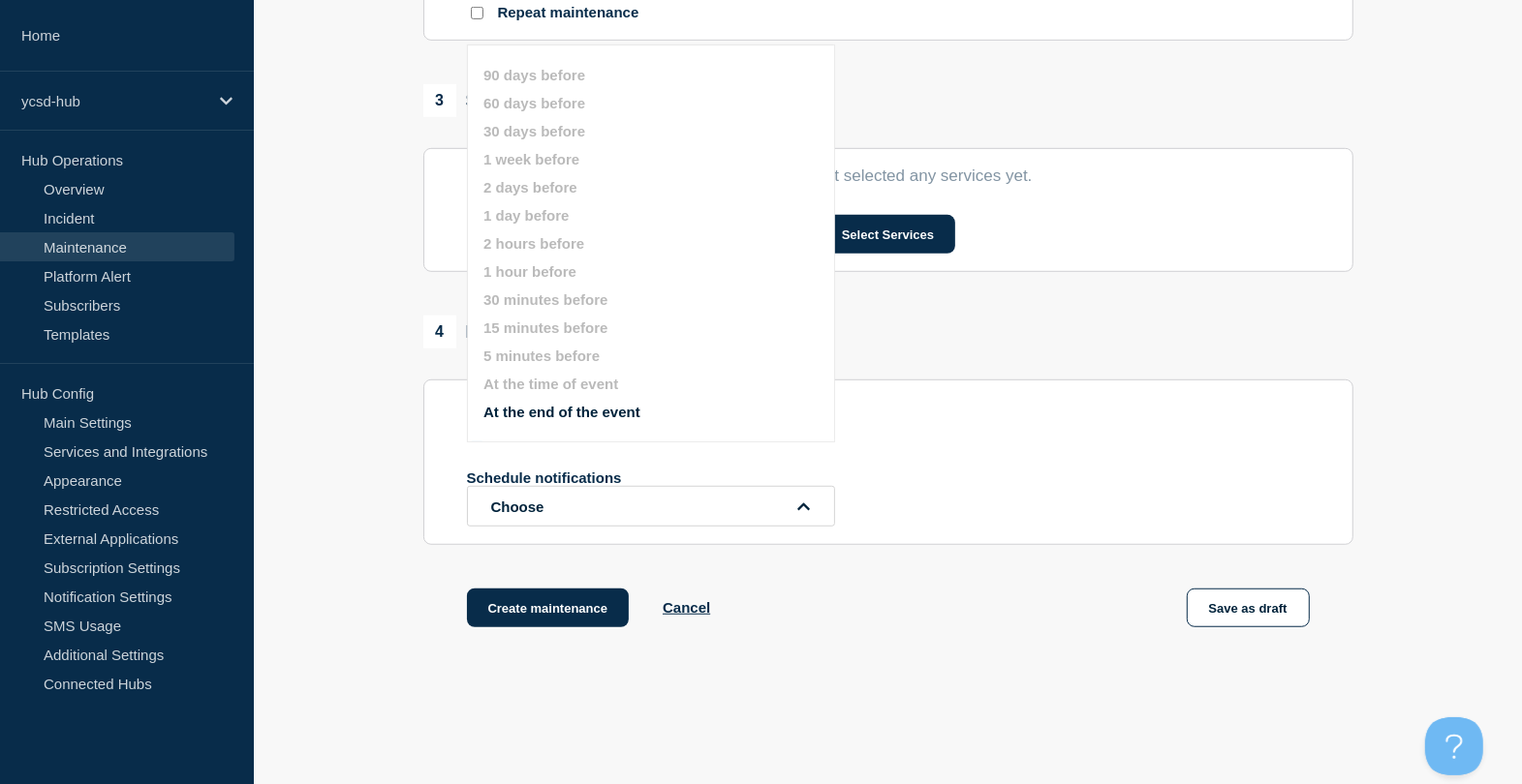
drag, startPoint x: 1122, startPoint y: 656, endPoint x: 1063, endPoint y: 644, distance: 60.2
click at [1121, 656] on div "Create maintenance Cancel Save as draft" at bounding box center [888, 632] width 929 height 87
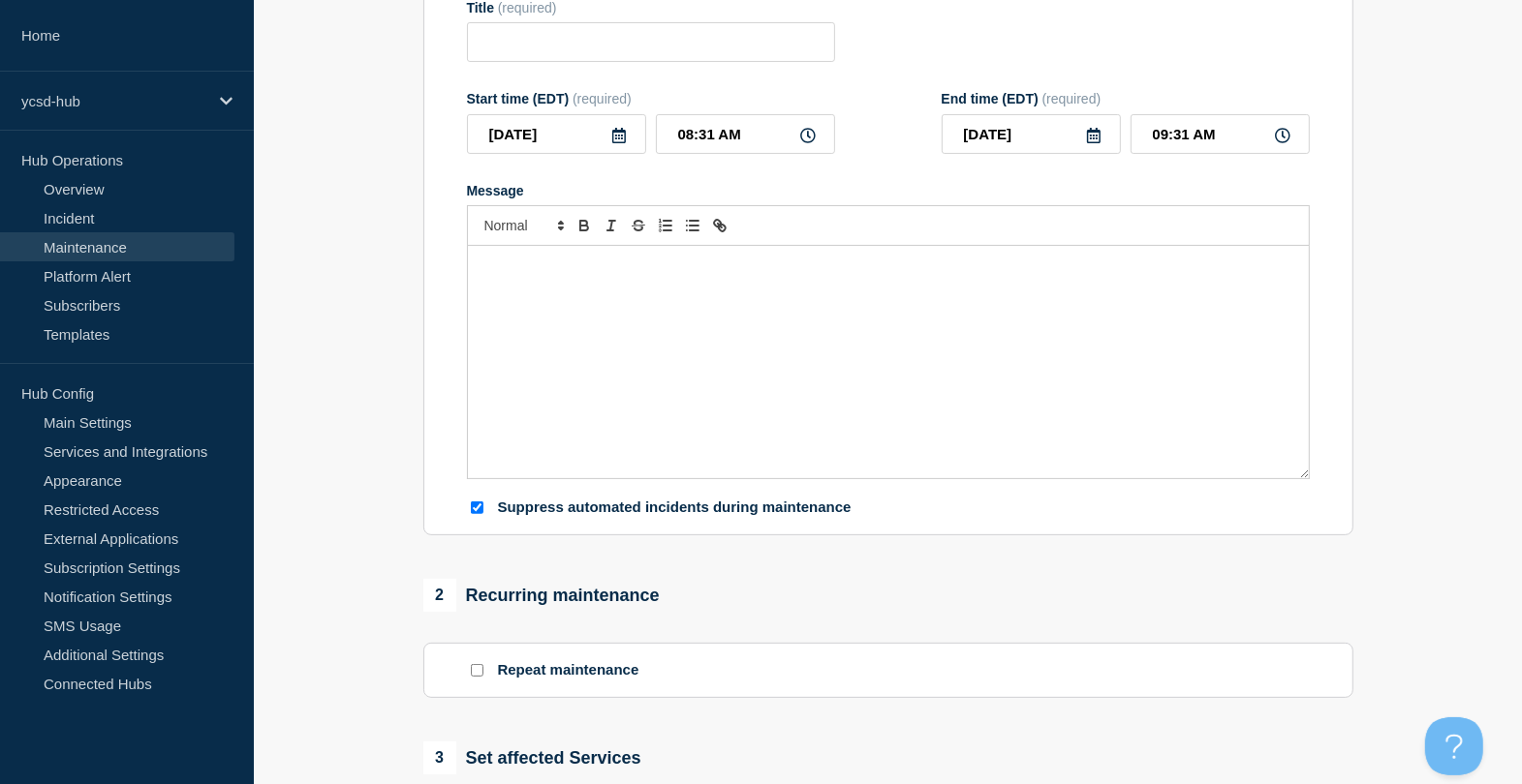
scroll to position [605, 0]
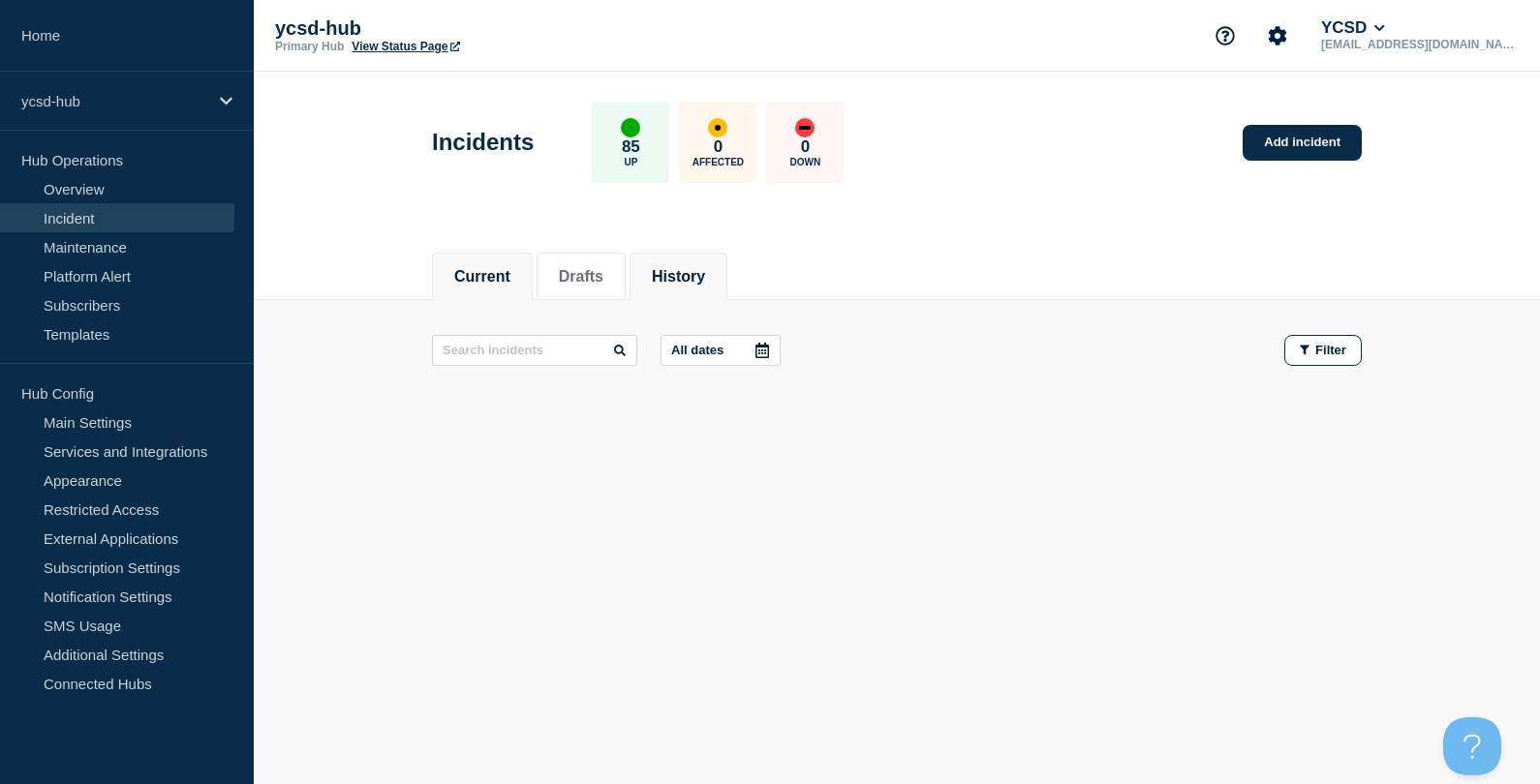
click at [717, 290] on li "History" at bounding box center [678, 276] width 98 height 47
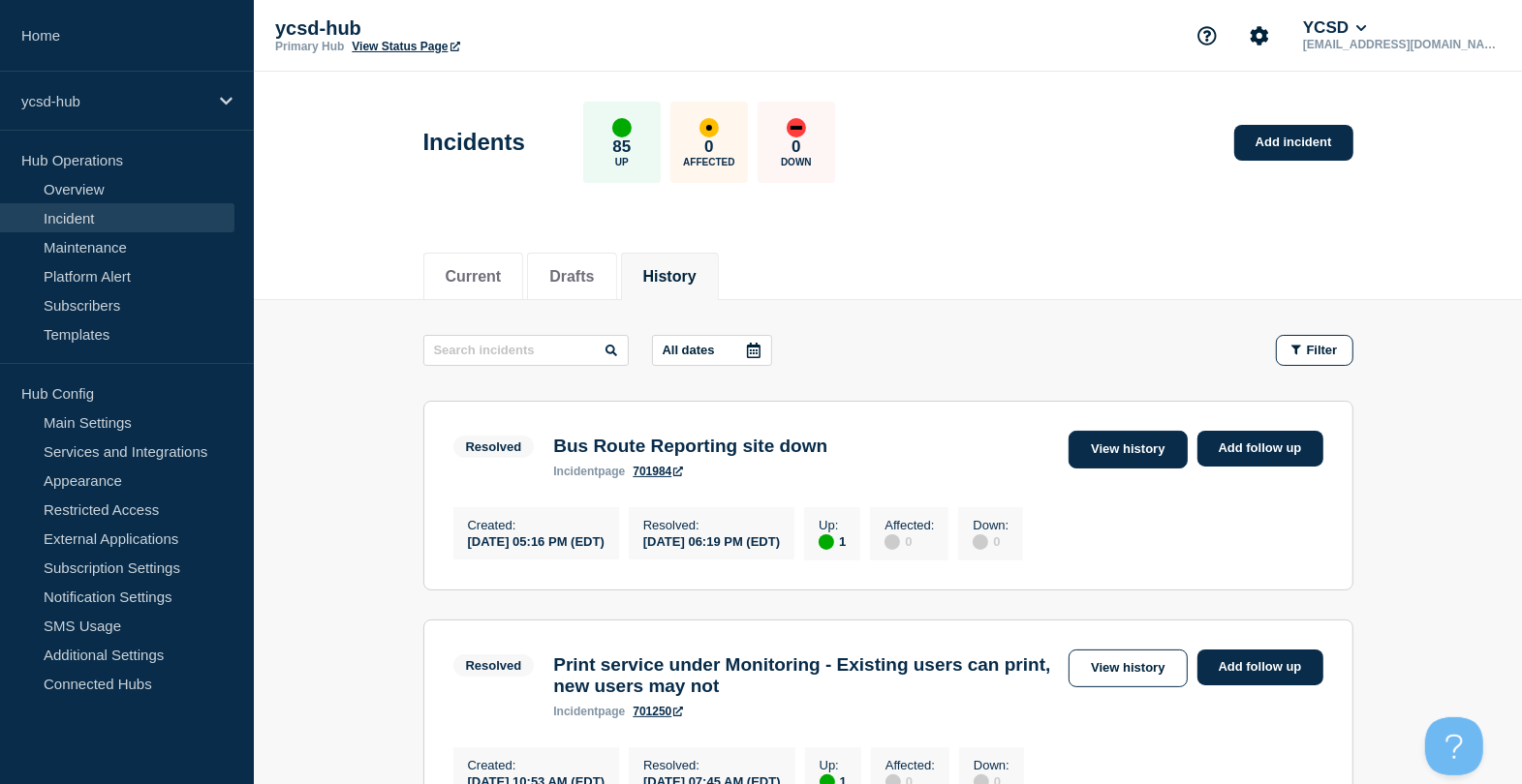
click at [1151, 447] on link "View history" at bounding box center [1128, 449] width 119 height 38
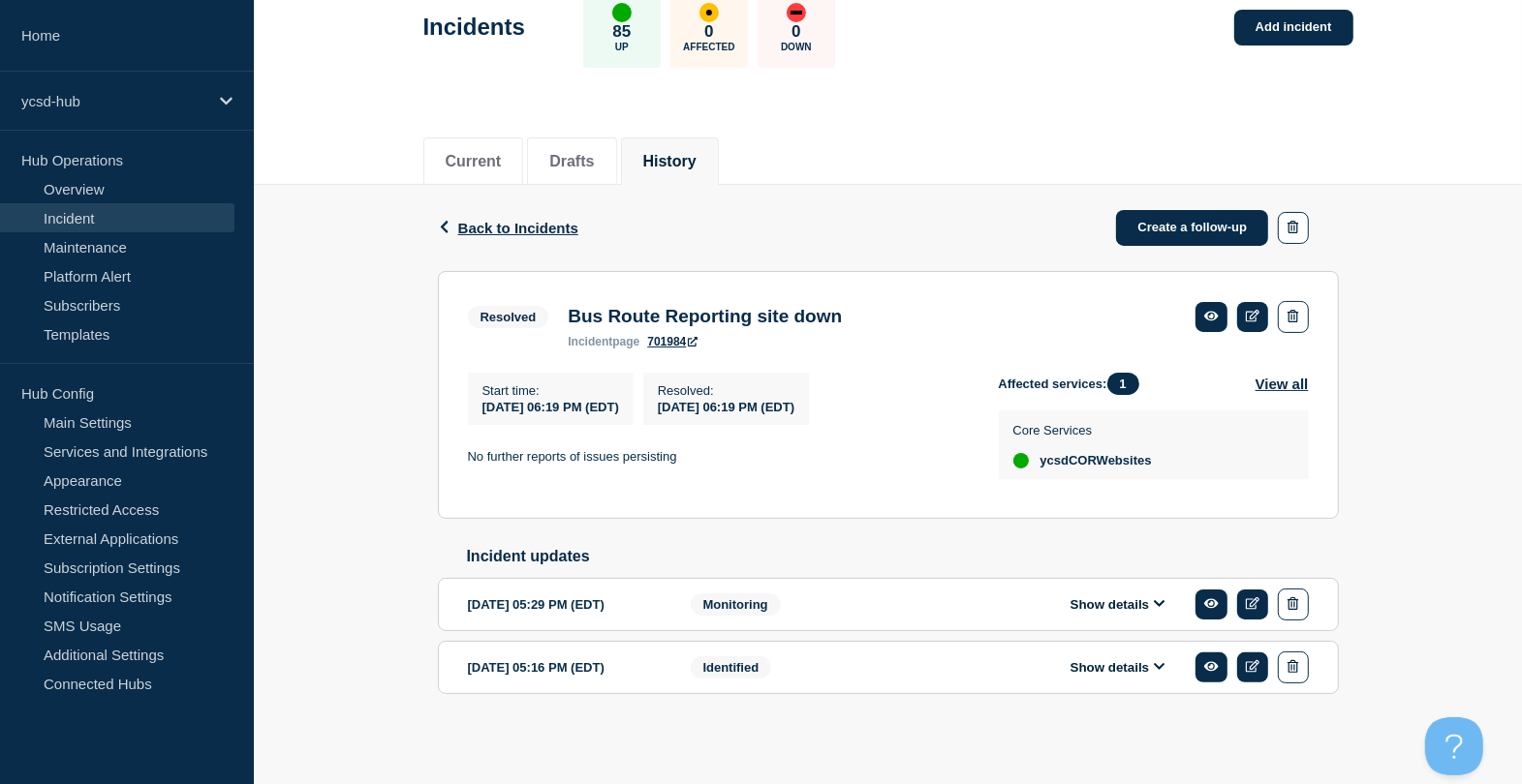
scroll to position [124, 0]
drag, startPoint x: 570, startPoint y: 296, endPoint x: 884, endPoint y: 399, distance: 330.5
click at [884, 399] on section "Resolved Bus Route Reporting site down incident page 701984 Start time : [DATE]…" at bounding box center [888, 395] width 901 height 248
click at [615, 407] on span "[DATE] 06:19 PM (EDT)" at bounding box center [550, 407] width 136 height 15
drag, startPoint x: 569, startPoint y: 615, endPoint x: 811, endPoint y: 621, distance: 242.1
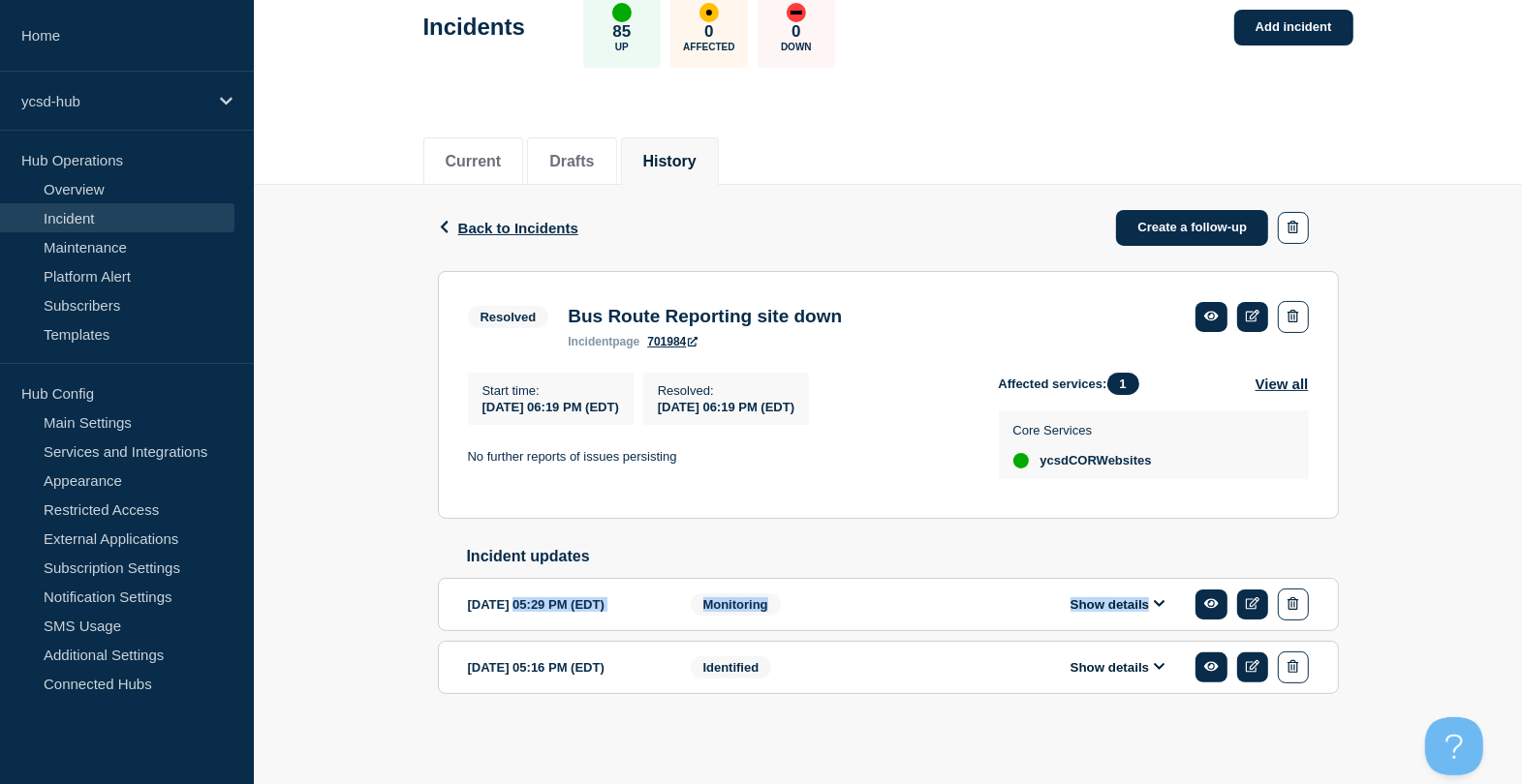
click at [806, 621] on section "[DATE] 05:29 PM (EDT) Show details Monitoring" at bounding box center [888, 604] width 901 height 53
click at [1135, 668] on button "Show details" at bounding box center [1118, 667] width 107 height 17
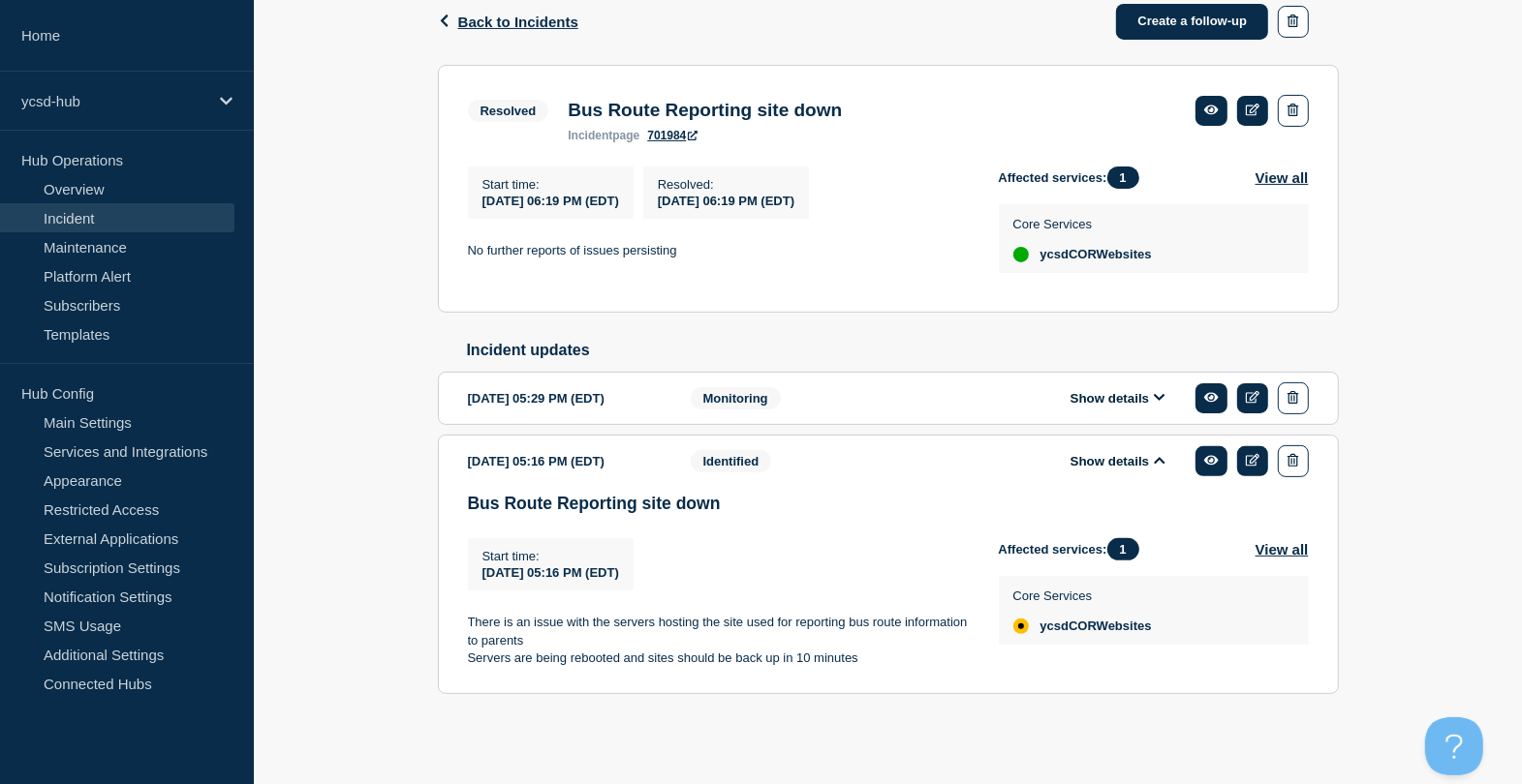
scroll to position [330, 0]
click at [1174, 413] on div "Show details" at bounding box center [1132, 398] width 354 height 32
click at [1155, 395] on icon at bounding box center [1160, 397] width 12 height 13
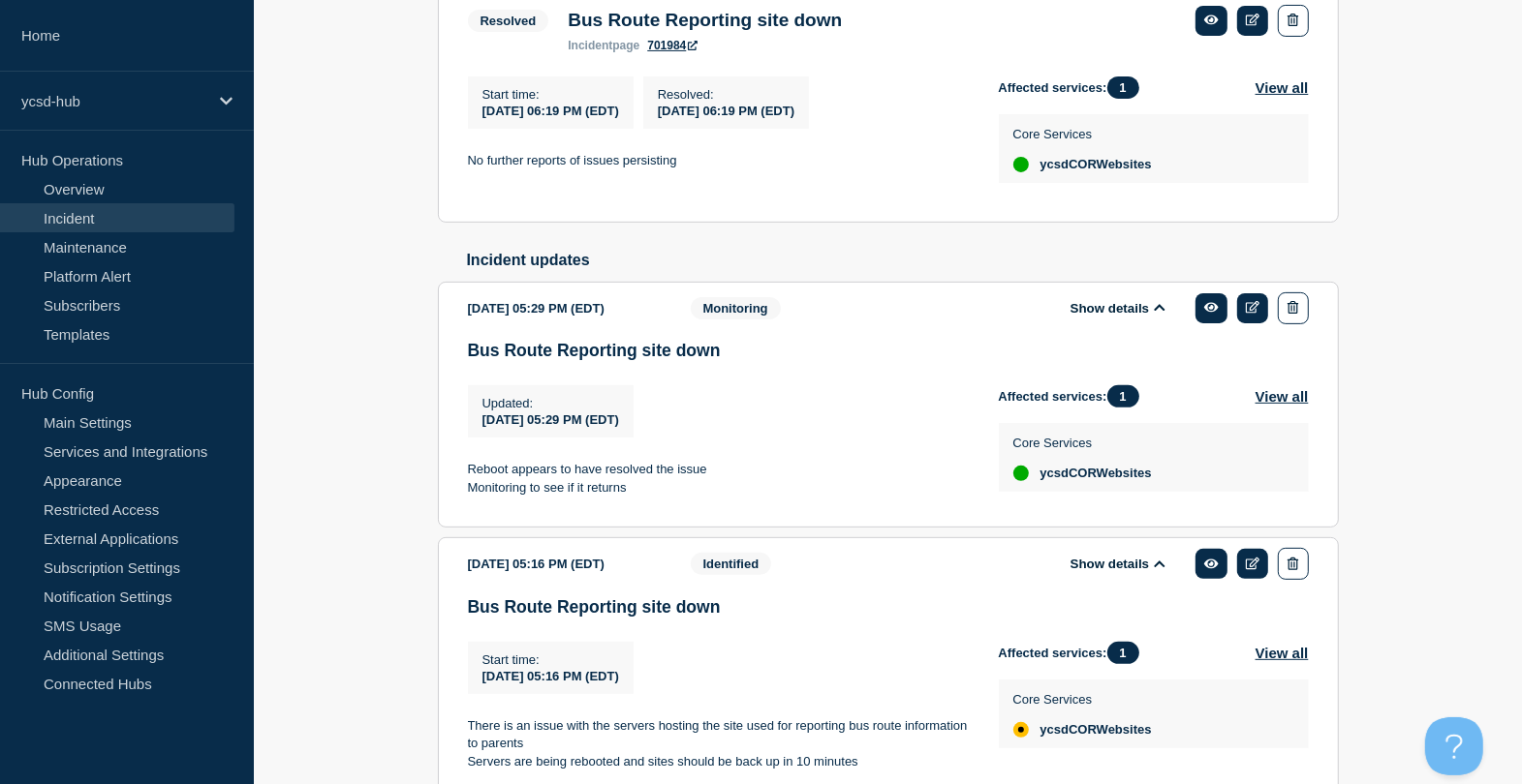
scroll to position [521, 0]
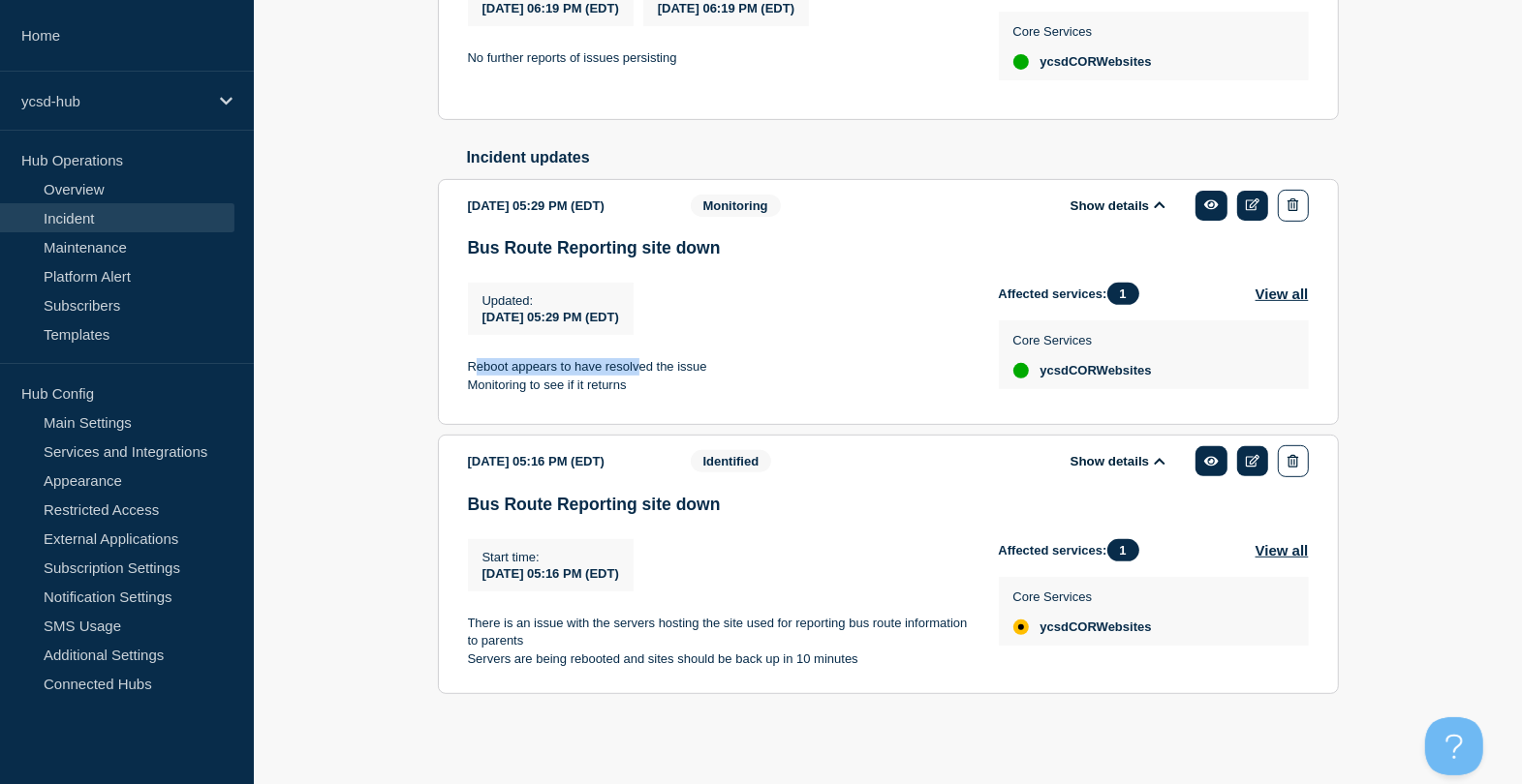
drag, startPoint x: 476, startPoint y: 360, endPoint x: 637, endPoint y: 358, distance: 161.0
click at [637, 358] on div "Updated : [DATE] 05:29 PM (EDT) Updated [DATE] 05:29 PM (EDT) Reboot appears to…" at bounding box center [733, 341] width 530 height 117
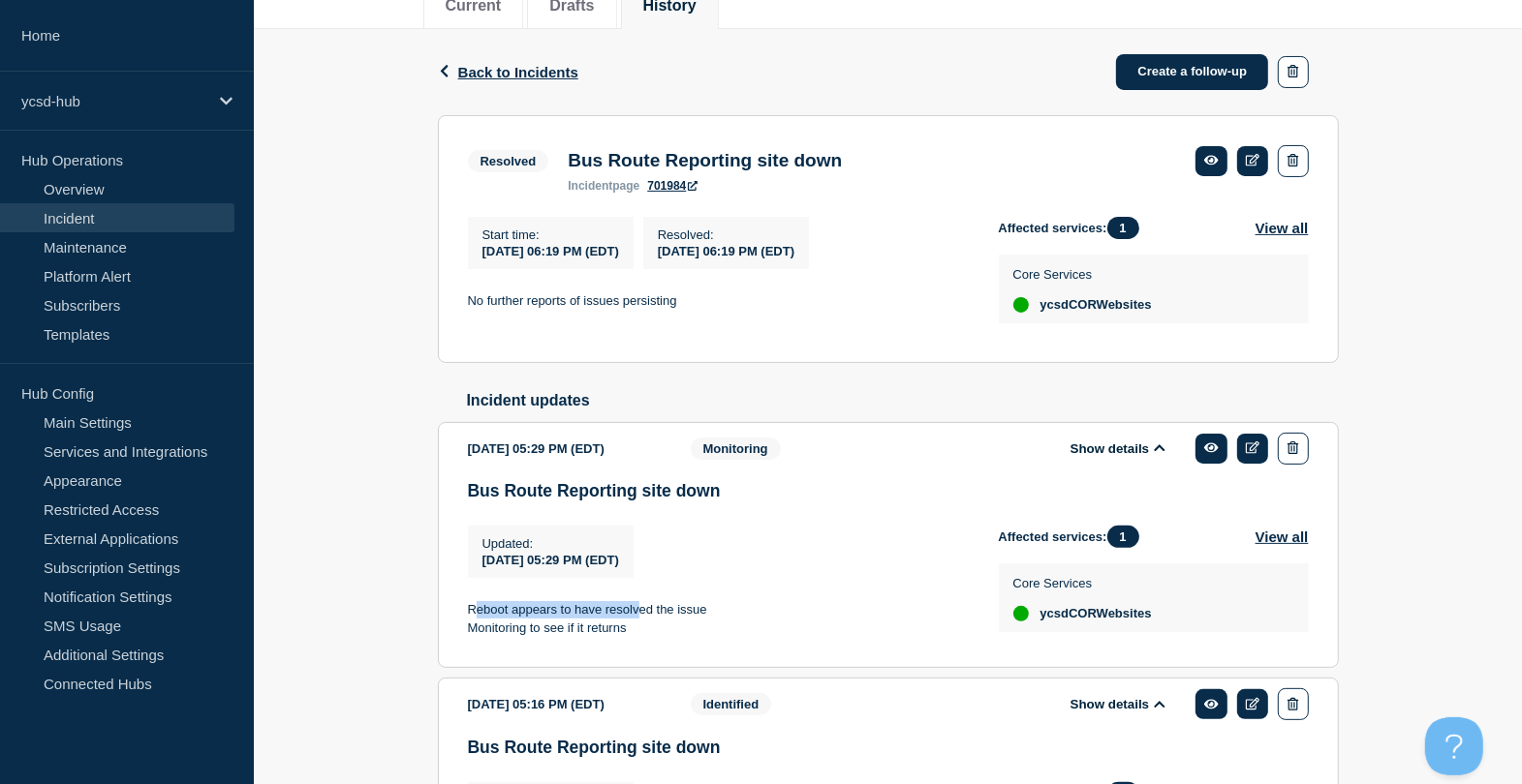
scroll to position [37, 0]
